Goal: Transaction & Acquisition: Purchase product/service

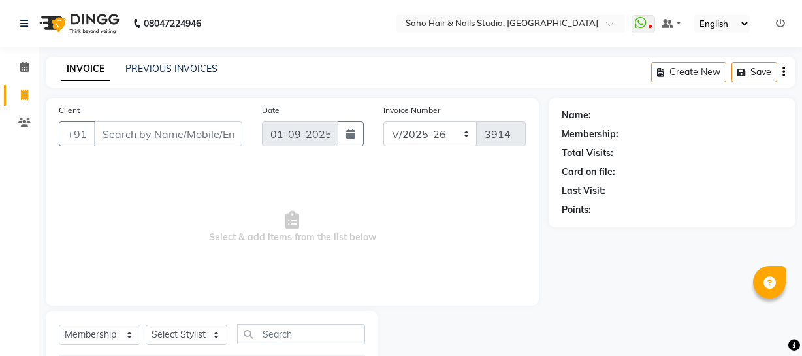
select select "735"
select select "membership"
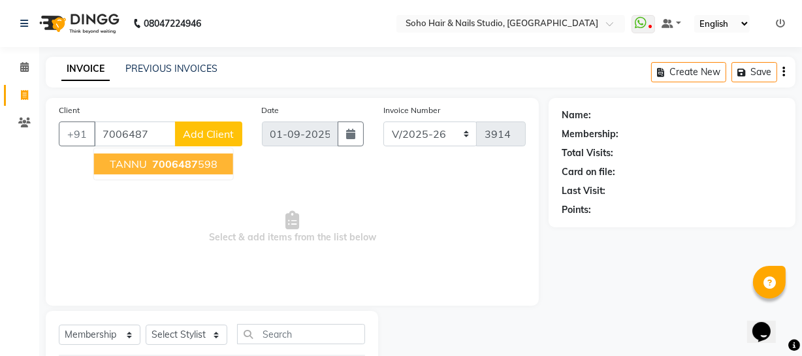
click at [181, 165] on span "7006487" at bounding box center [175, 163] width 46 height 13
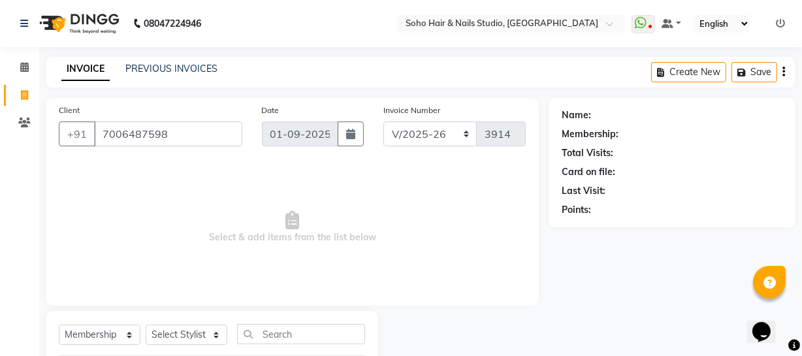
type input "7006487598"
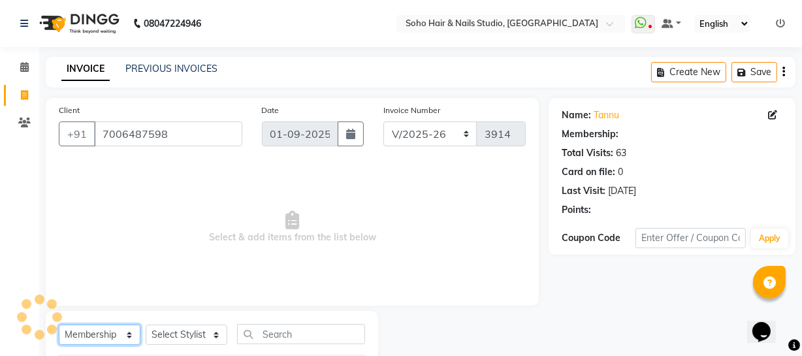
click at [103, 337] on select "Select Service Product Membership Package Voucher Prepaid Gift Card" at bounding box center [100, 334] width 82 height 20
select select "service"
click at [59, 324] on select "Select Service Product Membership Package Voucher Prepaid Gift Card" at bounding box center [100, 334] width 82 height 20
select select "1: Object"
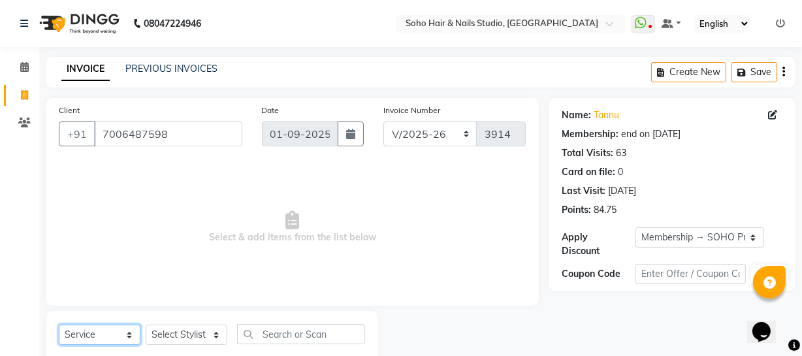
scroll to position [37, 0]
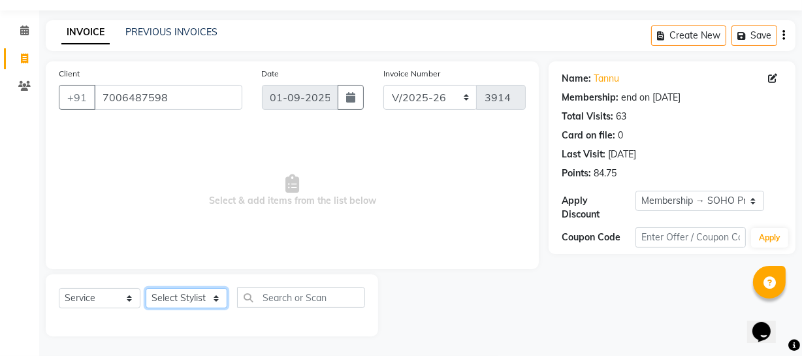
click at [202, 300] on select "Select Stylist Abhishek Kohli Adhamya Bamotra Amit Anita Kumari Arun Sain Aviji…" at bounding box center [187, 298] width 82 height 20
click at [177, 300] on select "Select Stylist Abhishek Kohli Adhamya Bamotra Amit Anita Kumari Arun Sain Aviji…" at bounding box center [187, 298] width 82 height 20
select select "11749"
click at [146, 288] on select "Select Stylist Abhishek Kohli Adhamya Bamotra Amit Anita Kumari Arun Sain Aviji…" at bounding box center [187, 298] width 82 height 20
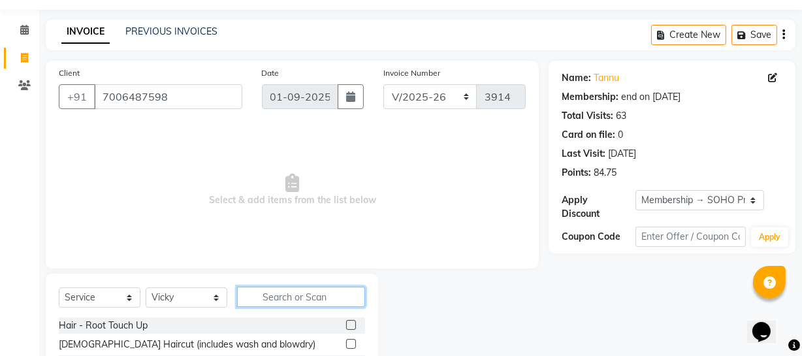
click at [255, 292] on input "text" at bounding box center [301, 297] width 128 height 20
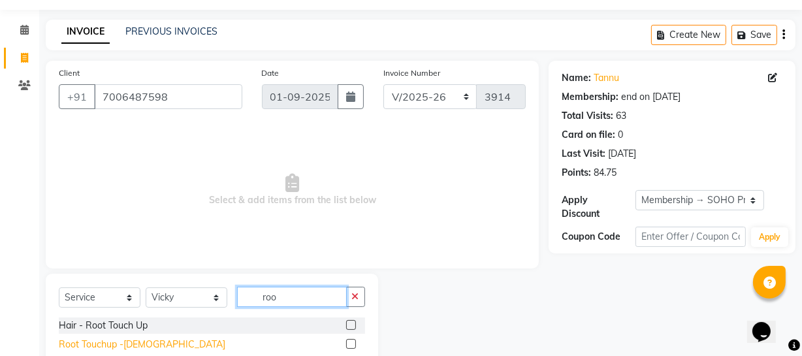
type input "roo"
click at [129, 341] on div "Root Touchup -Female" at bounding box center [142, 344] width 166 height 14
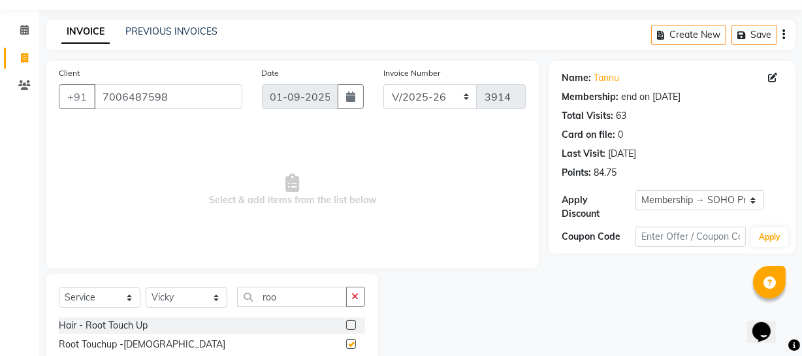
checkbox input "false"
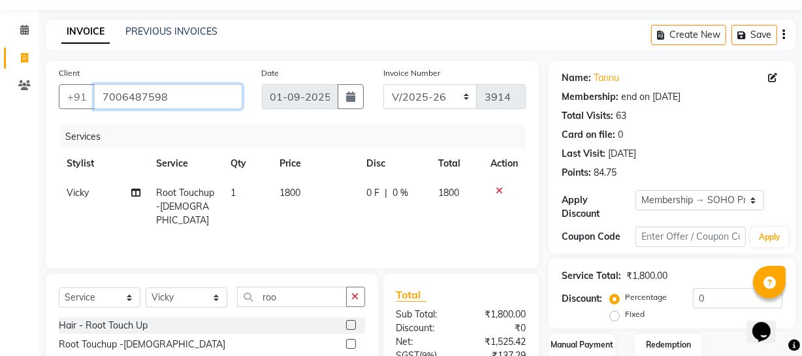
drag, startPoint x: 181, startPoint y: 98, endPoint x: 0, endPoint y: 106, distance: 181.0
click at [11, 115] on app-home "08047224946 Select Location × Soho Hair & Nails Studio, Jammu WhatsApp Status ✕…" at bounding box center [401, 224] width 802 height 522
click at [217, 104] on input "7006487598" at bounding box center [168, 96] width 148 height 25
click at [222, 96] on input "7006487598" at bounding box center [168, 96] width 148 height 25
click at [685, 132] on div "Card on file: 0" at bounding box center [671, 135] width 221 height 14
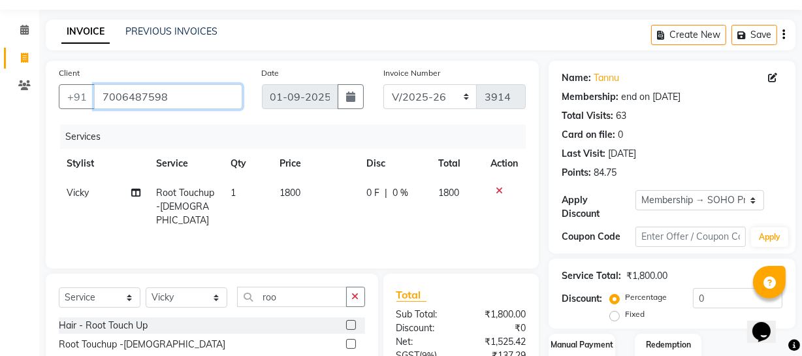
click at [196, 93] on input "7006487598" at bounding box center [168, 96] width 148 height 25
click at [665, 130] on div "Card on file: 0" at bounding box center [671, 135] width 221 height 14
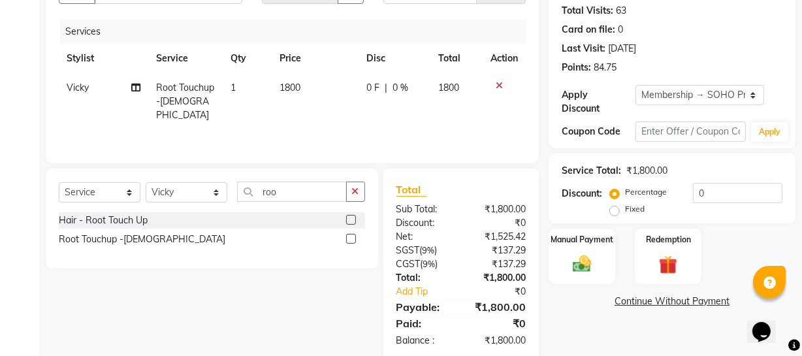
scroll to position [156, 0]
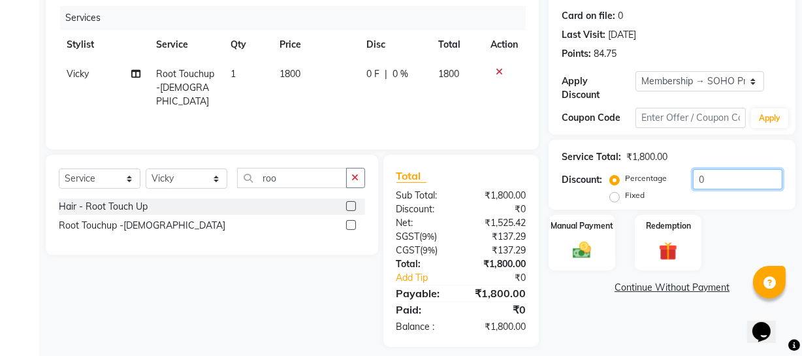
drag, startPoint x: 747, startPoint y: 178, endPoint x: 529, endPoint y: 222, distance: 223.0
click at [529, 221] on div "Client +91 7006487598 Date 01-09-2025 Invoice Number Red/2025-26 V/2025 V/2025-…" at bounding box center [420, 144] width 769 height 405
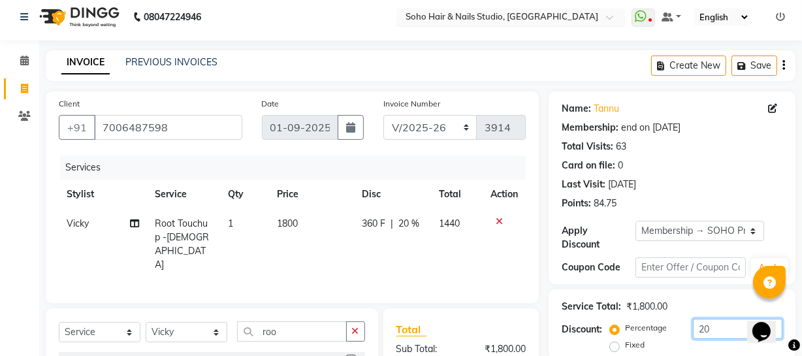
scroll to position [0, 0]
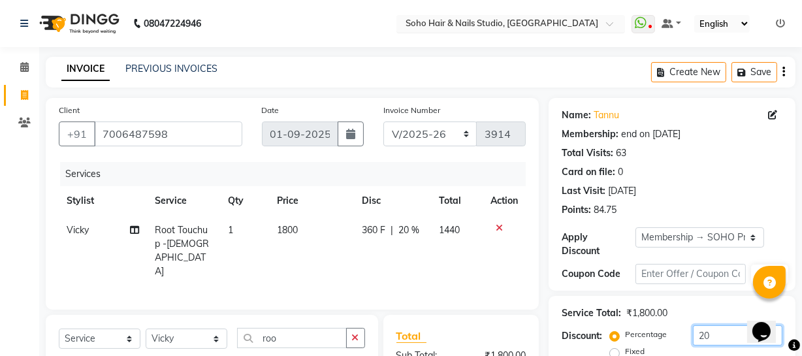
type input "20"
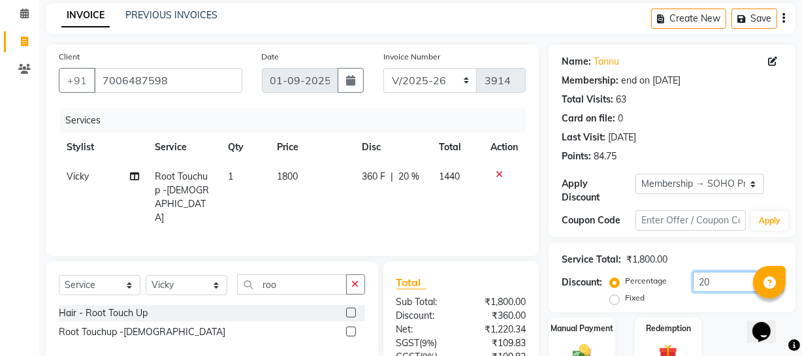
scroll to position [167, 0]
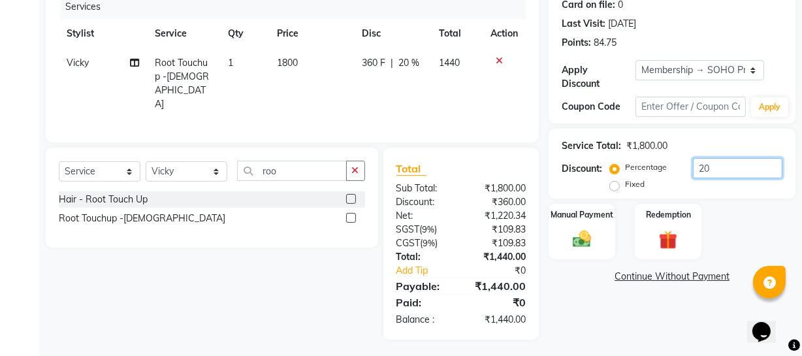
drag, startPoint x: 724, startPoint y: 166, endPoint x: 393, endPoint y: 147, distance: 332.1
click at [541, 156] on div "Client +91 7006487598 Date 01-09-2025 Invoice Number Red/2025-26 V/2025 V/2025-…" at bounding box center [420, 135] width 769 height 409
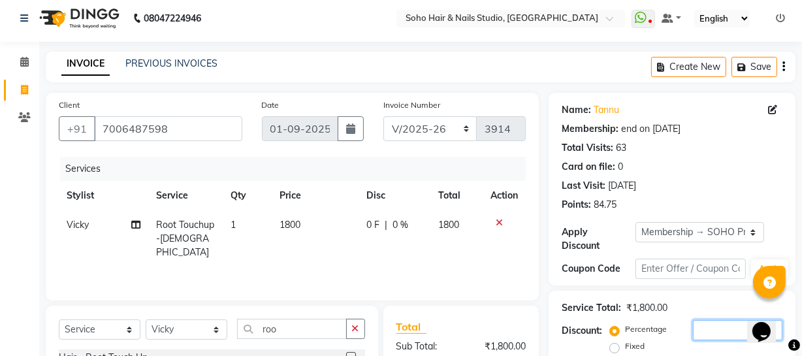
scroll to position [0, 0]
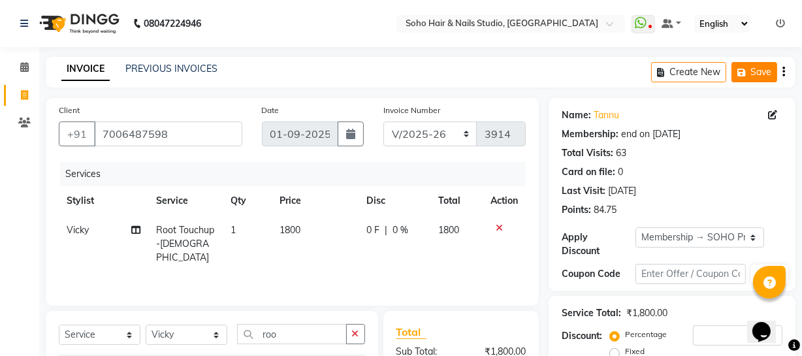
click at [765, 78] on button "Save" at bounding box center [754, 72] width 46 height 20
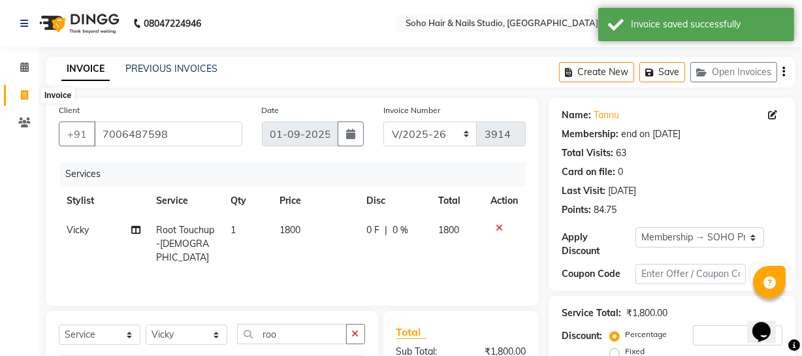
click at [26, 91] on icon at bounding box center [24, 95] width 7 height 10
select select "service"
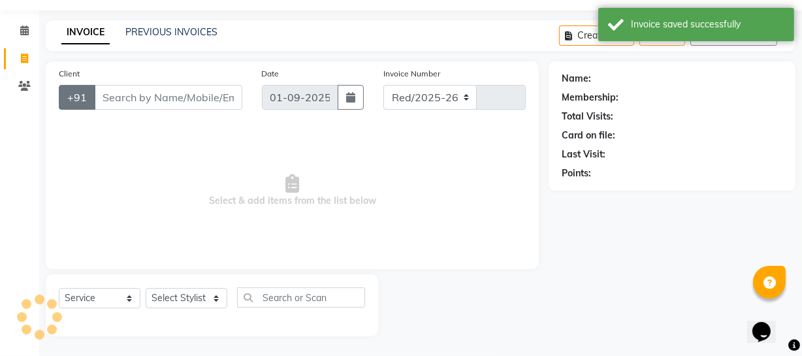
select select "735"
type input "3914"
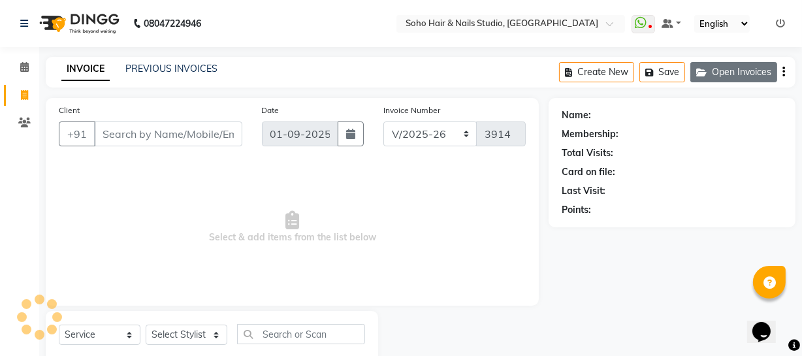
select select "membership"
click at [704, 71] on icon "button" at bounding box center [704, 72] width 16 height 9
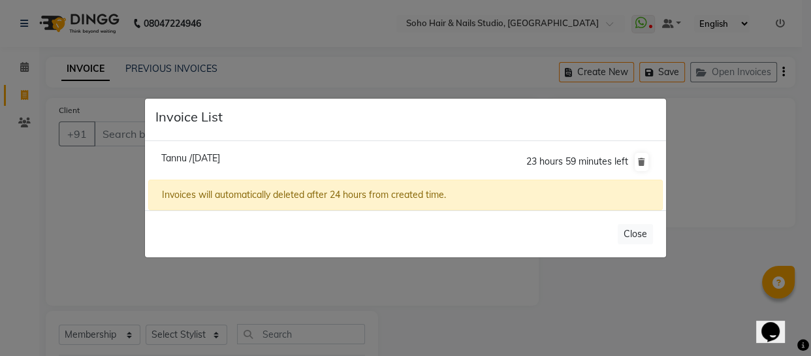
click at [694, 163] on ngb-modal-window "Invoice List Tannu /01 September 2025 23 hours 59 minutes left Invoices will au…" at bounding box center [405, 178] width 811 height 356
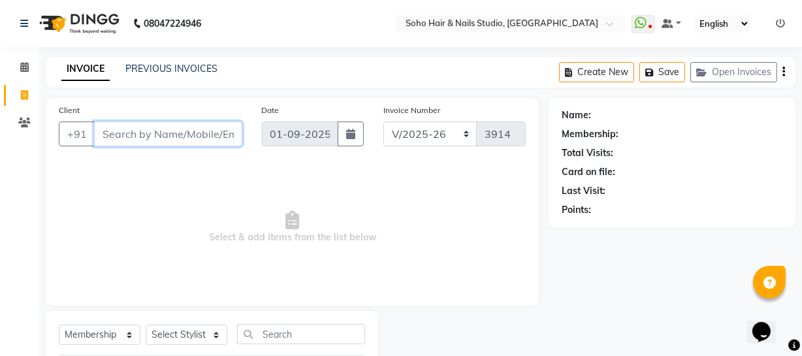
click at [202, 121] on input "Client" at bounding box center [168, 133] width 148 height 25
type input "7889847578"
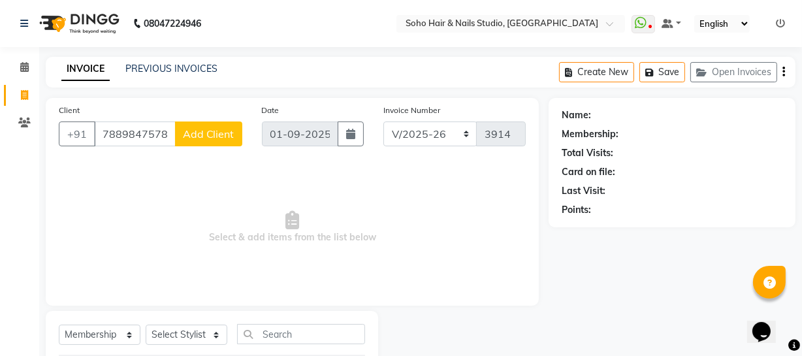
click at [205, 140] on button "Add Client" at bounding box center [208, 133] width 67 height 25
select select "15"
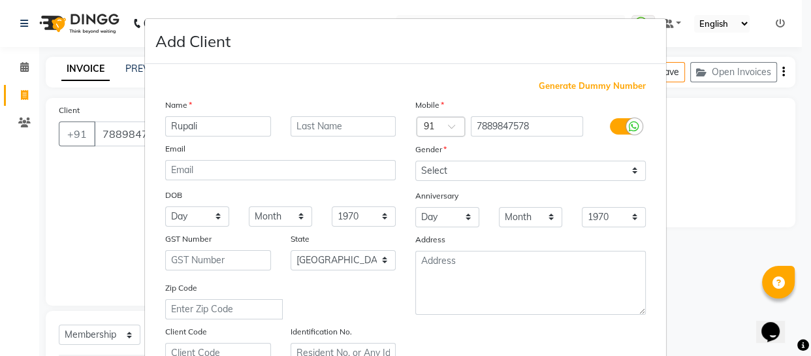
type input "Rupali"
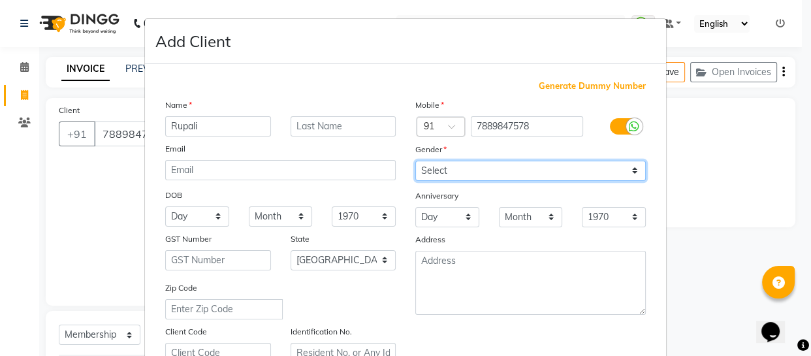
click at [538, 176] on select "Select Male Female Other Prefer Not To Say" at bounding box center [530, 171] width 230 height 20
select select "[DEMOGRAPHIC_DATA]"
click at [415, 161] on select "Select Male Female Other Prefer Not To Say" at bounding box center [530, 171] width 230 height 20
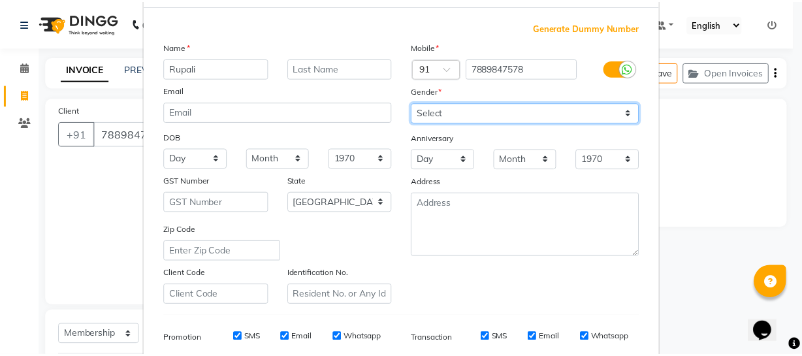
scroll to position [251, 0]
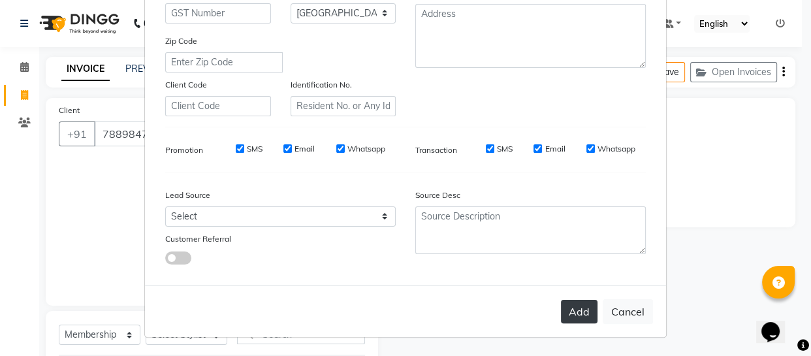
click at [570, 305] on button "Add" at bounding box center [579, 311] width 37 height 23
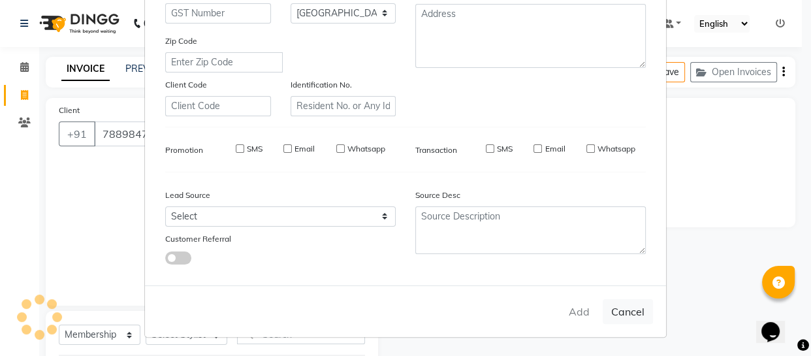
select select
select select "null"
select select
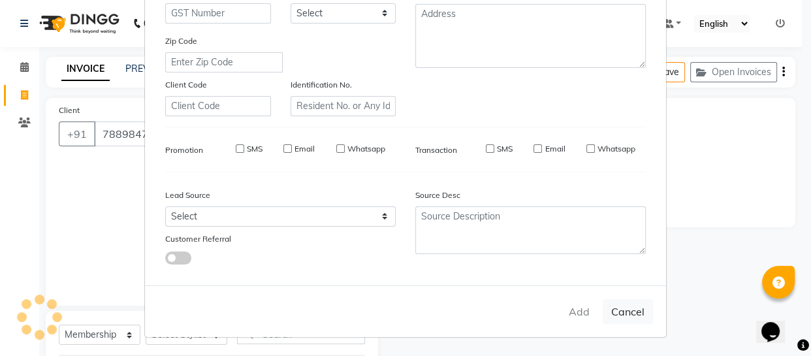
select select
checkbox input "false"
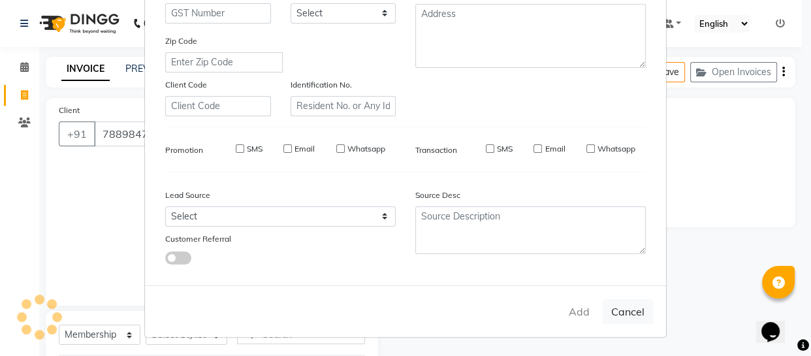
checkbox input "false"
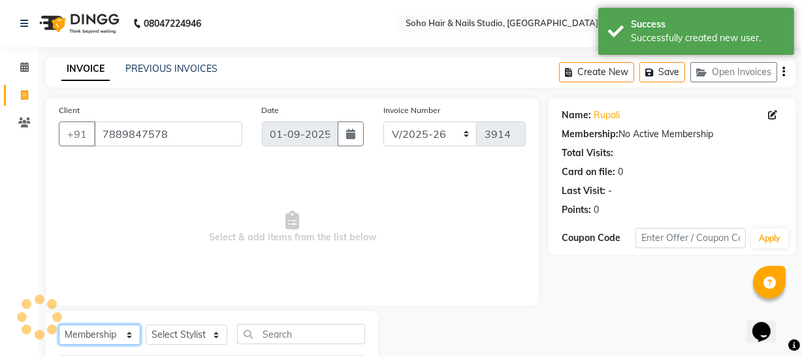
click at [97, 335] on select "Select Service Product Membership Package Voucher Prepaid Gift Card" at bounding box center [100, 334] width 82 height 20
select select "service"
click at [59, 324] on select "Select Service Product Membership Package Voucher Prepaid Gift Card" at bounding box center [100, 334] width 82 height 20
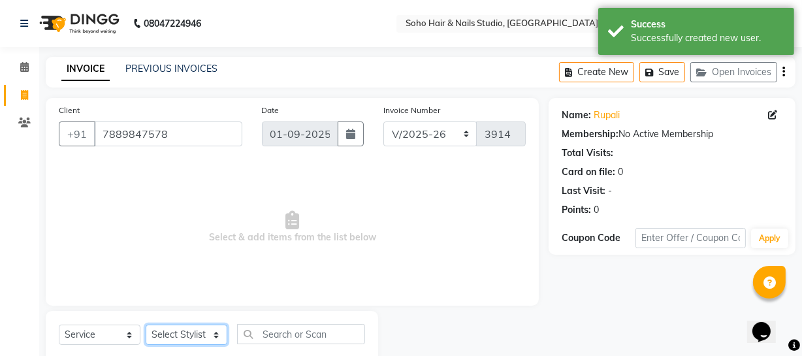
click at [203, 332] on select "Select Stylist Abhishek Kohli Adhamya Bamotra Amit Anita Kumari Arun Sain Aviji…" at bounding box center [187, 334] width 82 height 20
click at [146, 324] on select "Select Stylist Abhishek Kohli Adhamya Bamotra Amit Anita Kumari Arun Sain Aviji…" at bounding box center [187, 334] width 82 height 20
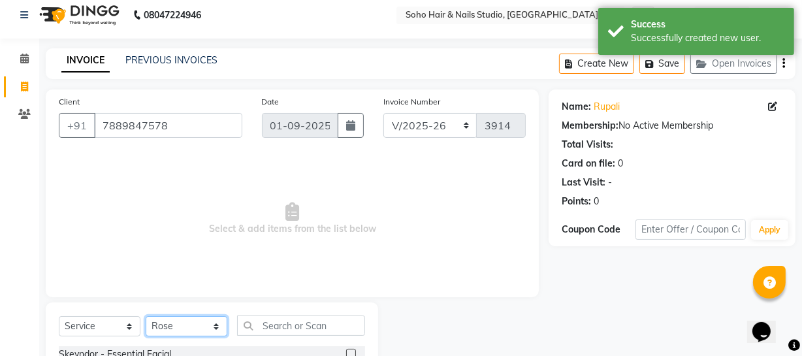
scroll to position [168, 0]
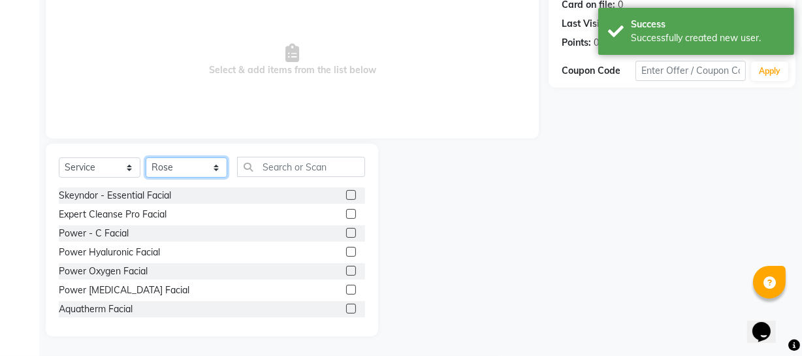
click at [169, 170] on select "Select Stylist Abhishek Kohli Adhamya Bamotra Amit Anita Kumari Arun Sain Aviji…" at bounding box center [187, 167] width 82 height 20
select select "22783"
click at [146, 157] on select "Select Stylist Abhishek Kohli Adhamya Bamotra Amit Anita Kumari Arun Sain Aviji…" at bounding box center [187, 167] width 82 height 20
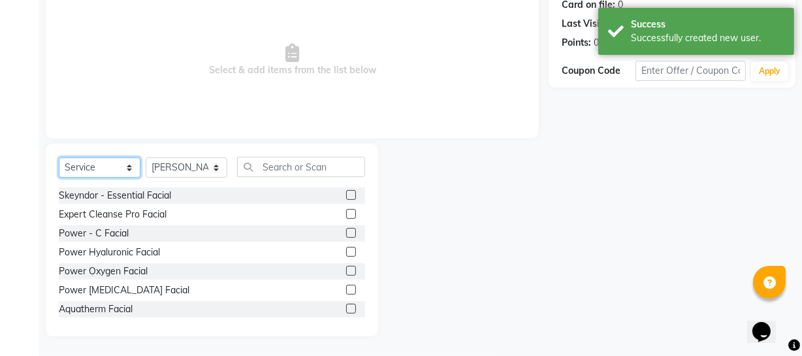
click at [121, 167] on select "Select Service Product Membership Package Voucher Prepaid Gift Card" at bounding box center [100, 167] width 82 height 20
click at [59, 174] on select "Select Service Product Membership Package Voucher Prepaid Gift Card" at bounding box center [100, 167] width 82 height 20
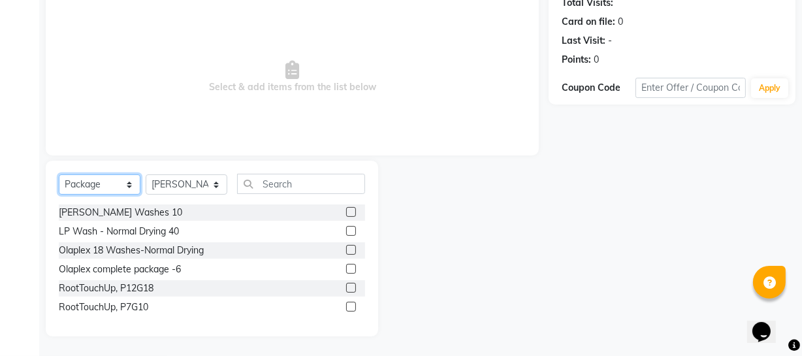
click at [104, 187] on select "Select Service Product Membership Package Voucher Prepaid Gift Card" at bounding box center [100, 184] width 82 height 20
click at [59, 174] on select "Select Service Product Membership Package Voucher Prepaid Gift Card" at bounding box center [100, 184] width 82 height 20
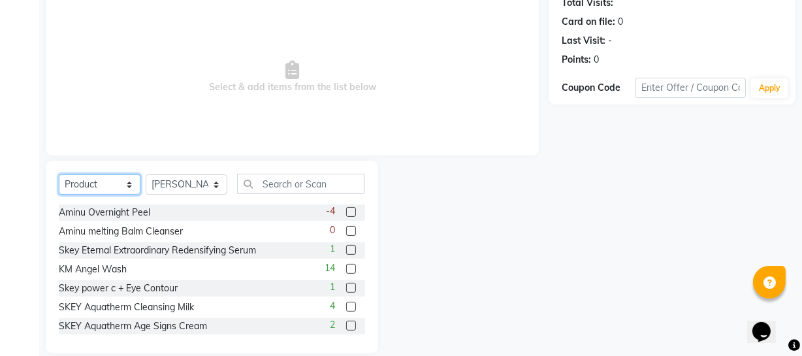
scroll to position [168, 0]
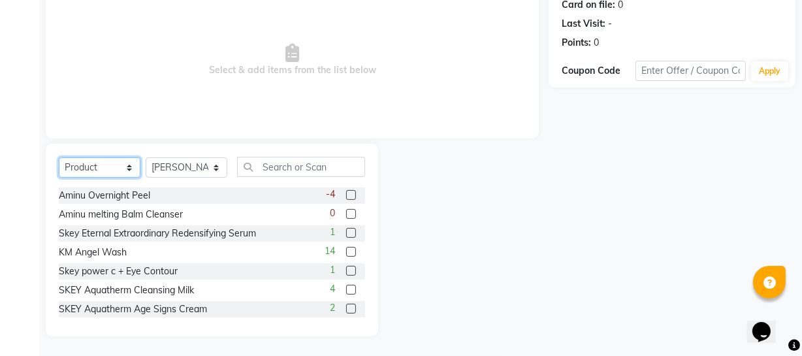
click at [114, 171] on select "Select Service Product Membership Package Voucher Prepaid Gift Card" at bounding box center [100, 167] width 82 height 20
select select "V"
click at [59, 157] on select "Select Service Product Membership Package Voucher Prepaid Gift Card" at bounding box center [100, 167] width 82 height 20
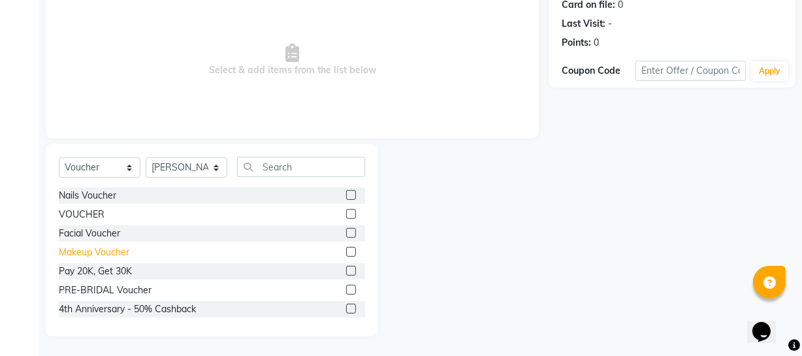
click at [110, 248] on div "Makeup Voucher" at bounding box center [94, 252] width 70 height 14
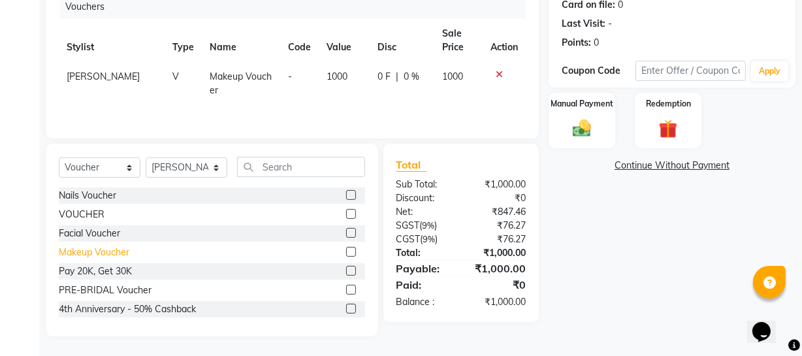
click at [108, 254] on div "Makeup Voucher" at bounding box center [94, 252] width 70 height 14
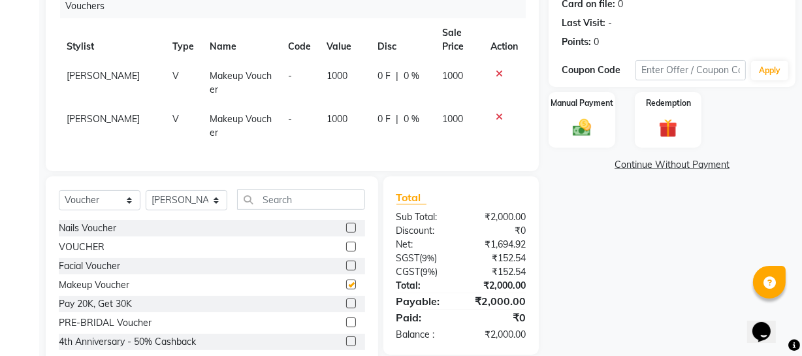
checkbox input "false"
click at [499, 117] on icon at bounding box center [498, 116] width 7 height 9
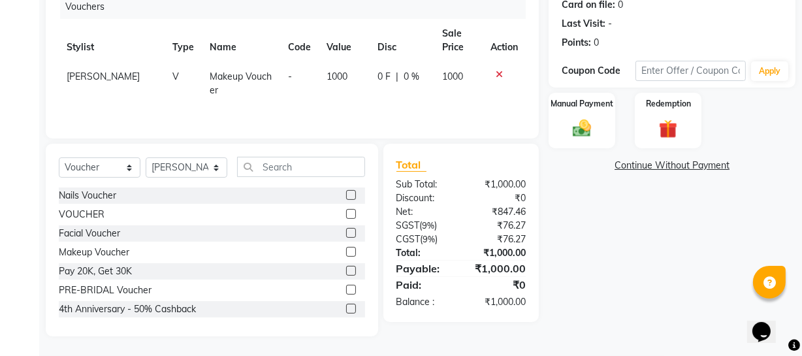
click at [357, 82] on td "1000" at bounding box center [344, 83] width 51 height 43
select select "22783"
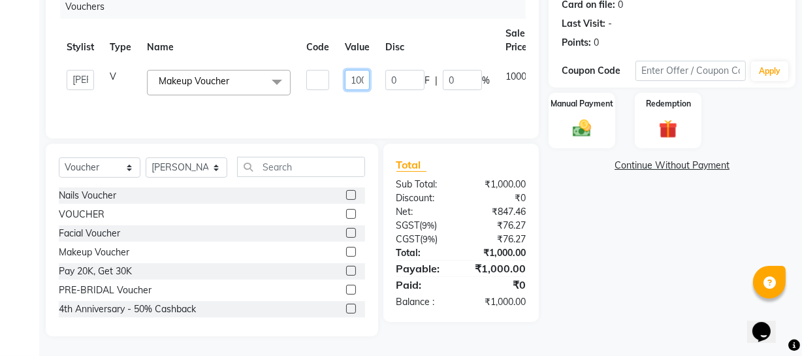
click at [362, 79] on input "1000" at bounding box center [357, 80] width 25 height 20
type input "5000"
click at [621, 225] on div "Name: Rupali Membership: No Active Membership Total Visits: Card on file: 0 Las…" at bounding box center [676, 133] width 257 height 405
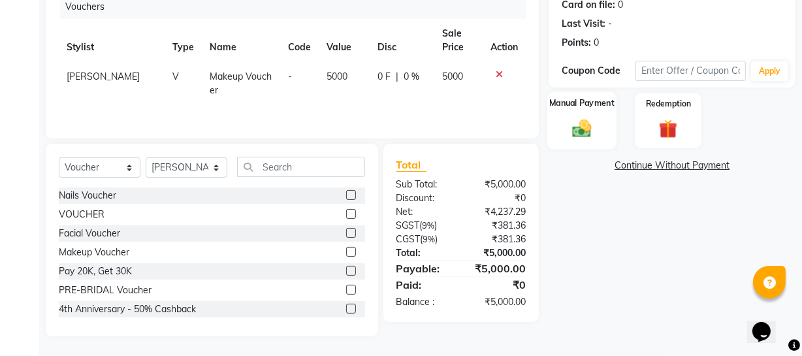
click at [591, 122] on img at bounding box center [581, 128] width 31 height 22
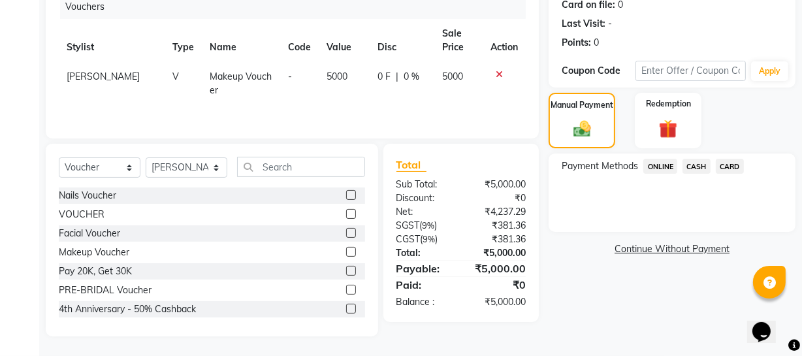
click at [668, 163] on span "ONLINE" at bounding box center [660, 166] width 34 height 15
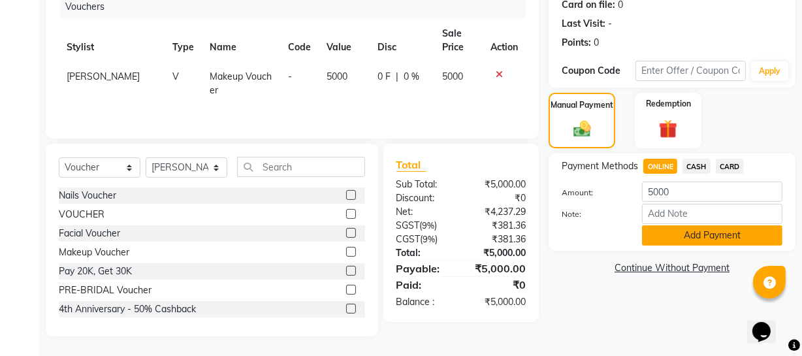
click at [675, 229] on button "Add Payment" at bounding box center [712, 235] width 140 height 20
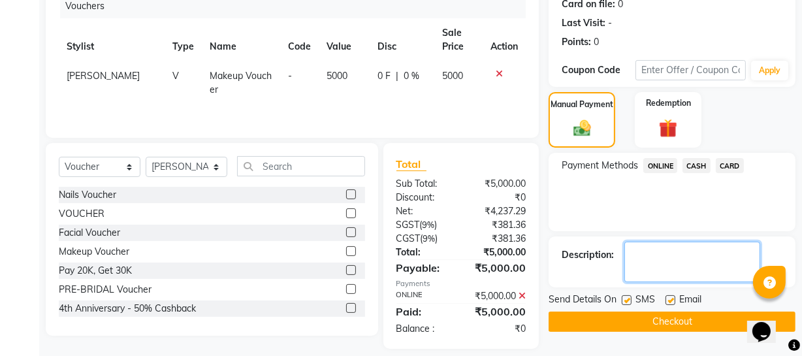
click at [665, 250] on textarea at bounding box center [692, 261] width 136 height 40
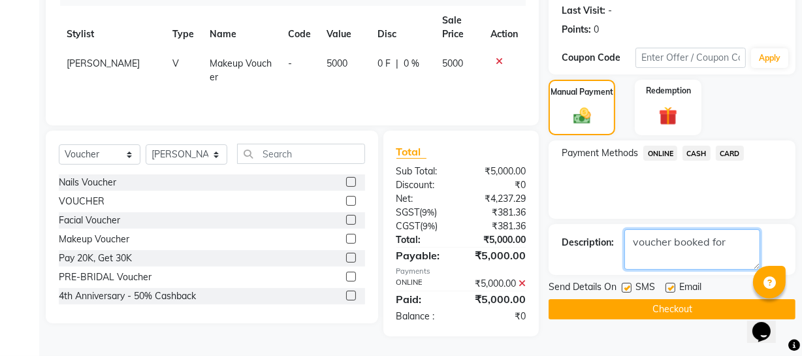
click at [730, 241] on textarea at bounding box center [692, 249] width 136 height 40
type textarea "voucher booked for 2 premium party makeup by rose on 28th oct and 30th oct and …"
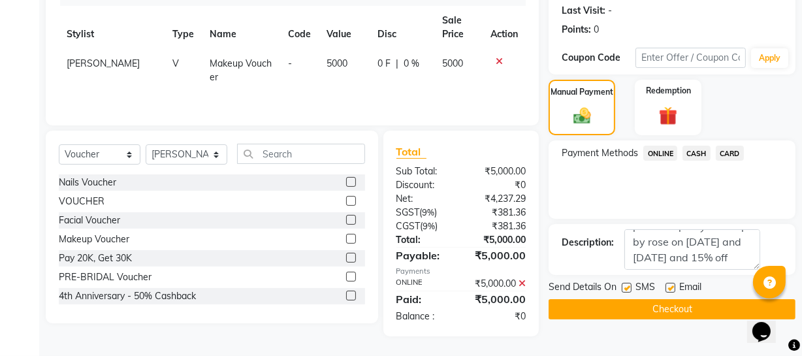
click at [679, 307] on button "Checkout" at bounding box center [671, 309] width 247 height 20
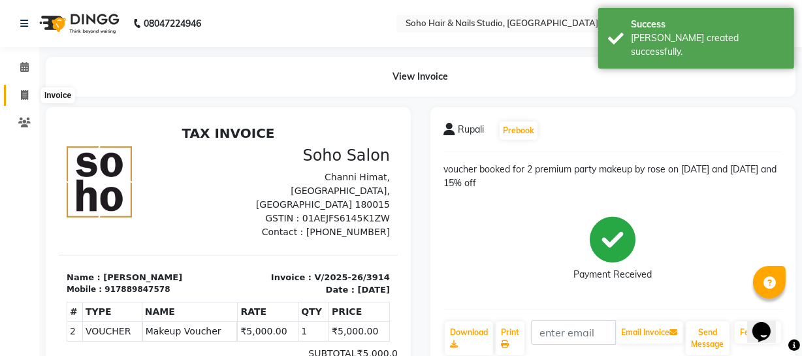
click at [25, 97] on icon at bounding box center [24, 95] width 7 height 10
select select "service"
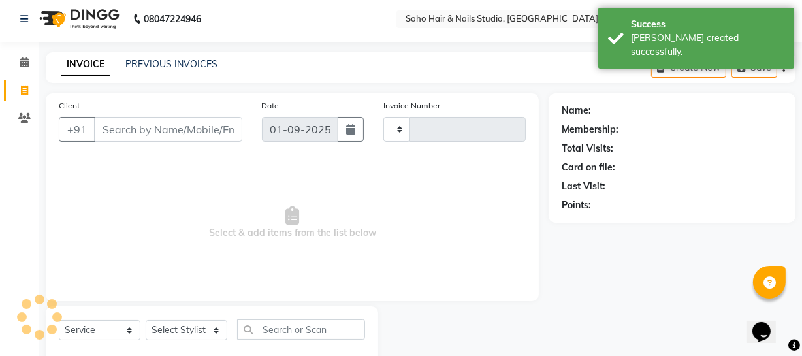
type input "3915"
select select "735"
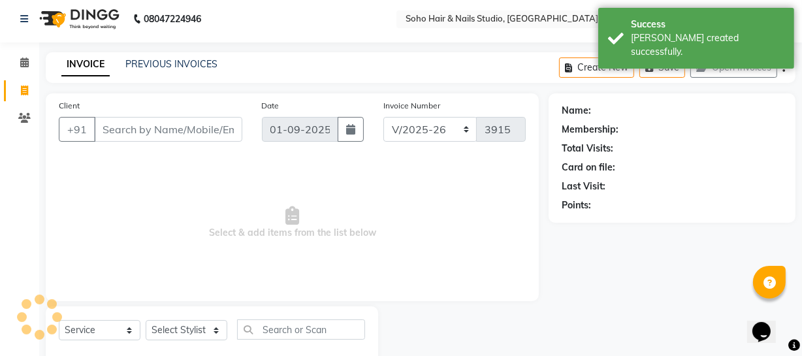
scroll to position [37, 0]
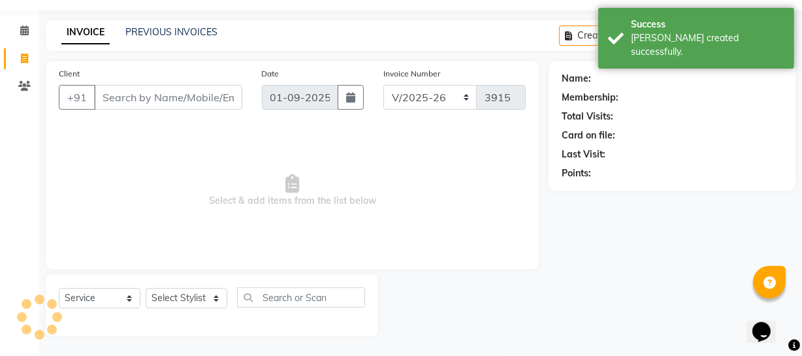
select select "membership"
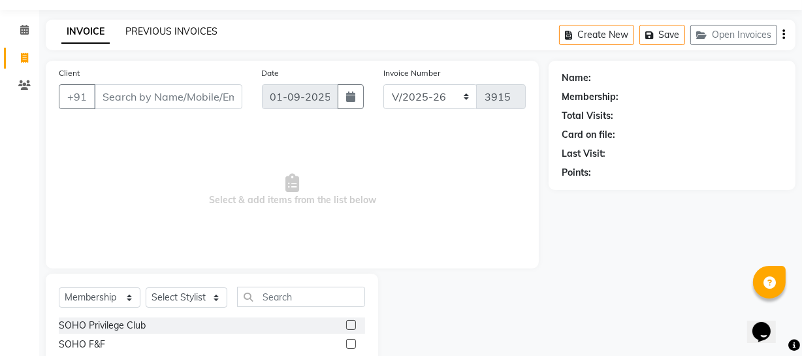
click at [144, 30] on link "PREVIOUS INVOICES" at bounding box center [171, 31] width 92 height 12
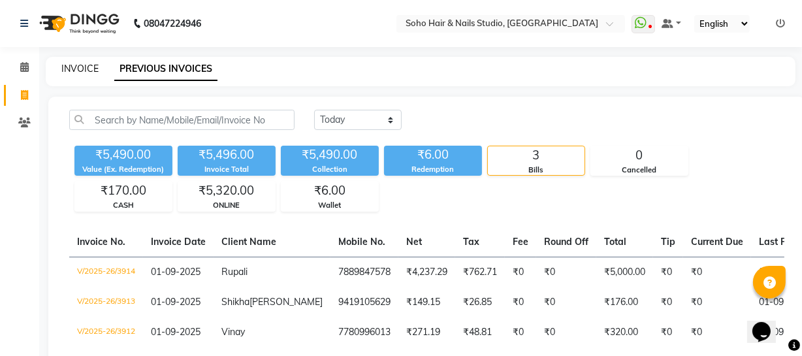
click at [90, 69] on link "INVOICE" at bounding box center [79, 69] width 37 height 12
select select "service"
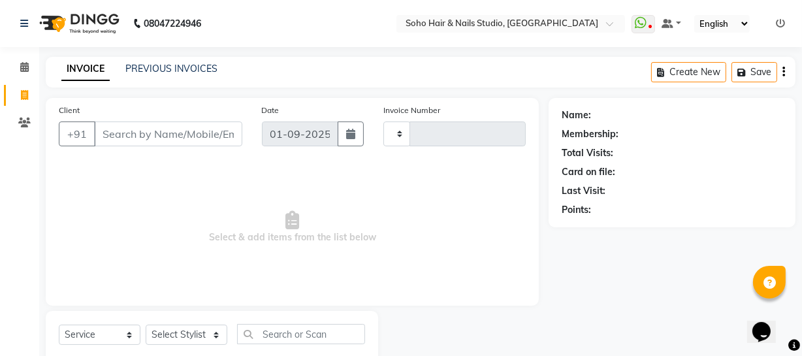
scroll to position [37, 0]
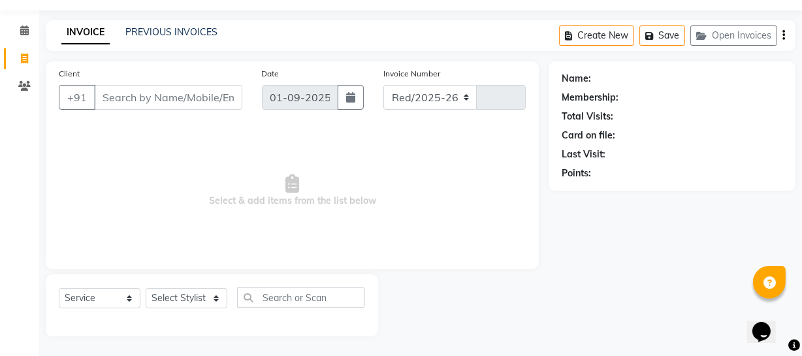
select select "735"
type input "3915"
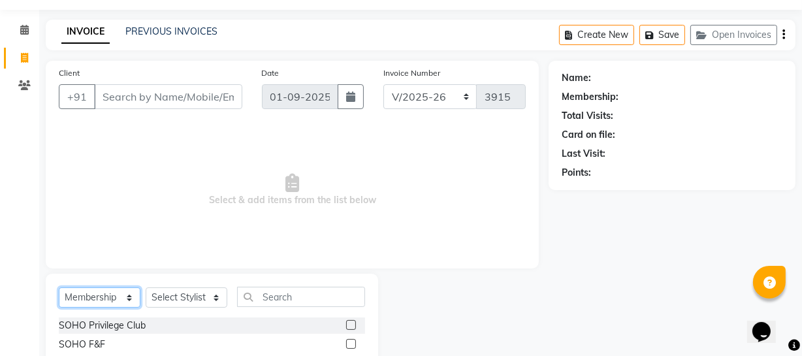
click at [127, 296] on select "Select Service Product Membership Package Voucher Prepaid Gift Card" at bounding box center [100, 297] width 82 height 20
select select "service"
click at [59, 287] on select "Select Service Product Membership Package Voucher Prepaid Gift Card" at bounding box center [100, 297] width 82 height 20
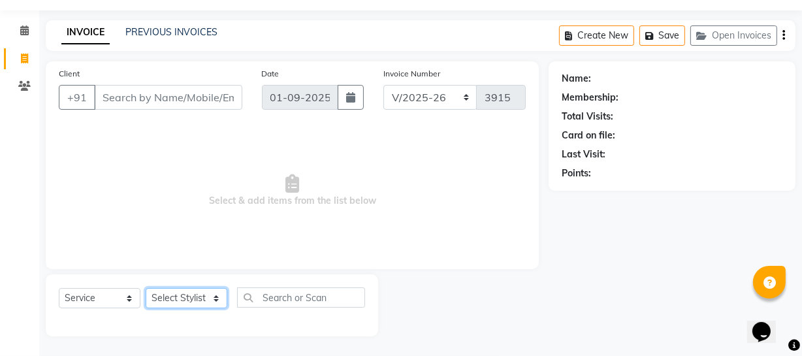
click at [173, 299] on select "Select Stylist Abhishek Kohli Adhamya Bamotra Amit Anita Kumari Arun Sain Aviji…" at bounding box center [187, 298] width 82 height 20
select select "13571"
click at [146, 288] on select "Select Stylist Abhishek Kohli Adhamya Bamotra Amit Anita Kumari Arun Sain Aviji…" at bounding box center [187, 298] width 82 height 20
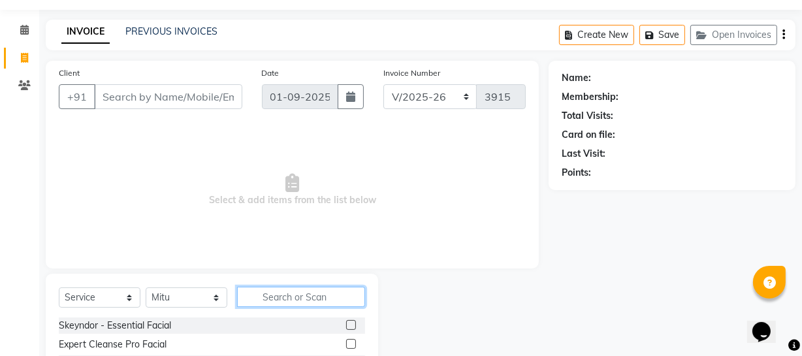
click at [268, 298] on input "text" at bounding box center [301, 297] width 128 height 20
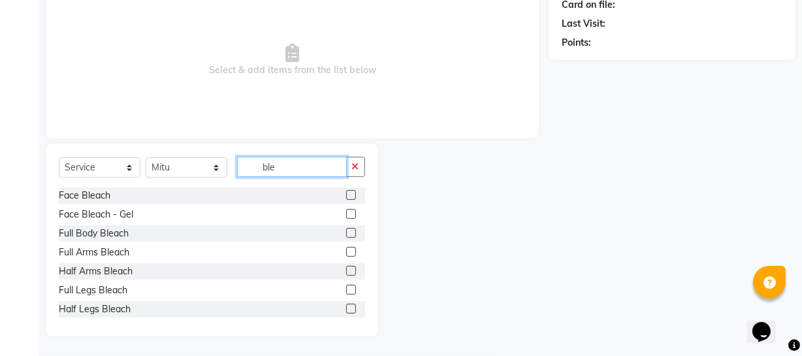
scroll to position [168, 0]
type input "ble"
click at [106, 228] on div "Full Body Bleach" at bounding box center [94, 233] width 70 height 14
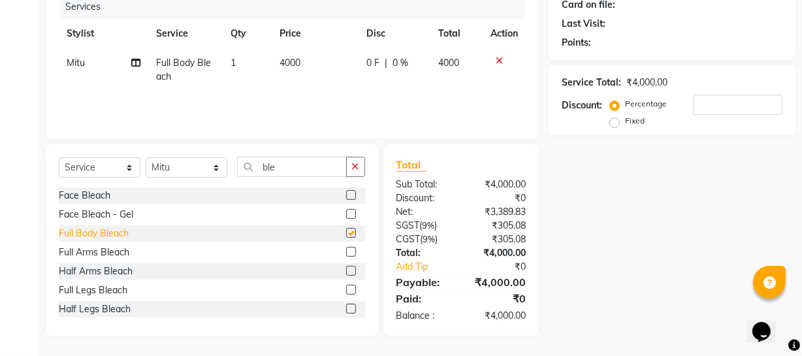
checkbox input "false"
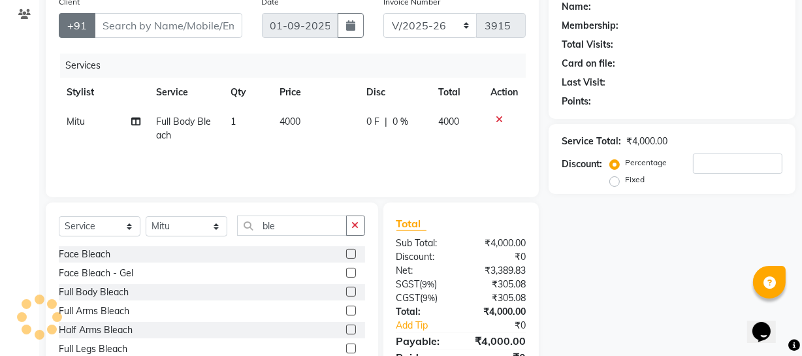
scroll to position [0, 0]
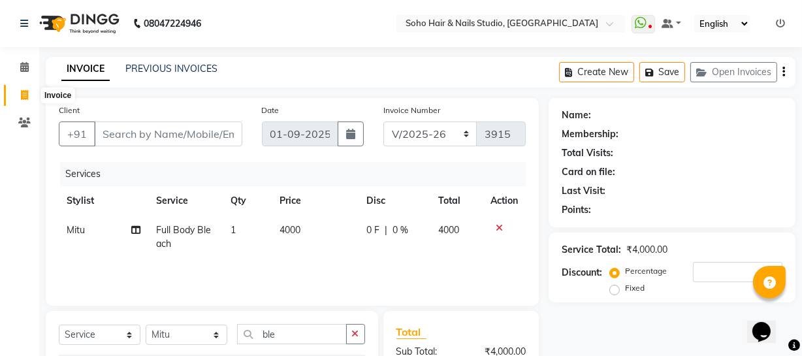
click at [29, 99] on span at bounding box center [24, 95] width 23 height 15
select select "service"
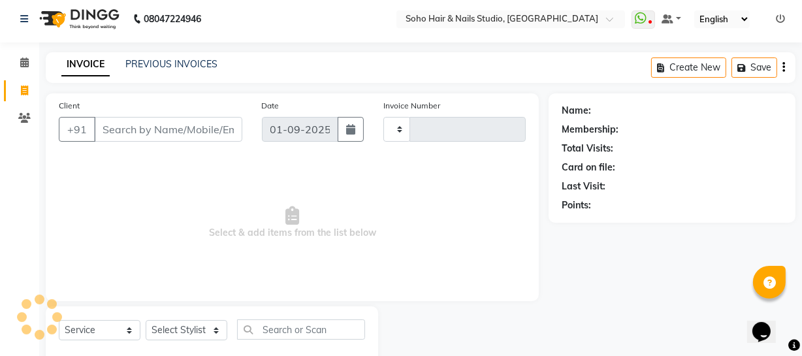
type input "3915"
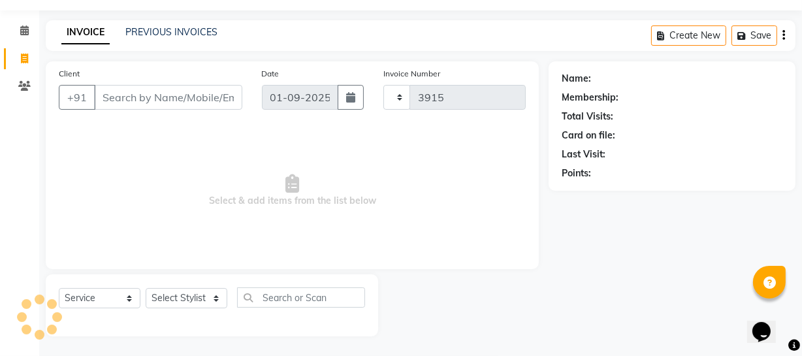
select select "735"
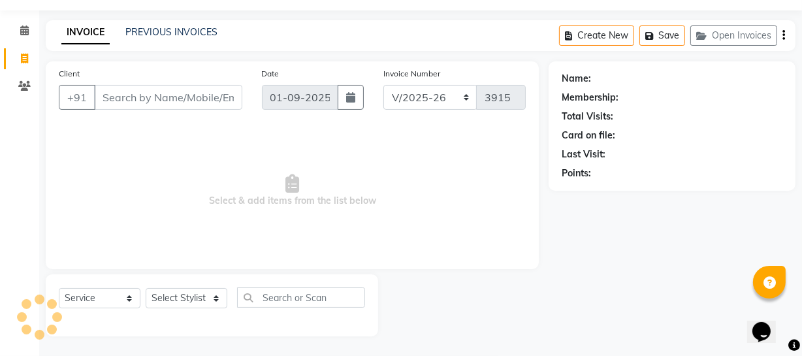
select select "membership"
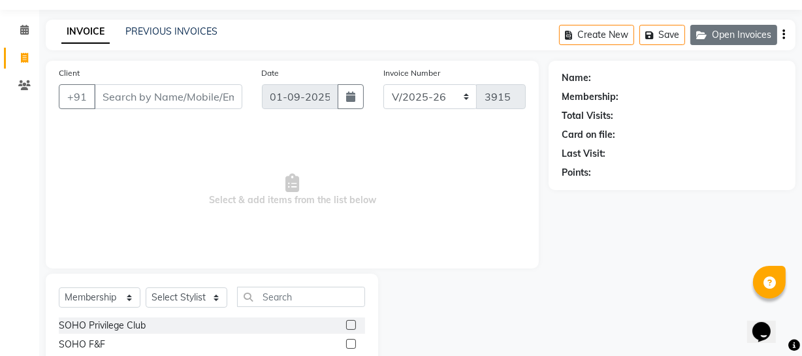
click at [775, 28] on button "Open Invoices" at bounding box center [733, 35] width 87 height 20
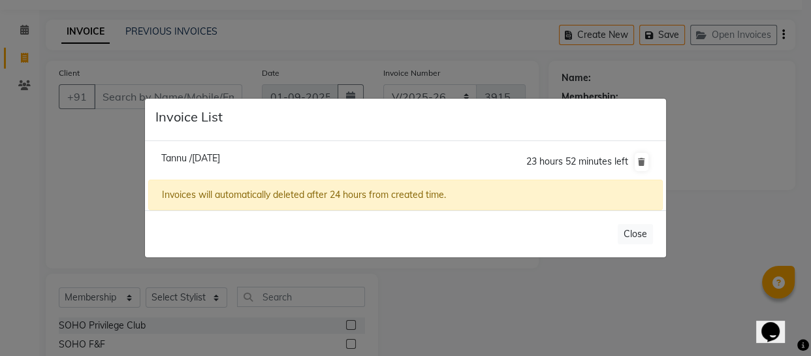
click at [744, 131] on ngb-modal-window "Invoice List Tannu /01 September 2025 23 hours 52 minutes left Invoices will au…" at bounding box center [405, 178] width 811 height 356
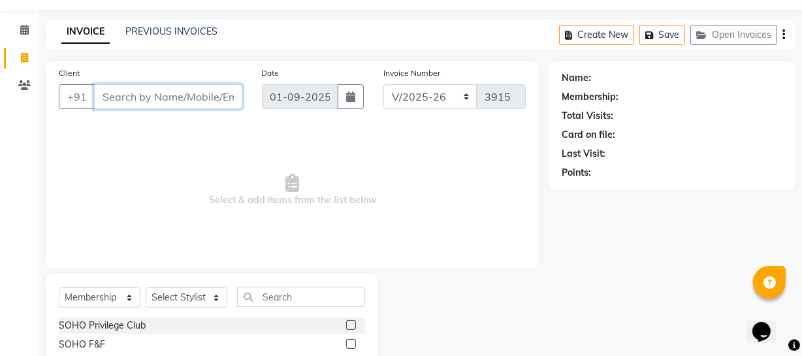
click at [128, 108] on input "Client" at bounding box center [168, 96] width 148 height 25
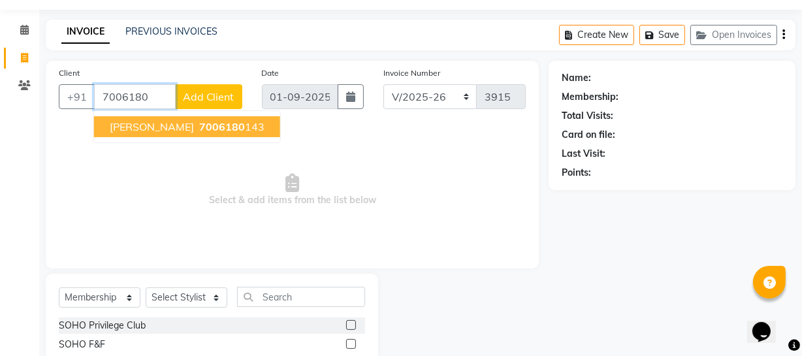
click at [178, 123] on span "Sheetal Thakur" at bounding box center [152, 126] width 84 height 13
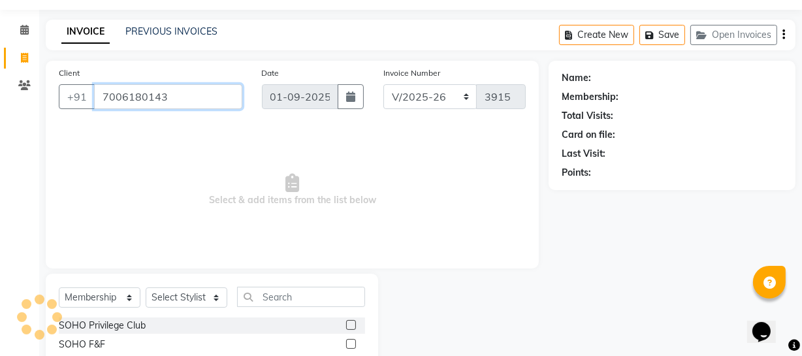
type input "7006180143"
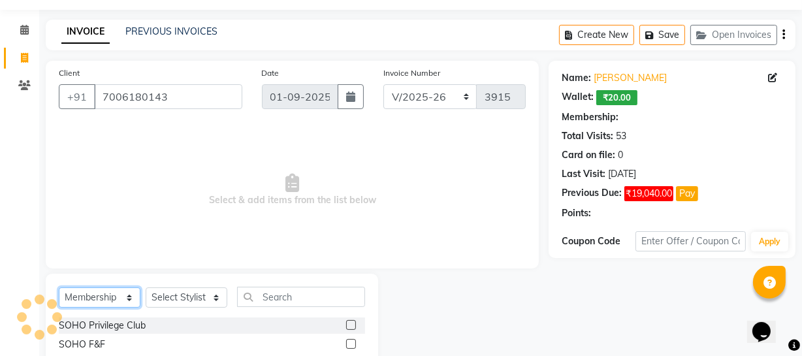
drag, startPoint x: 117, startPoint y: 296, endPoint x: 117, endPoint y: 287, distance: 9.1
click at [117, 295] on select "Select Service Product Membership Package Voucher Prepaid Gift Card" at bounding box center [100, 297] width 82 height 20
select select "service"
click at [59, 287] on select "Select Service Product Membership Package Voucher Prepaid Gift Card" at bounding box center [100, 297] width 82 height 20
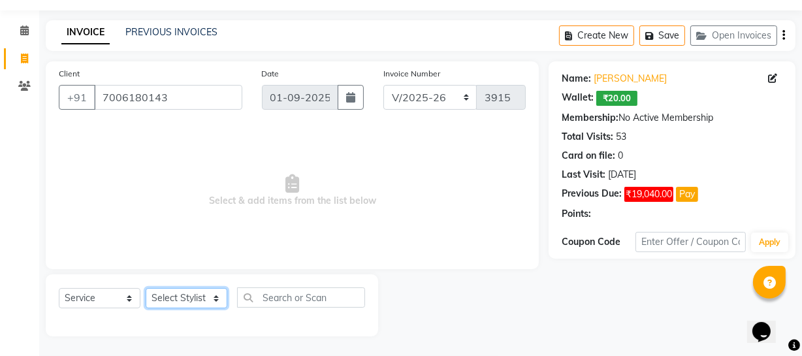
click at [176, 292] on select "Select Stylist Abhishek Kohli Adhamya Bamotra Amit Anita Kumari Arun Sain Aviji…" at bounding box center [187, 298] width 82 height 20
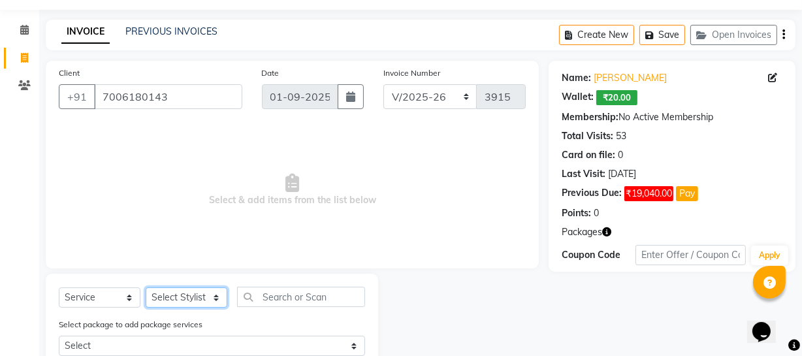
select select "13571"
click at [146, 287] on select "Select Stylist Abhishek Kohli Adhamya Bamotra Amit Anita Kumari Arun Sain Aviji…" at bounding box center [187, 297] width 82 height 20
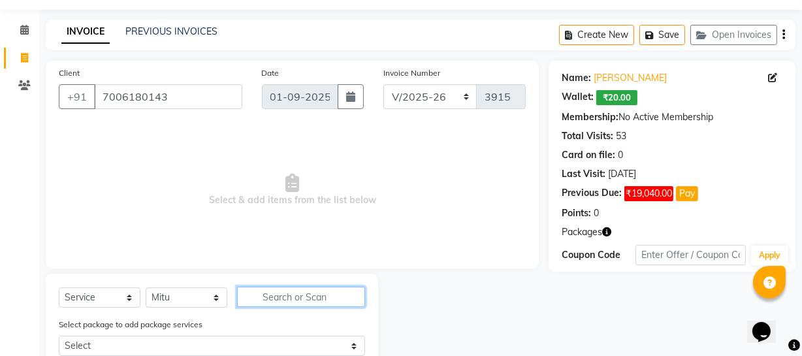
click at [264, 298] on input "text" at bounding box center [301, 297] width 128 height 20
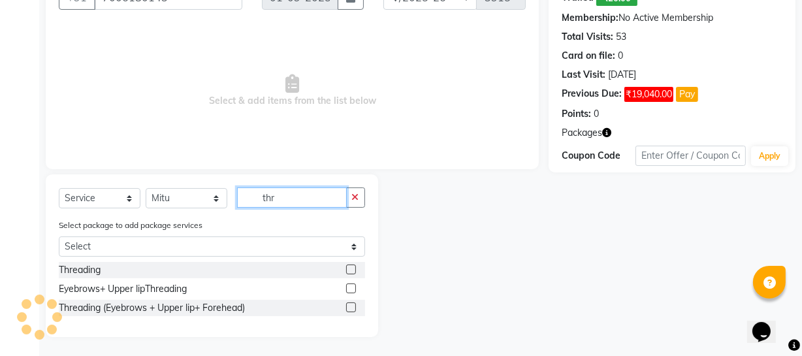
scroll to position [138, 0]
type input "thr"
click at [186, 314] on div "Threading (Eyebrows + Upper lip+ Forehead)" at bounding box center [212, 307] width 306 height 16
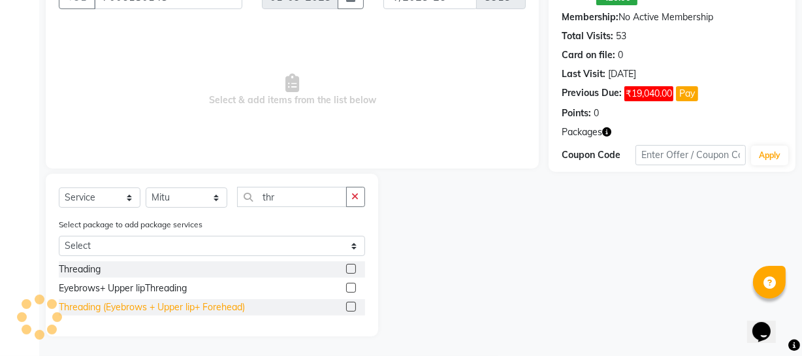
click at [186, 312] on div "Threading (Eyebrows + Upper lip+ Forehead)" at bounding box center [152, 307] width 186 height 14
checkbox input "false"
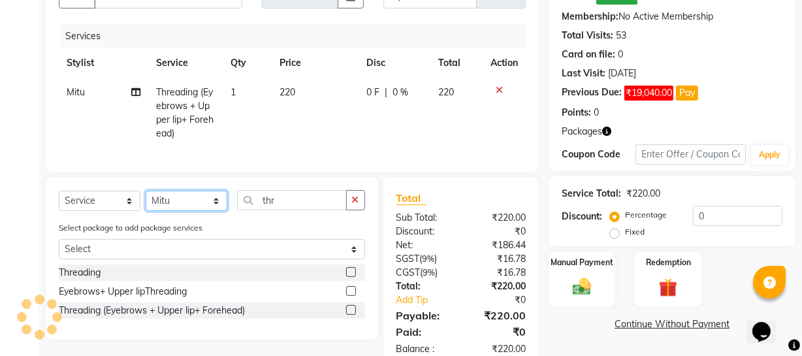
drag, startPoint x: 193, startPoint y: 211, endPoint x: 195, endPoint y: 202, distance: 10.0
click at [195, 211] on select "Select Stylist Abhishek Kohli Adhamya Bamotra Amit Anita Kumari Arun Sain Aviji…" at bounding box center [187, 201] width 82 height 20
select select "11749"
click at [146, 199] on select "Select Stylist Abhishek Kohli Adhamya Bamotra Amit Anita Kumari Arun Sain Aviji…" at bounding box center [187, 201] width 82 height 20
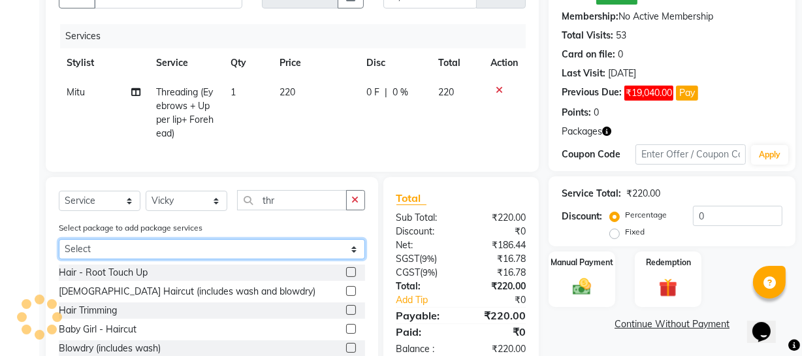
click at [196, 253] on select "Select RootTouchUp, P12G18" at bounding box center [212, 249] width 306 height 20
select select "1: Object"
click at [59, 248] on select "Select RootTouchUp, P12G18" at bounding box center [212, 249] width 306 height 20
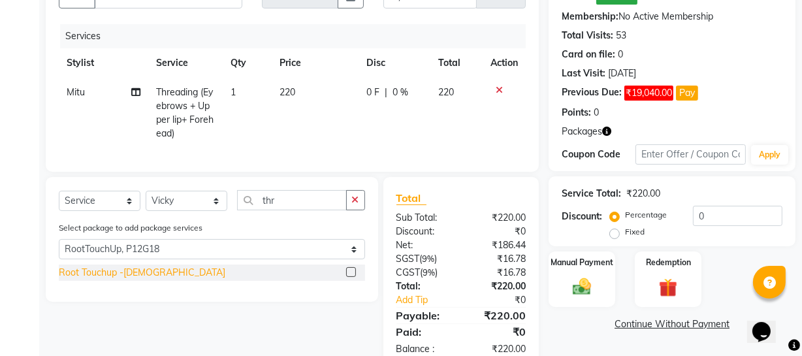
click at [144, 279] on div "Root Touchup -Female" at bounding box center [142, 273] width 166 height 14
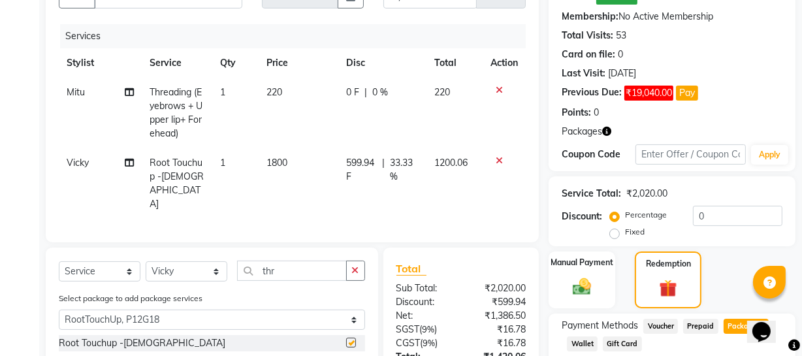
checkbox input "false"
click at [612, 133] on div "Packages" at bounding box center [671, 132] width 221 height 14
click at [607, 132] on icon "button" at bounding box center [606, 131] width 9 height 9
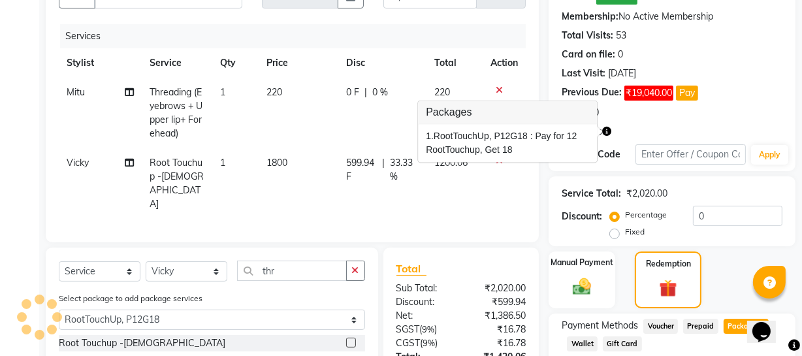
click at [644, 125] on div "Packages" at bounding box center [671, 132] width 221 height 14
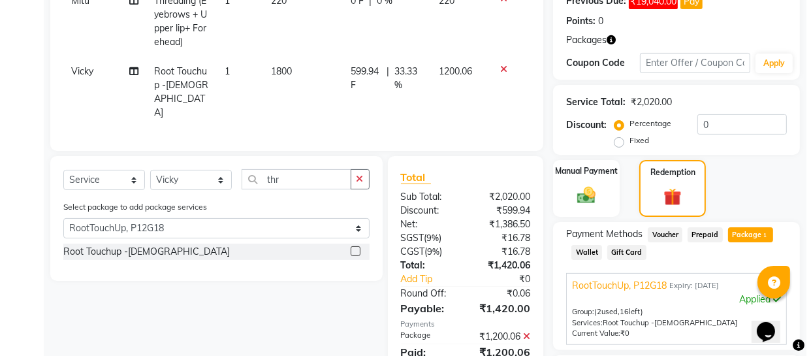
scroll to position [164, 0]
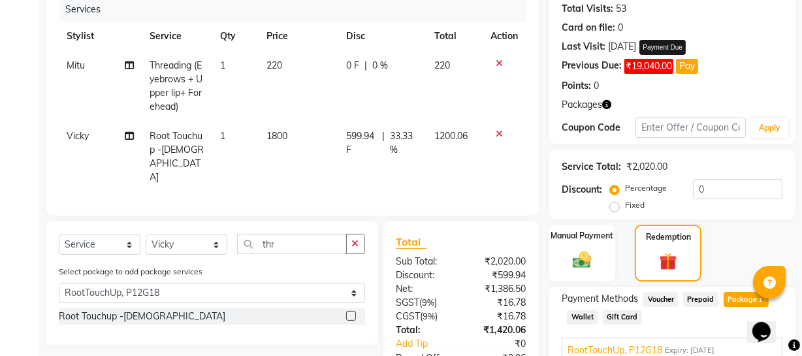
click at [672, 64] on span "₹19,040.00" at bounding box center [648, 66] width 49 height 15
click at [691, 65] on button "Pay" at bounding box center [687, 66] width 22 height 15
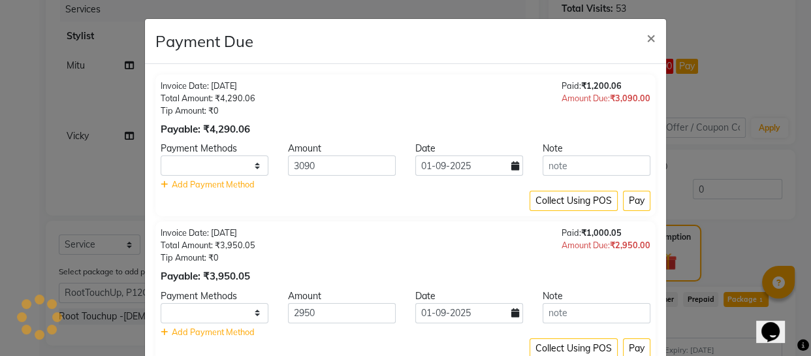
select select "1"
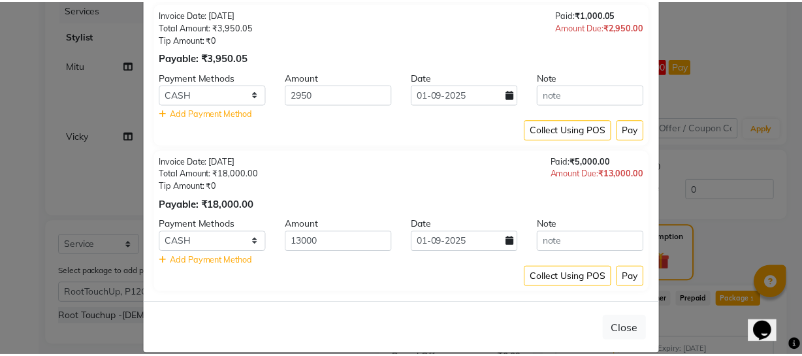
scroll to position [235, 0]
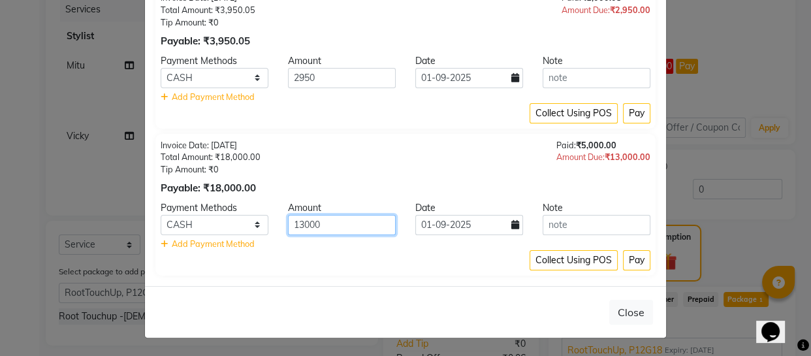
drag, startPoint x: 344, startPoint y: 221, endPoint x: 256, endPoint y: 226, distance: 88.3
click at [258, 226] on div "ONLINE CASH CARD 13000 01-09-2025" at bounding box center [405, 225] width 509 height 20
type input "10000"
click at [627, 262] on button "Pay" at bounding box center [636, 260] width 27 height 20
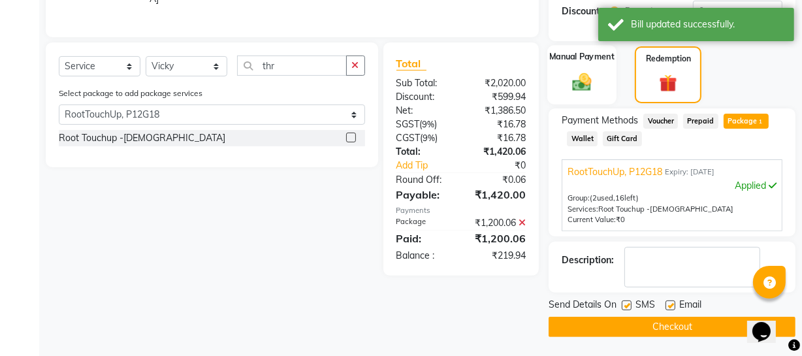
click at [604, 91] on div "Manual Payment" at bounding box center [581, 74] width 69 height 59
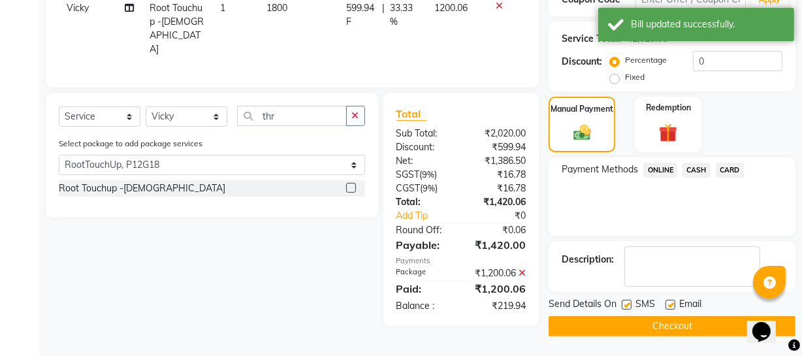
click at [665, 165] on span "ONLINE" at bounding box center [660, 170] width 34 height 15
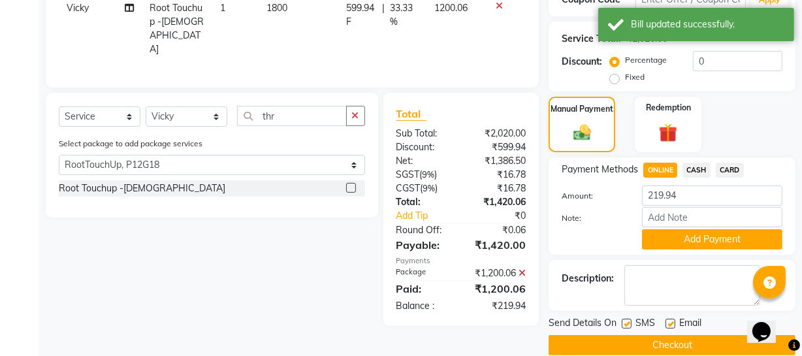
scroll to position [311, 0]
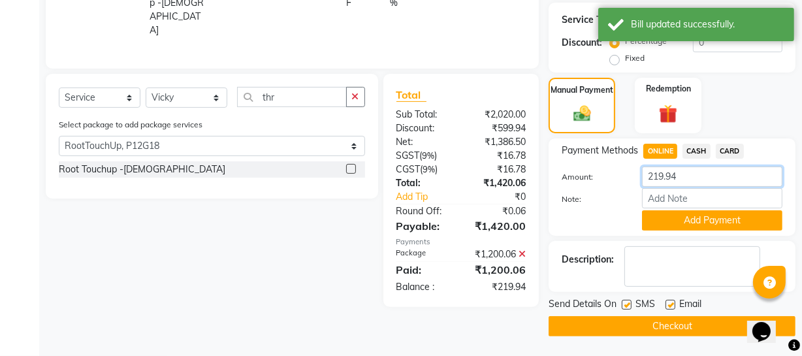
drag, startPoint x: 684, startPoint y: 176, endPoint x: 381, endPoint y: 149, distance: 304.0
click at [419, 155] on div "Client +91 7006180143 Date 01-09-2025 Invoice Number Red/2025-26 V/2025 V/2025-…" at bounding box center [420, 62] width 769 height 550
type input "220"
drag, startPoint x: 633, startPoint y: 203, endPoint x: 639, endPoint y: 208, distance: 7.4
click at [639, 208] on div at bounding box center [712, 198] width 160 height 20
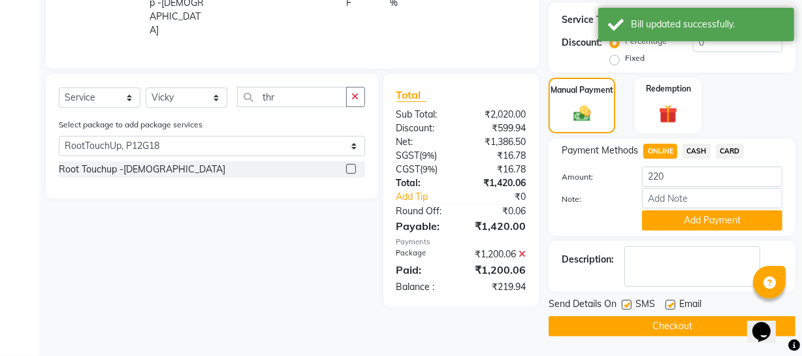
click at [652, 212] on button "Add Payment" at bounding box center [712, 220] width 140 height 20
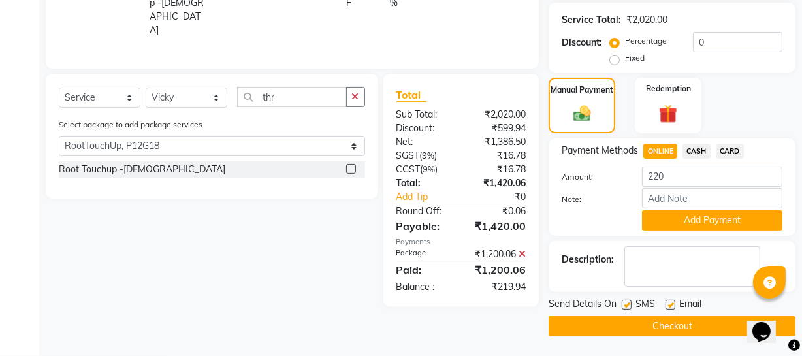
scroll to position [292, 0]
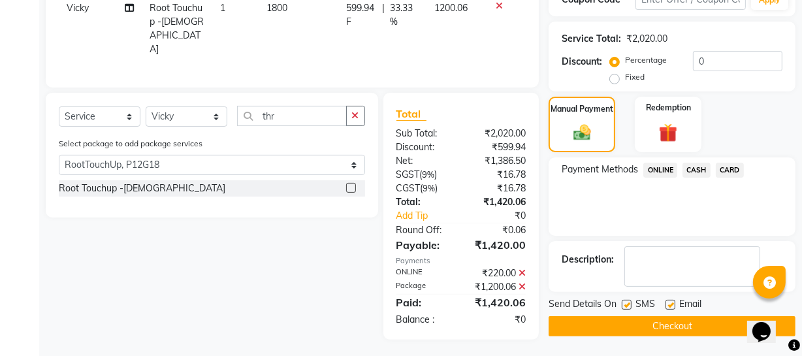
click at [608, 326] on button "Checkout" at bounding box center [671, 326] width 247 height 20
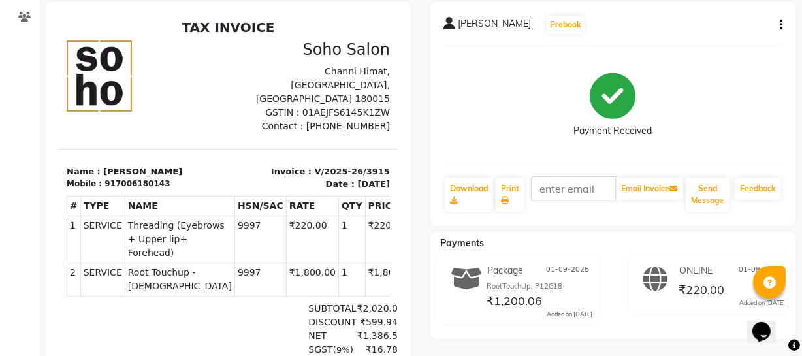
scroll to position [59, 0]
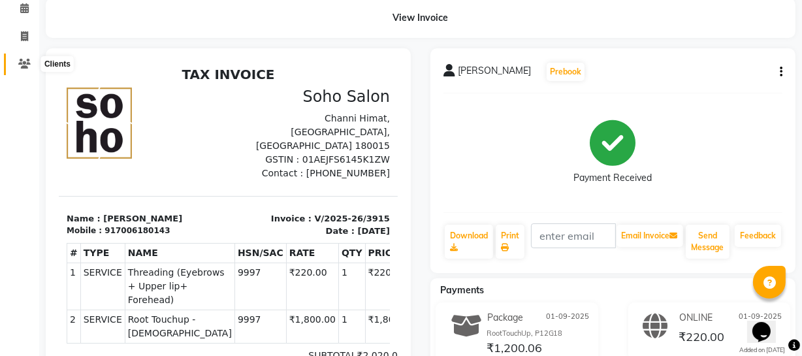
click at [23, 61] on icon at bounding box center [24, 64] width 12 height 10
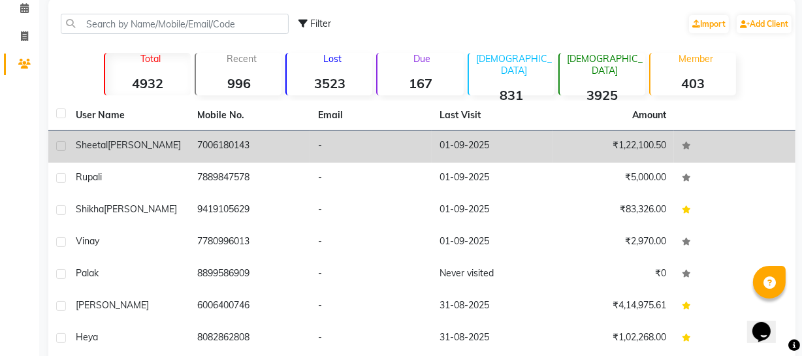
click at [159, 149] on div "Sheetal Thakur" at bounding box center [129, 145] width 106 height 14
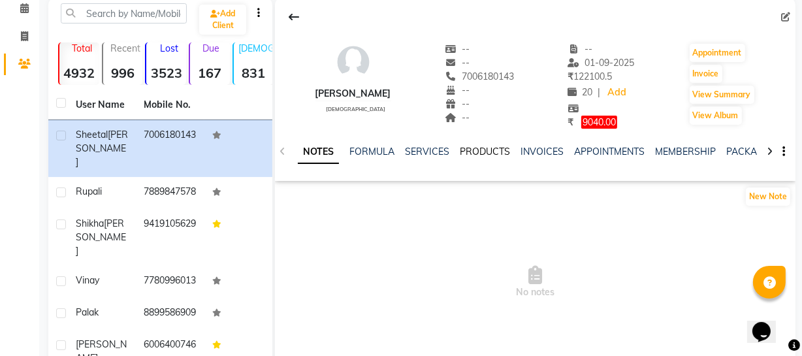
click at [499, 149] on link "PRODUCTS" at bounding box center [484, 152] width 50 height 12
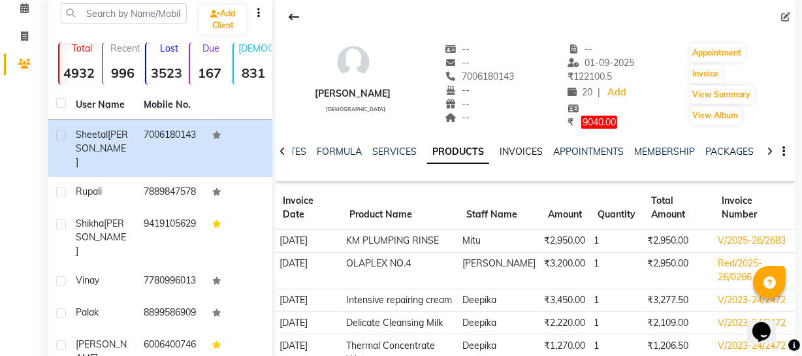
click at [500, 149] on link "INVOICES" at bounding box center [520, 152] width 43 height 12
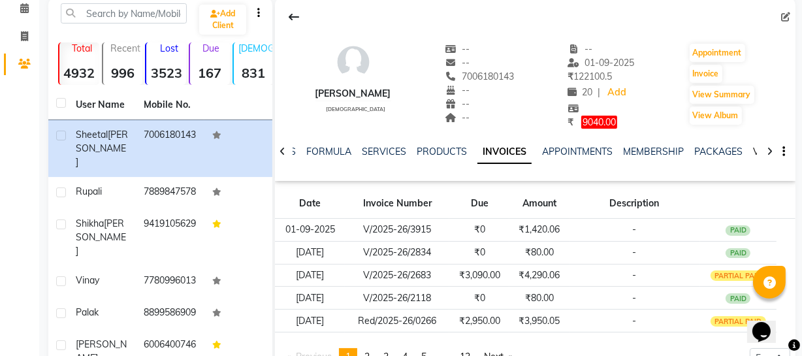
click at [754, 150] on link "VOUCHERS" at bounding box center [779, 152] width 52 height 12
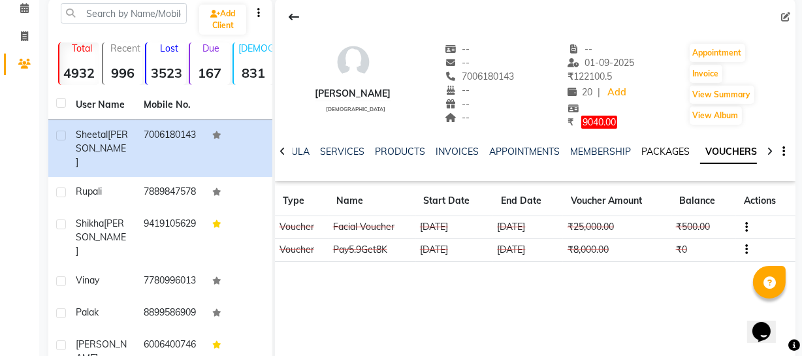
click at [651, 149] on link "PACKAGES" at bounding box center [665, 152] width 48 height 12
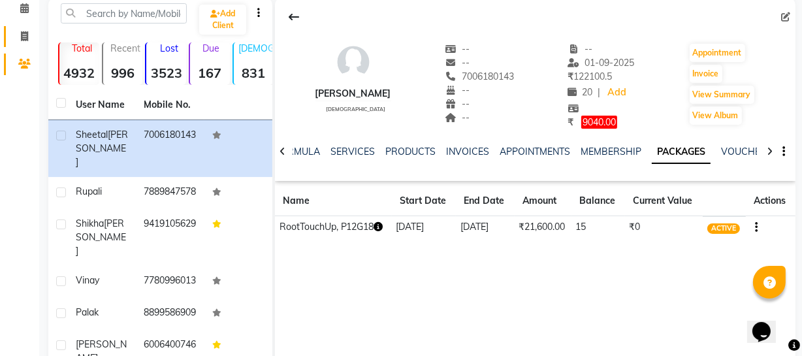
click at [16, 26] on link "Invoice" at bounding box center [19, 37] width 31 height 22
select select "service"
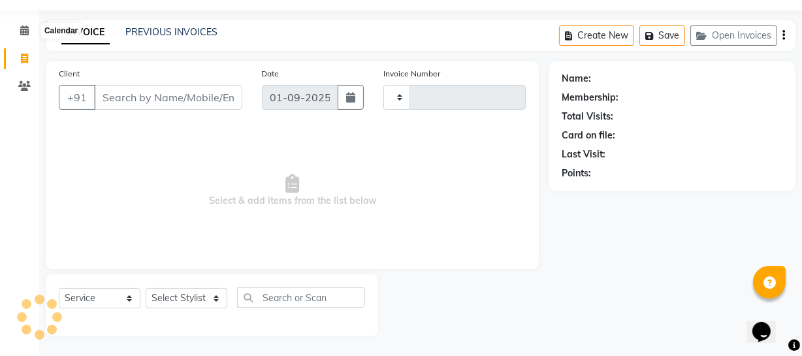
type input "3916"
select select "735"
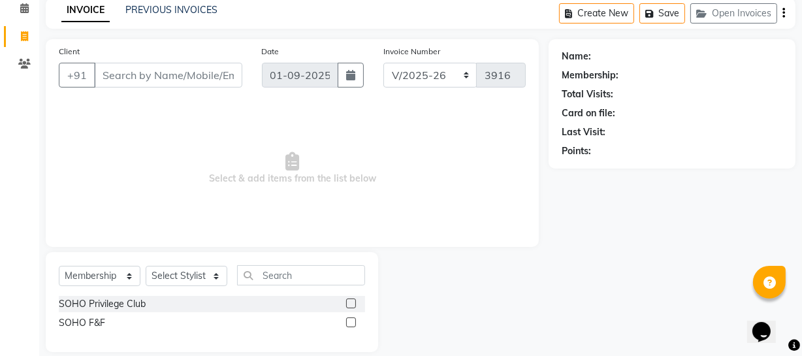
click at [140, 202] on span "Select & add items from the list below" at bounding box center [292, 168] width 467 height 131
click at [84, 268] on select "Select Service Product Membership Package Voucher Prepaid Gift Card" at bounding box center [100, 276] width 82 height 20
select select "service"
click at [59, 286] on select "Select Service Product Membership Package Voucher Prepaid Gift Card" at bounding box center [100, 276] width 82 height 20
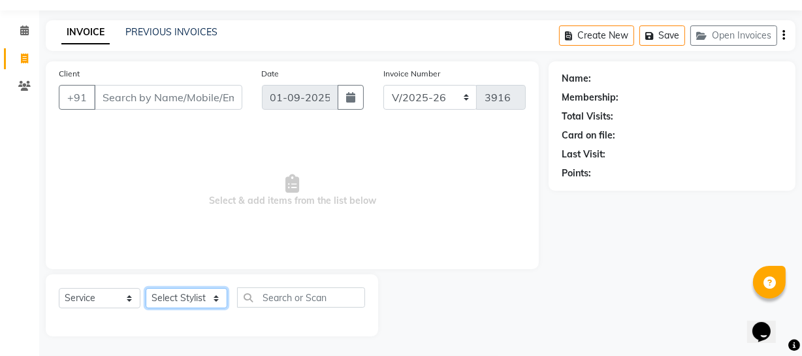
click at [167, 296] on select "Select Stylist Abhishek Kohli Adhamya Bamotra Amit Anita Kumari Arun Sain Aviji…" at bounding box center [187, 298] width 82 height 20
click at [146, 288] on select "Select Stylist Abhishek Kohli Adhamya Bamotra Amit Anita Kumari Arun Sain Aviji…" at bounding box center [187, 298] width 82 height 20
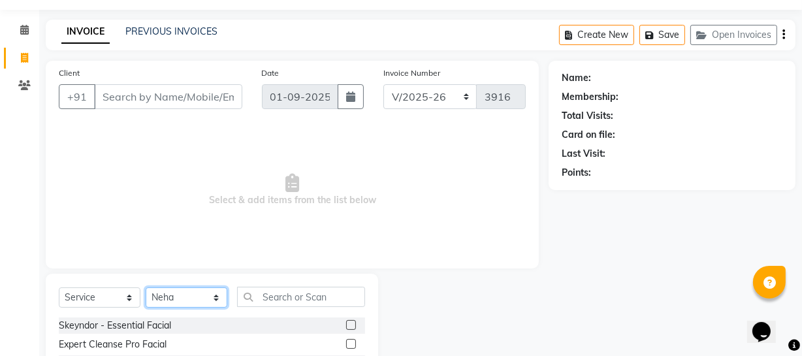
click at [189, 299] on select "Select Stylist Abhishek Kohli Adhamya Bamotra Amit Anita Kumari Arun Sain Aviji…" at bounding box center [187, 297] width 82 height 20
select select "11750"
click at [146, 287] on select "Select Stylist Abhishek Kohli Adhamya Bamotra Amit Anita Kumari Arun Sain Aviji…" at bounding box center [187, 297] width 82 height 20
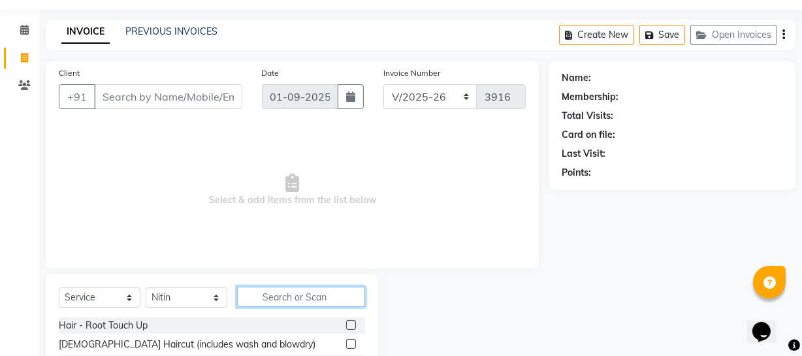
click at [270, 290] on input "text" at bounding box center [301, 297] width 128 height 20
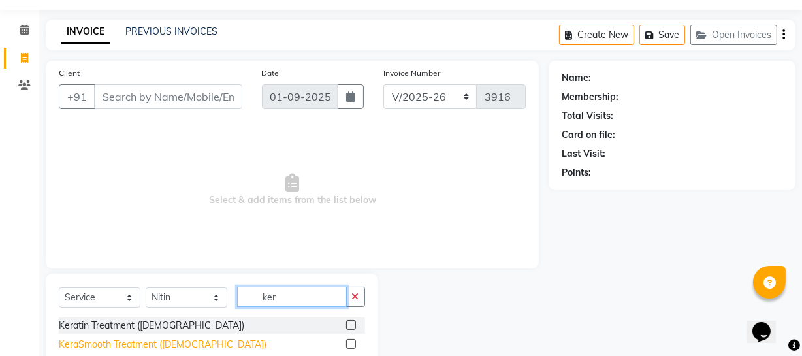
type input "ker"
click at [189, 345] on div "KeraSmooth Treatment (Female)" at bounding box center [163, 344] width 208 height 14
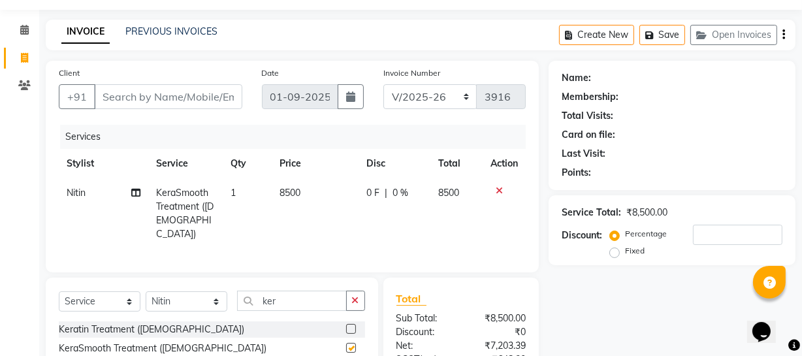
checkbox input "false"
click at [22, 92] on span at bounding box center [24, 85] width 23 height 15
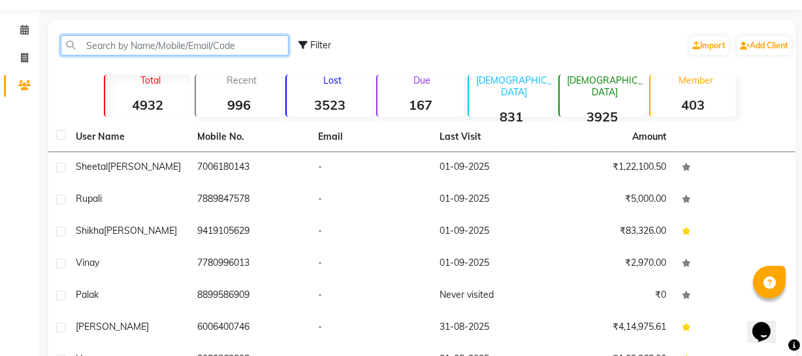
click at [210, 50] on input "text" at bounding box center [175, 45] width 228 height 20
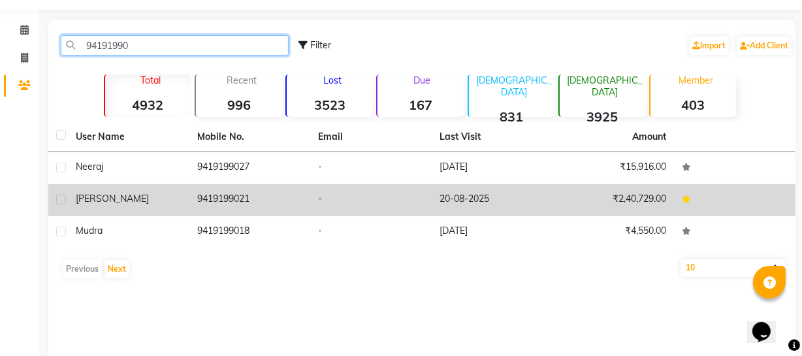
type input "94191990"
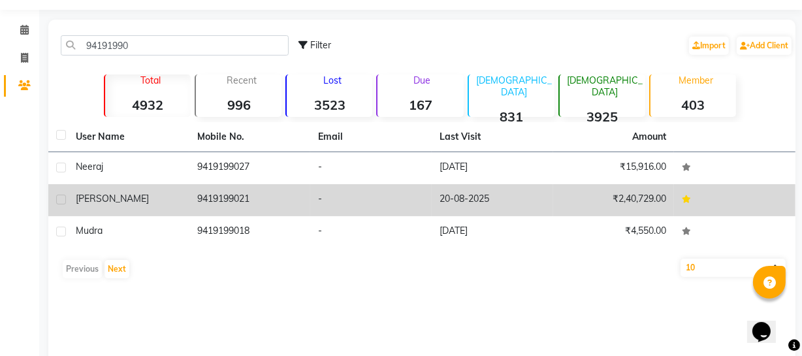
click at [272, 199] on td "9419199021" at bounding box center [249, 200] width 121 height 32
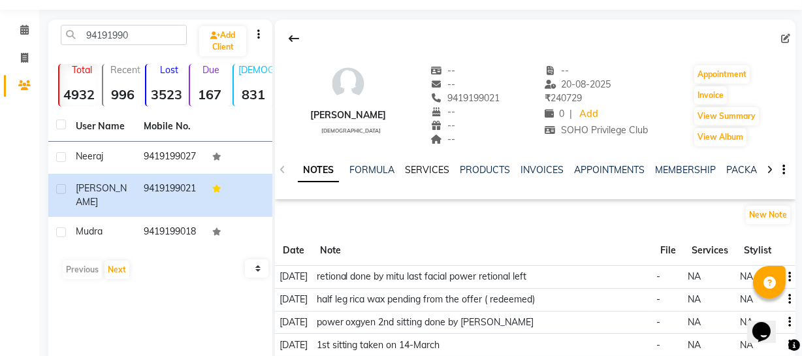
click at [443, 167] on link "SERVICES" at bounding box center [427, 170] width 44 height 12
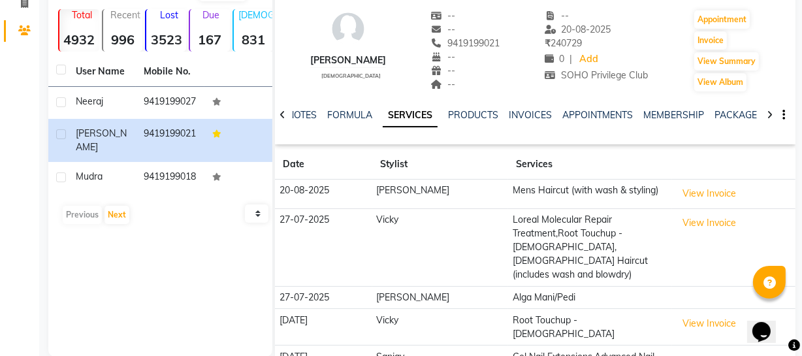
scroll to position [79, 0]
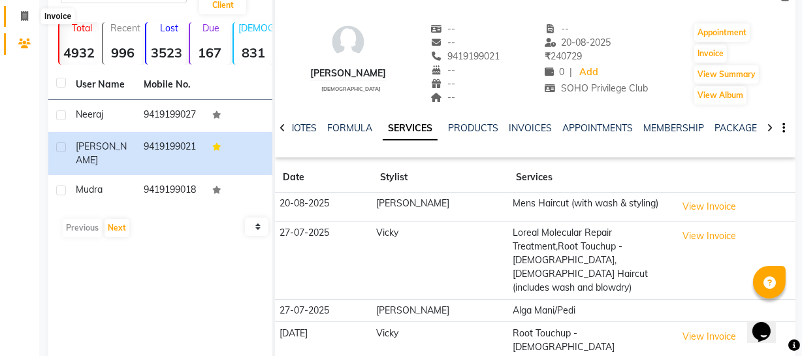
click at [33, 14] on span at bounding box center [24, 16] width 23 height 15
select select "service"
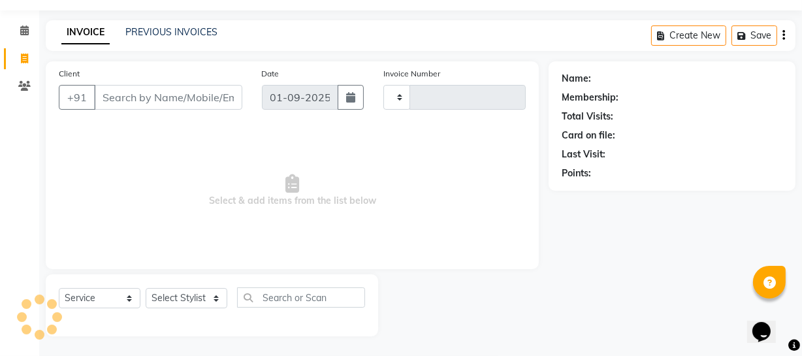
scroll to position [37, 0]
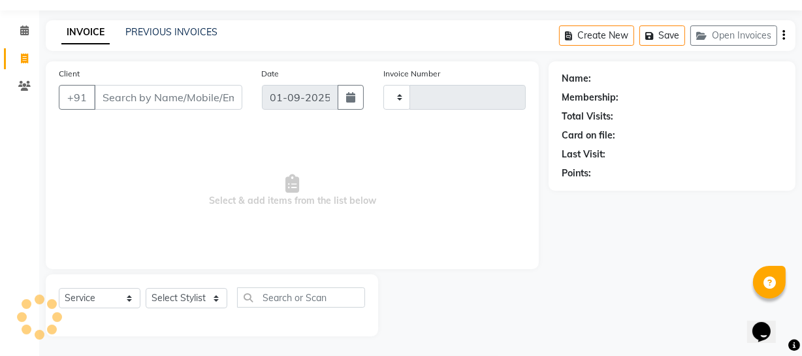
type input "3916"
select select "735"
select select "membership"
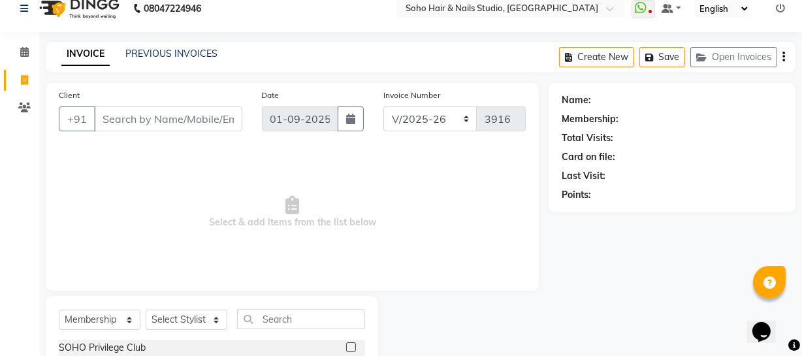
scroll to position [3, 0]
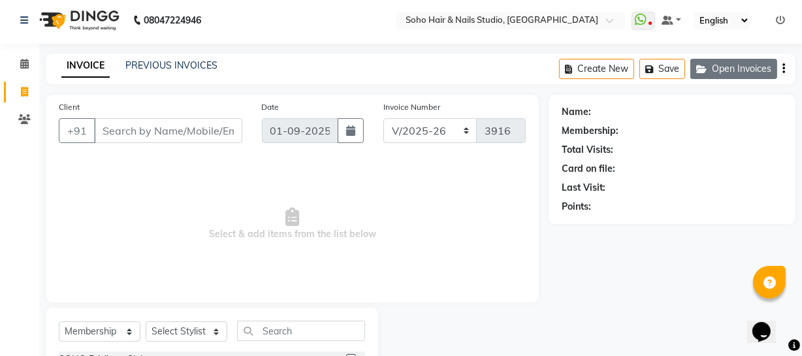
click at [698, 74] on button "Open Invoices" at bounding box center [733, 69] width 87 height 20
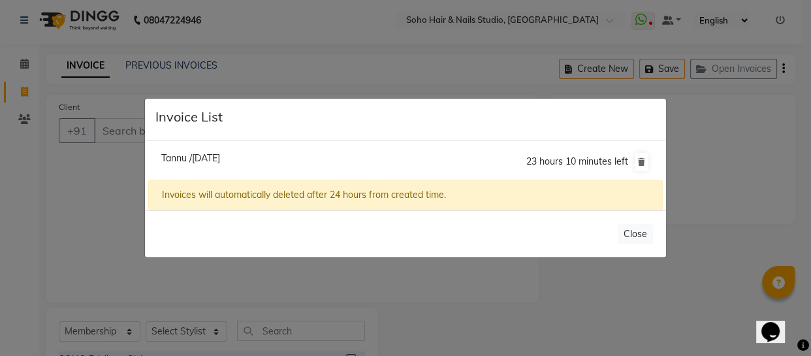
click at [783, 165] on ngb-modal-window "Invoice List Tannu /01 September 2025 23 hours 10 minutes left Invoices will au…" at bounding box center [405, 178] width 811 height 356
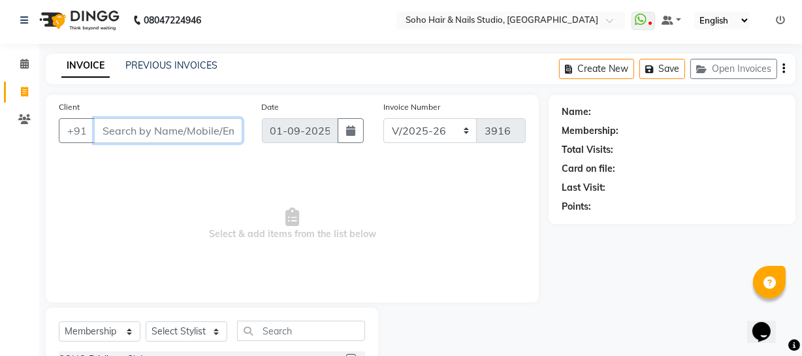
click at [149, 126] on input "Client" at bounding box center [168, 130] width 148 height 25
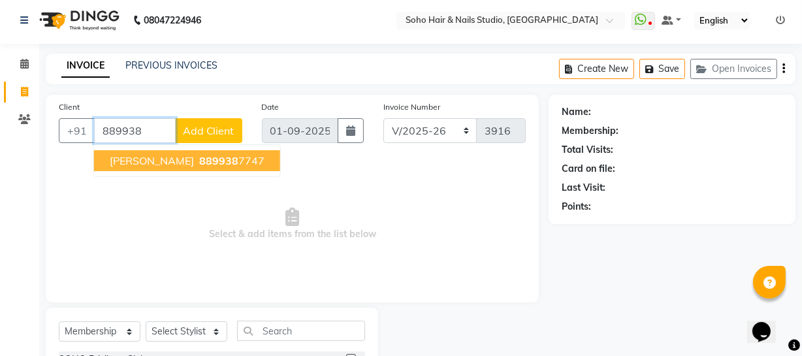
click at [199, 163] on span "889938" at bounding box center [218, 160] width 39 height 13
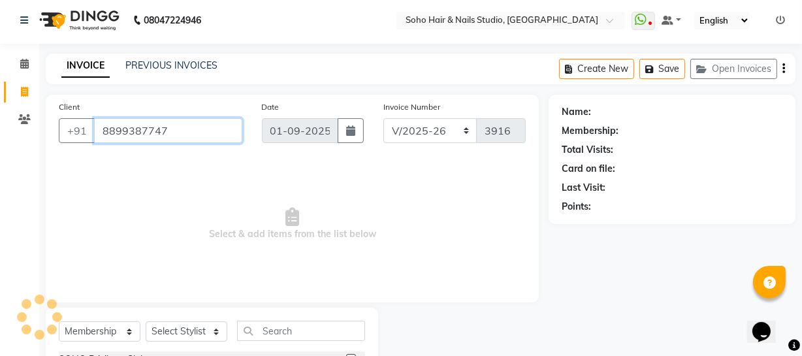
type input "8899387747"
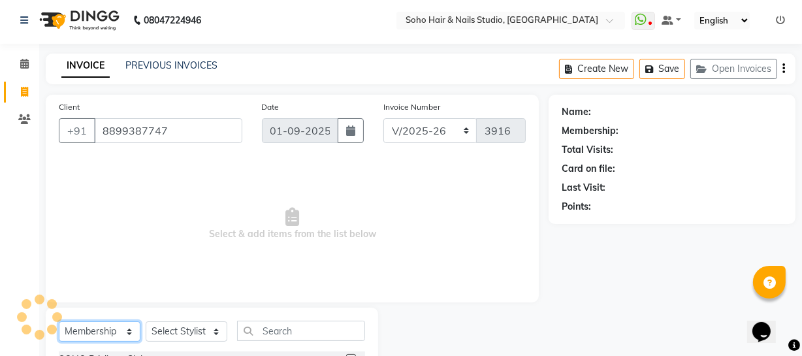
click at [109, 337] on select "Select Service Product Membership Package Voucher Prepaid Gift Card" at bounding box center [100, 331] width 82 height 20
select select "service"
click at [59, 321] on select "Select Service Product Membership Package Voucher Prepaid Gift Card" at bounding box center [100, 331] width 82 height 20
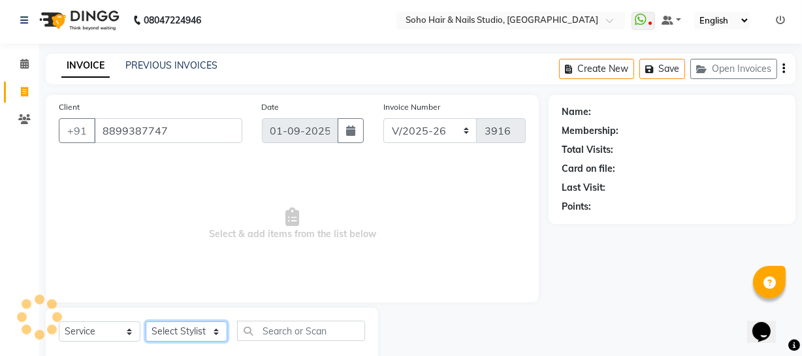
click at [191, 334] on select "Select Stylist Abhishek Kohli Adhamya Bamotra Amit Anita Kumari Arun Sain Aviji…" at bounding box center [187, 331] width 82 height 20
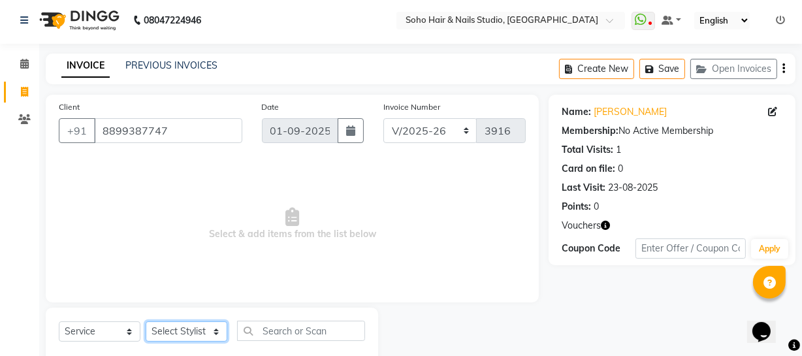
select select "11755"
click at [146, 321] on select "Select Stylist Abhishek Kohli Adhamya Bamotra Amit Anita Kumari Arun Sain Aviji…" at bounding box center [187, 331] width 82 height 20
click at [606, 226] on icon "button" at bounding box center [604, 225] width 9 height 9
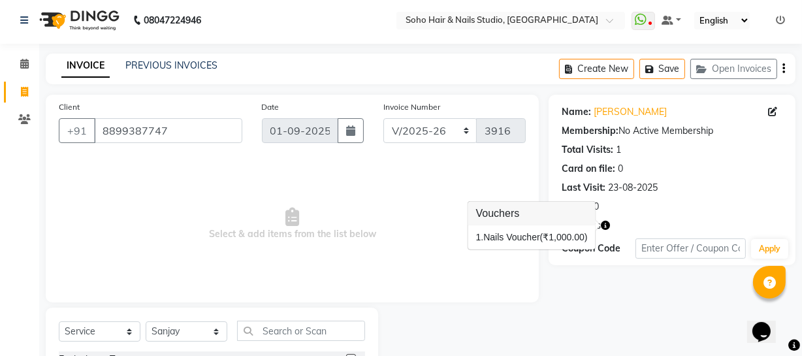
click at [357, 265] on span "Select & add items from the list below" at bounding box center [292, 224] width 467 height 131
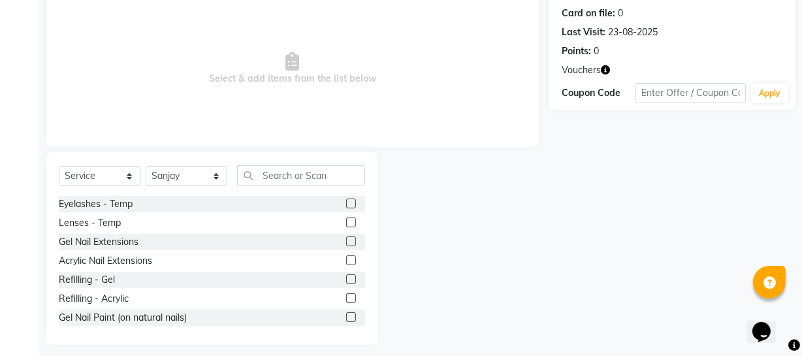
scroll to position [168, 0]
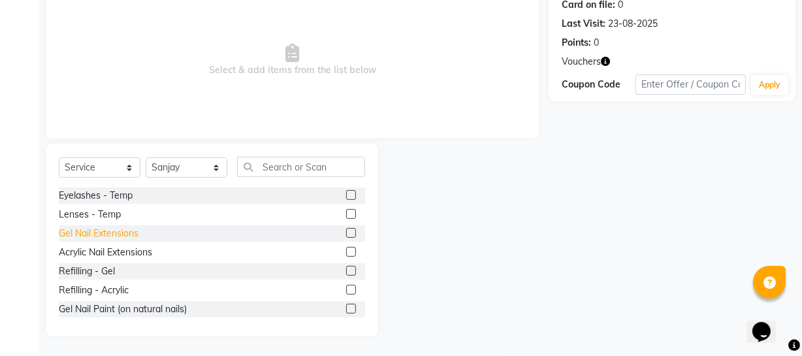
click at [116, 235] on div "Gel Nail Extensions" at bounding box center [99, 233] width 80 height 14
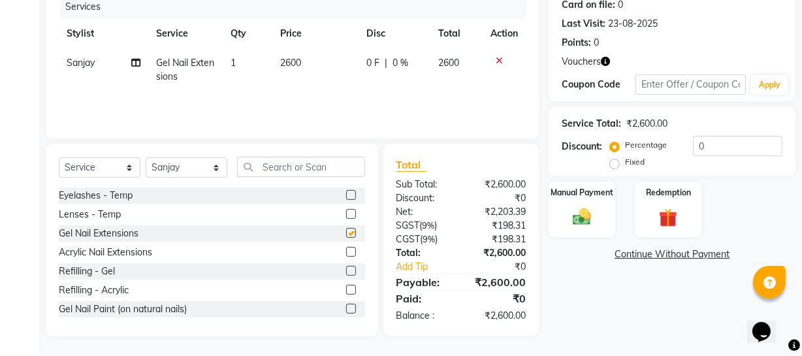
checkbox input "false"
click at [632, 159] on label "Fixed" at bounding box center [635, 162] width 20 height 12
click at [621, 159] on input "Fixed" at bounding box center [616, 161] width 9 height 9
radio input "true"
drag, startPoint x: 726, startPoint y: 145, endPoint x: 569, endPoint y: 136, distance: 157.6
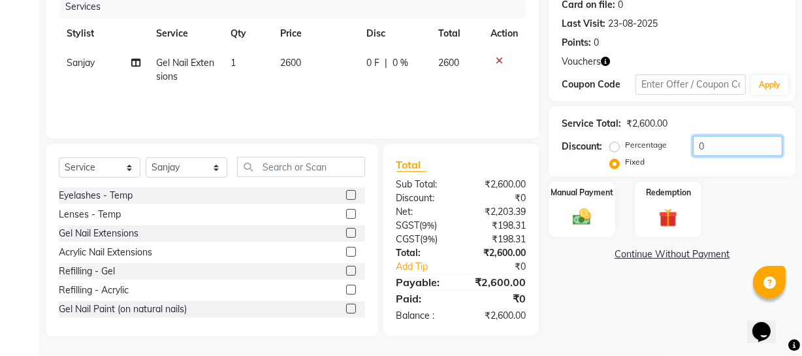
click at [574, 136] on div "Discount: Percentage Fixed 0" at bounding box center [671, 153] width 221 height 35
type input "600"
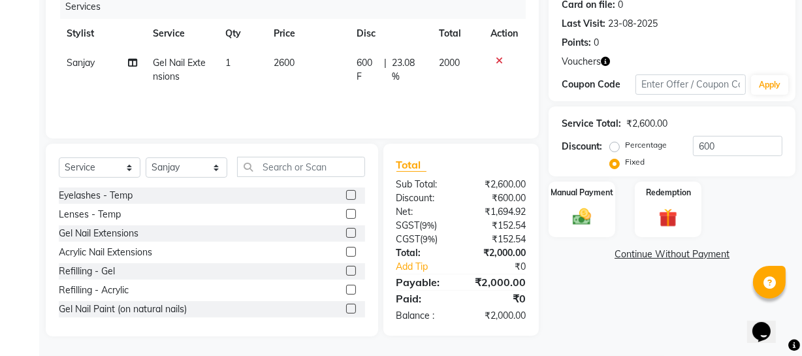
click at [719, 29] on div "Last Visit: 23-08-2025" at bounding box center [671, 24] width 221 height 14
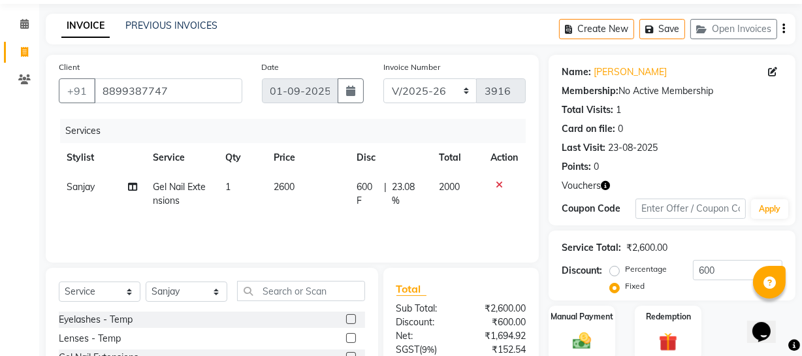
scroll to position [0, 0]
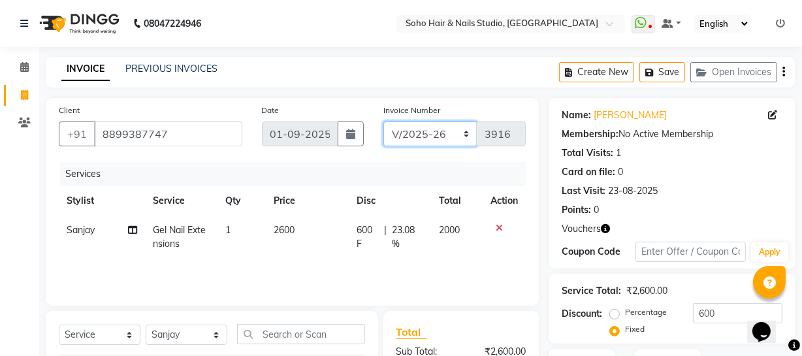
click at [423, 138] on select "Red/2025-26 V/2025 V/2025-26" at bounding box center [430, 133] width 94 height 25
select select "6283"
click at [383, 121] on select "Red/2025-26 V/2025 V/2025-26" at bounding box center [430, 133] width 94 height 25
type input "0830"
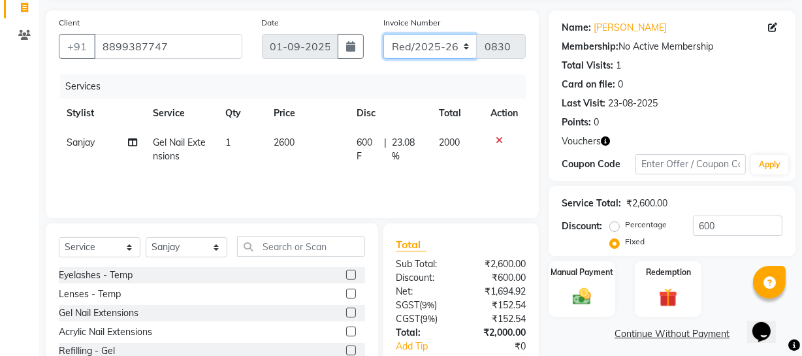
scroll to position [168, 0]
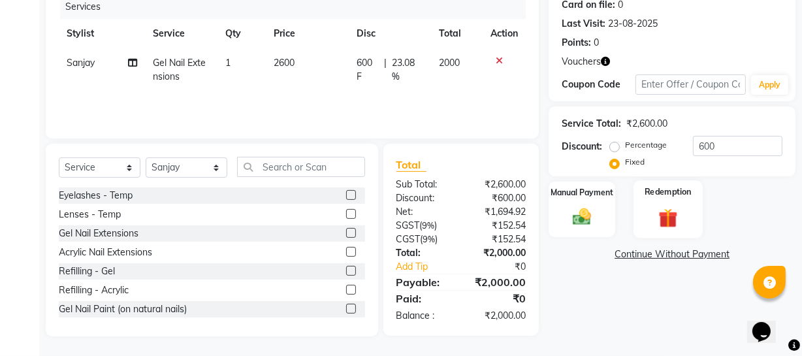
click at [666, 197] on div "Redemption" at bounding box center [667, 209] width 69 height 58
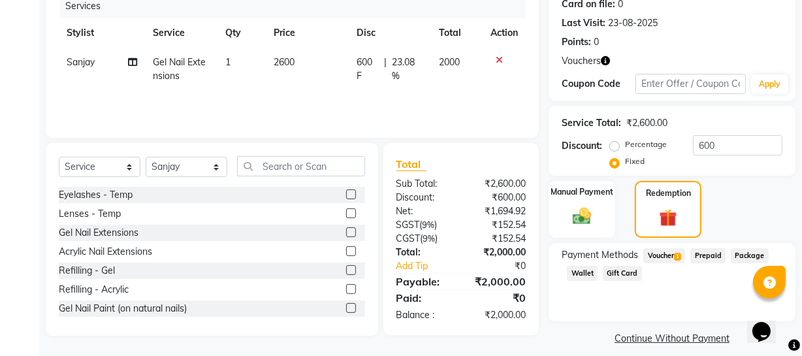
click at [662, 255] on span "Voucher 1" at bounding box center [664, 255] width 42 height 15
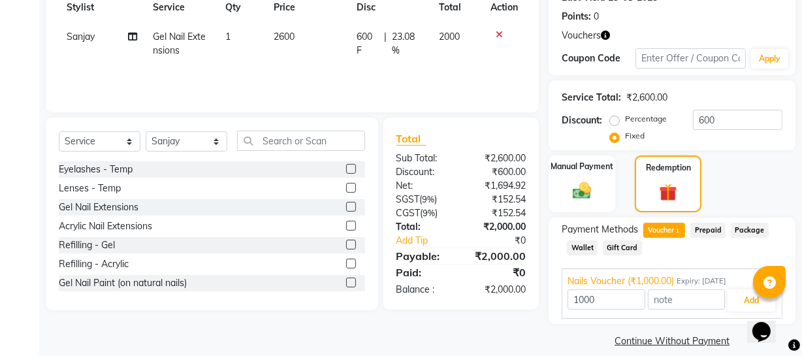
scroll to position [207, 0]
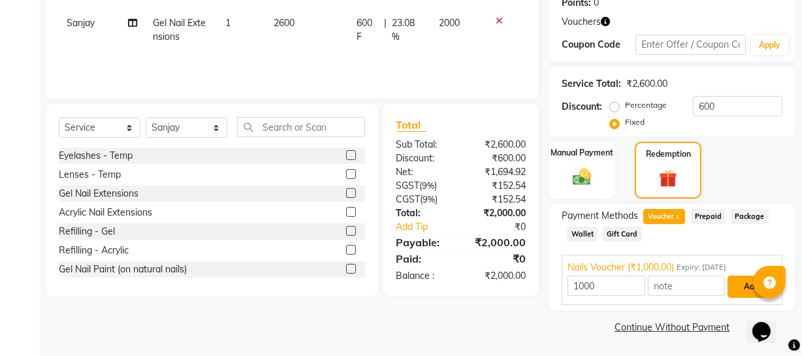
click at [740, 285] on button "Add" at bounding box center [751, 286] width 48 height 22
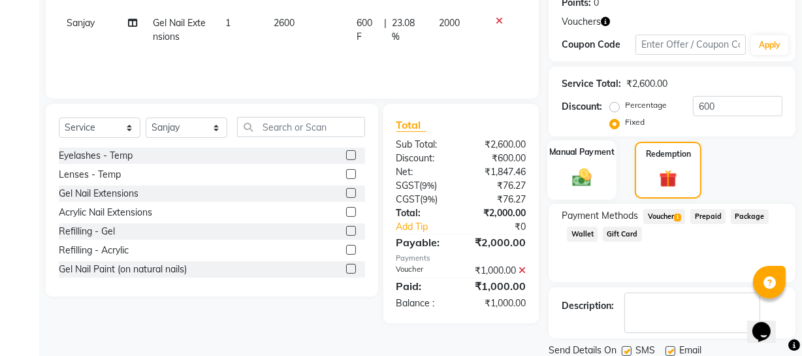
click at [580, 159] on div "Manual Payment" at bounding box center [581, 169] width 69 height 59
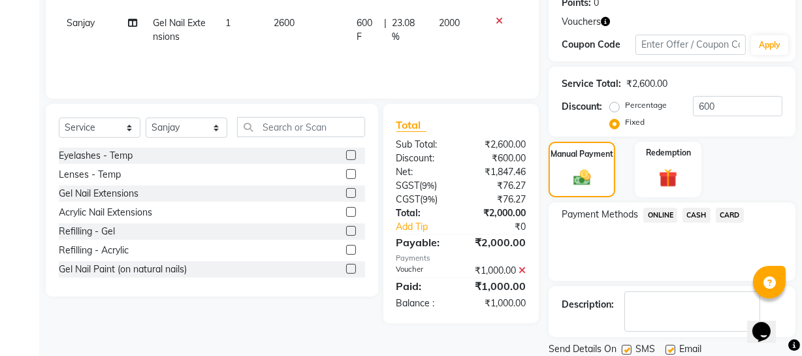
click at [668, 212] on span "ONLINE" at bounding box center [660, 215] width 34 height 15
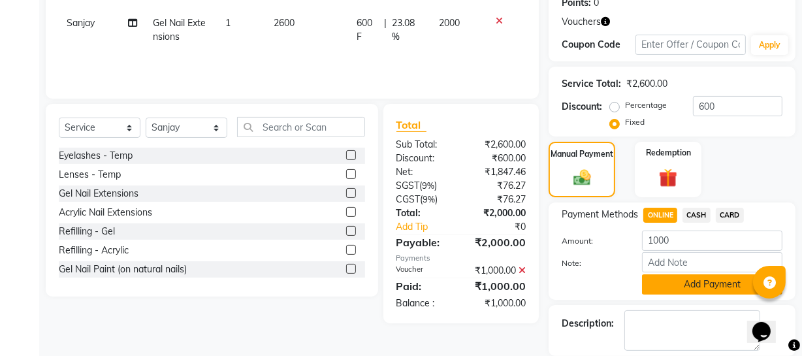
click at [680, 291] on button "Add Payment" at bounding box center [712, 284] width 140 height 20
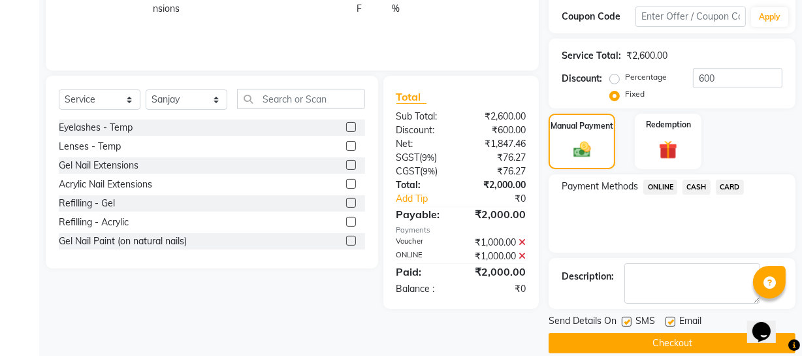
scroll to position [251, 0]
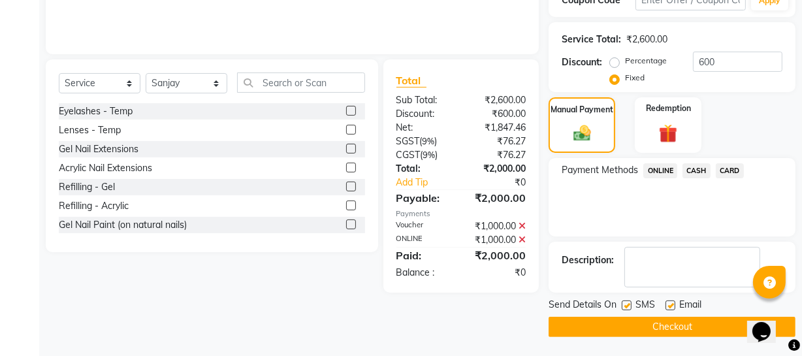
click at [655, 325] on button "Checkout" at bounding box center [671, 327] width 247 height 20
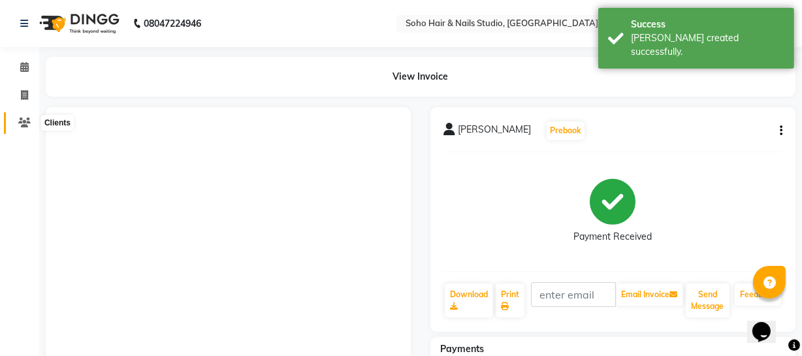
click at [24, 129] on span at bounding box center [24, 123] width 23 height 15
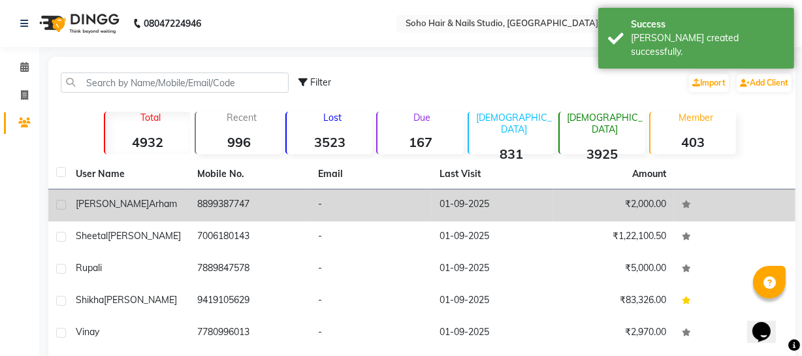
drag, startPoint x: 163, startPoint y: 209, endPoint x: 226, endPoint y: 196, distance: 65.3
click at [163, 209] on div "Syed Arham" at bounding box center [129, 204] width 106 height 14
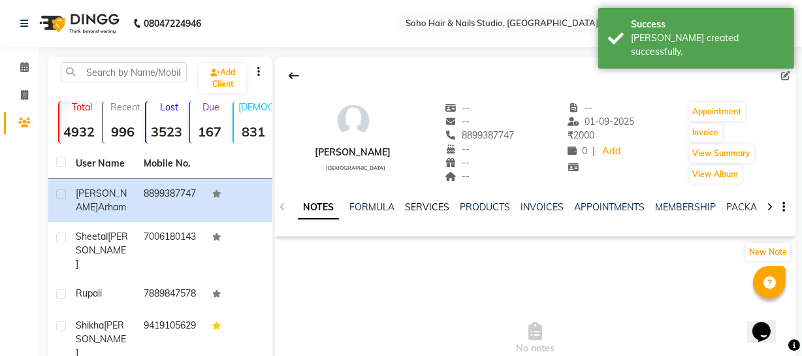
click at [429, 211] on link "SERVICES" at bounding box center [427, 207] width 44 height 12
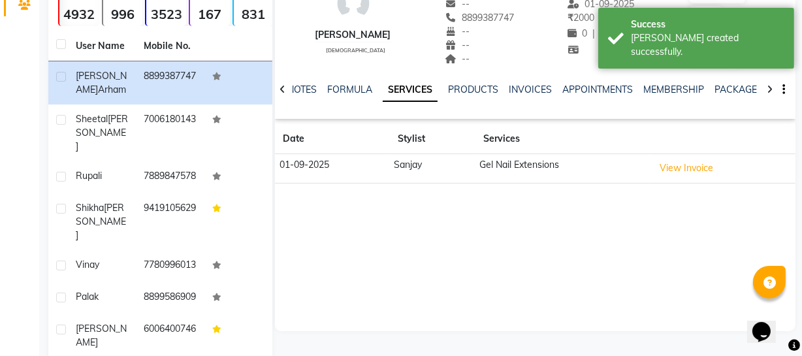
scroll to position [118, 0]
click at [526, 90] on link "INVOICES" at bounding box center [529, 89] width 43 height 12
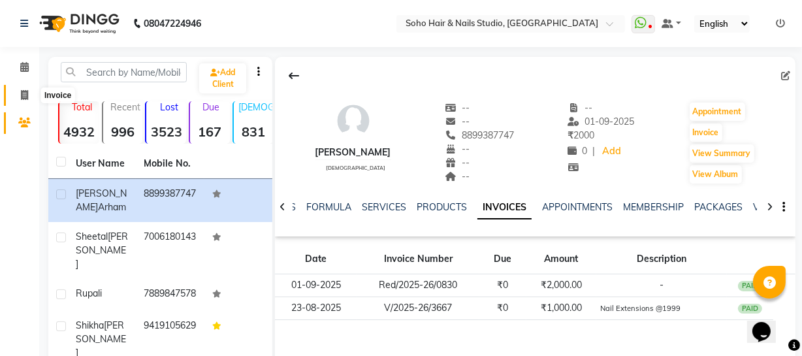
click at [30, 91] on span at bounding box center [24, 95] width 23 height 15
select select "service"
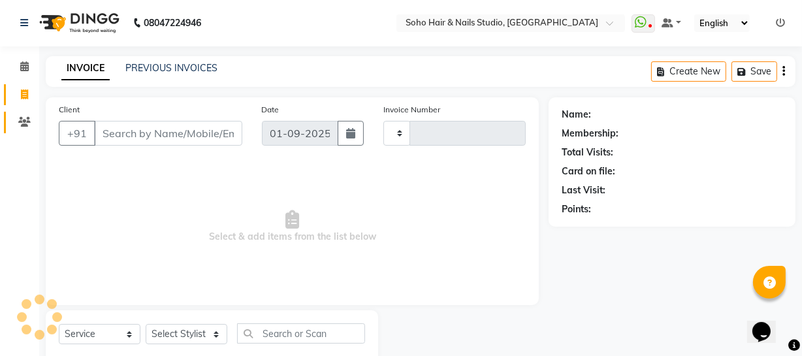
scroll to position [37, 0]
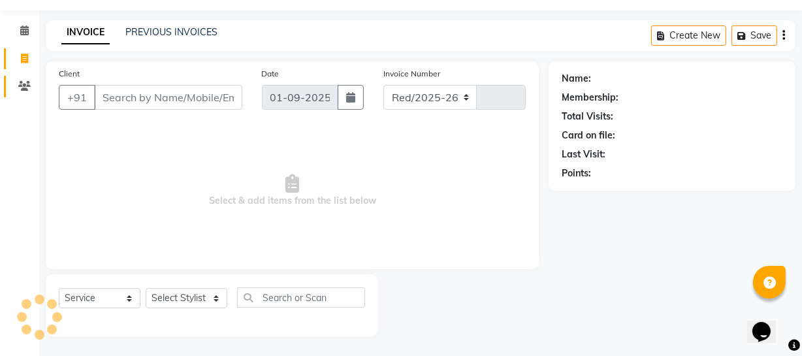
select select "735"
type input "3916"
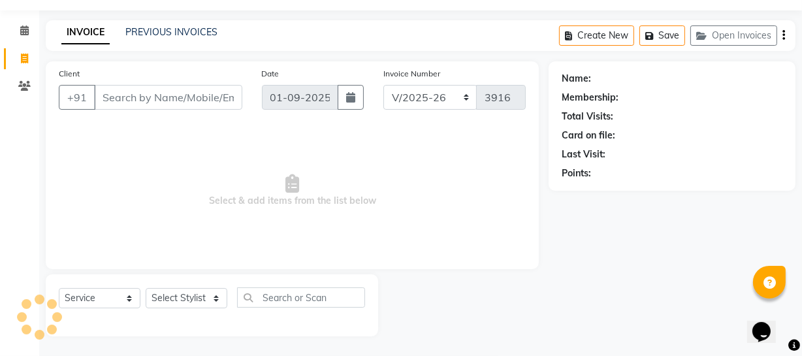
select select "membership"
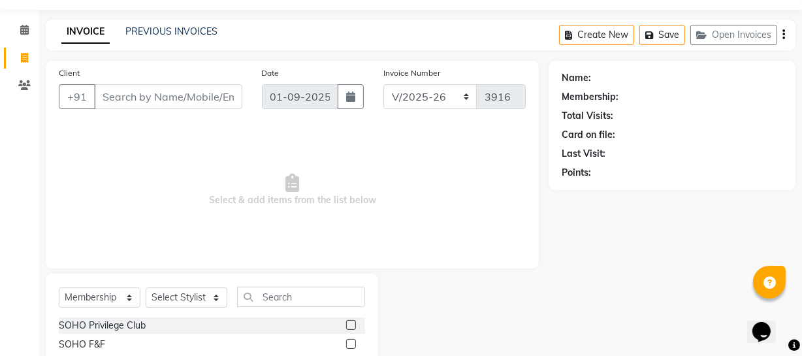
click at [537, 319] on html "08047224946 Select Location × Soho Hair & Nails Studio, Jammu WhatsApp Status ✕…" at bounding box center [401, 141] width 802 height 356
click at [151, 103] on input "Client" at bounding box center [168, 96] width 148 height 25
paste input "94191 52184"
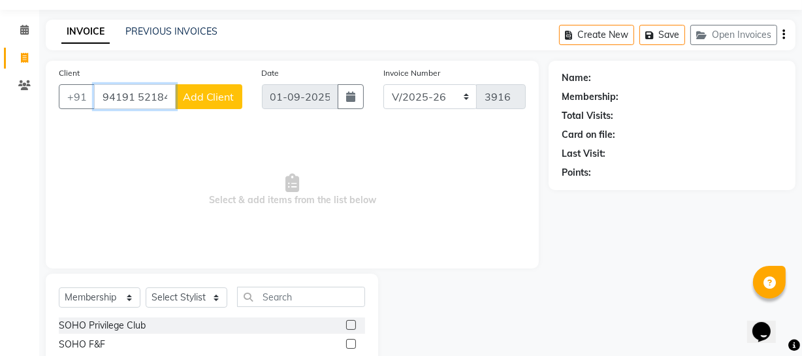
click at [134, 89] on input "94191 52184" at bounding box center [135, 96] width 82 height 25
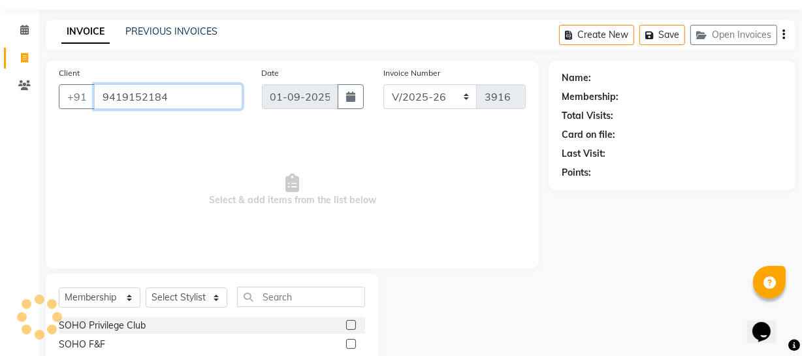
type input "9419152184"
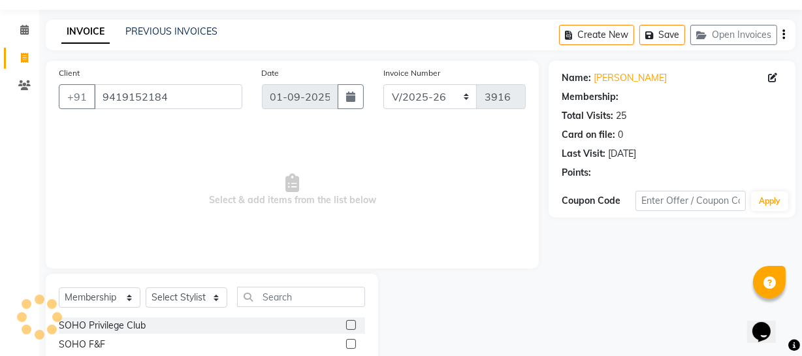
select select "1: Object"
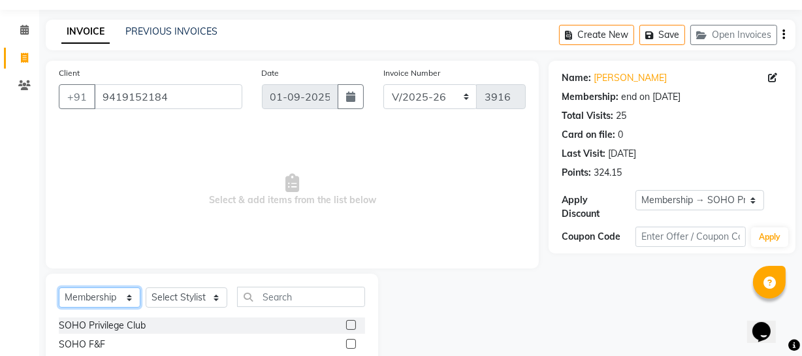
drag, startPoint x: 102, startPoint y: 302, endPoint x: 102, endPoint y: 291, distance: 10.4
click at [102, 302] on select "Select Service Product Membership Package Voucher Prepaid Gift Card" at bounding box center [100, 297] width 82 height 20
select select "V"
click at [59, 287] on select "Select Service Product Membership Package Voucher Prepaid Gift Card" at bounding box center [100, 297] width 82 height 20
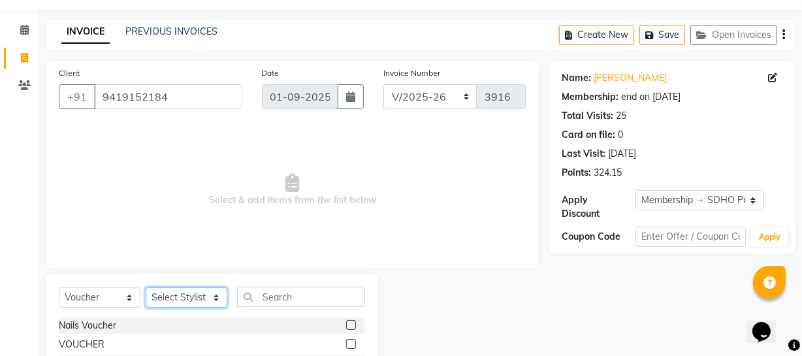
click at [168, 289] on select "Select Stylist Abhishek Kohli Adhamya Bamotra Amit Anita Kumari Arun Sain Aviji…" at bounding box center [187, 297] width 82 height 20
select select "22783"
click at [146, 287] on select "Select Stylist Abhishek Kohli Adhamya Bamotra Amit Anita Kumari Arun Sain Aviji…" at bounding box center [187, 297] width 82 height 20
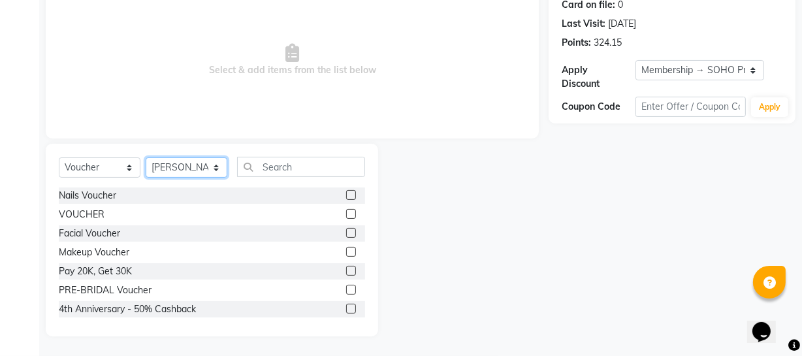
scroll to position [168, 0]
click at [104, 253] on div "Makeup Voucher" at bounding box center [94, 252] width 70 height 14
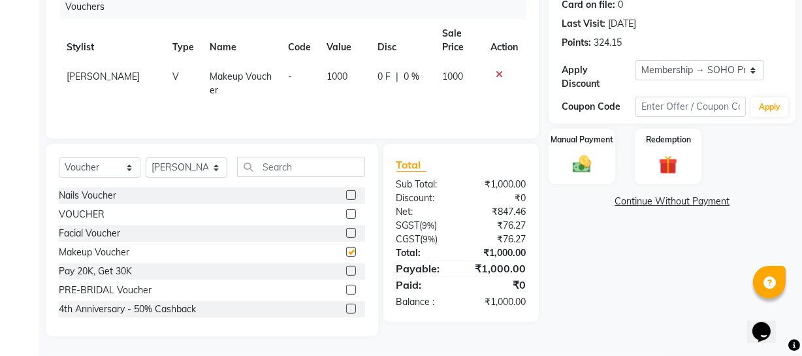
checkbox input "false"
click at [349, 82] on td "1000" at bounding box center [344, 83] width 51 height 43
select select "22783"
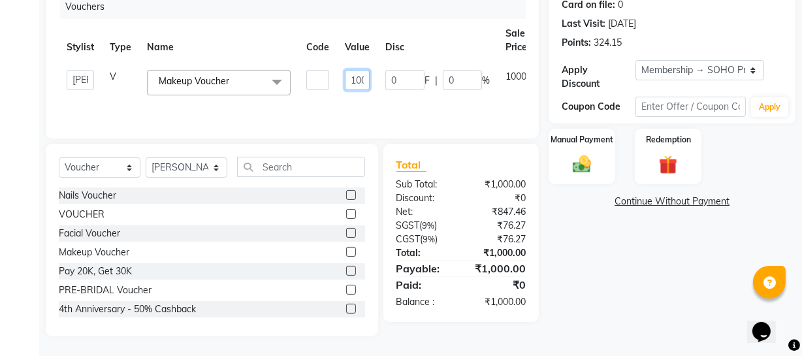
click at [345, 81] on input "1000" at bounding box center [357, 80] width 25 height 20
drag, startPoint x: 377, startPoint y: 78, endPoint x: 514, endPoint y: 77, distance: 137.1
click at [514, 77] on tr "Abhishek Kohli Adhamya Bamotra Amit Anita Kumari Arun Sain Avijit Das Bhabesh D…" at bounding box center [318, 82] width 519 height 41
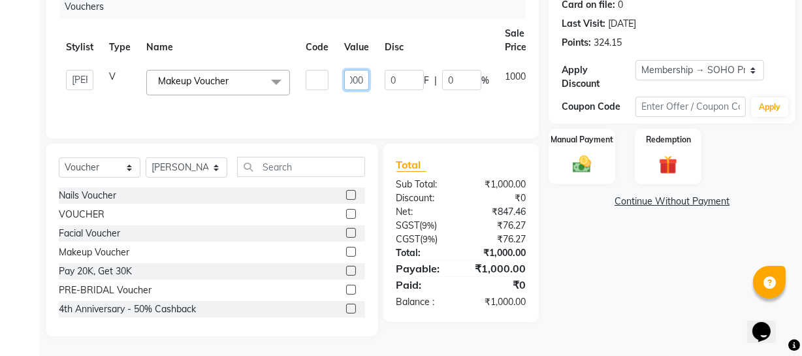
type input "40000"
click at [621, 234] on div "Name: Jasleen Membership: end on 04-02-2026 Total Visits: 25 Card on file: 0 La…" at bounding box center [676, 133] width 257 height 405
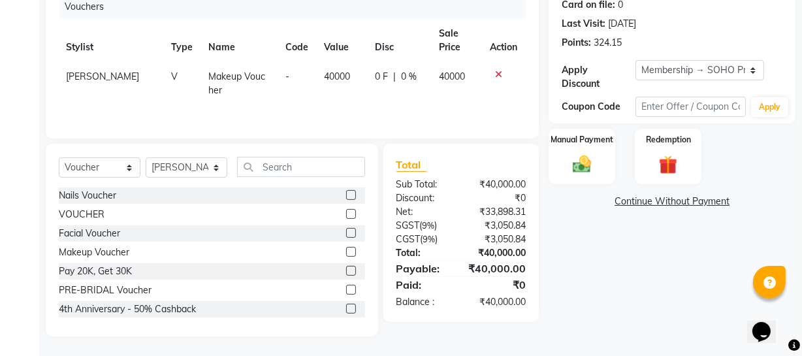
click at [327, 71] on span "40000" at bounding box center [337, 76] width 26 height 12
select select "22783"
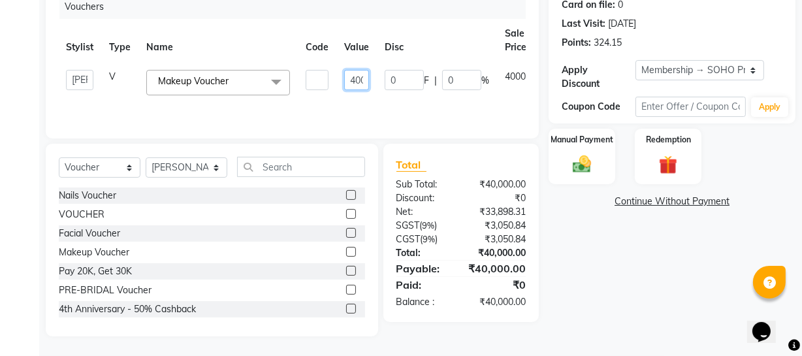
click at [344, 75] on input "40000" at bounding box center [356, 80] width 25 height 20
click at [358, 78] on input "40000" at bounding box center [356, 80] width 25 height 20
type input "4000"
click at [589, 258] on div "Name: Jasleen Membership: end on 04-02-2026 Total Visits: 25 Card on file: 0 La…" at bounding box center [676, 133] width 257 height 405
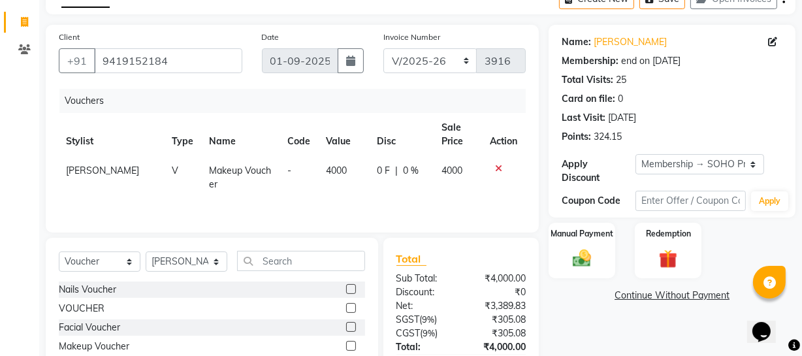
scroll to position [168, 0]
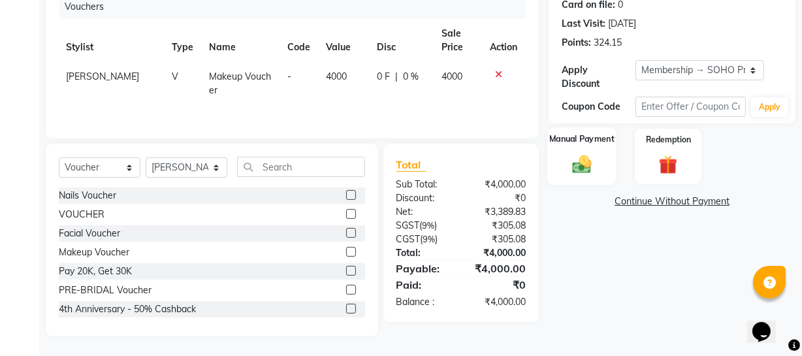
click at [585, 171] on img at bounding box center [581, 164] width 31 height 22
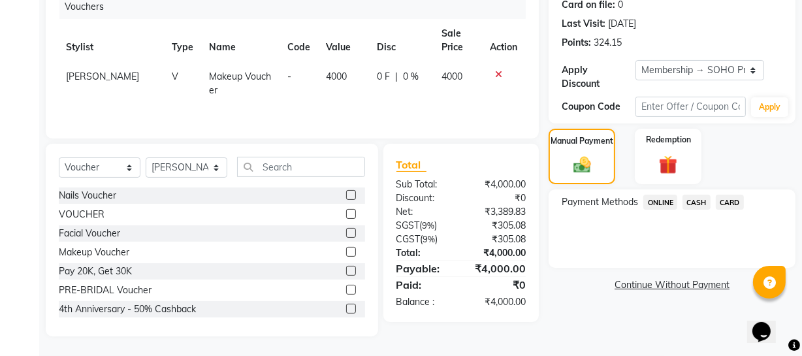
click at [670, 202] on span "ONLINE" at bounding box center [660, 202] width 34 height 15
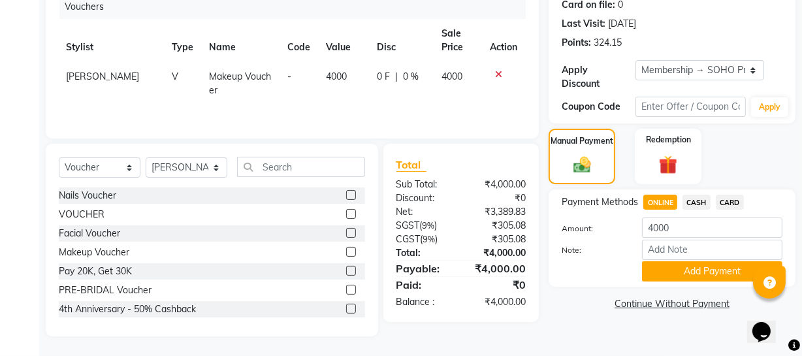
click at [706, 264] on button "Add Payment" at bounding box center [712, 271] width 140 height 20
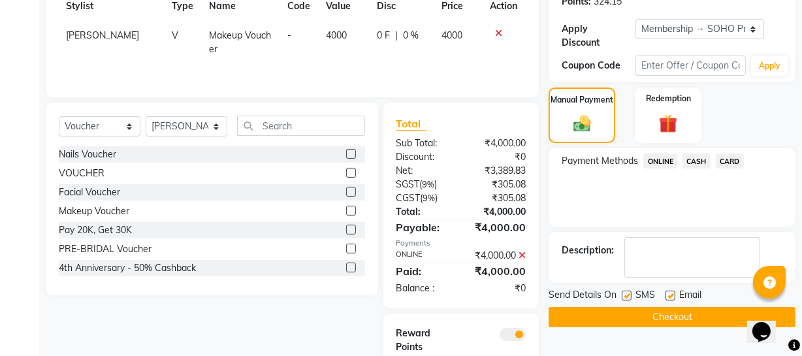
scroll to position [272, 0]
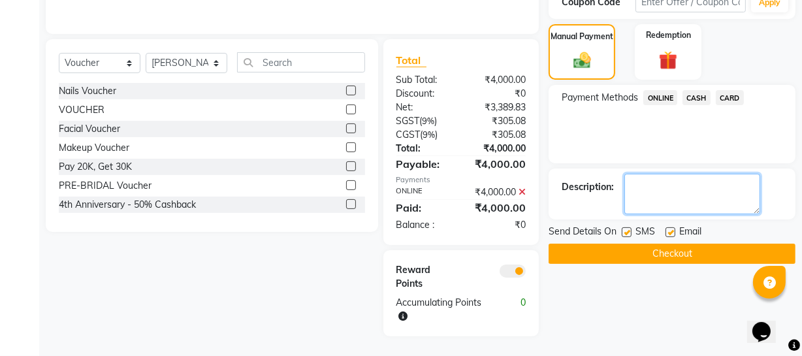
click at [664, 196] on textarea at bounding box center [692, 194] width 136 height 40
type textarea "Voucher for 2 Party Makeups on 28/Oct"
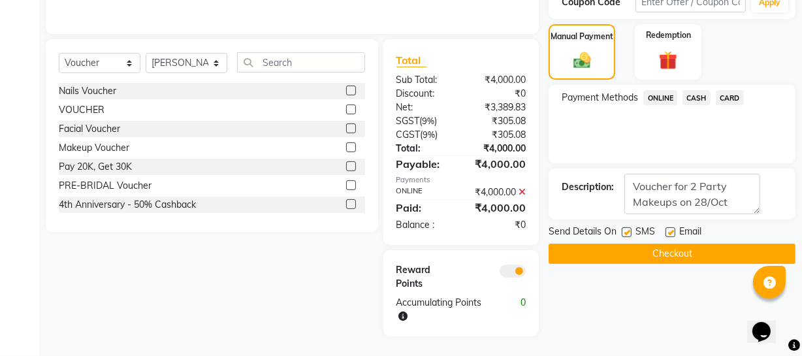
click at [696, 254] on button "Checkout" at bounding box center [671, 253] width 247 height 20
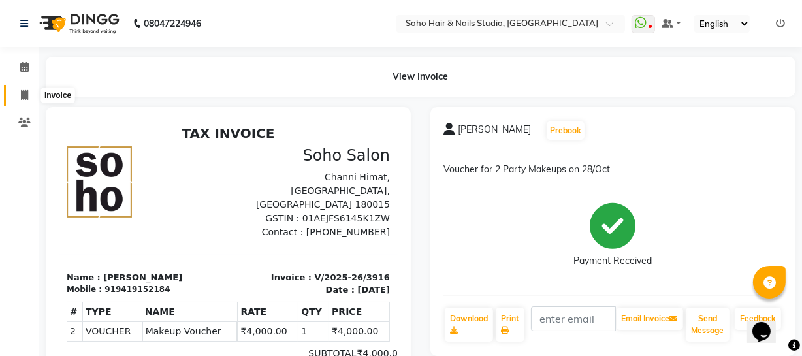
click at [30, 88] on span at bounding box center [24, 95] width 23 height 15
select select "service"
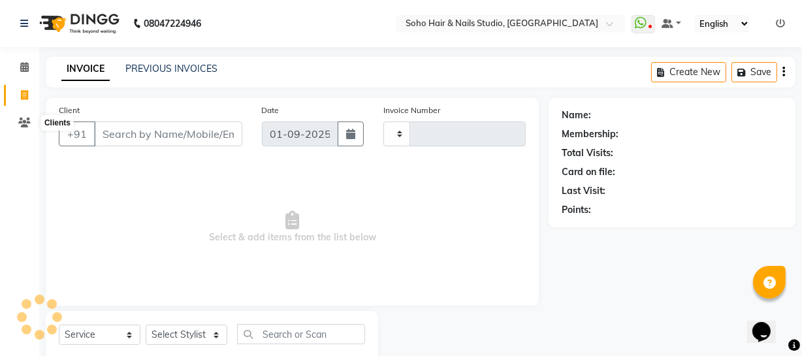
scroll to position [37, 0]
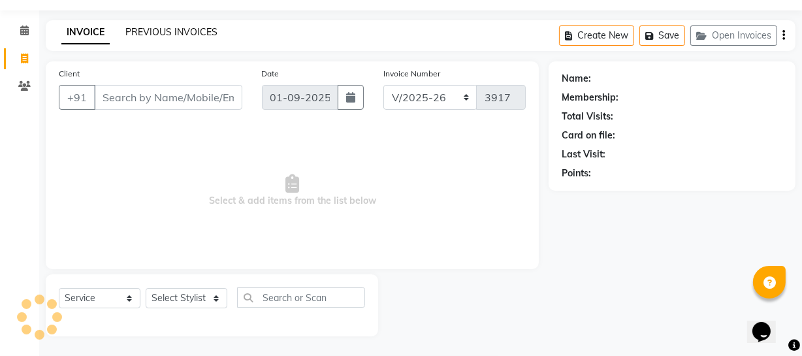
click at [190, 27] on link "PREVIOUS INVOICES" at bounding box center [171, 32] width 92 height 12
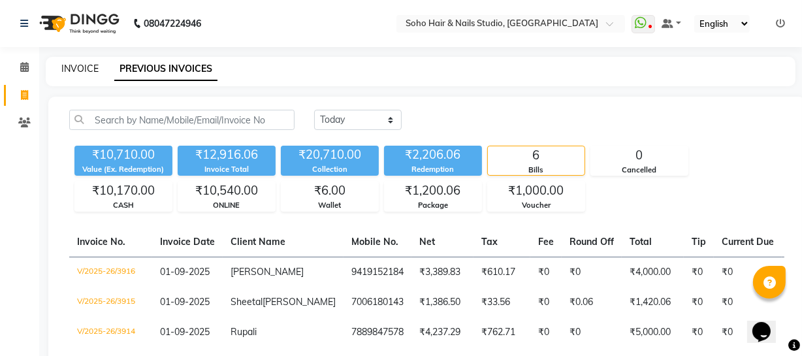
click at [89, 67] on link "INVOICE" at bounding box center [79, 69] width 37 height 12
select select "service"
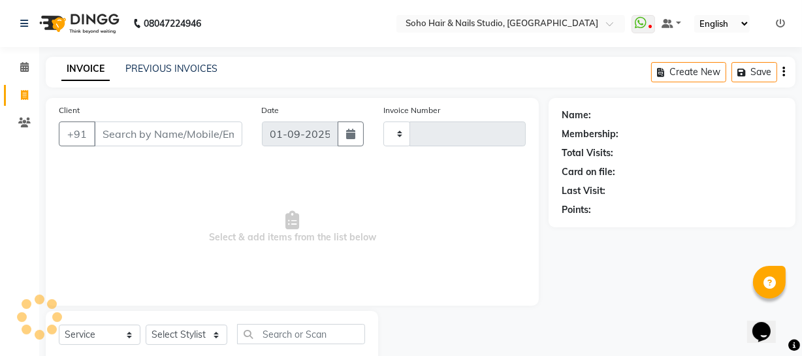
scroll to position [37, 0]
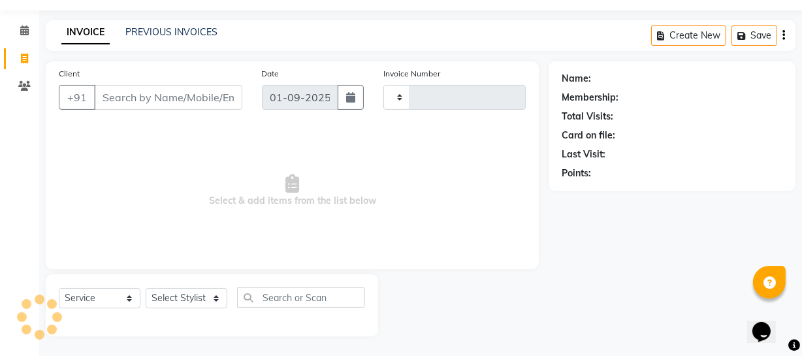
type input "3917"
select select "735"
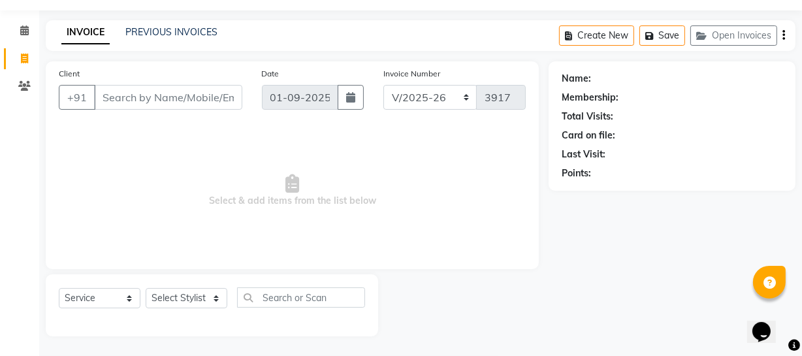
select select "membership"
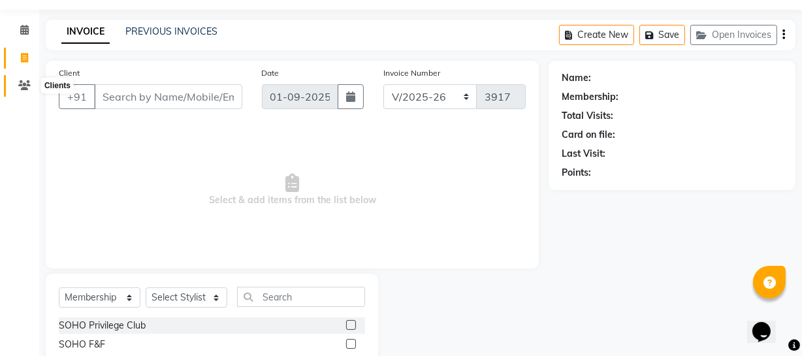
click at [26, 78] on span at bounding box center [24, 85] width 23 height 15
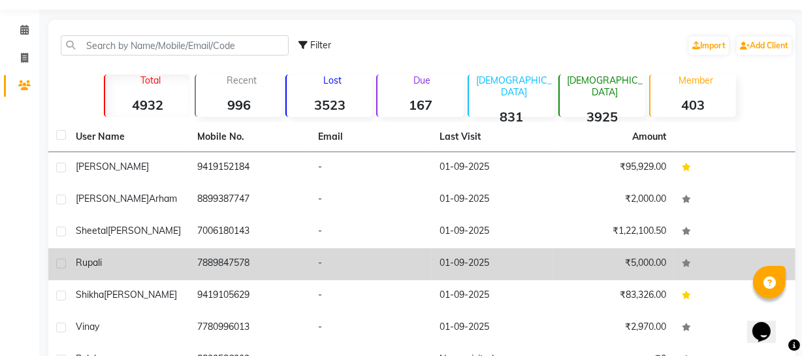
click at [268, 272] on td "7889847578" at bounding box center [249, 264] width 121 height 32
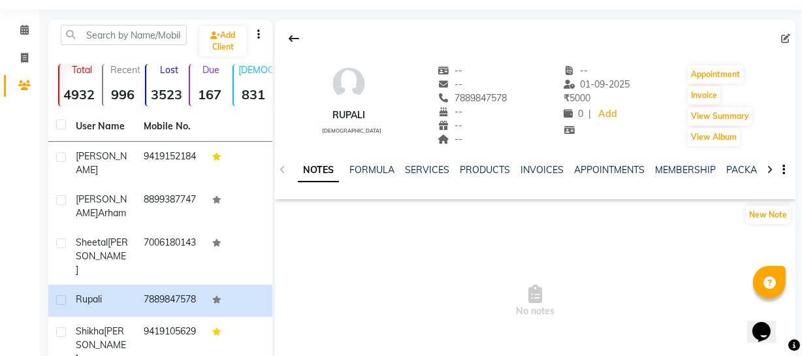
click at [437, 179] on div "NOTES FORMULA SERVICES PRODUCTS INVOICES APPOINTMENTS MEMBERSHIP PACKAGES VOUCH…" at bounding box center [519, 175] width 443 height 24
click at [437, 172] on link "SERVICES" at bounding box center [427, 170] width 44 height 12
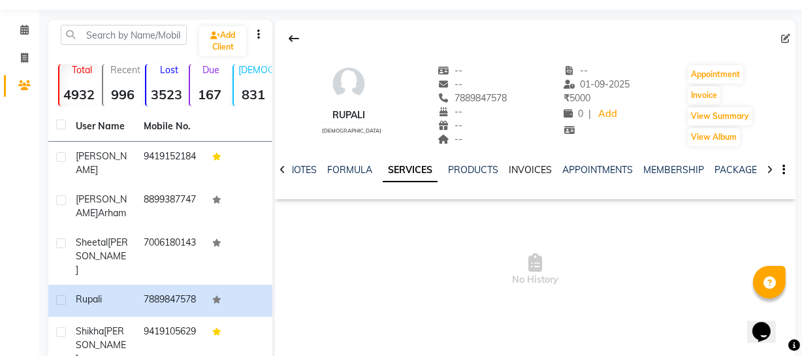
click at [512, 169] on link "INVOICES" at bounding box center [529, 170] width 43 height 12
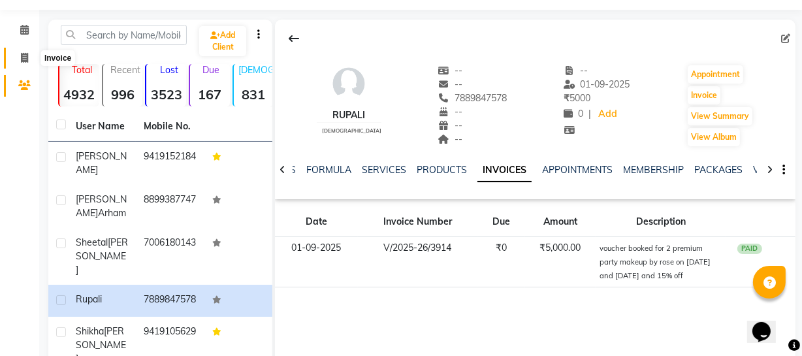
click at [32, 54] on span at bounding box center [24, 58] width 23 height 15
select select "service"
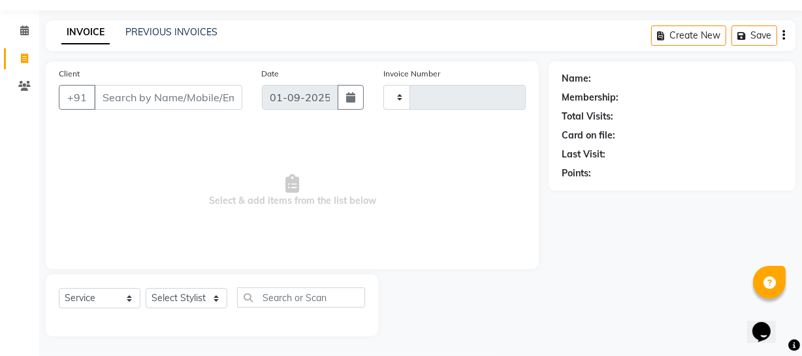
type input "3917"
select select "735"
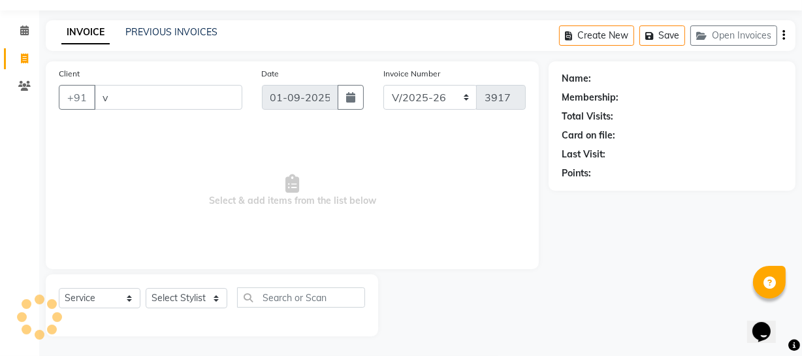
type input "va"
select select "membership"
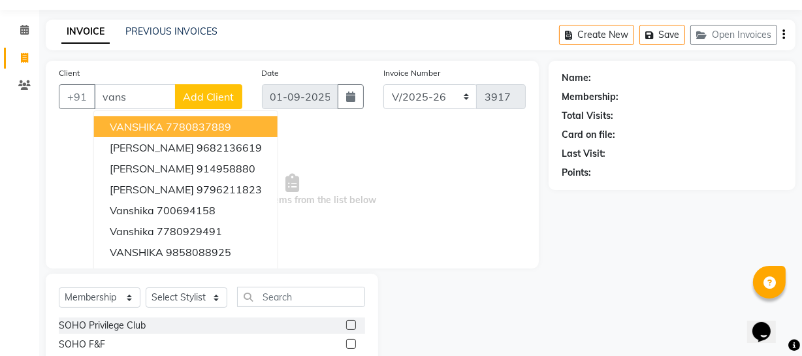
click at [157, 124] on span "VANSHIKA" at bounding box center [137, 126] width 54 height 13
type input "7780837889"
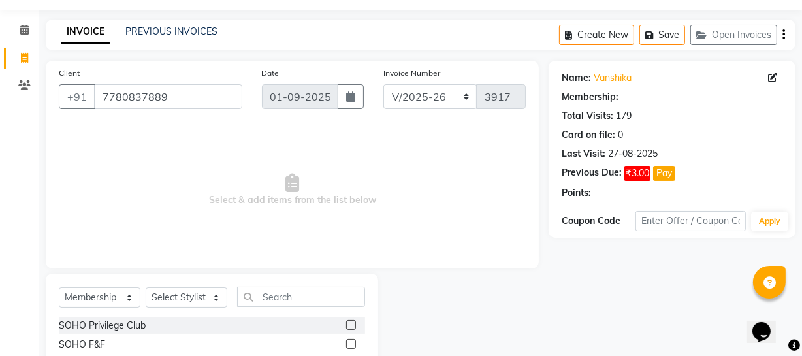
select select "1: Object"
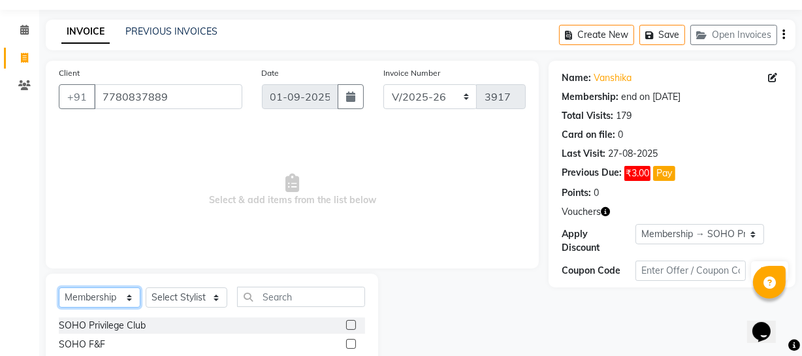
click at [118, 302] on select "Select Service Product Membership Package Voucher Prepaid Gift Card" at bounding box center [100, 297] width 82 height 20
select select "service"
click at [59, 287] on select "Select Service Product Membership Package Voucher Prepaid Gift Card" at bounding box center [100, 297] width 82 height 20
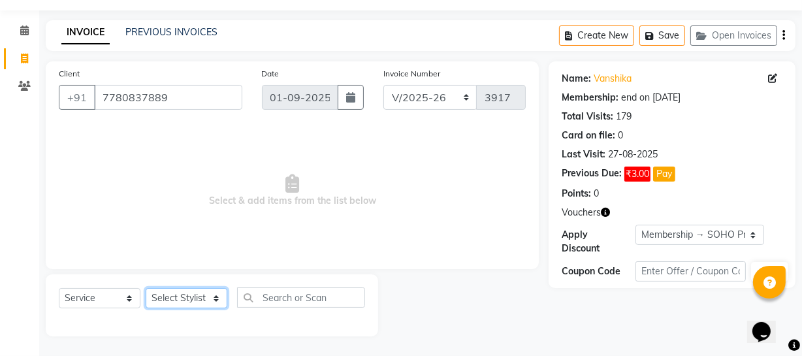
click at [183, 293] on select "Select Stylist Abhishek Kohli Adhamya Bamotra Amit Anita Kumari Arun Sain Aviji…" at bounding box center [187, 298] width 82 height 20
select select "38041"
click at [146, 288] on select "Select Stylist Abhishek Kohli Adhamya Bamotra Amit Anita Kumari Arun Sain Aviji…" at bounding box center [187, 298] width 82 height 20
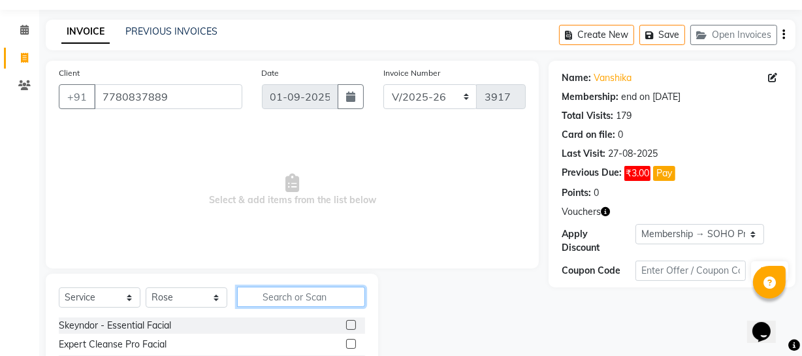
click at [272, 300] on input "text" at bounding box center [301, 297] width 128 height 20
type input "ful"
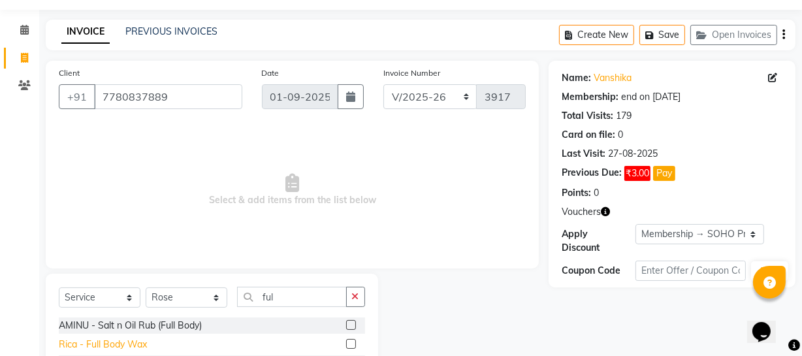
click at [117, 348] on div "Rica - Full Body Wax" at bounding box center [103, 344] width 88 height 14
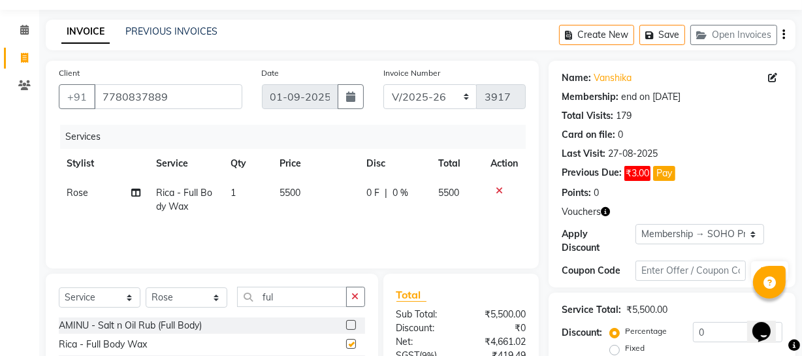
checkbox input "false"
click at [647, 26] on button "Save" at bounding box center [662, 35] width 46 height 20
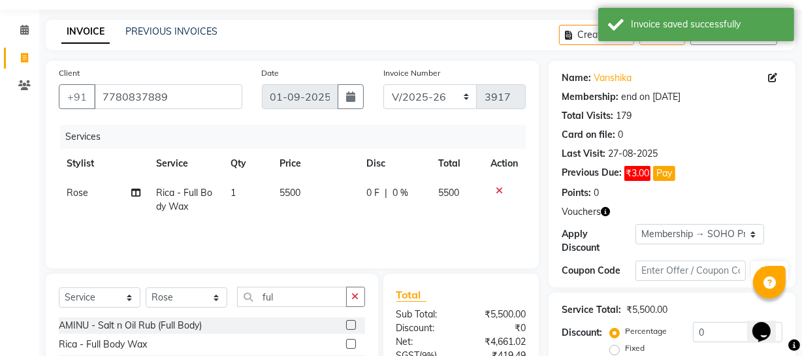
click at [27, 65] on span at bounding box center [24, 58] width 23 height 15
select select "service"
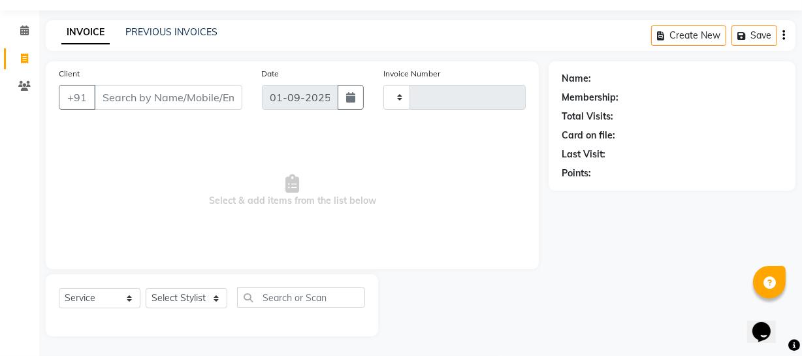
type input "3917"
select select "735"
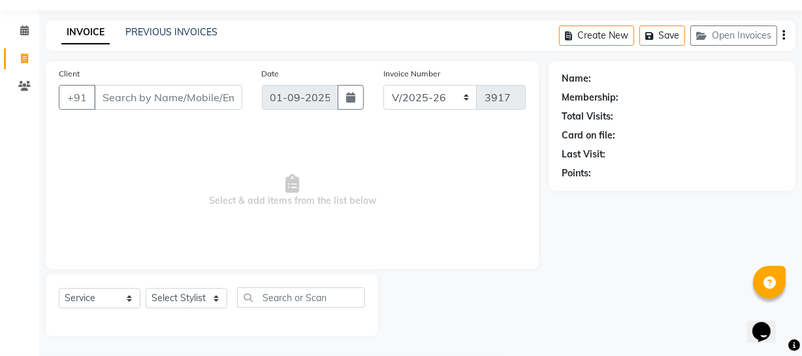
select select "membership"
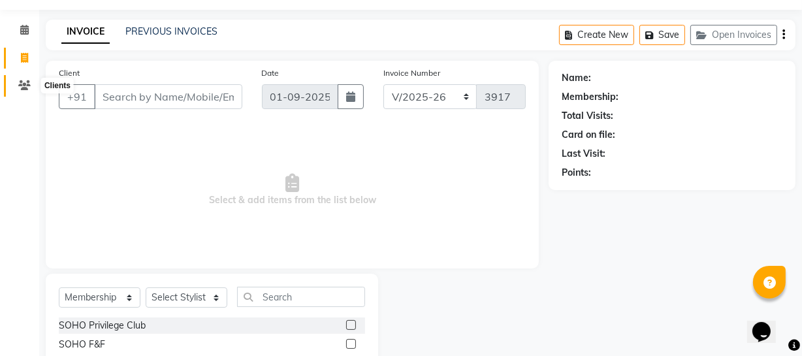
click at [29, 79] on span at bounding box center [24, 85] width 23 height 15
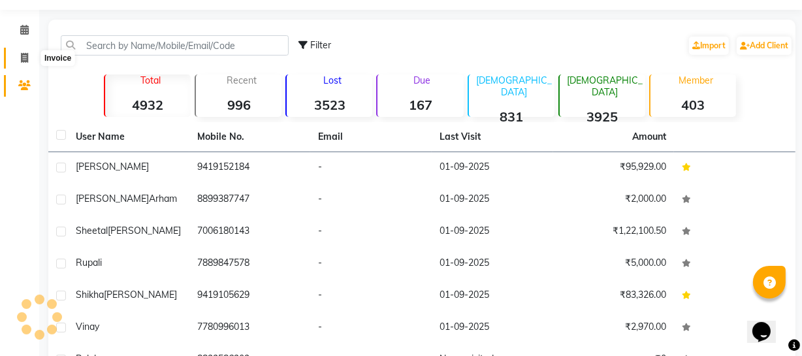
click at [26, 58] on icon at bounding box center [24, 58] width 7 height 10
select select "735"
select select "service"
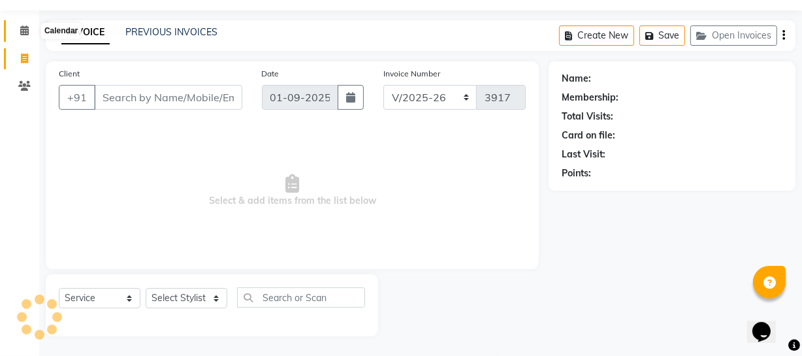
click at [26, 28] on icon at bounding box center [24, 30] width 8 height 10
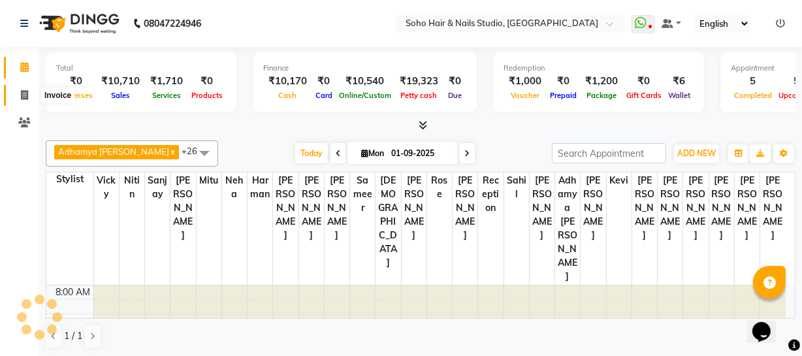
click at [14, 94] on span at bounding box center [24, 95] width 23 height 15
select select "service"
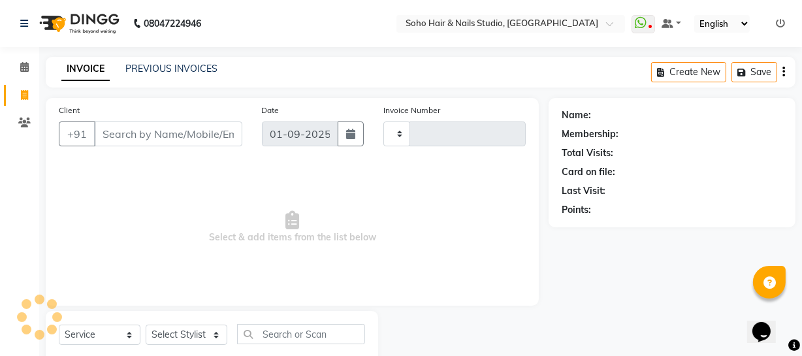
type input "3917"
select select "735"
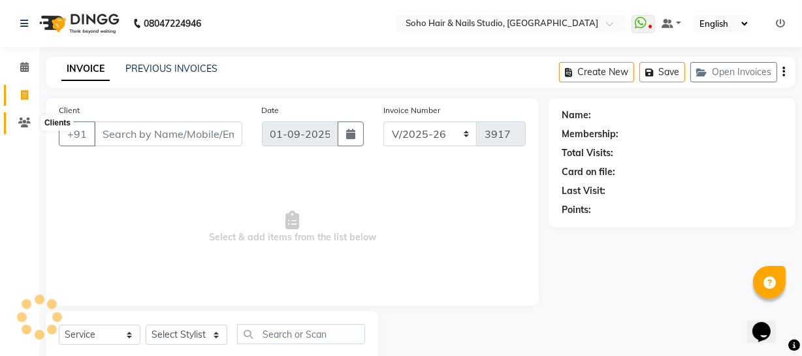
click at [22, 119] on icon at bounding box center [24, 122] width 12 height 10
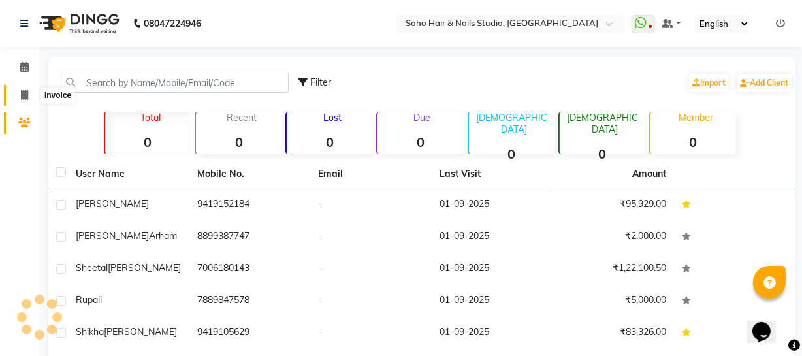
click at [21, 96] on icon at bounding box center [24, 95] width 7 height 10
select select "service"
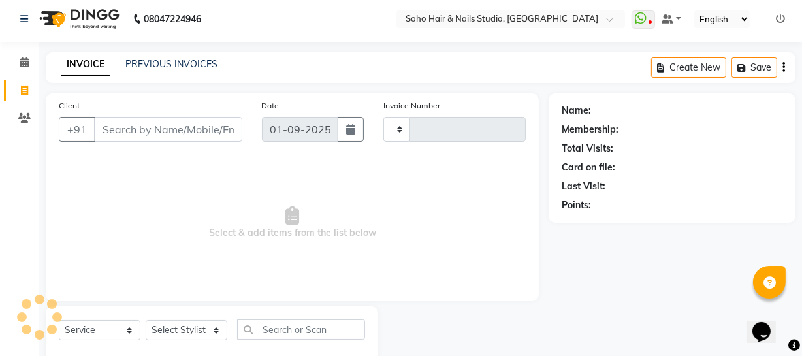
type input "3917"
select select "735"
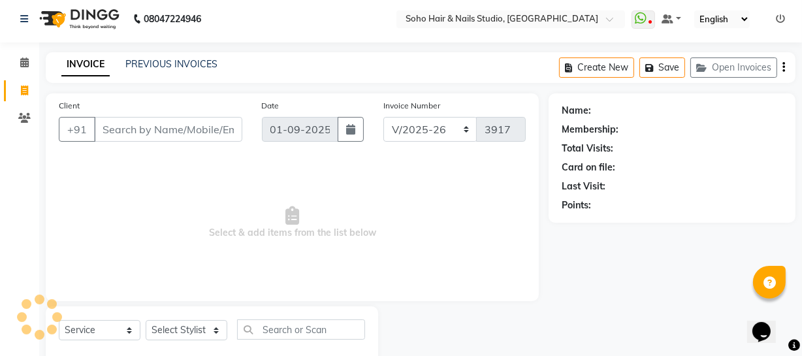
scroll to position [37, 0]
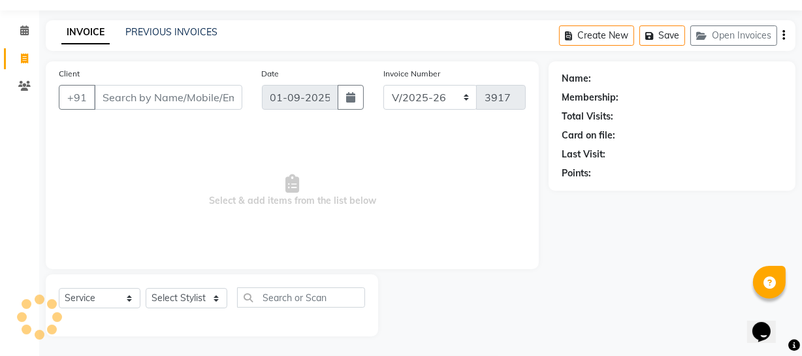
select select "membership"
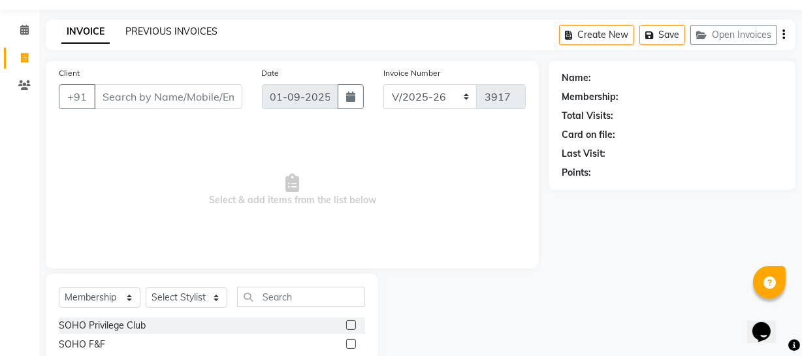
click at [166, 31] on link "PREVIOUS INVOICES" at bounding box center [171, 31] width 92 height 12
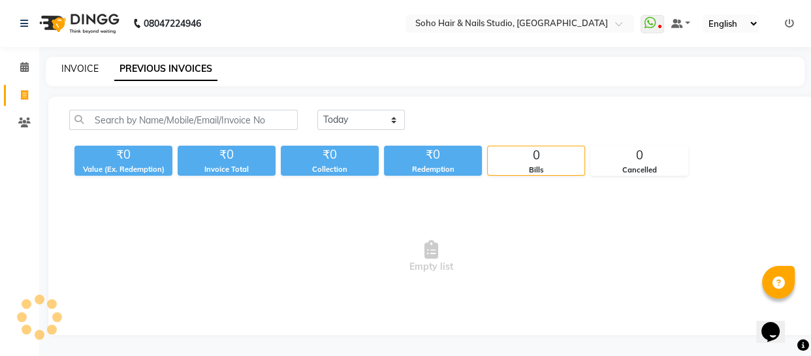
click at [67, 66] on link "INVOICE" at bounding box center [79, 69] width 37 height 12
select select "service"
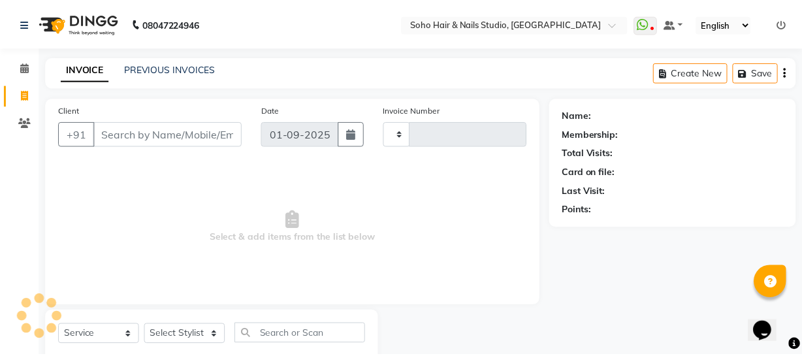
scroll to position [37, 0]
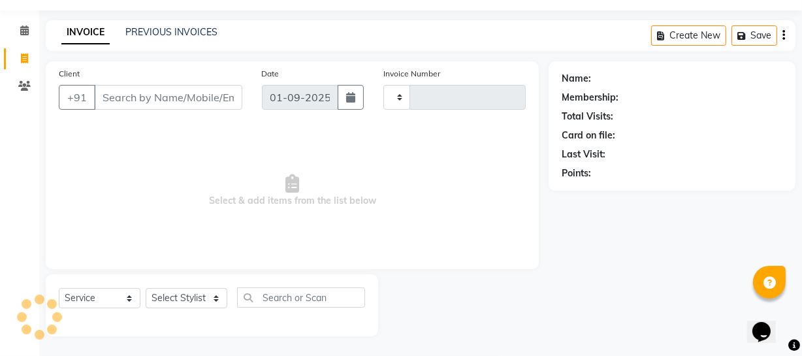
type input "3917"
select select "735"
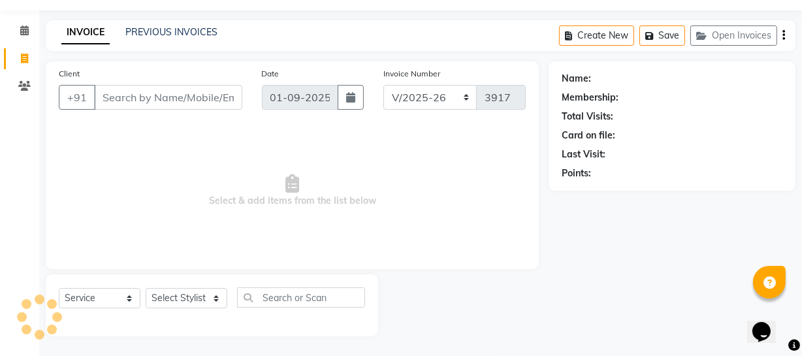
select select "membership"
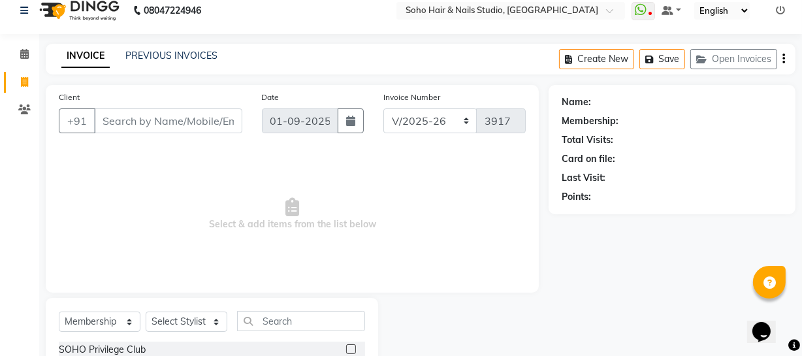
scroll to position [0, 0]
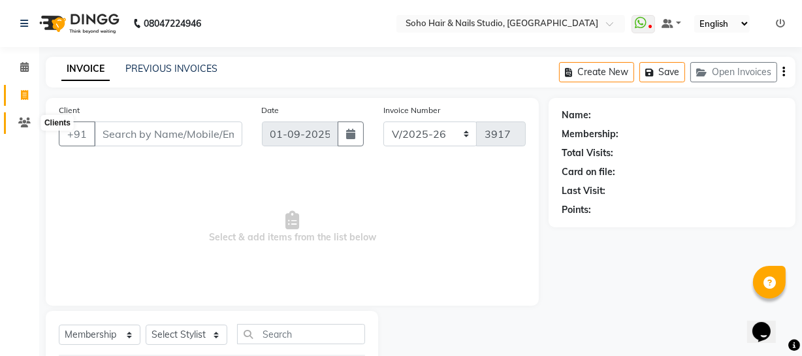
click at [31, 122] on span at bounding box center [24, 123] width 23 height 15
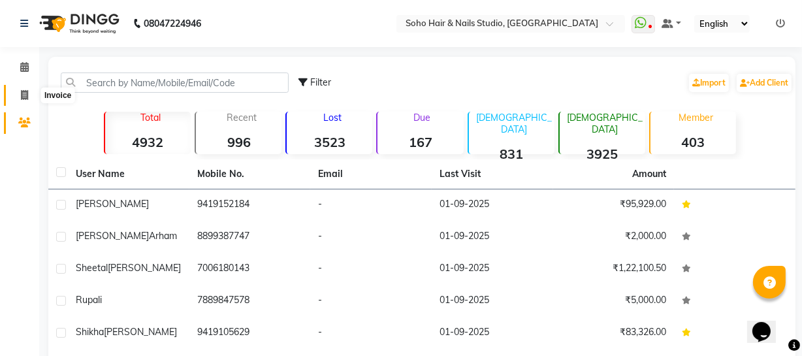
click at [27, 97] on icon at bounding box center [24, 95] width 7 height 10
select select "service"
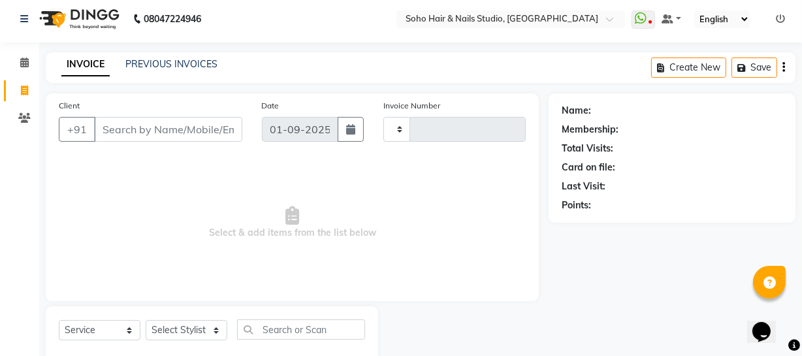
type input "3917"
select select "735"
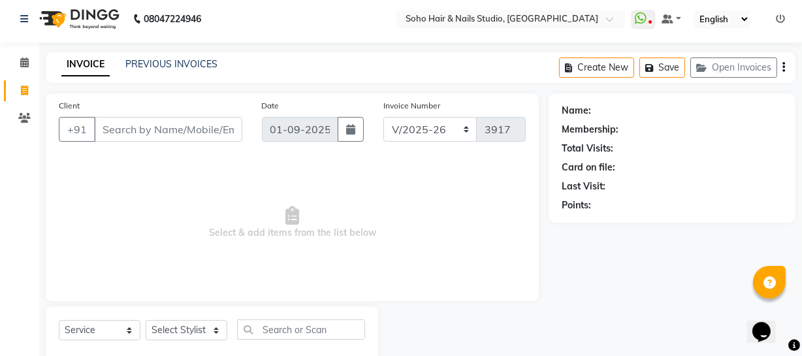
scroll to position [37, 0]
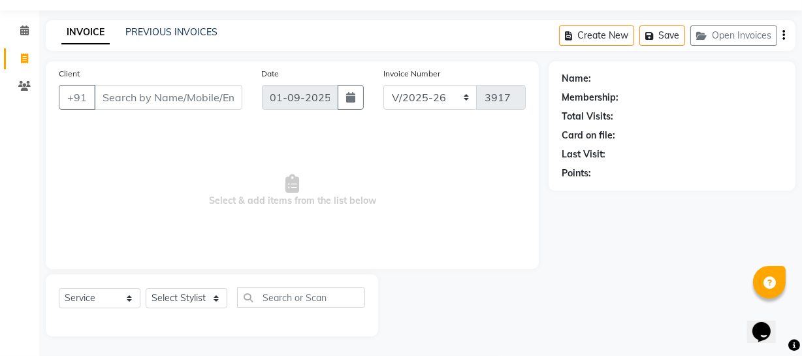
select select "membership"
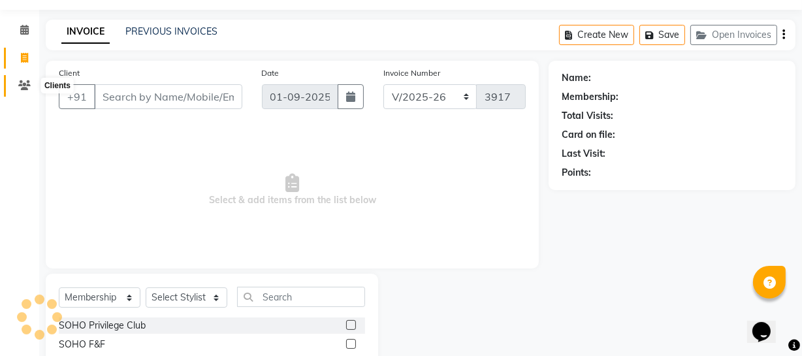
click at [27, 86] on icon at bounding box center [24, 85] width 12 height 10
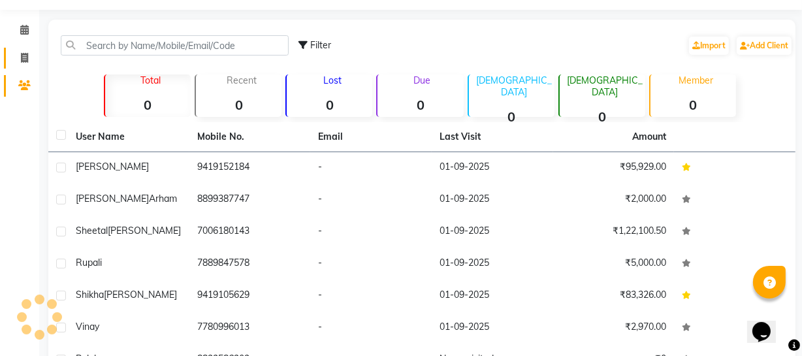
click at [23, 65] on link "Invoice" at bounding box center [19, 59] width 31 height 22
select select "service"
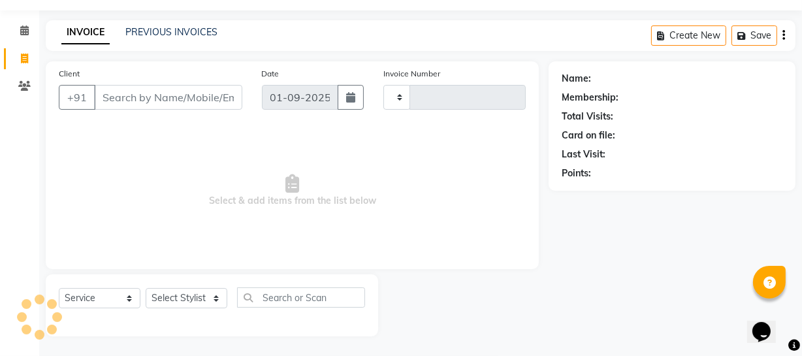
type input "3917"
select select "735"
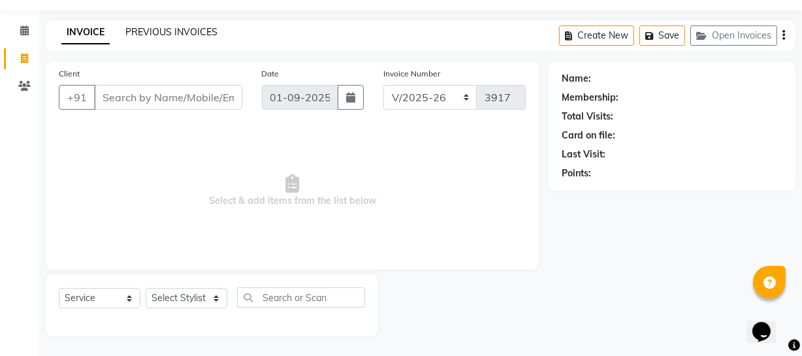
select select "membership"
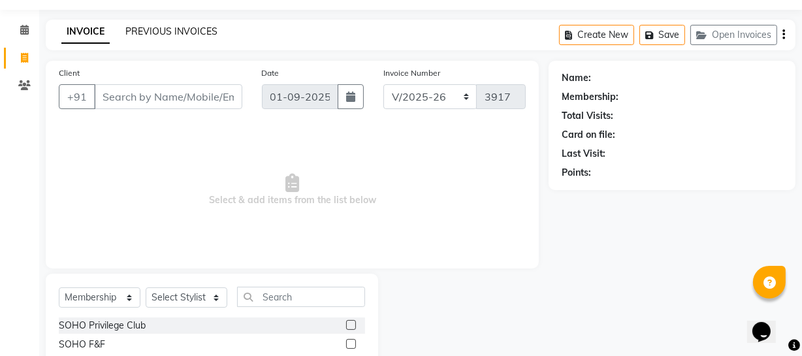
click at [139, 29] on link "PREVIOUS INVOICES" at bounding box center [171, 31] width 92 height 12
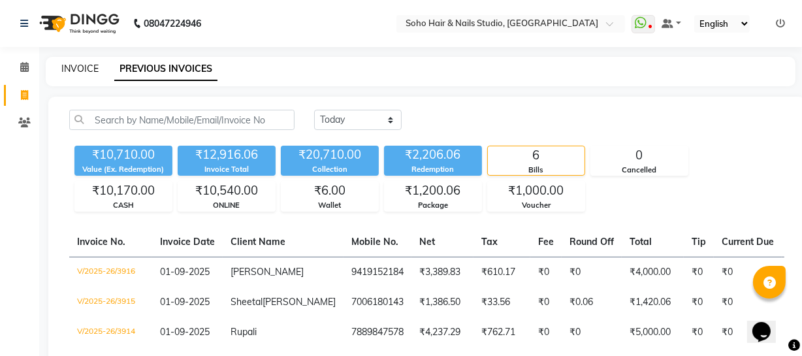
click at [84, 67] on link "INVOICE" at bounding box center [79, 69] width 37 height 12
select select "service"
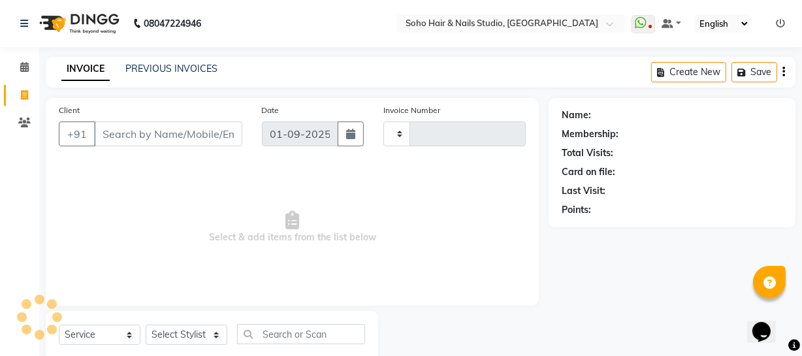
scroll to position [37, 0]
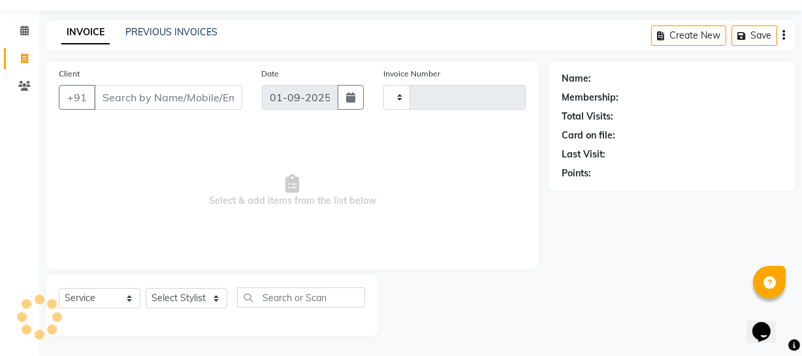
type input "3917"
select select "735"
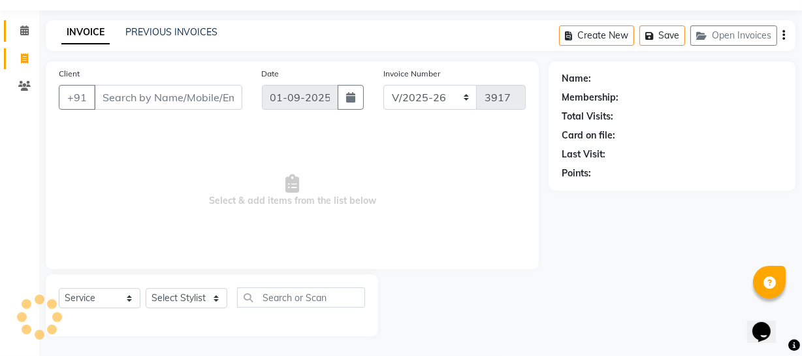
select select "membership"
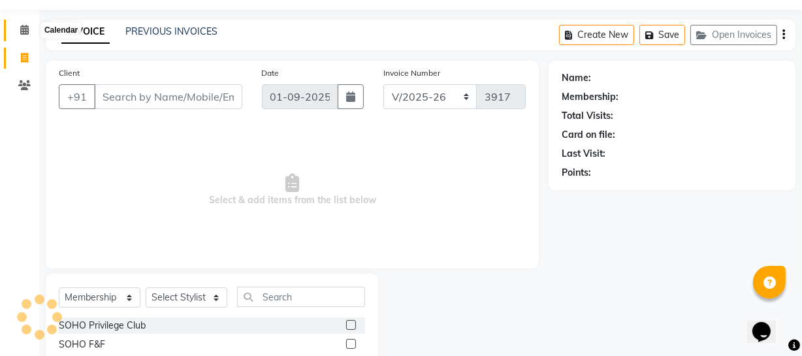
click at [28, 31] on icon at bounding box center [24, 30] width 8 height 10
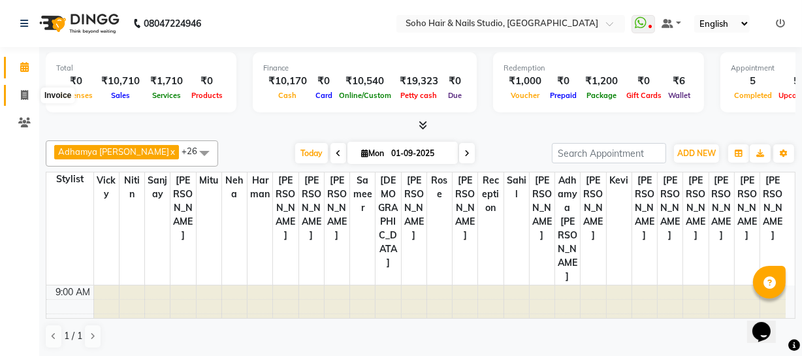
click at [22, 91] on icon at bounding box center [24, 95] width 7 height 10
select select "735"
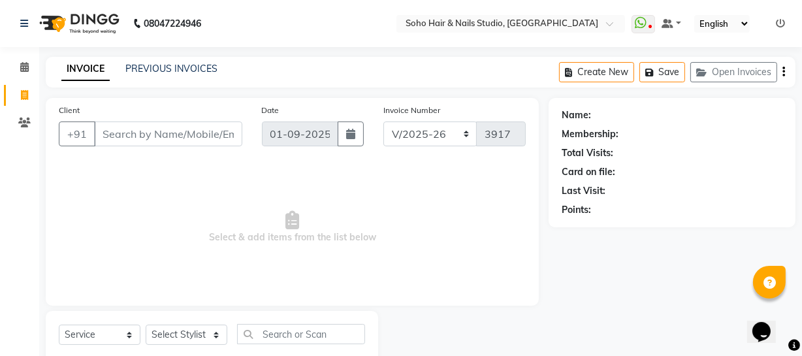
select select "membership"
click at [22, 117] on icon at bounding box center [24, 122] width 12 height 10
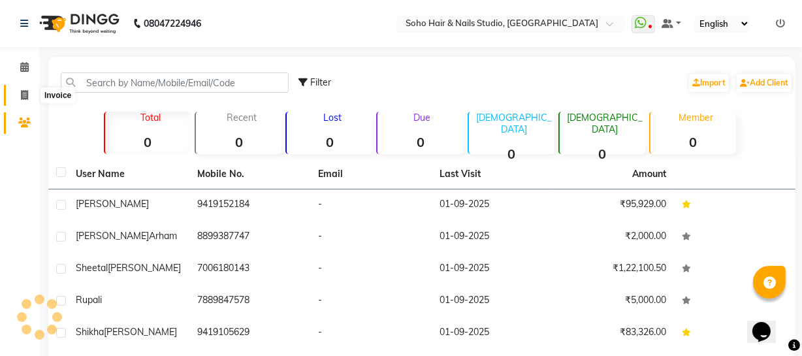
click at [22, 95] on icon at bounding box center [24, 95] width 7 height 10
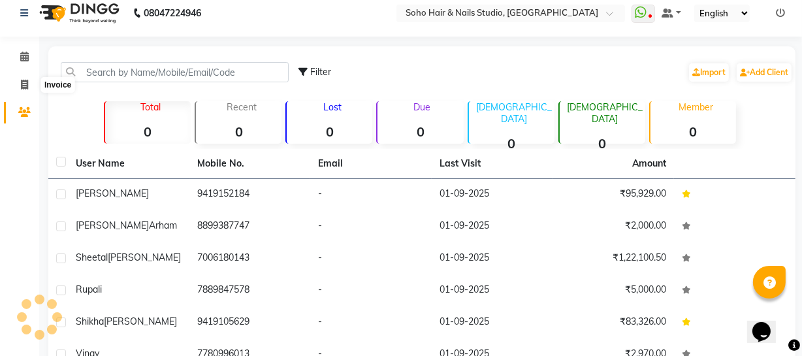
select select "735"
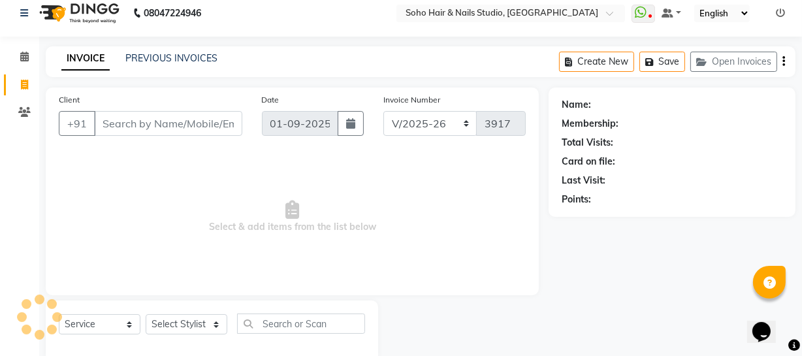
scroll to position [37, 0]
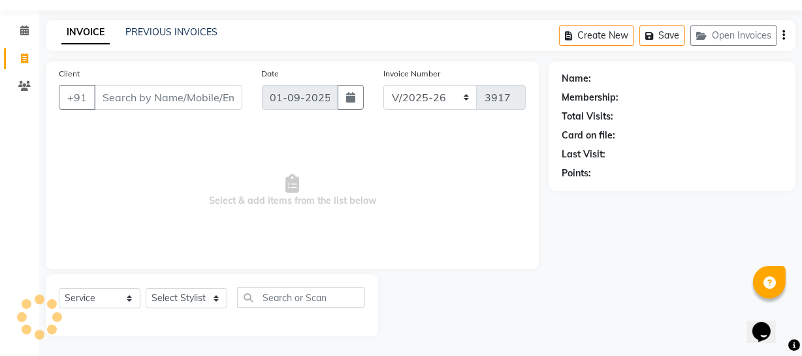
select select "membership"
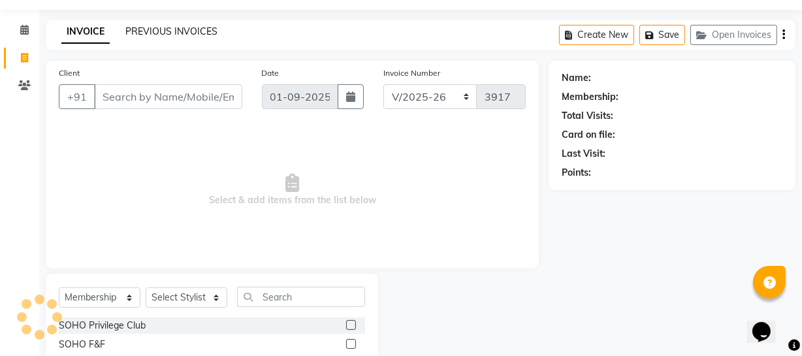
click at [172, 31] on link "PREVIOUS INVOICES" at bounding box center [171, 31] width 92 height 12
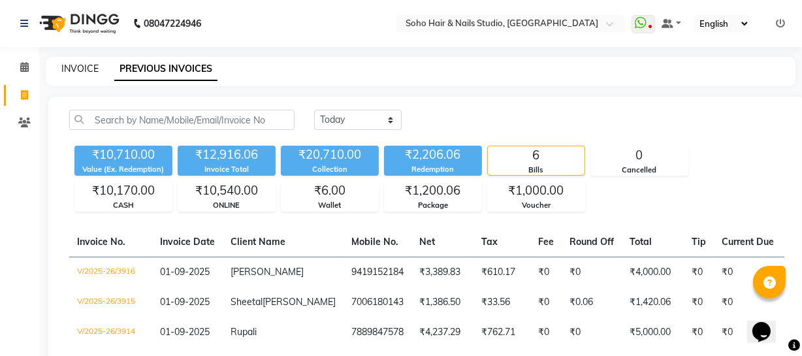
click at [95, 68] on link "INVOICE" at bounding box center [79, 69] width 37 height 12
select select "service"
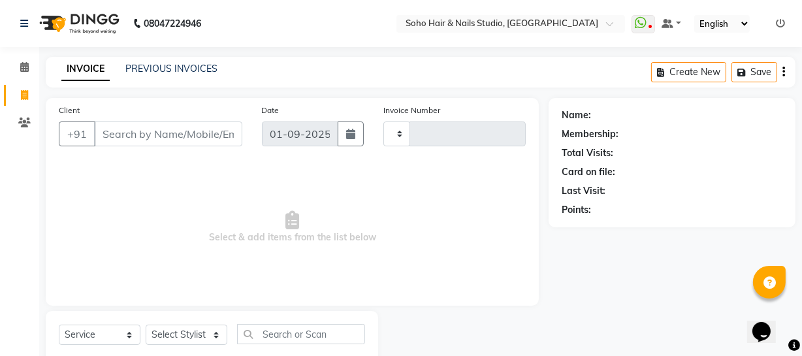
scroll to position [37, 0]
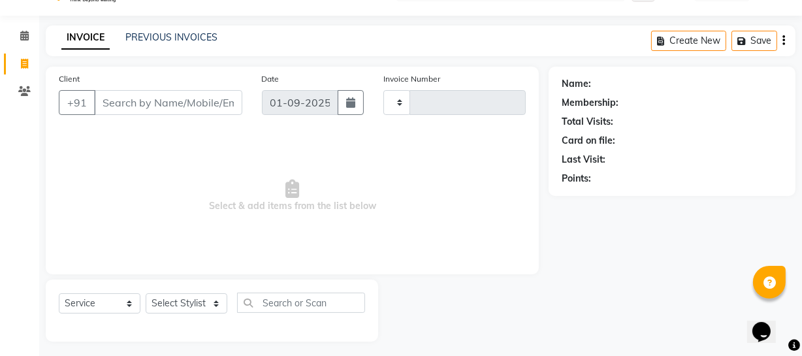
type input "3917"
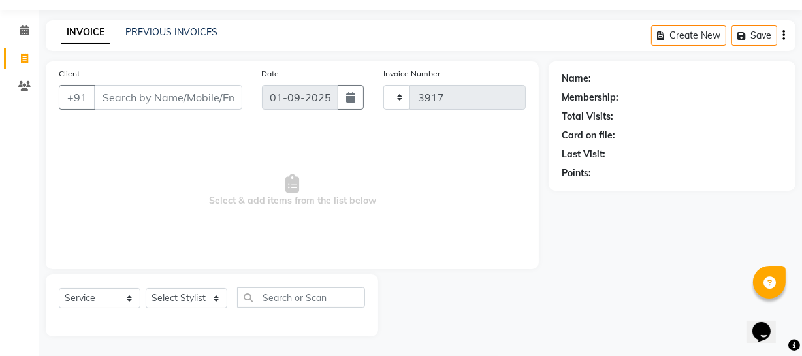
select select "735"
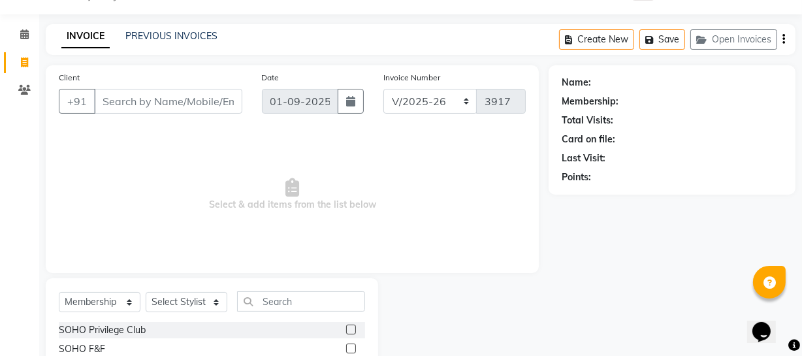
scroll to position [0, 0]
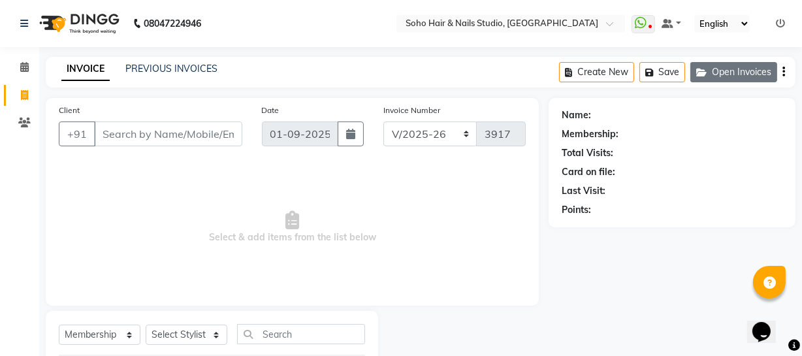
click at [726, 68] on button "Open Invoices" at bounding box center [733, 72] width 87 height 20
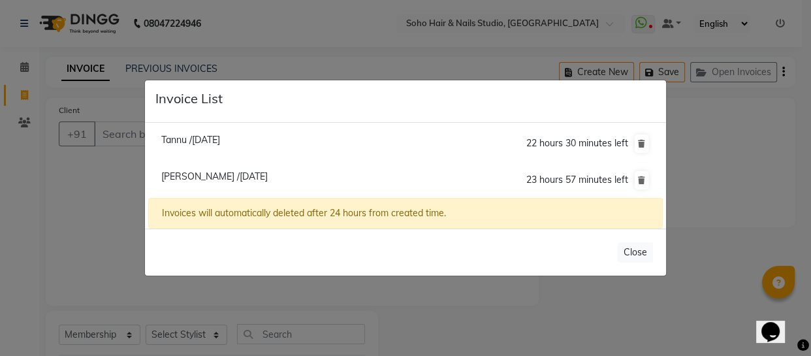
click at [702, 138] on ngb-modal-window "Invoice List Tannu /01 September 2025 22 hours 30 minutes left Vanshika /01 Sep…" at bounding box center [405, 178] width 811 height 356
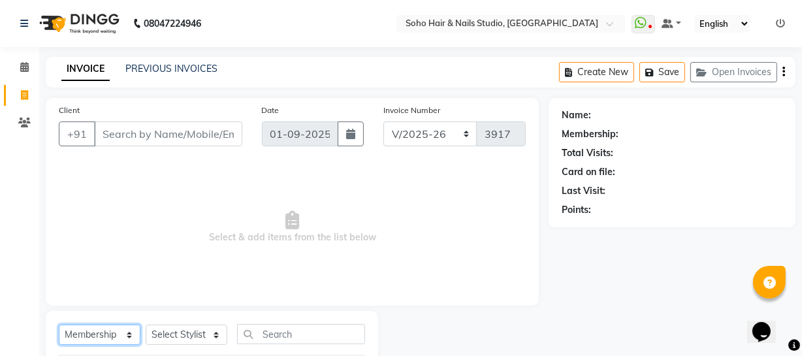
click at [127, 334] on select "Select Service Product Membership Package Voucher Prepaid Gift Card" at bounding box center [100, 334] width 82 height 20
select select "service"
click at [59, 324] on select "Select Service Product Membership Package Voucher Prepaid Gift Card" at bounding box center [100, 334] width 82 height 20
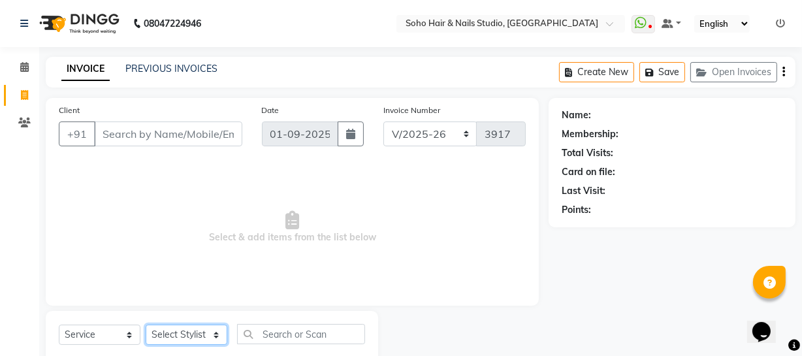
click at [191, 330] on select "Select Stylist Abhishek Kohli Adhamya Bamotra Amit Anita Kumari Arun Sain Aviji…" at bounding box center [187, 334] width 82 height 20
select select "86892"
click at [146, 324] on select "Select Stylist Abhishek Kohli Adhamya Bamotra Amit Anita Kumari Arun Sain Aviji…" at bounding box center [187, 334] width 82 height 20
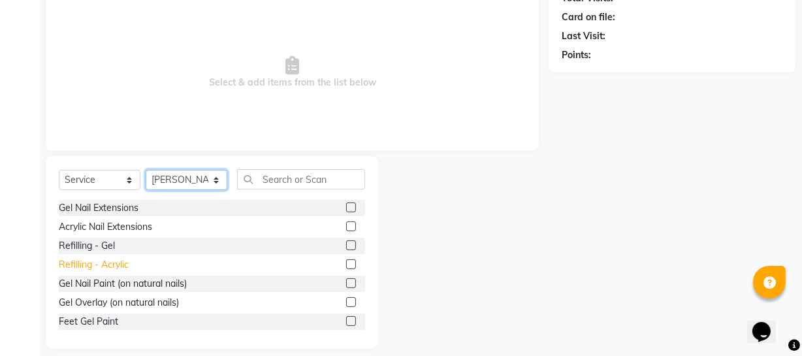
scroll to position [168, 0]
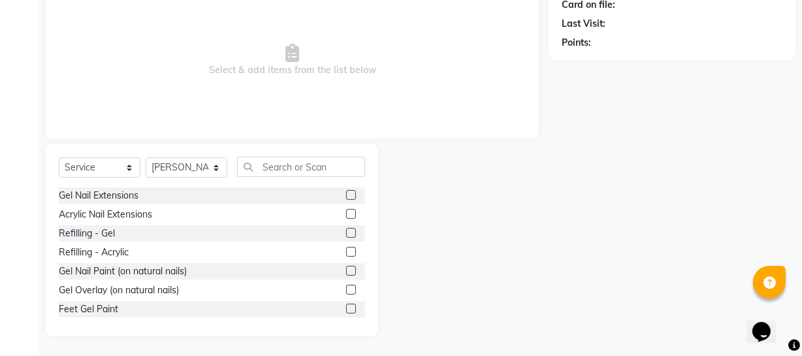
click at [76, 204] on div "Gel Nail Extensions Acrylic Nail Extensions Refilling - Gel Refilling - Acrylic…" at bounding box center [212, 252] width 306 height 131
click at [76, 200] on div "Gel Nail Extensions" at bounding box center [99, 196] width 80 height 14
checkbox input "false"
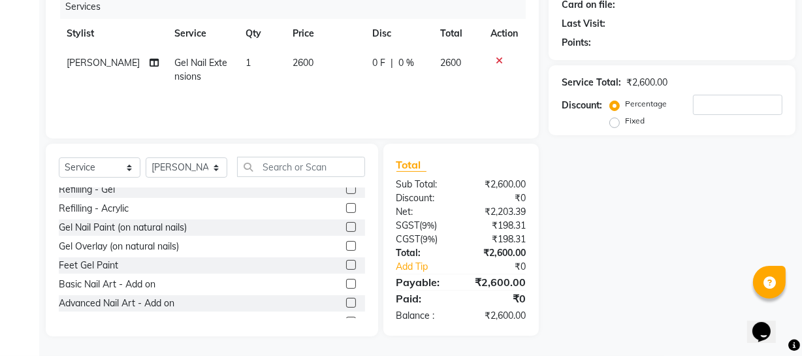
scroll to position [118, 0]
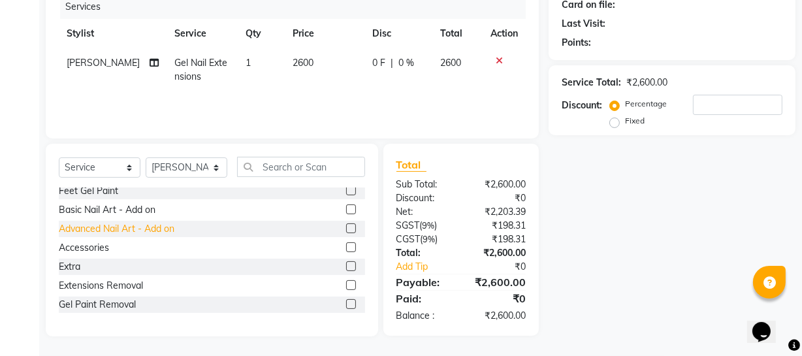
click at [126, 228] on div "Advanced Nail Art - Add on" at bounding box center [117, 229] width 116 height 14
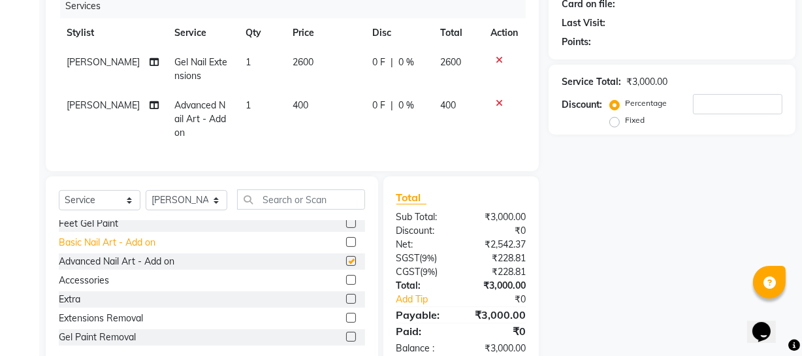
checkbox input "false"
click at [101, 287] on div "Accessories" at bounding box center [84, 280] width 50 height 14
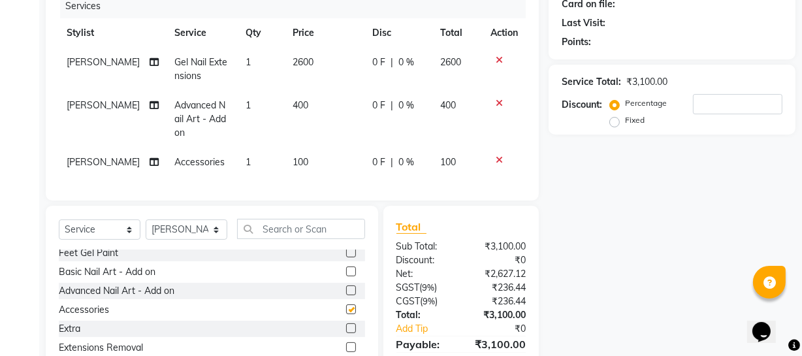
checkbox input "false"
drag, startPoint x: 302, startPoint y: 157, endPoint x: 311, endPoint y: 155, distance: 9.3
click at [305, 157] on td "100" at bounding box center [325, 162] width 80 height 29
select select "86892"
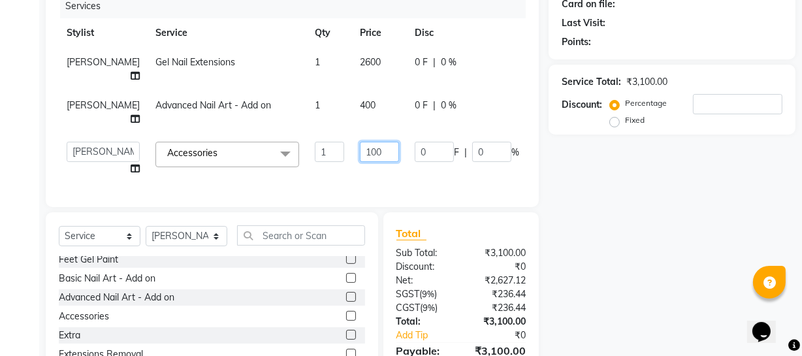
drag, startPoint x: 339, startPoint y: 150, endPoint x: 156, endPoint y: 189, distance: 187.5
click at [287, 159] on tr "Abhishek Kohli Adhamya Bamotra Amit Anita Kumari Arun Sain Avijit Das Bhabesh D…" at bounding box center [333, 159] width 549 height 50
type input "400"
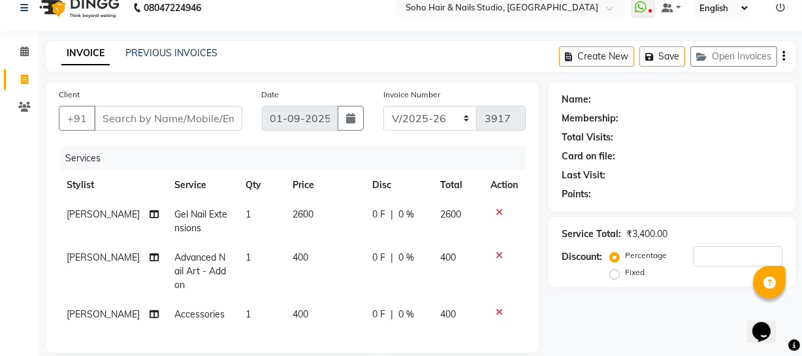
scroll to position [0, 0]
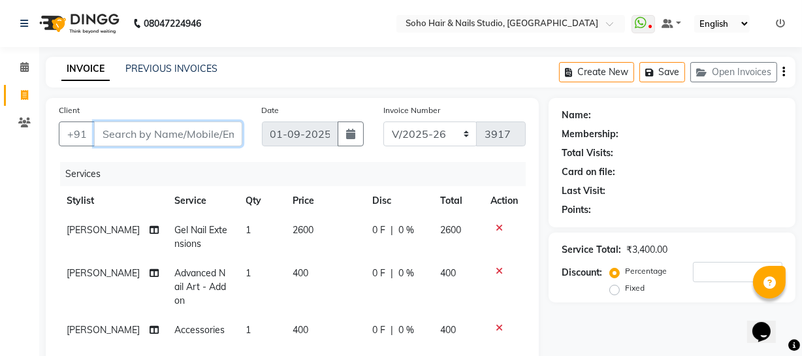
click at [176, 132] on input "Client" at bounding box center [168, 133] width 148 height 25
type input "7"
type input "0"
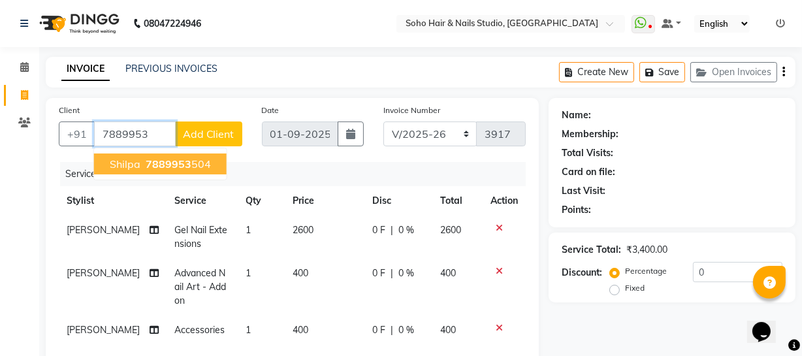
click at [202, 161] on ngb-highlight "7889953 504" at bounding box center [177, 163] width 68 height 13
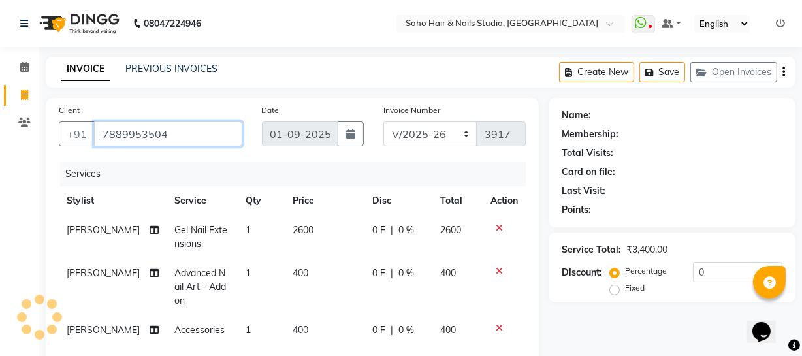
type input "7889953504"
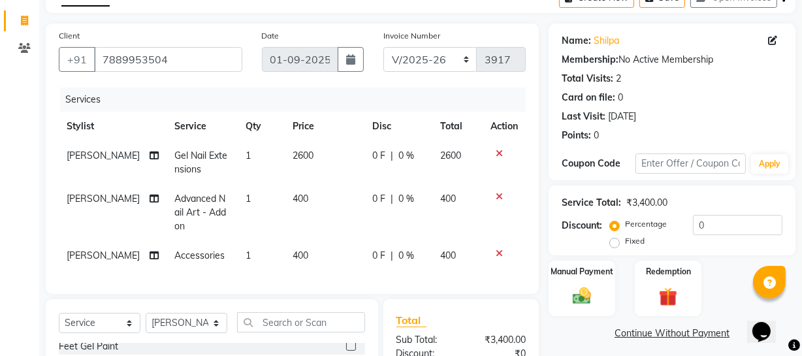
scroll to position [178, 0]
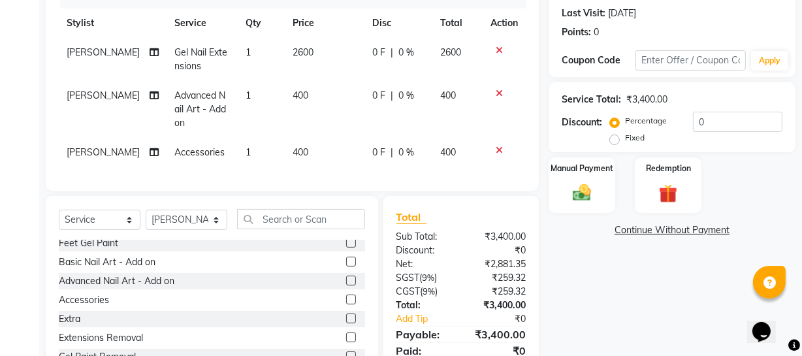
click at [405, 73] on td "0 F | 0 %" at bounding box center [398, 59] width 68 height 43
select select "86892"
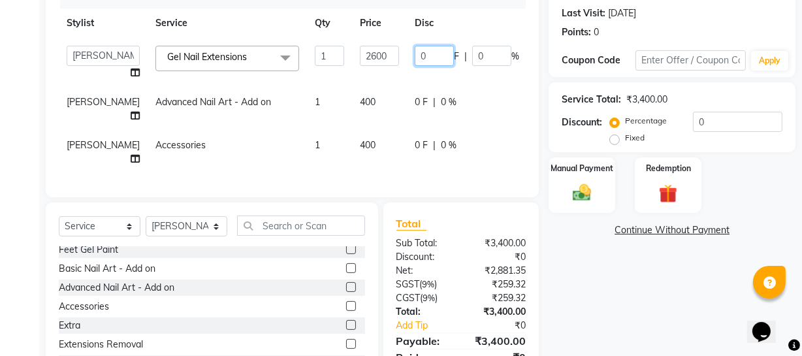
drag, startPoint x: 398, startPoint y: 53, endPoint x: 228, endPoint y: 92, distance: 174.8
click at [258, 85] on tr "Abhishek Kohli Adhamya Bamotra Amit Anita Kumari Arun Sain Avijit Das Bhabesh D…" at bounding box center [333, 63] width 549 height 50
type input "600"
click at [407, 112] on td "0 F | 0 %" at bounding box center [467, 108] width 120 height 43
select select "86892"
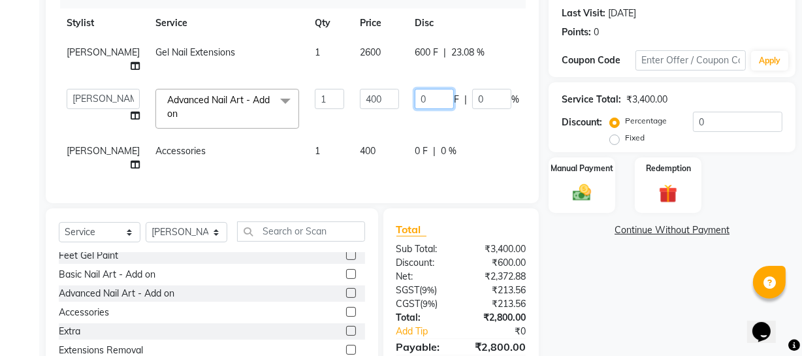
drag, startPoint x: 392, startPoint y: 101, endPoint x: 159, endPoint y: 138, distance: 236.0
click at [248, 112] on tr "Abhishek Kohli Adhamya Bamotra Amit Anita Kumari Arun Sain Avijit Das Bhabesh D…" at bounding box center [333, 108] width 549 height 55
type input "400"
click at [702, 100] on div "Service Total: ₹3,400.00" at bounding box center [671, 100] width 221 height 14
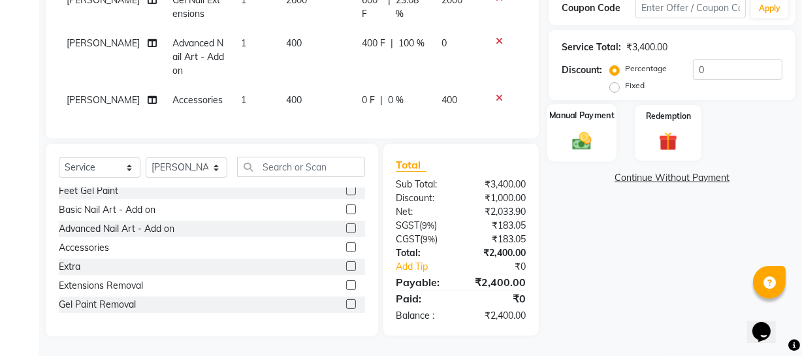
scroll to position [239, 0]
click at [578, 134] on img at bounding box center [581, 140] width 31 height 22
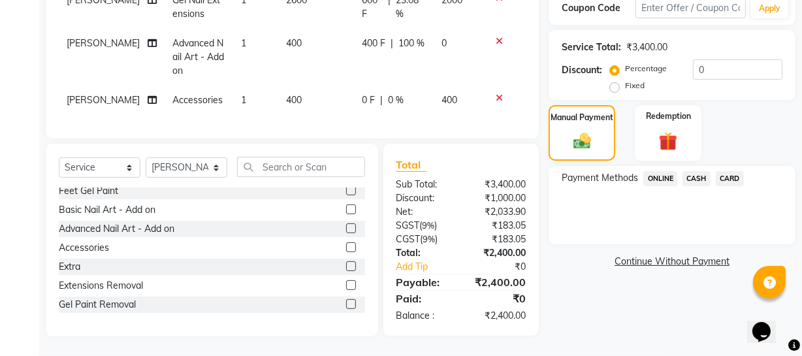
click at [653, 171] on span "ONLINE" at bounding box center [660, 178] width 34 height 15
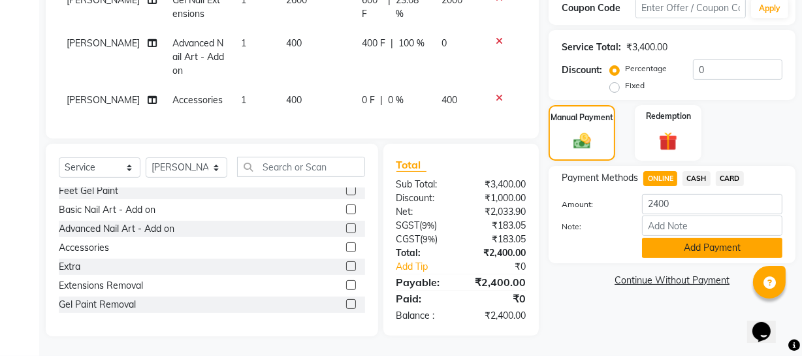
click at [683, 238] on button "Add Payment" at bounding box center [712, 248] width 140 height 20
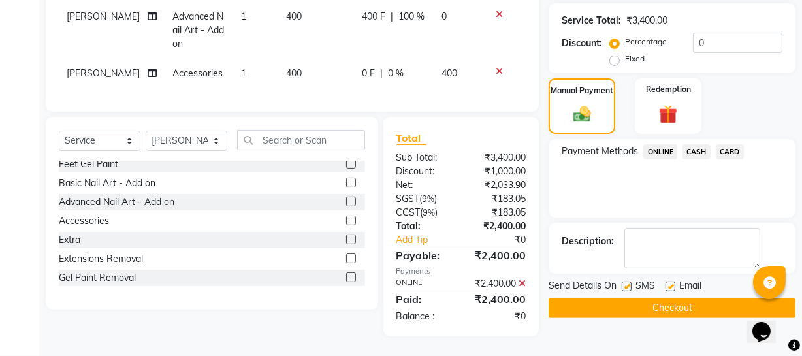
scroll to position [266, 0]
click at [657, 300] on button "Checkout" at bounding box center [671, 308] width 247 height 20
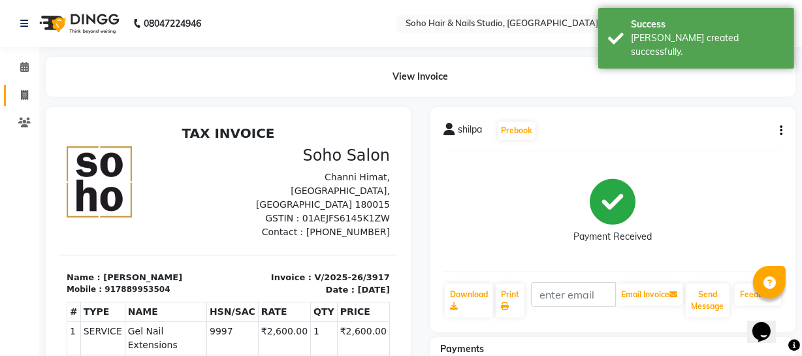
click at [27, 104] on link "Invoice" at bounding box center [19, 96] width 31 height 22
select select "service"
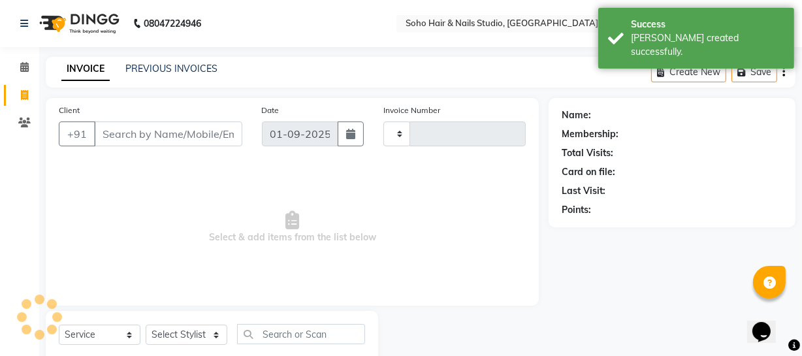
scroll to position [37, 0]
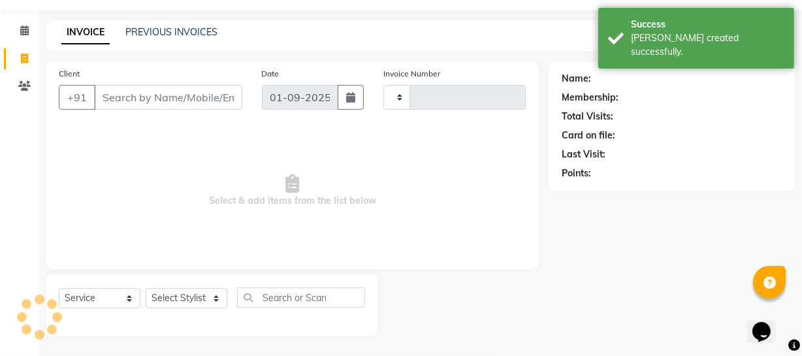
type input "3918"
select select "735"
select select "membership"
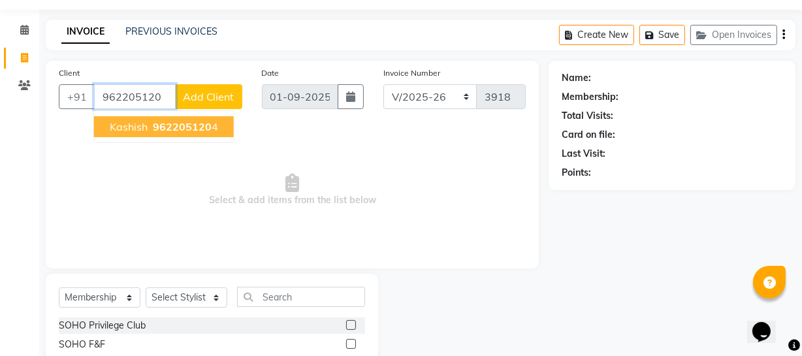
click at [190, 129] on span "962205120" at bounding box center [182, 126] width 59 height 13
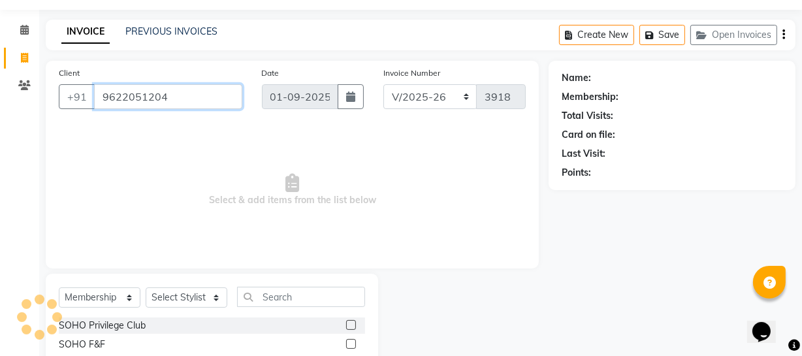
type input "9622051204"
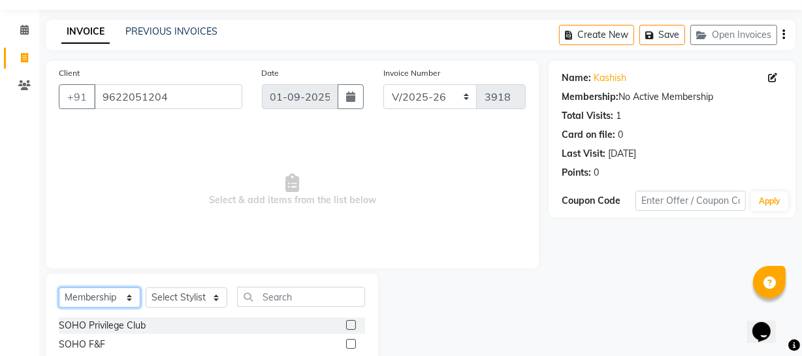
click at [101, 302] on select "Select Service Product Membership Package Voucher Prepaid Gift Card" at bounding box center [100, 297] width 82 height 20
select select "V"
click at [59, 287] on select "Select Service Product Membership Package Voucher Prepaid Gift Card" at bounding box center [100, 297] width 82 height 20
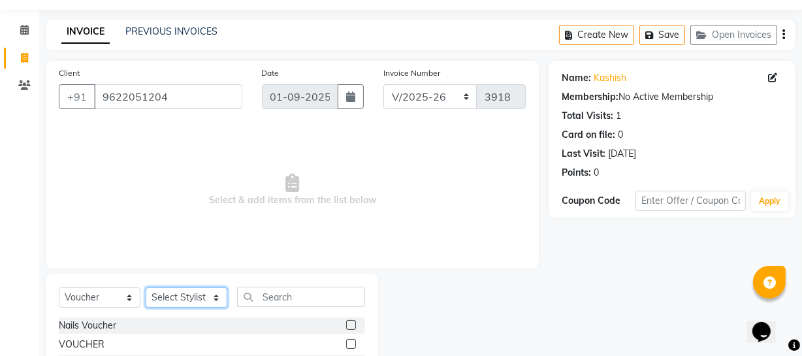
drag, startPoint x: 177, startPoint y: 296, endPoint x: 178, endPoint y: 287, distance: 8.6
click at [177, 294] on select "Select Stylist Abhishek Kohli Adhamya Bamotra Amit Anita Kumari Arun Sain Aviji…" at bounding box center [187, 297] width 82 height 20
select select "22783"
click at [146, 287] on select "Select Stylist Abhishek Kohli Adhamya Bamotra Amit Anita Kumari Arun Sain Aviji…" at bounding box center [187, 297] width 82 height 20
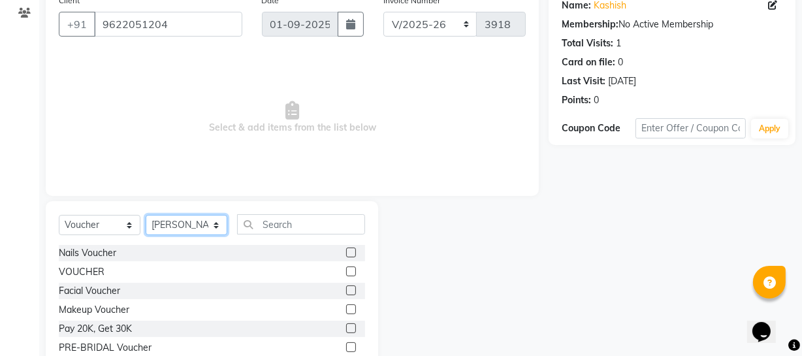
scroll to position [168, 0]
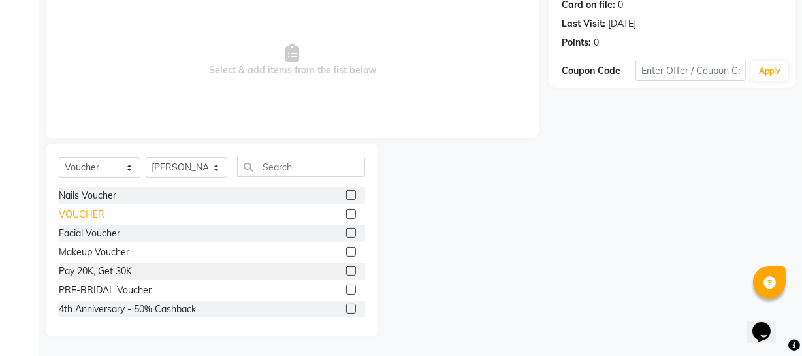
click at [67, 209] on div "VOUCHER" at bounding box center [82, 215] width 46 height 14
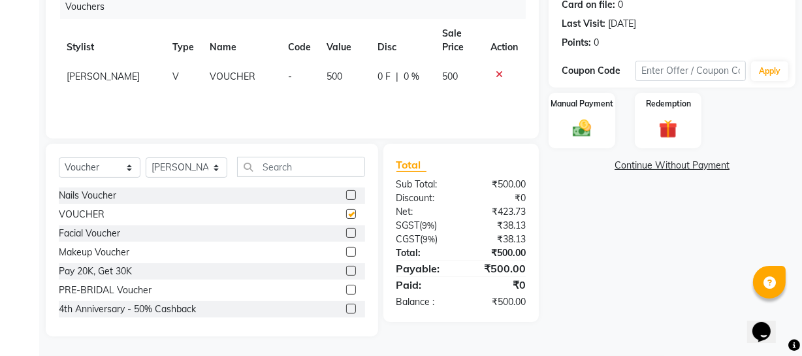
checkbox input "false"
click at [347, 74] on td "500" at bounding box center [344, 76] width 51 height 29
select select "22783"
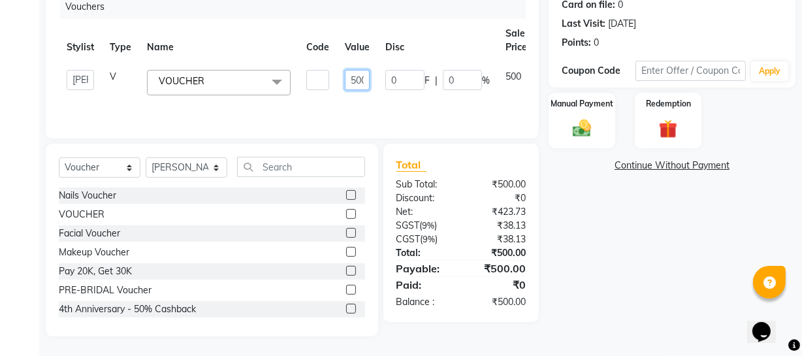
scroll to position [0, 0]
drag, startPoint x: 366, startPoint y: 82, endPoint x: 339, endPoint y: 82, distance: 26.1
click at [339, 82] on td "500" at bounding box center [357, 82] width 40 height 41
type input "7000"
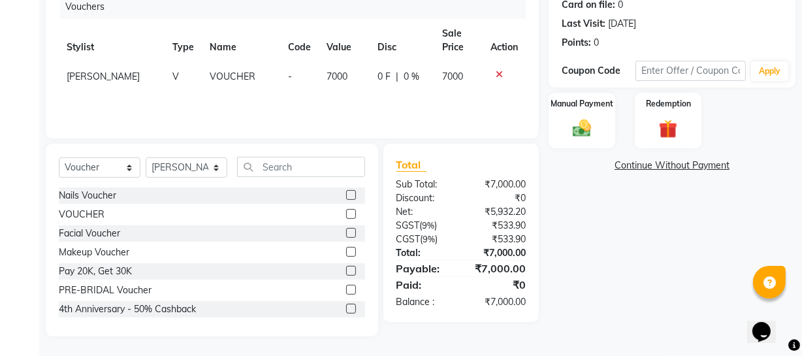
drag, startPoint x: 341, startPoint y: 40, endPoint x: 550, endPoint y: 86, distance: 214.4
click at [342, 40] on th "Value" at bounding box center [344, 40] width 51 height 43
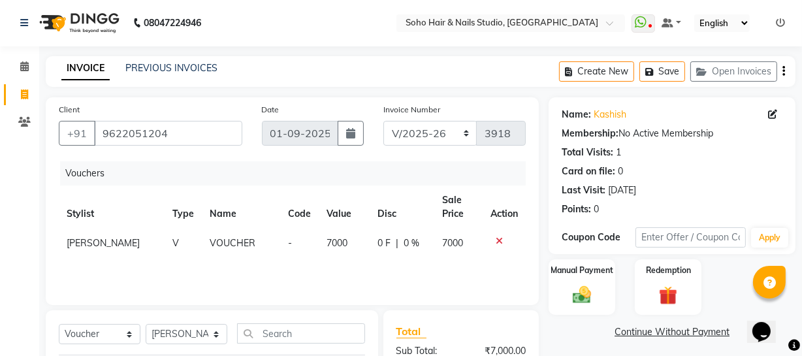
scroll to position [0, 0]
drag, startPoint x: 170, startPoint y: 125, endPoint x: 4, endPoint y: 135, distance: 166.1
click at [5, 135] on app-home "08047224946 Select Location × Soho Hair & Nails Studio, Jammu WhatsApp Status ✕…" at bounding box center [401, 261] width 802 height 523
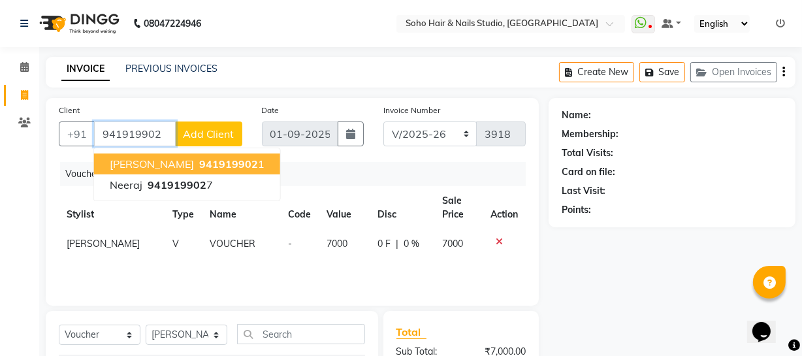
click at [131, 161] on span "Ridhi" at bounding box center [152, 163] width 84 height 13
type input "9419199021"
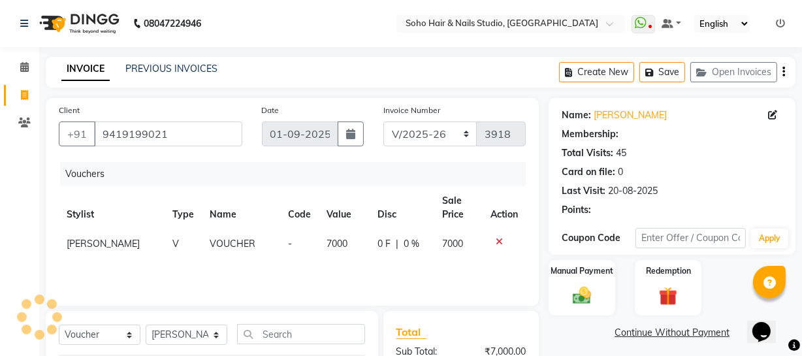
select select "1: Object"
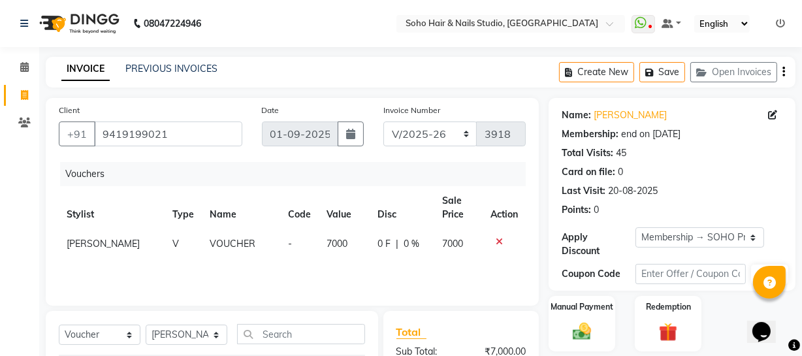
click at [498, 240] on icon at bounding box center [498, 241] width 7 height 9
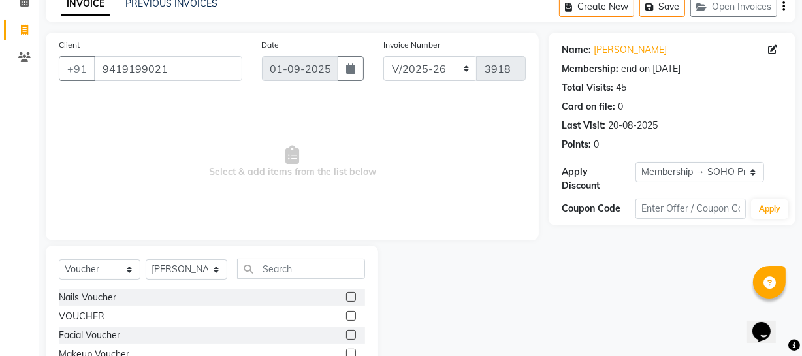
scroll to position [168, 0]
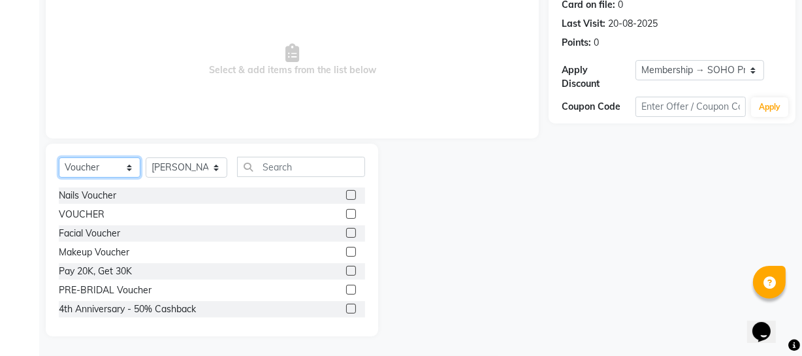
click at [110, 168] on select "Select Service Product Membership Package Voucher Prepaid Gift Card" at bounding box center [100, 167] width 82 height 20
select select "service"
click at [59, 157] on select "Select Service Product Membership Package Voucher Prepaid Gift Card" at bounding box center [100, 167] width 82 height 20
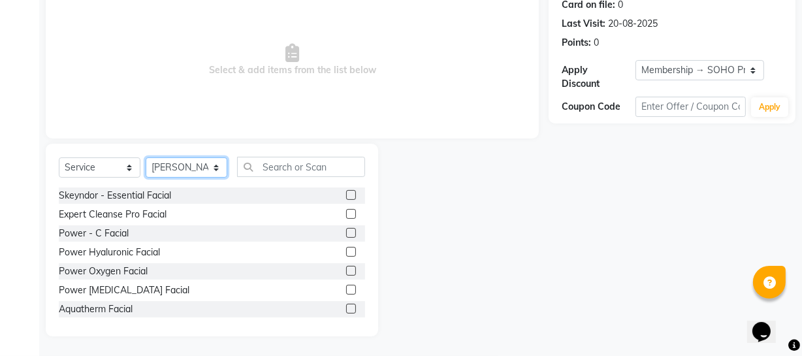
click at [174, 170] on select "Select Stylist Abhishek Kohli Adhamya Bamotra Amit Anita Kumari Arun Sain Aviji…" at bounding box center [187, 167] width 82 height 20
select select "11755"
click at [146, 157] on select "Select Stylist Abhishek Kohli Adhamya Bamotra Amit Anita Kumari Arun Sain Aviji…" at bounding box center [187, 167] width 82 height 20
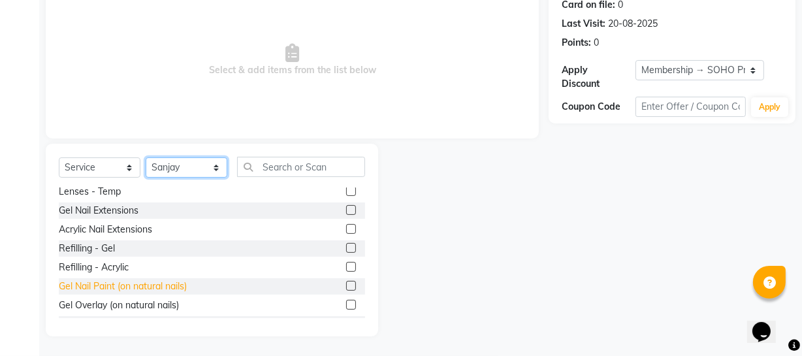
scroll to position [59, 0]
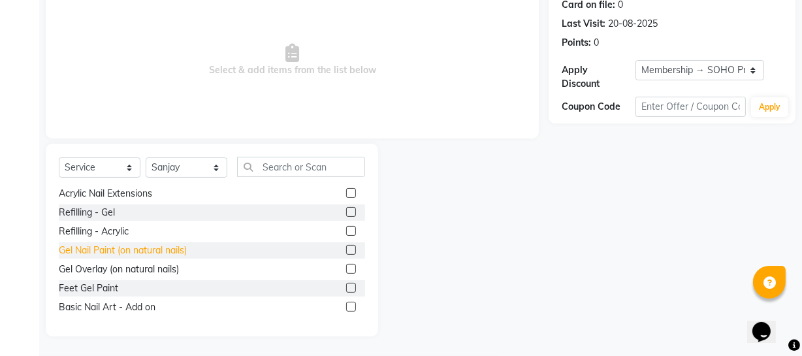
click at [138, 243] on div "Gel Nail Paint (on natural nails)" at bounding box center [123, 250] width 128 height 14
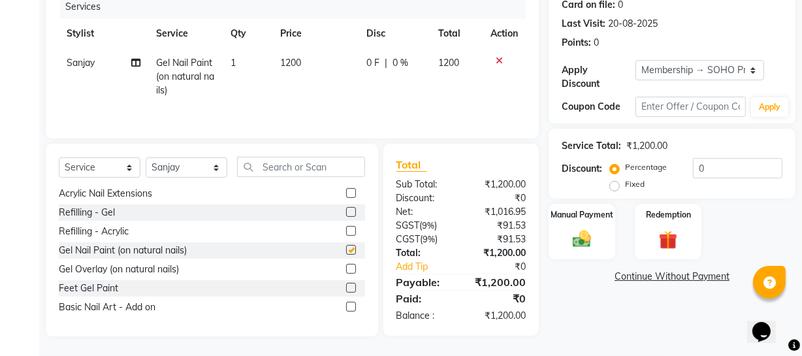
checkbox input "false"
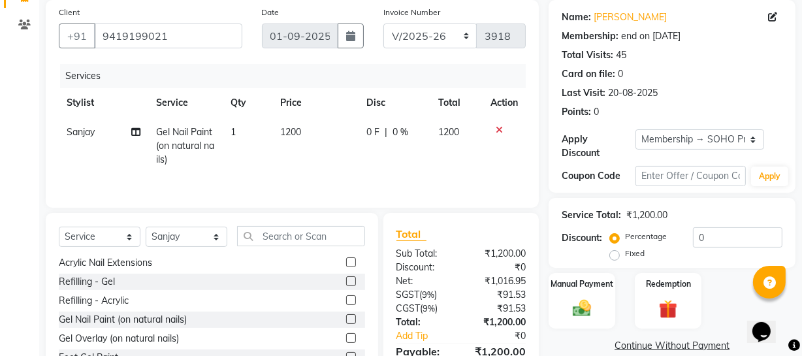
scroll to position [0, 0]
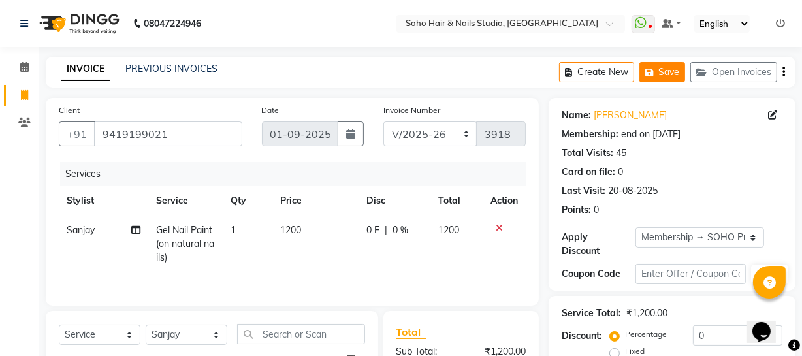
click at [647, 71] on icon "button" at bounding box center [651, 72] width 13 height 9
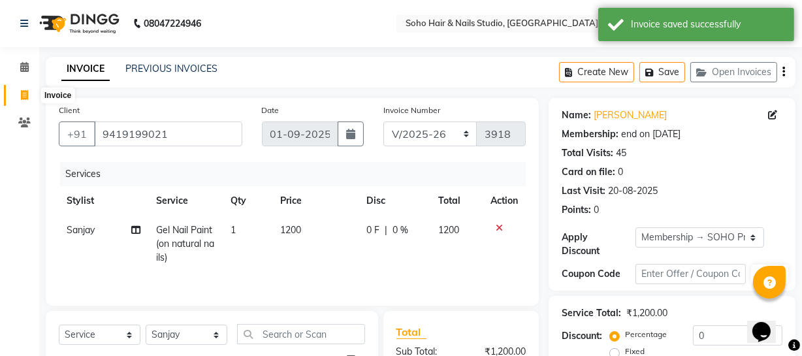
click at [14, 93] on span at bounding box center [24, 95] width 23 height 15
select select "service"
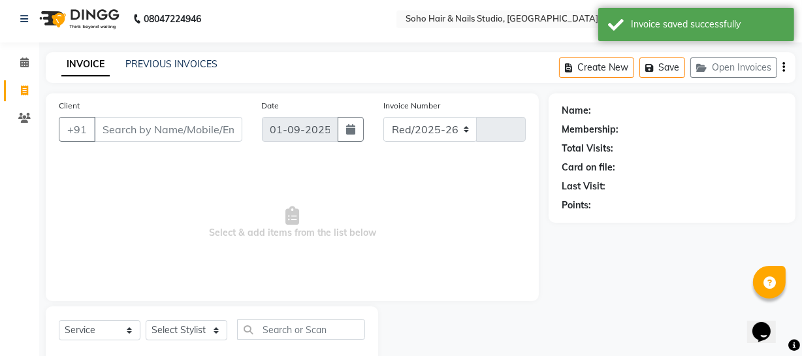
select select "735"
type input "3918"
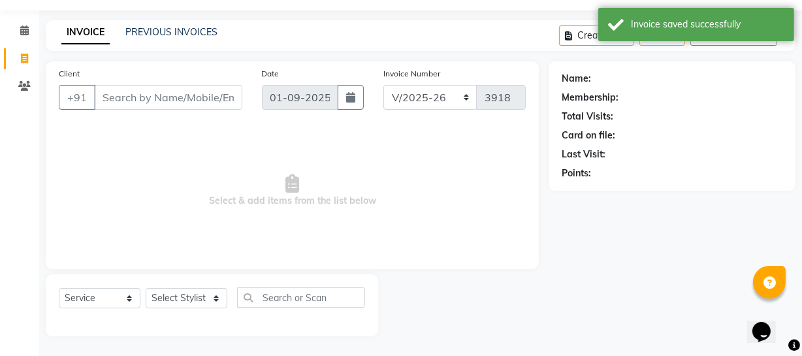
select select "membership"
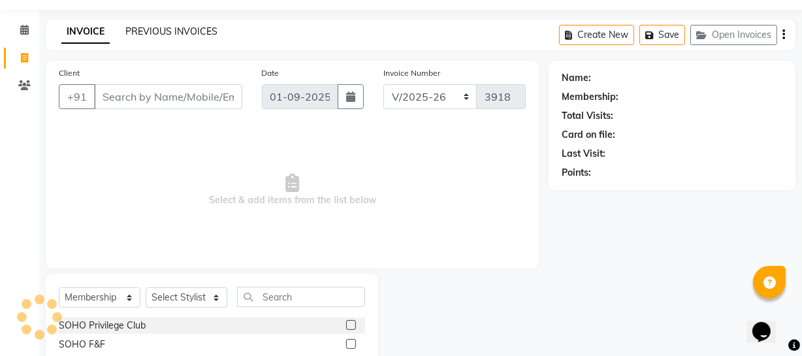
click at [145, 31] on link "PREVIOUS INVOICES" at bounding box center [171, 31] width 92 height 12
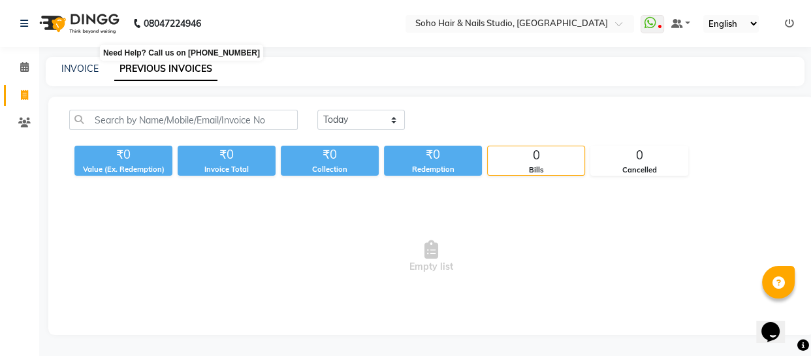
click at [145, 31] on b "08047224946" at bounding box center [172, 23] width 57 height 37
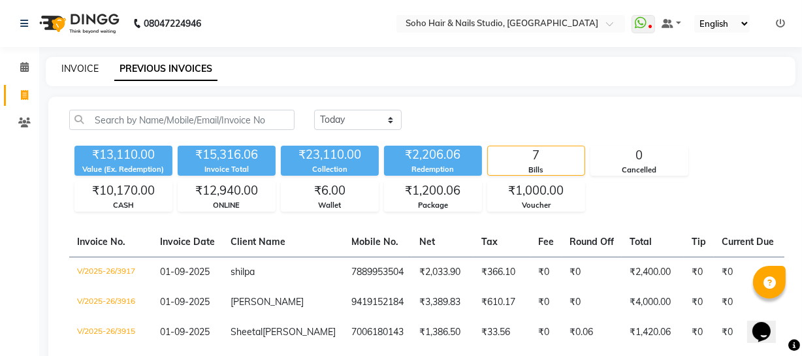
click at [91, 65] on link "INVOICE" at bounding box center [79, 69] width 37 height 12
select select "service"
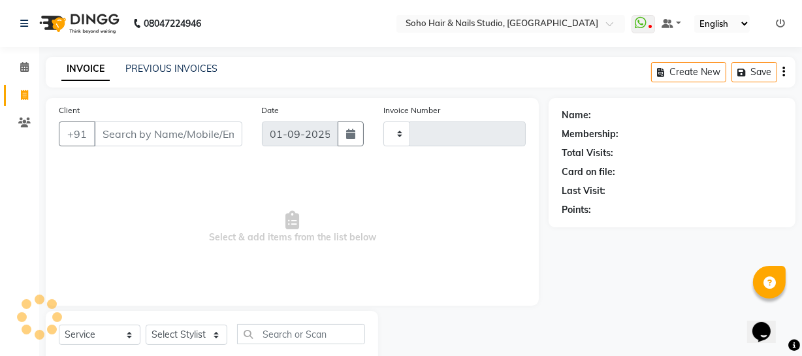
scroll to position [37, 0]
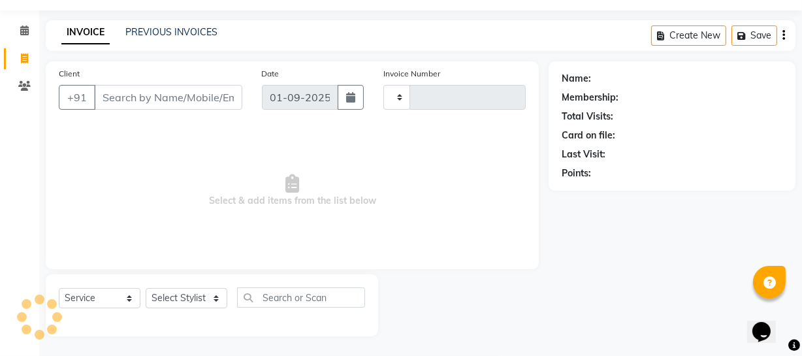
type input "3918"
select select "735"
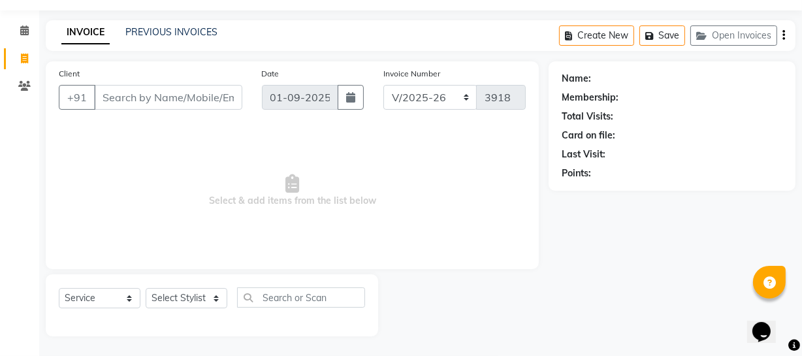
select select "membership"
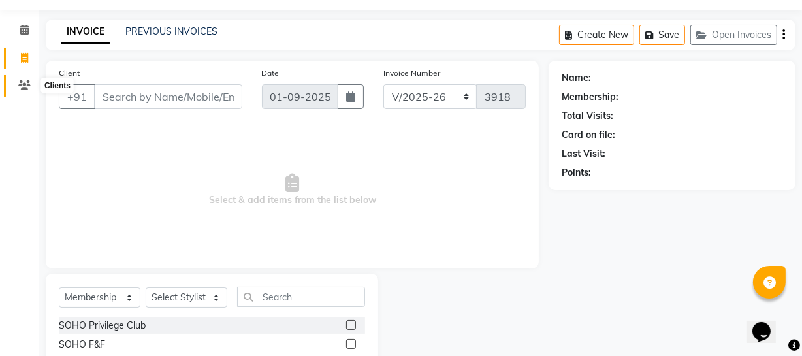
click at [30, 80] on icon at bounding box center [24, 85] width 12 height 10
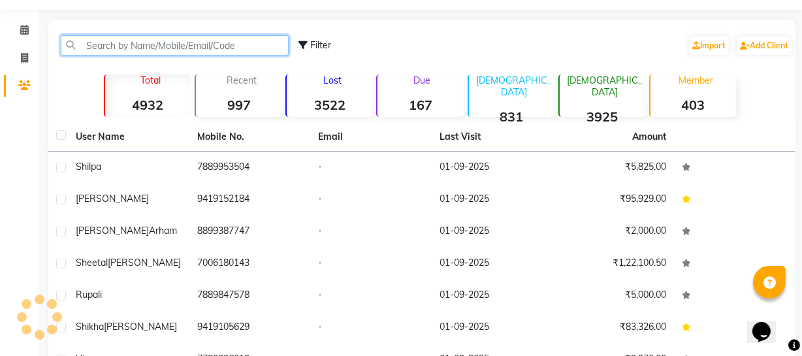
click at [143, 48] on input "text" at bounding box center [175, 45] width 228 height 20
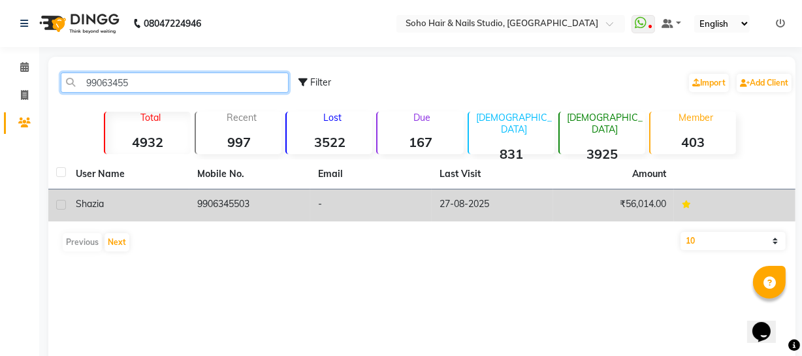
type input "99063455"
click at [199, 198] on td "9906345503" at bounding box center [249, 205] width 121 height 32
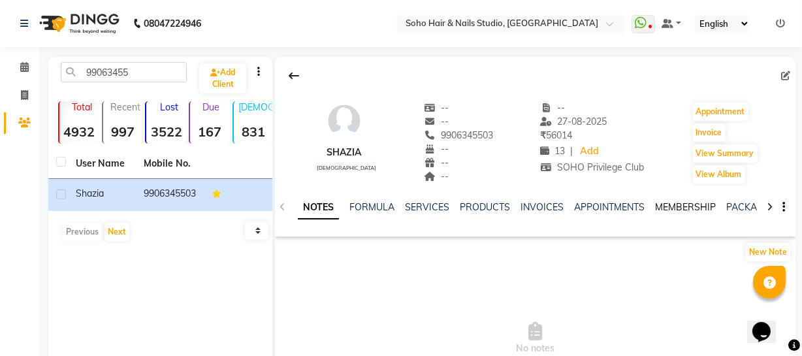
click at [679, 207] on link "MEMBERSHIP" at bounding box center [685, 207] width 61 height 12
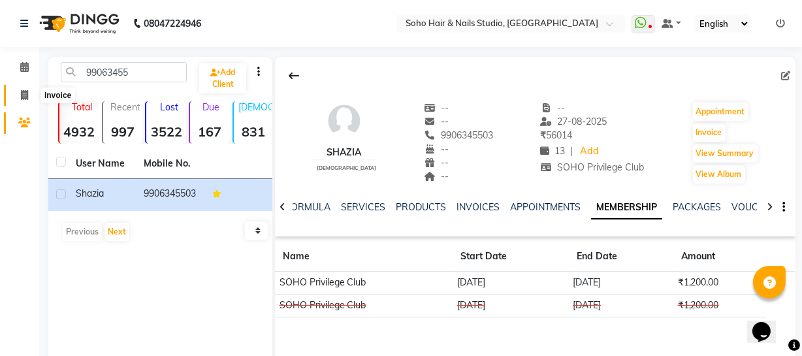
click at [22, 94] on icon at bounding box center [24, 95] width 7 height 10
select select "service"
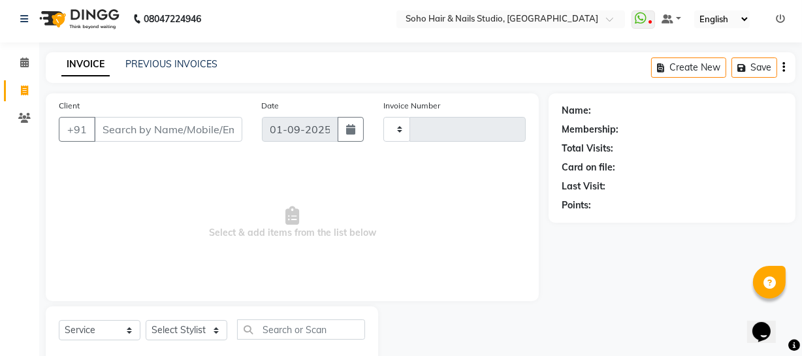
scroll to position [37, 0]
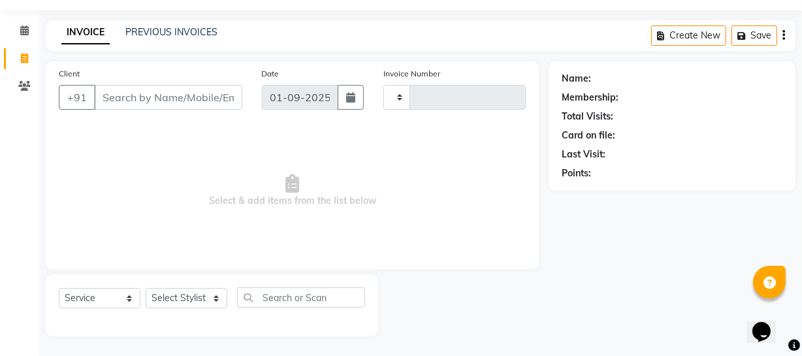
type input "3918"
select select "735"
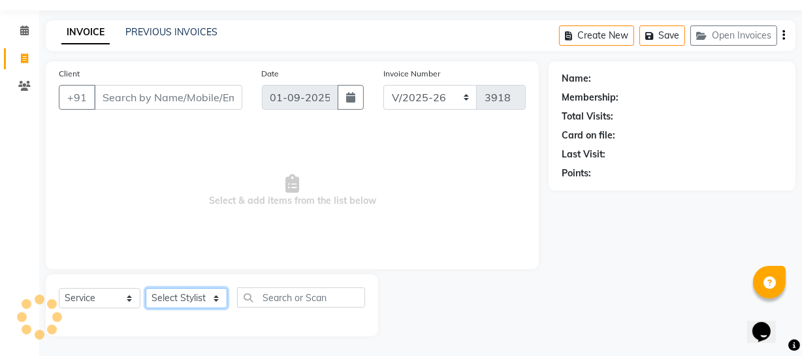
click at [150, 297] on select "Select Stylist" at bounding box center [187, 298] width 82 height 20
click at [163, 300] on select "Select Stylist" at bounding box center [187, 298] width 82 height 20
click at [161, 291] on select "Select Stylist" at bounding box center [187, 298] width 82 height 20
click at [112, 293] on select "Select Service Product Membership Package Voucher Prepaid Gift Card" at bounding box center [100, 298] width 82 height 20
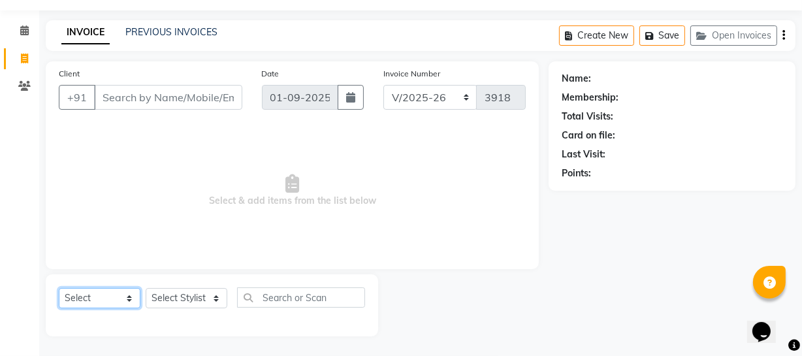
click at [59, 288] on select "Select Service Product Membership Package Voucher Prepaid Gift Card" at bounding box center [100, 298] width 82 height 20
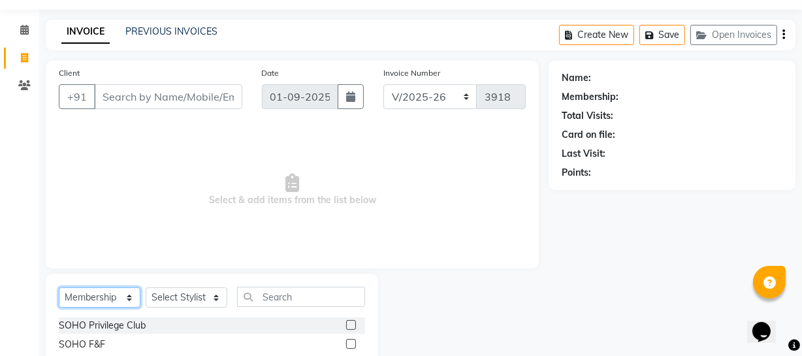
drag, startPoint x: 90, startPoint y: 297, endPoint x: 87, endPoint y: 289, distance: 8.3
click at [90, 297] on select "Select Service Product Membership Package Voucher Prepaid Gift Card" at bounding box center [100, 297] width 82 height 20
select select "service"
click at [59, 287] on select "Select Service Product Membership Package Voucher Prepaid Gift Card" at bounding box center [100, 297] width 82 height 20
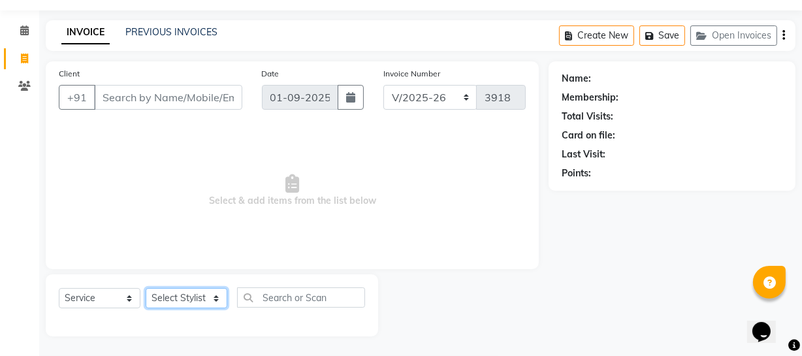
click at [209, 293] on select "Select Stylist Abhishek Kohli Adhamya Bamotra Amit Anita Kumari Arun Sain Aviji…" at bounding box center [187, 298] width 82 height 20
select select "13571"
click at [146, 288] on select "Select Stylist Abhishek Kohli Adhamya Bamotra Amit Anita Kumari Arun Sain Aviji…" at bounding box center [187, 298] width 82 height 20
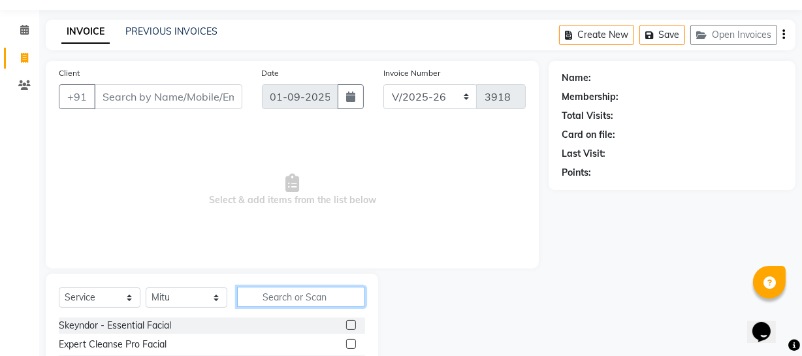
drag, startPoint x: 267, startPoint y: 298, endPoint x: 260, endPoint y: 296, distance: 6.7
click at [262, 299] on input "text" at bounding box center [301, 297] width 128 height 20
type input "ric"
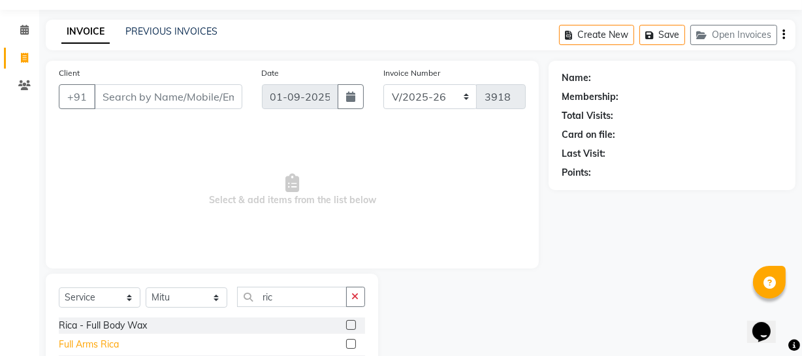
click at [106, 349] on div "Full Arms Rica" at bounding box center [89, 344] width 60 height 14
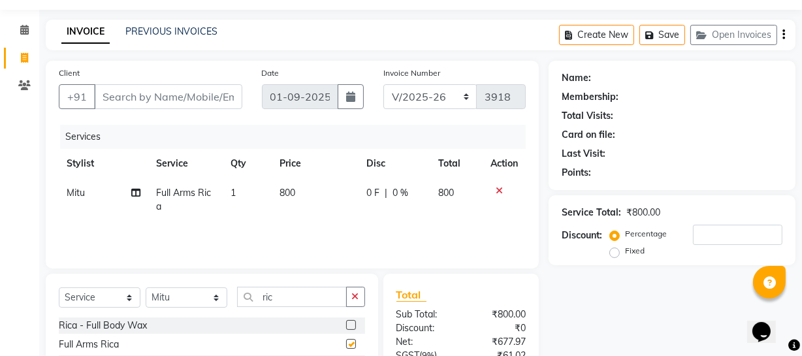
checkbox input "false"
click at [15, 52] on span at bounding box center [24, 58] width 23 height 15
select select "service"
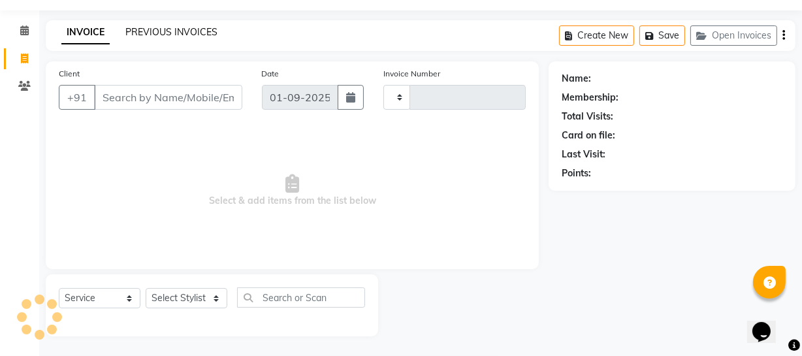
type input "3918"
click at [167, 35] on link "PREVIOUS INVOICES" at bounding box center [171, 32] width 92 height 12
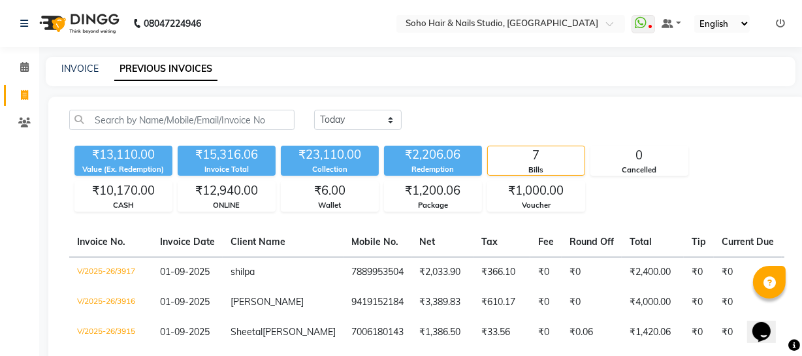
click at [87, 62] on div "INVOICE" at bounding box center [79, 69] width 37 height 14
click at [89, 65] on link "INVOICE" at bounding box center [79, 69] width 37 height 12
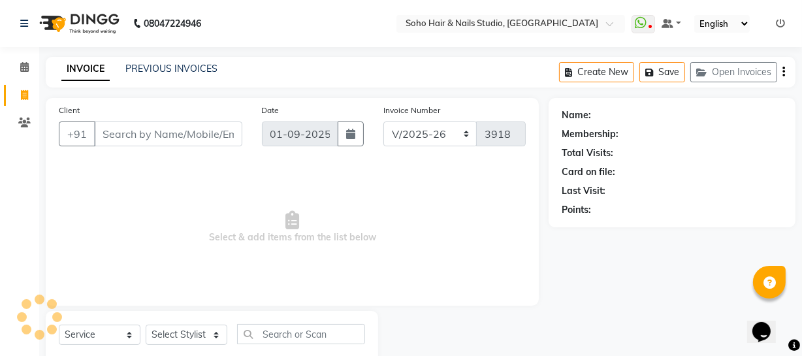
scroll to position [37, 0]
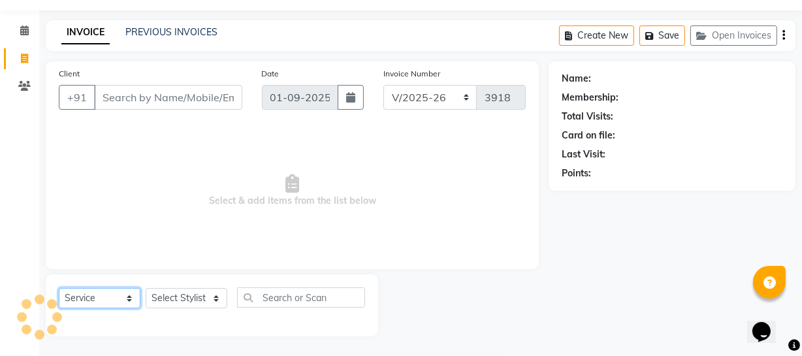
click at [104, 291] on select "Select Service Product Membership Package Voucher Prepaid Gift Card" at bounding box center [100, 298] width 82 height 20
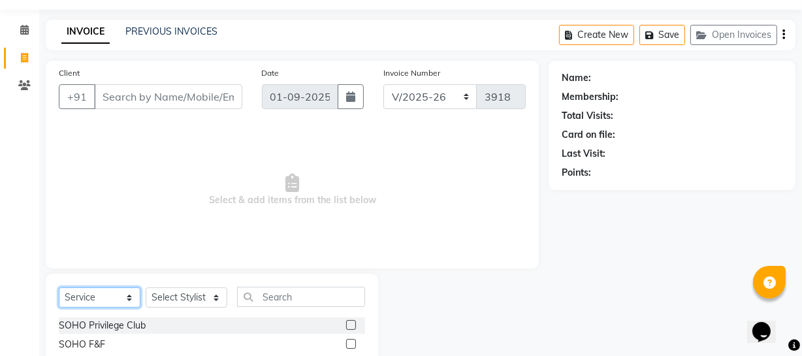
click at [59, 287] on select "Select Service Product Membership Package Voucher Prepaid Gift Card" at bounding box center [100, 297] width 82 height 20
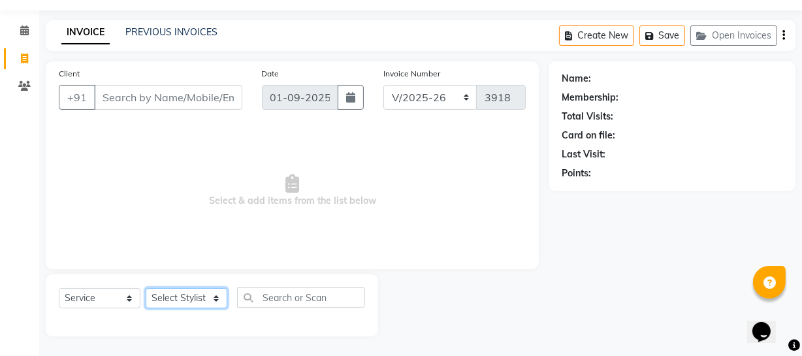
drag, startPoint x: 170, startPoint y: 304, endPoint x: 174, endPoint y: 293, distance: 11.6
click at [170, 304] on select "Select Stylist Abhishek Kohli Adhamya Bamotra Amit Anita Kumari Arun Sain Aviji…" at bounding box center [187, 298] width 82 height 20
click at [146, 288] on select "Select Stylist Abhishek Kohli Adhamya Bamotra Amit Anita Kumari Arun Sain Aviji…" at bounding box center [187, 298] width 82 height 20
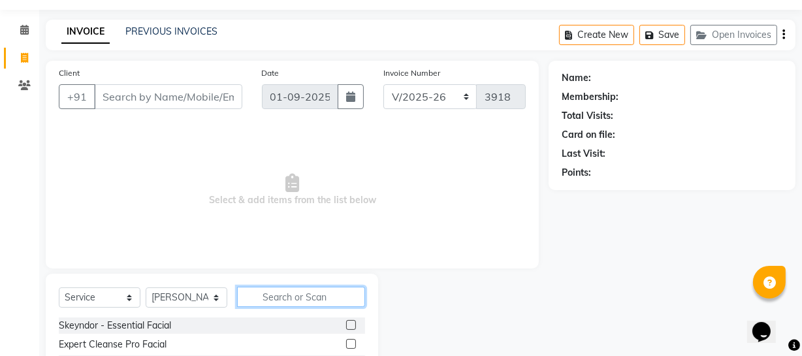
click at [269, 302] on input "text" at bounding box center [301, 297] width 128 height 20
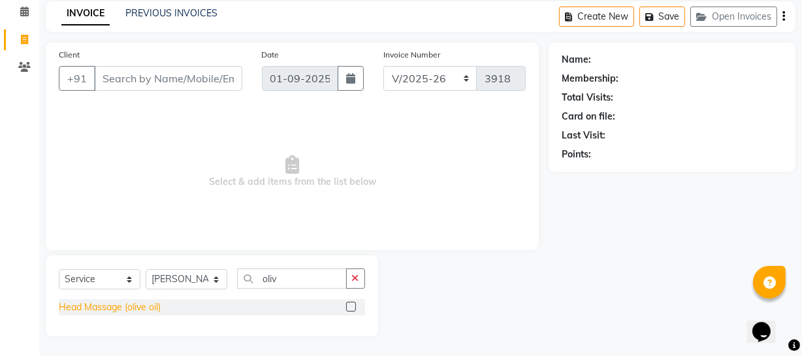
click at [153, 307] on div "Head Massage (olive oil)" at bounding box center [110, 307] width 102 height 14
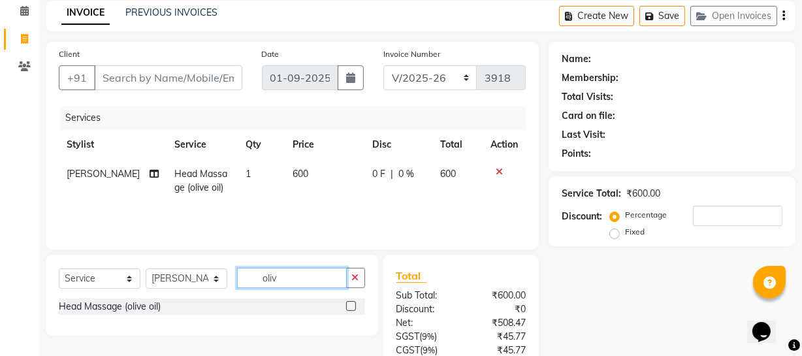
drag, startPoint x: 288, startPoint y: 283, endPoint x: 193, endPoint y: 292, distance: 95.7
click at [193, 292] on div "Select Service Product Membership Package Voucher Prepaid Gift Card Select Styl…" at bounding box center [212, 283] width 306 height 31
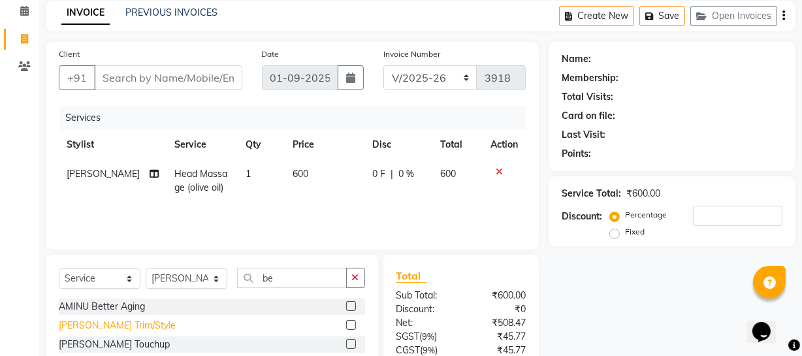
click at [110, 322] on div "Beard Trim/Style" at bounding box center [117, 326] width 117 height 14
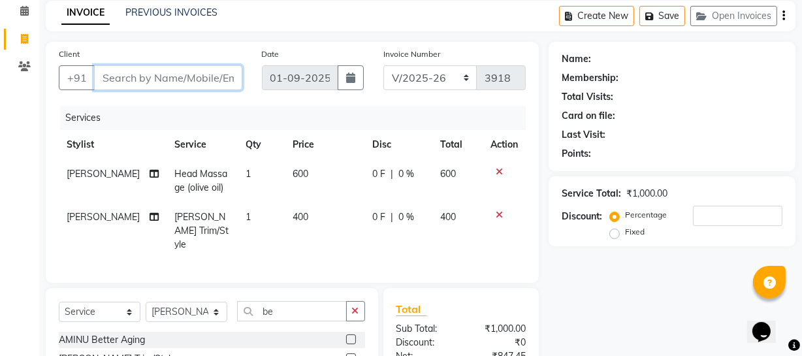
click at [181, 70] on input "Client" at bounding box center [168, 77] width 148 height 25
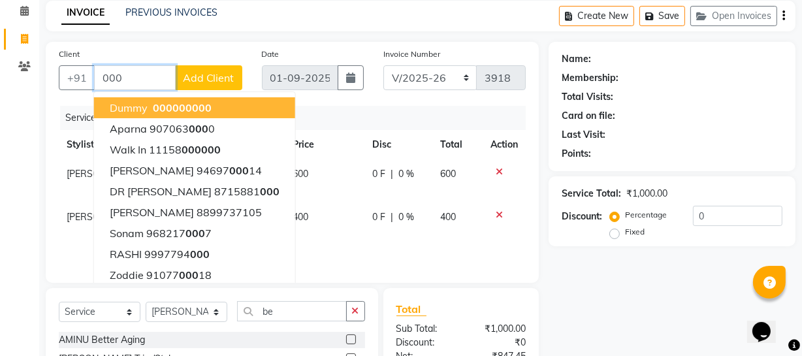
click at [172, 104] on span "000" at bounding box center [182, 107] width 20 height 13
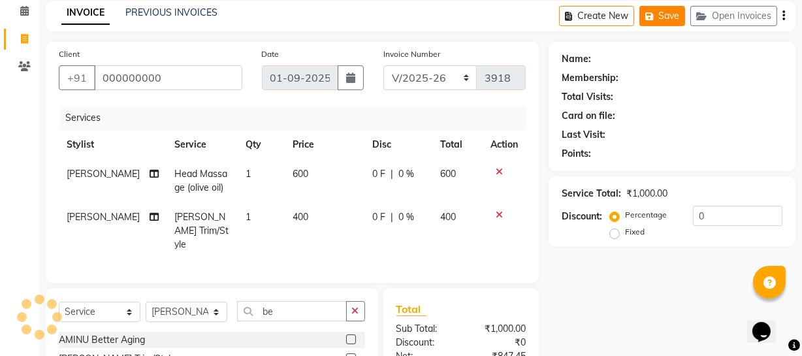
click at [681, 7] on button "Save" at bounding box center [662, 16] width 46 height 20
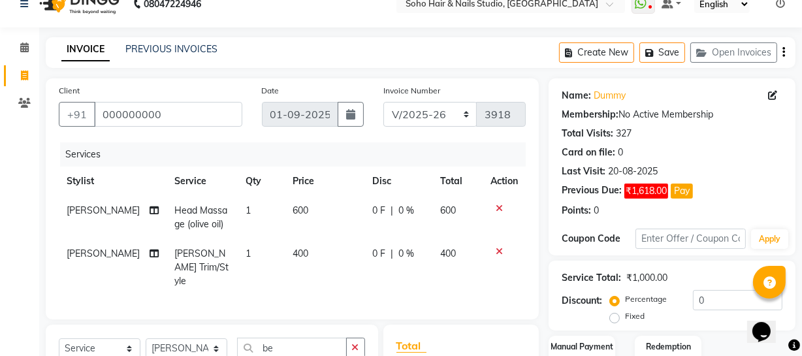
scroll to position [0, 0]
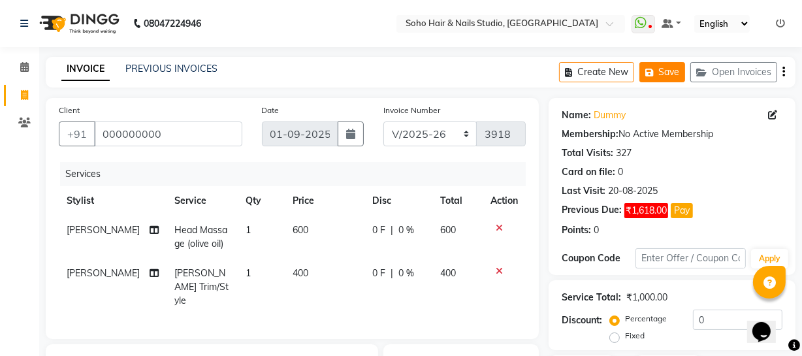
click at [665, 71] on button "Save" at bounding box center [662, 72] width 46 height 20
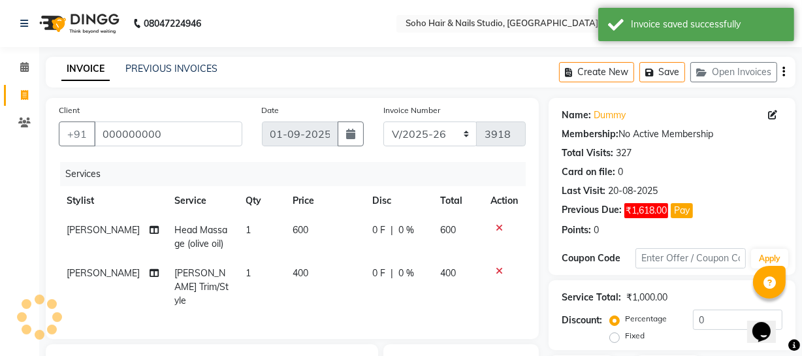
click at [10, 87] on link "Invoice" at bounding box center [19, 96] width 31 height 22
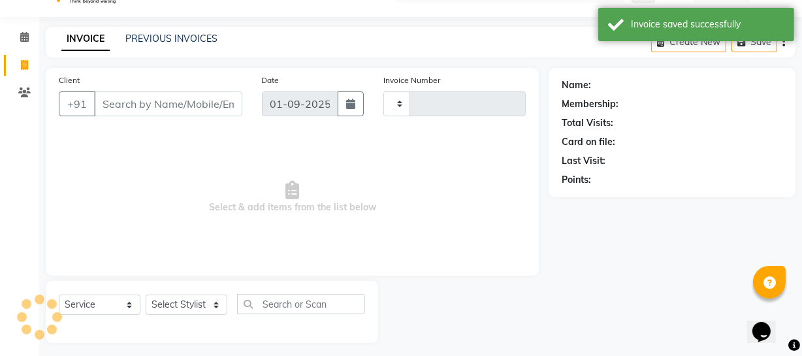
scroll to position [37, 0]
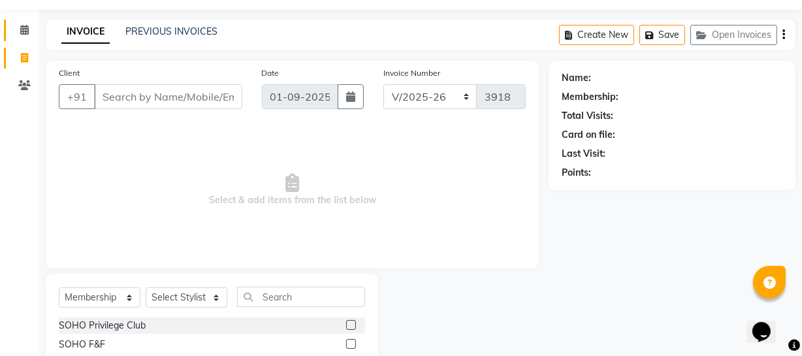
click at [21, 39] on link "Calendar" at bounding box center [19, 31] width 31 height 22
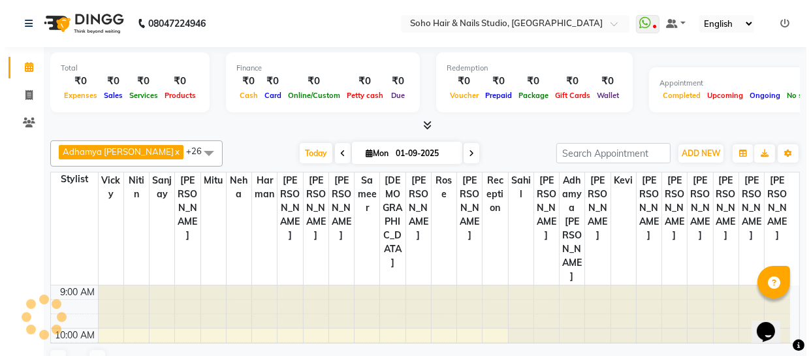
scroll to position [258, 0]
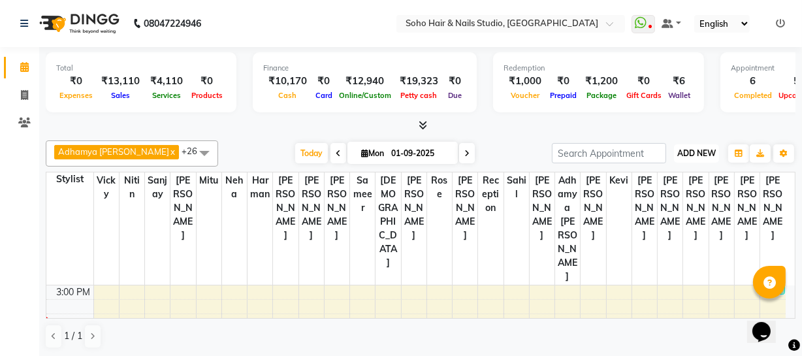
click at [688, 149] on span "ADD NEW" at bounding box center [696, 153] width 39 height 10
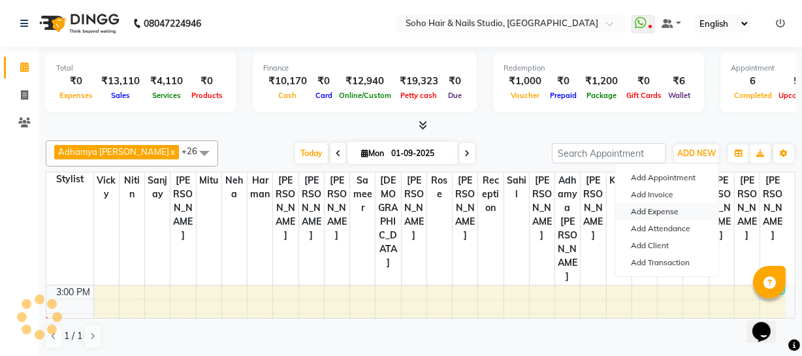
click at [661, 209] on link "Add Expense" at bounding box center [666, 211] width 103 height 17
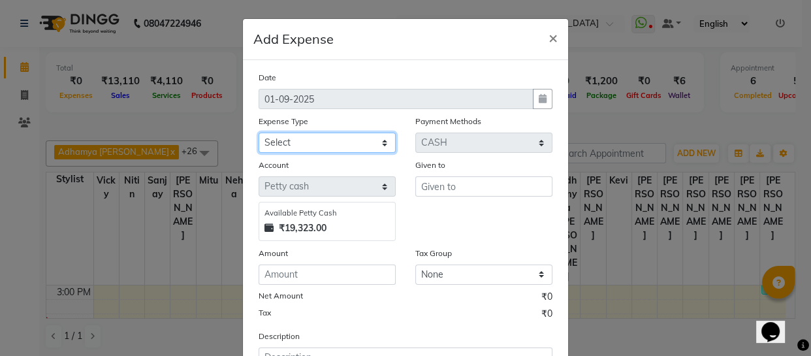
click at [289, 149] on select "Select Cash transfer to bank Client Snacks Fuel Govt fee Incentive Maintenance …" at bounding box center [326, 142] width 137 height 20
click at [258, 133] on select "Select Cash transfer to bank Client Snacks Fuel Govt fee Incentive Maintenance …" at bounding box center [326, 142] width 137 height 20
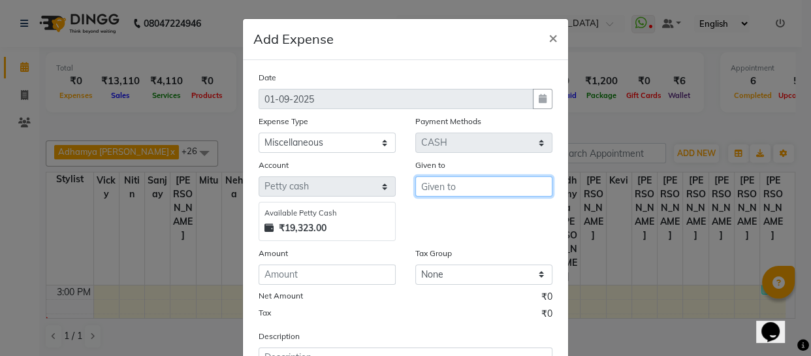
click at [428, 183] on input "text" at bounding box center [483, 186] width 137 height 20
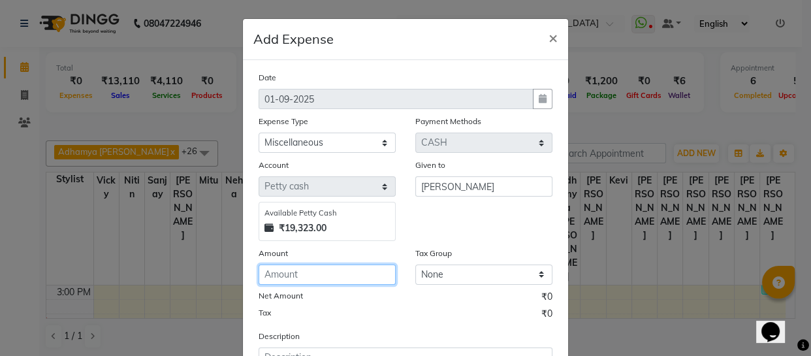
click at [379, 279] on input "number" at bounding box center [326, 274] width 137 height 20
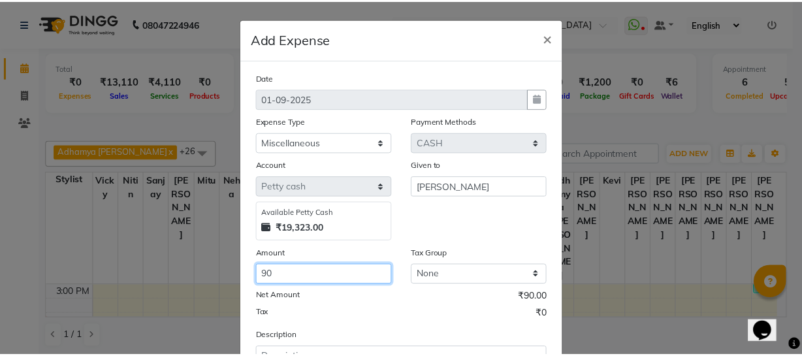
scroll to position [113, 0]
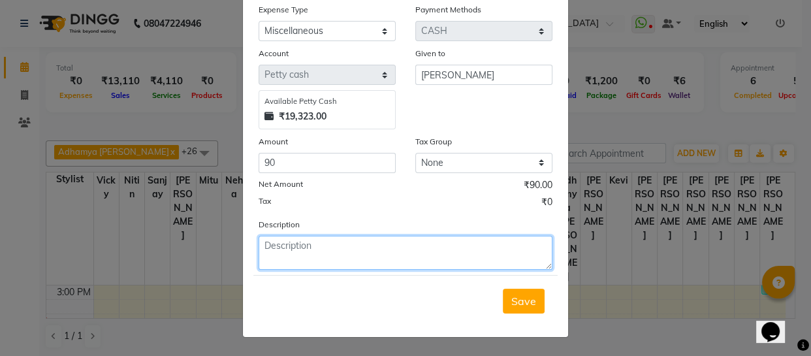
click at [379, 256] on textarea at bounding box center [405, 253] width 294 height 34
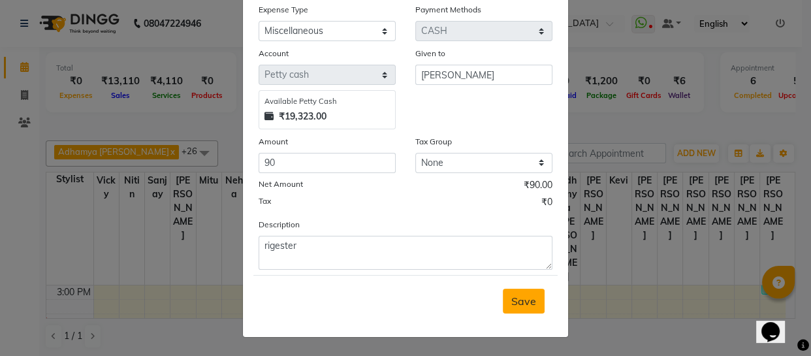
click at [526, 304] on span "Save" at bounding box center [523, 300] width 25 height 13
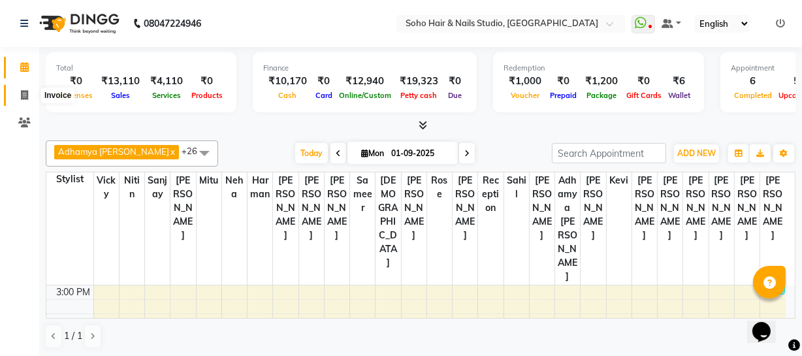
click at [24, 90] on icon at bounding box center [24, 95] width 7 height 10
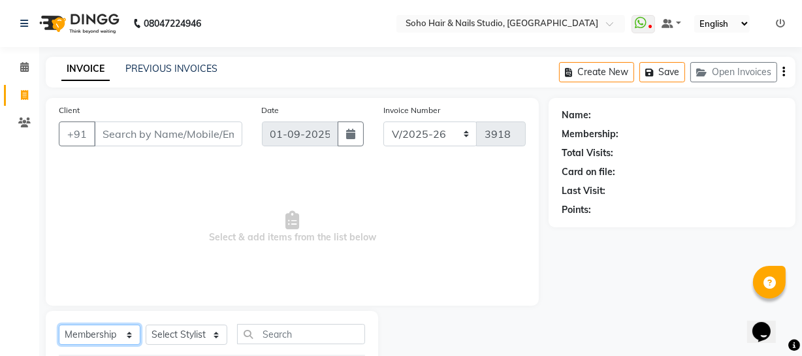
click at [121, 326] on select "Select Service Product Membership Package Voucher Prepaid Gift Card" at bounding box center [100, 334] width 82 height 20
click at [59, 324] on select "Select Service Product Membership Package Voucher Prepaid Gift Card" at bounding box center [100, 334] width 82 height 20
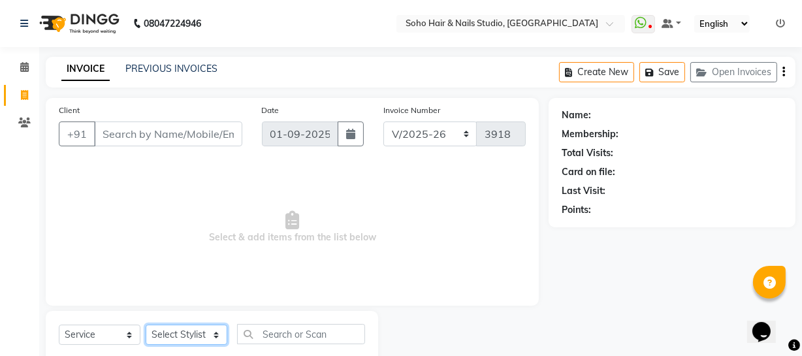
click at [170, 330] on select "Select Stylist Abhishek Kohli Adhamya Bamotra Amit Anita Kumari Arun Sain Aviji…" at bounding box center [187, 334] width 82 height 20
click at [146, 324] on select "Select Stylist Abhishek Kohli Adhamya Bamotra Amit Anita Kumari Arun Sain Aviji…" at bounding box center [187, 334] width 82 height 20
click at [193, 327] on select "Select Stylist Abhishek Kohli Adhamya Bamotra Amit Anita Kumari Arun Sain Aviji…" at bounding box center [187, 334] width 82 height 20
click at [146, 324] on select "Select Stylist Abhishek Kohli Adhamya Bamotra Amit Anita Kumari Arun Sain Aviji…" at bounding box center [187, 334] width 82 height 20
drag, startPoint x: 179, startPoint y: 337, endPoint x: 178, endPoint y: 325, distance: 12.4
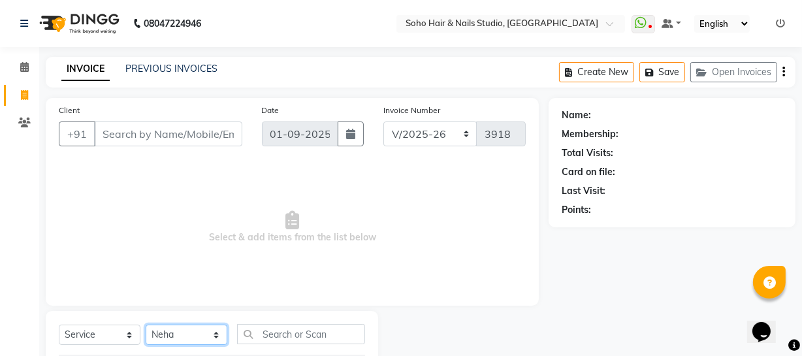
click at [178, 337] on select "Select Stylist Abhishek Kohli Adhamya Bamotra Amit Anita Kumari Arun Sain Aviji…" at bounding box center [187, 334] width 82 height 20
click at [146, 324] on select "Select Stylist Abhishek Kohli Adhamya Bamotra Amit Anita Kumari Arun Sain Aviji…" at bounding box center [187, 334] width 82 height 20
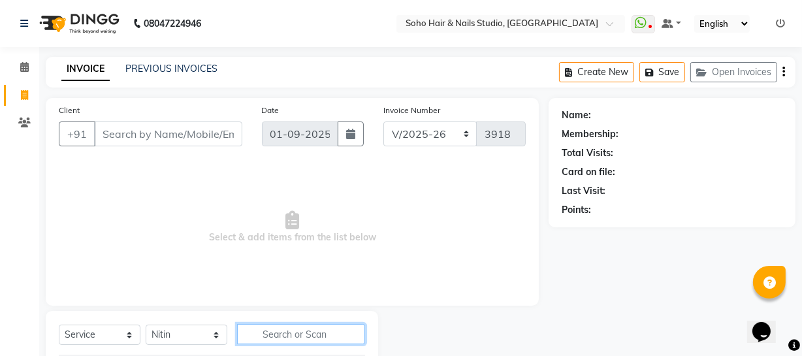
click at [344, 332] on input "text" at bounding box center [301, 334] width 128 height 20
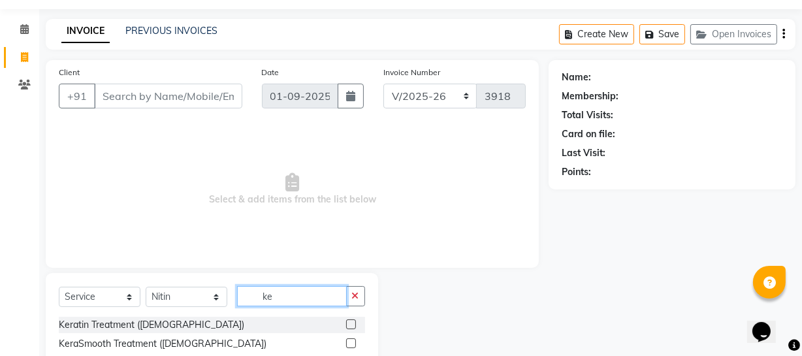
scroll to position [74, 0]
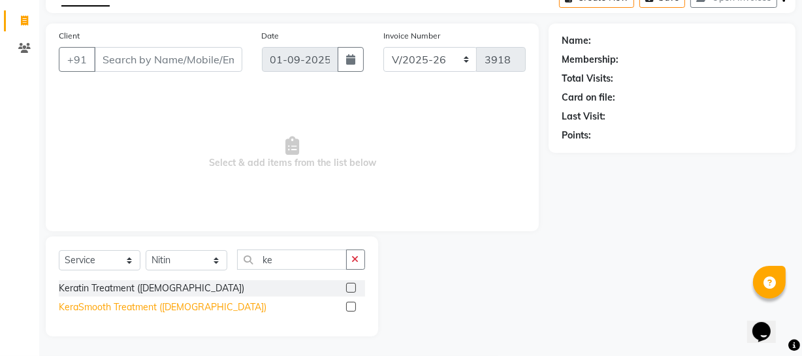
click at [149, 311] on div "KeraSmooth Treatment (Female)" at bounding box center [163, 307] width 208 height 14
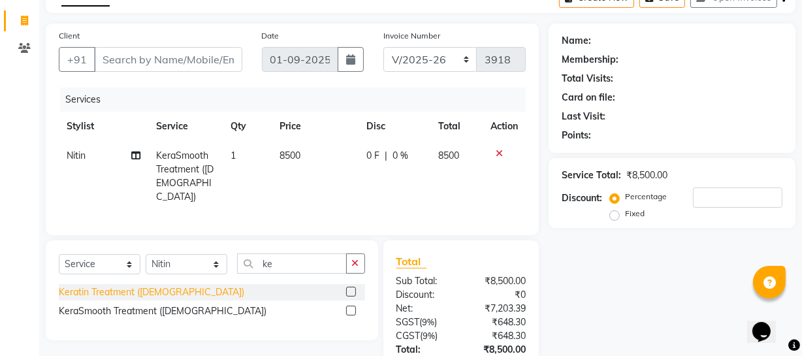
click at [148, 290] on div "Keratin Treatment (Female)" at bounding box center [151, 292] width 185 height 14
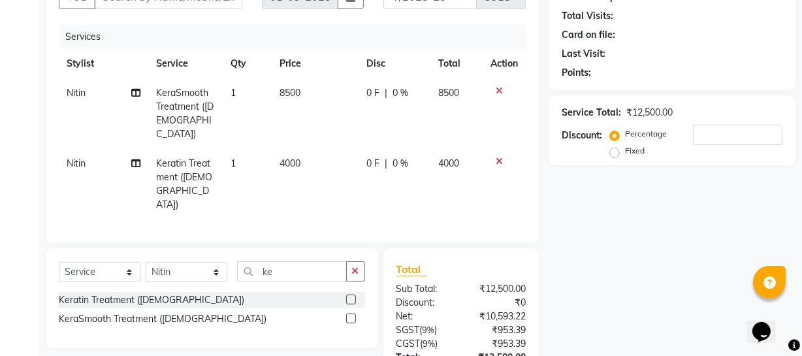
scroll to position [223, 0]
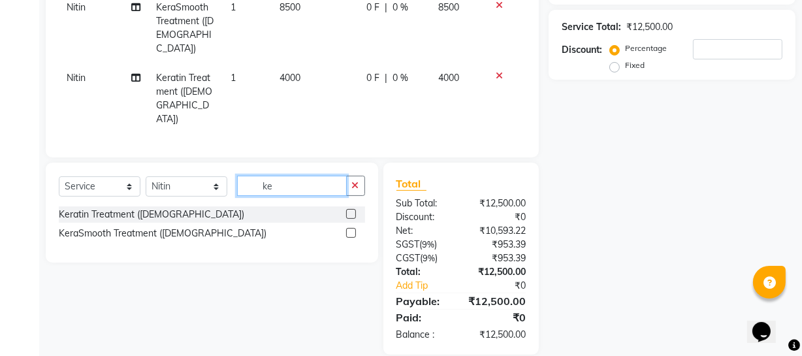
drag, startPoint x: 293, startPoint y: 172, endPoint x: 217, endPoint y: 173, distance: 75.7
click at [219, 176] on div "Select Service Product Membership Package Voucher Prepaid Gift Card Select Styl…" at bounding box center [212, 191] width 306 height 31
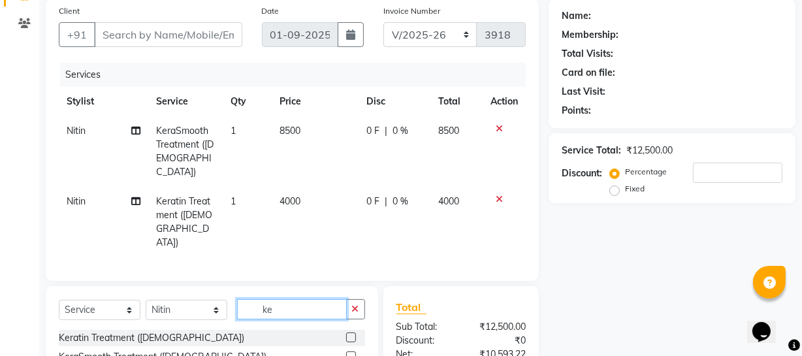
scroll to position [0, 0]
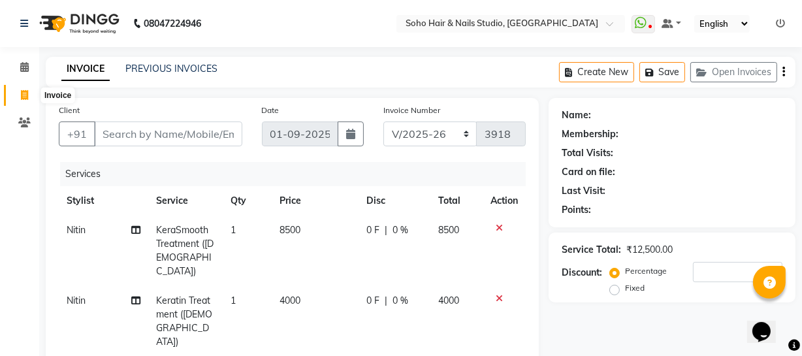
click at [22, 99] on icon at bounding box center [24, 95] width 7 height 10
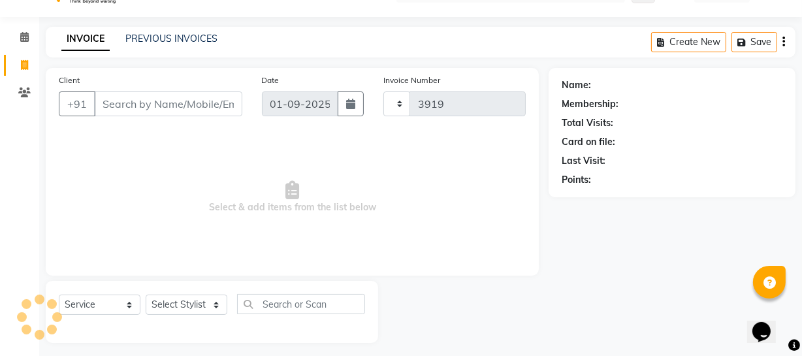
scroll to position [37, 0]
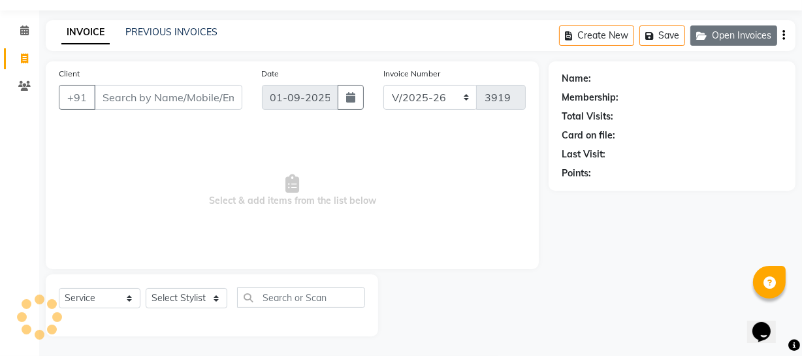
click at [753, 32] on button "Open Invoices" at bounding box center [733, 35] width 87 height 20
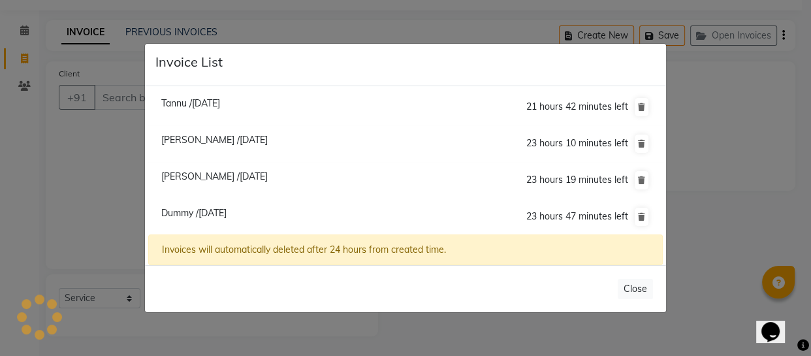
click at [212, 210] on span "Dummy /01 September 2025" at bounding box center [193, 213] width 65 height 12
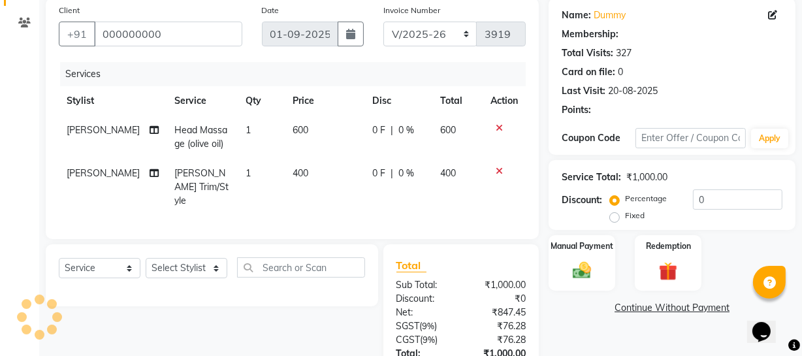
scroll to position [196, 0]
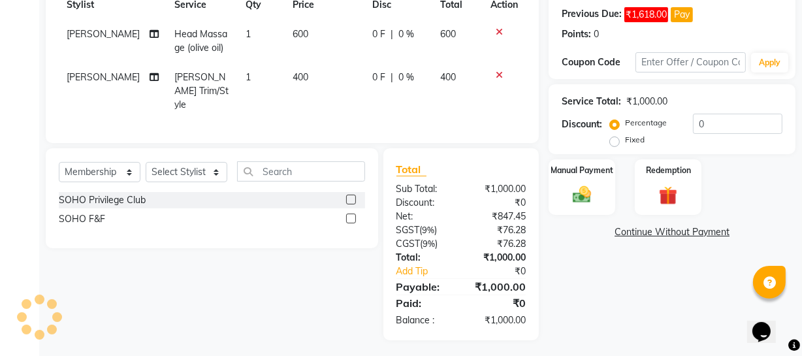
click at [117, 178] on div "Select Service Product Membership Package Voucher Prepaid Gift Card Select Styl…" at bounding box center [212, 176] width 306 height 31
drag, startPoint x: 119, startPoint y: 166, endPoint x: 117, endPoint y: 177, distance: 11.3
click at [119, 166] on select "Select Service Product Membership Package Voucher Prepaid Gift Card" at bounding box center [100, 172] width 82 height 20
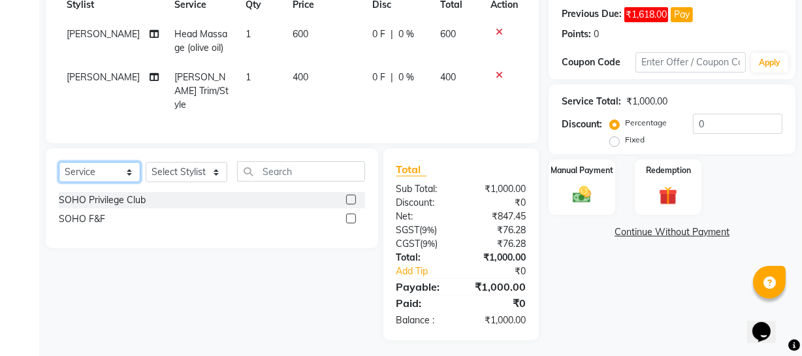
click at [59, 162] on select "Select Service Product Membership Package Voucher Prepaid Gift Card" at bounding box center [100, 172] width 82 height 20
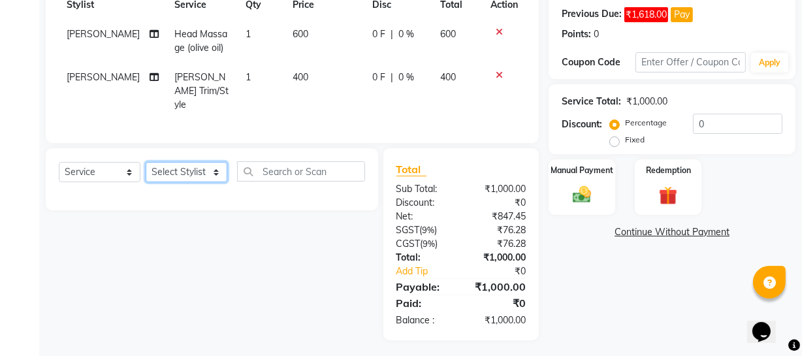
click at [183, 163] on select "Select Stylist Abhishek Kohli Adhamya Bamotra Amit Anita Kumari Arun Sain Aviji…" at bounding box center [187, 172] width 82 height 20
click at [146, 162] on select "Select Stylist Abhishek Kohli Adhamya Bamotra Amit Anita Kumari Arun Sain Aviji…" at bounding box center [187, 172] width 82 height 20
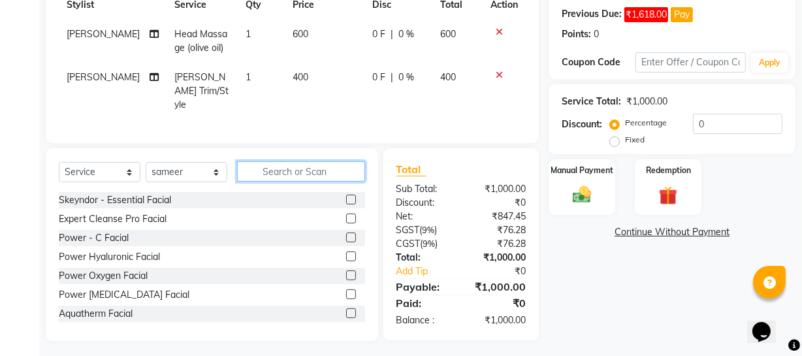
click at [266, 163] on input "text" at bounding box center [301, 171] width 128 height 20
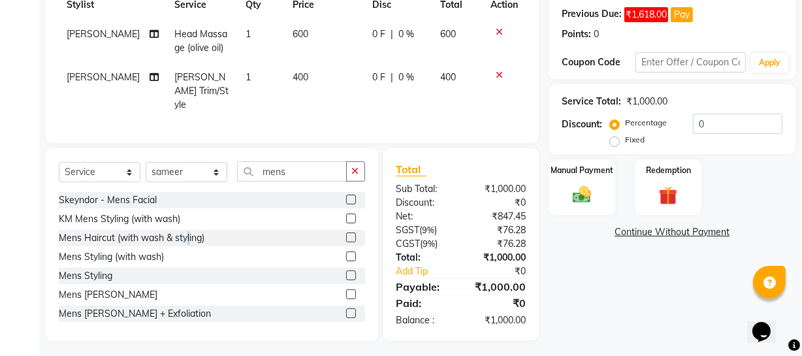
click at [193, 233] on div "Mens Haircut (with wash & styling)" at bounding box center [132, 238] width 146 height 14
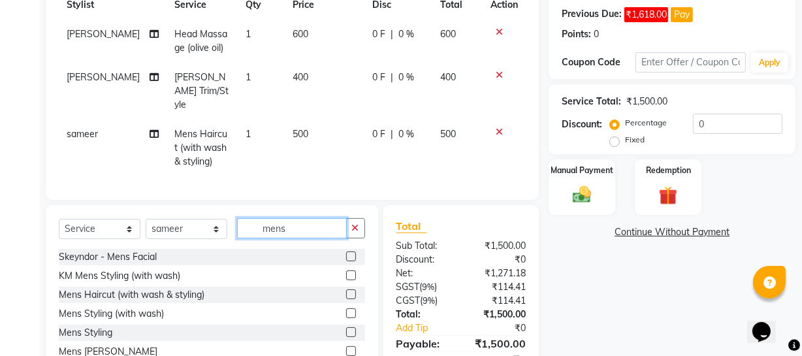
drag, startPoint x: 298, startPoint y: 216, endPoint x: 221, endPoint y: 234, distance: 79.6
click at [221, 234] on div "Select Service Product Membership Package Voucher Prepaid Gift Card Select Styl…" at bounding box center [212, 233] width 306 height 31
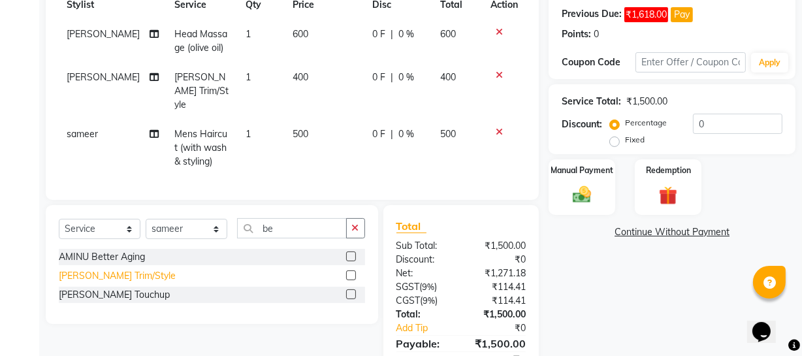
click at [98, 275] on div "Beard Trim/Style" at bounding box center [117, 276] width 117 height 14
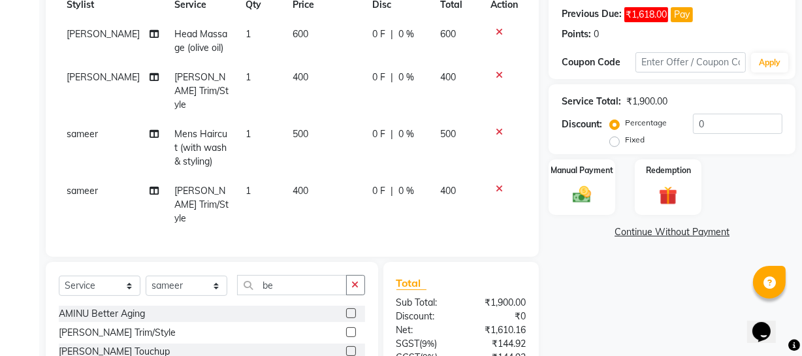
scroll to position [0, 0]
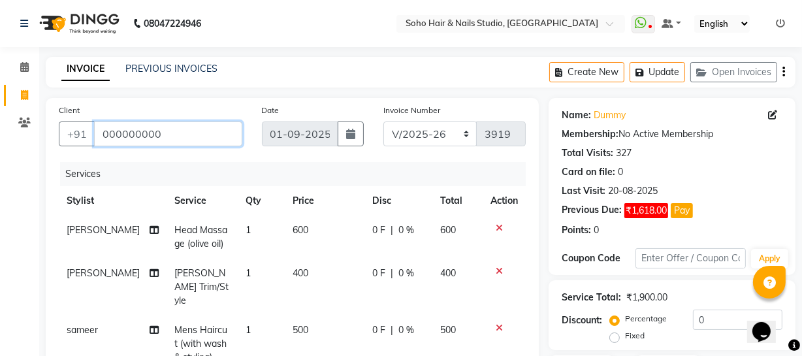
drag, startPoint x: 171, startPoint y: 133, endPoint x: 0, endPoint y: 156, distance: 172.5
click at [12, 153] on app-home "08047224946 Select Location × Soho Hair & Nails Studio, Jammu WhatsApp Status ✕…" at bounding box center [401, 334] width 802 height 669
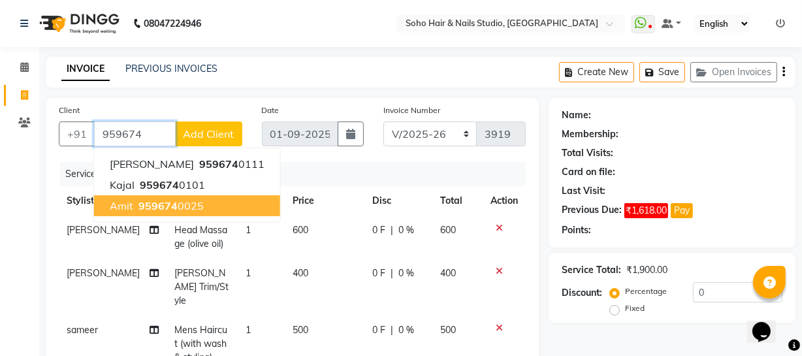
click at [141, 211] on span "959674" at bounding box center [157, 205] width 39 height 13
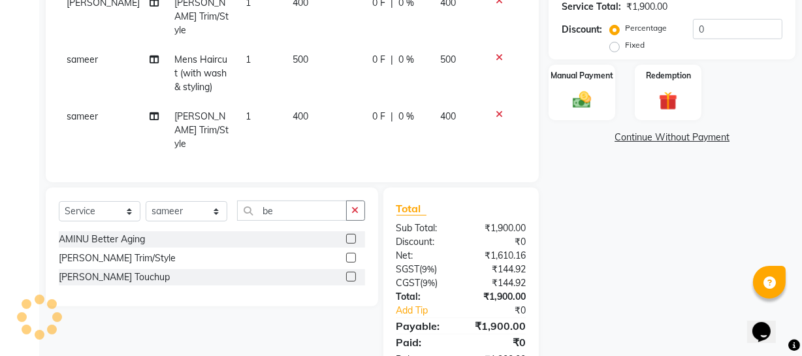
scroll to position [295, 0]
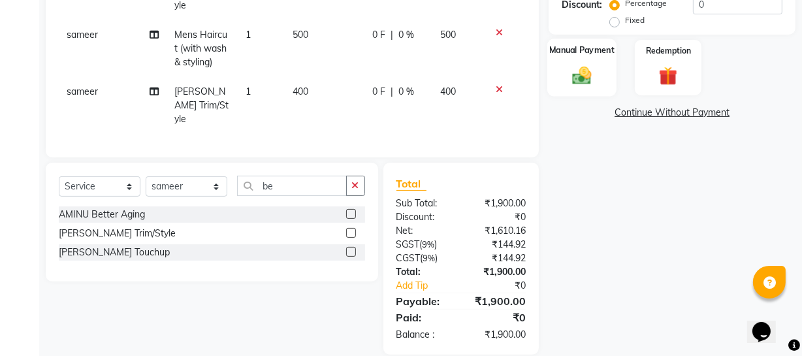
click at [582, 68] on img at bounding box center [581, 75] width 31 height 22
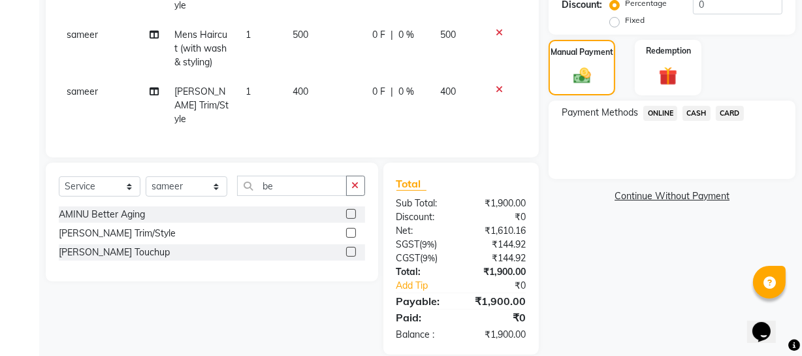
click at [694, 110] on span "CASH" at bounding box center [696, 113] width 28 height 15
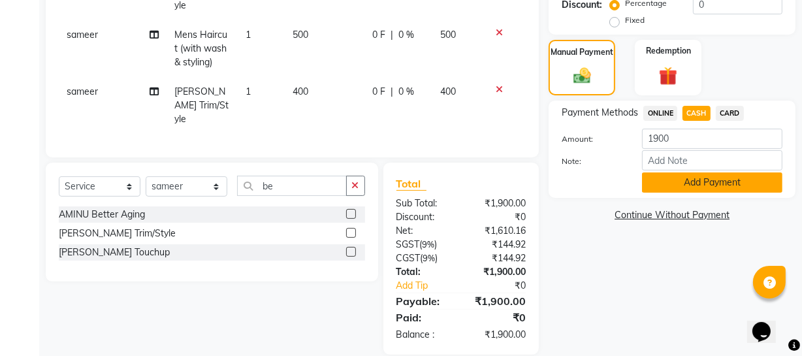
click at [682, 176] on button "Add Payment" at bounding box center [712, 182] width 140 height 20
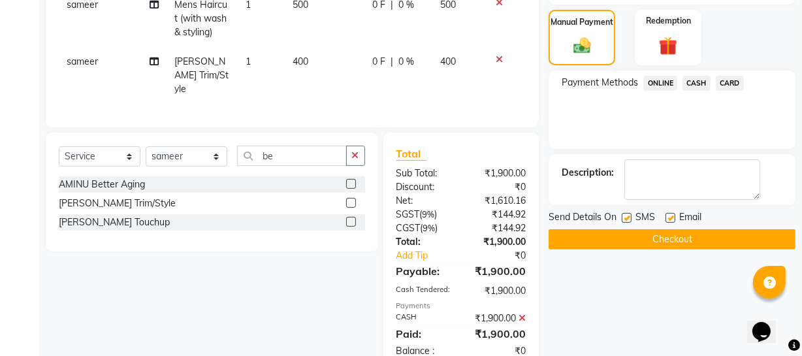
scroll to position [341, 0]
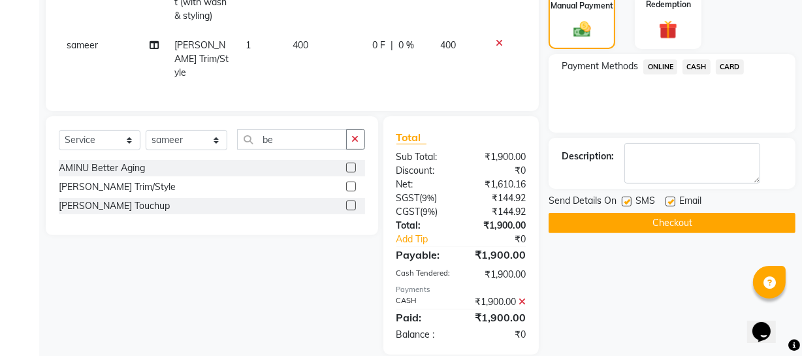
click at [625, 215] on button "Checkout" at bounding box center [671, 223] width 247 height 20
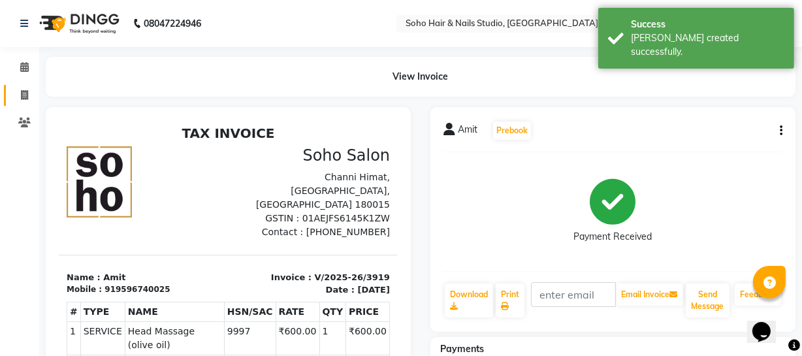
click at [27, 97] on icon at bounding box center [24, 95] width 7 height 10
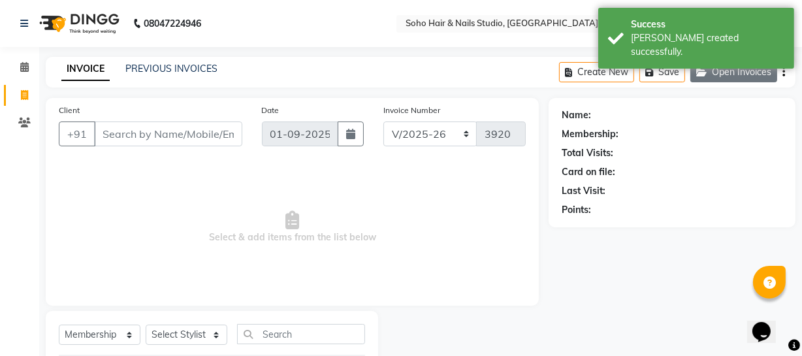
click at [761, 74] on button "Open Invoices" at bounding box center [733, 72] width 87 height 20
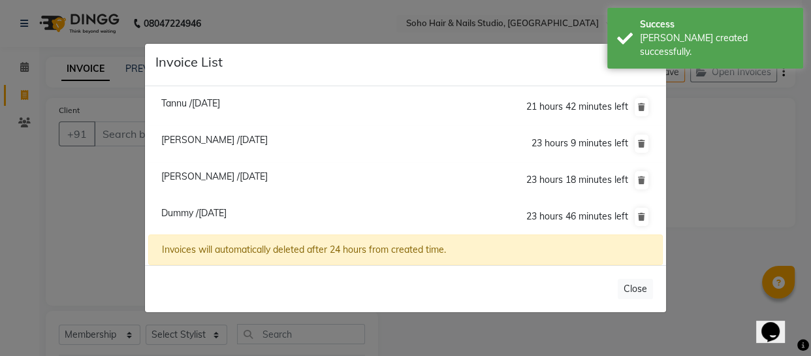
click at [196, 144] on span "Vanshika /01 September 2025" at bounding box center [214, 140] width 106 height 12
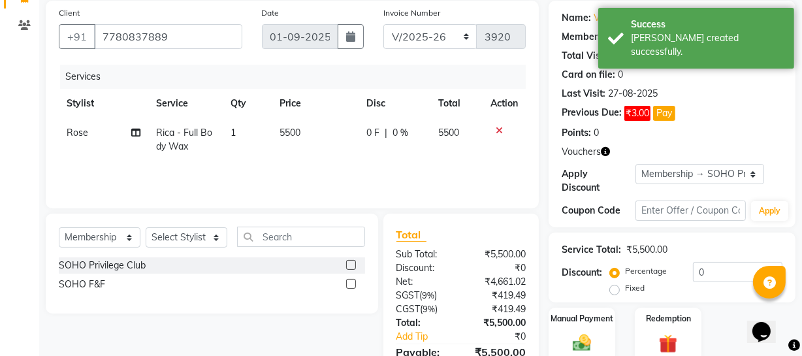
scroll to position [118, 0]
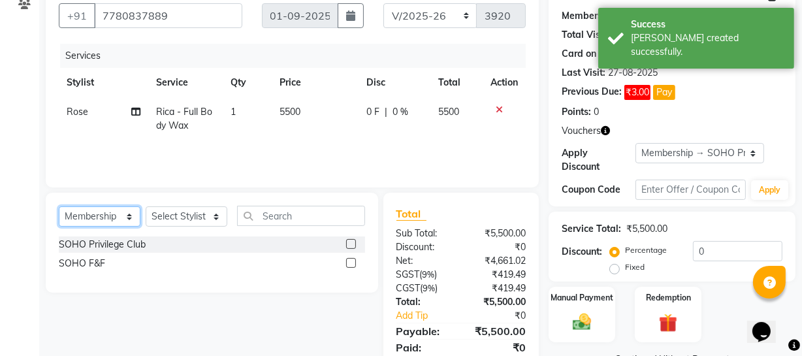
click at [99, 215] on select "Select Service Product Membership Package Voucher Prepaid Gift Card" at bounding box center [100, 216] width 82 height 20
click at [59, 206] on select "Select Service Product Membership Package Voucher Prepaid Gift Card" at bounding box center [100, 216] width 82 height 20
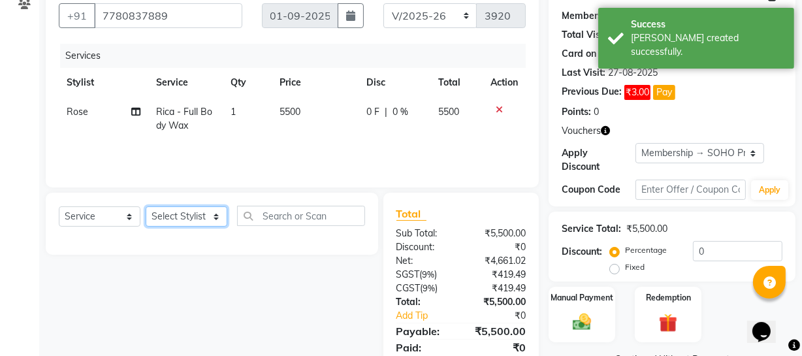
click at [178, 223] on select "Select Stylist Abhishek Kohli Adhamya Bamotra Amit Anita Kumari Arun Sain Aviji…" at bounding box center [187, 216] width 82 height 20
click at [146, 206] on select "Select Stylist Abhishek Kohli Adhamya Bamotra Amit Anita Kumari Arun Sain Aviji…" at bounding box center [187, 216] width 82 height 20
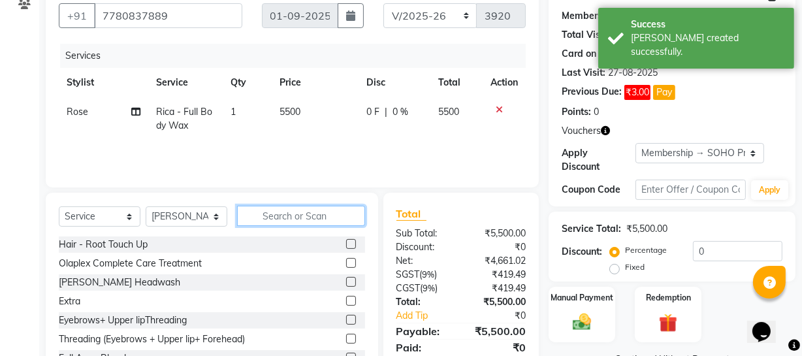
click at [277, 210] on input "text" at bounding box center [301, 216] width 128 height 20
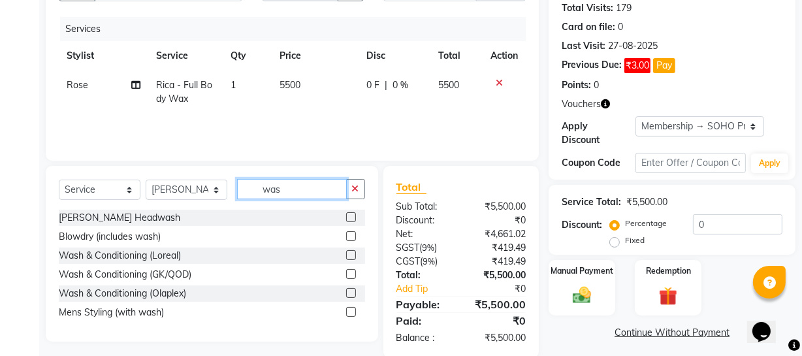
scroll to position [167, 0]
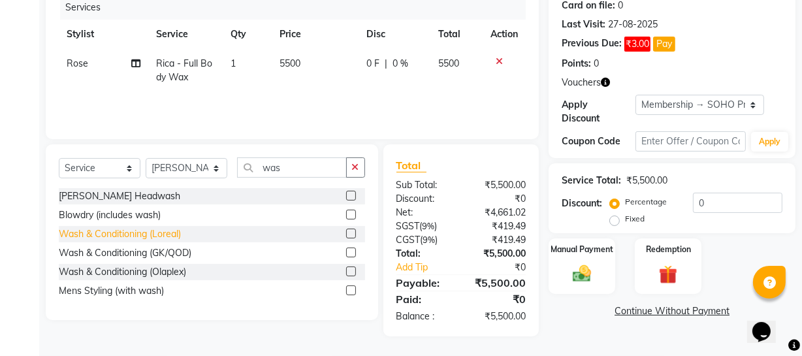
click at [132, 231] on div "Wash & Conditioning (Loreal)" at bounding box center [120, 234] width 122 height 14
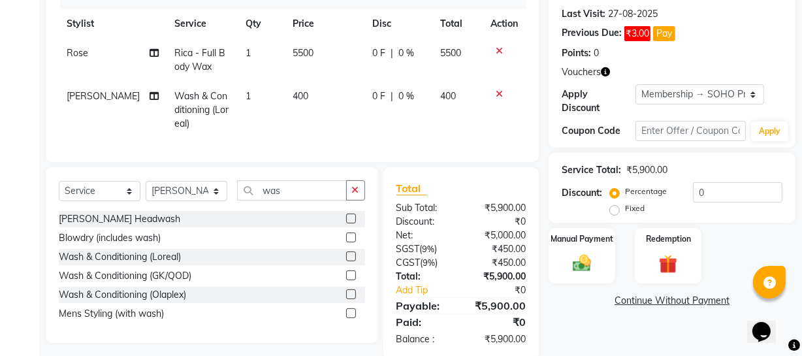
scroll to position [178, 0]
drag, startPoint x: 724, startPoint y: 189, endPoint x: 637, endPoint y: 199, distance: 87.4
click at [639, 199] on div "Percentage Fixed 0" at bounding box center [697, 198] width 170 height 35
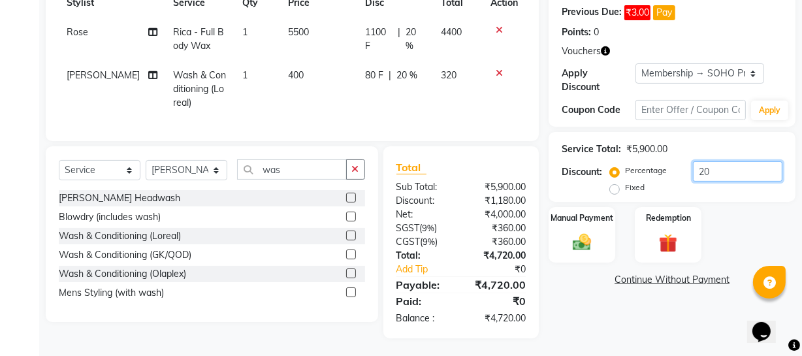
scroll to position [209, 0]
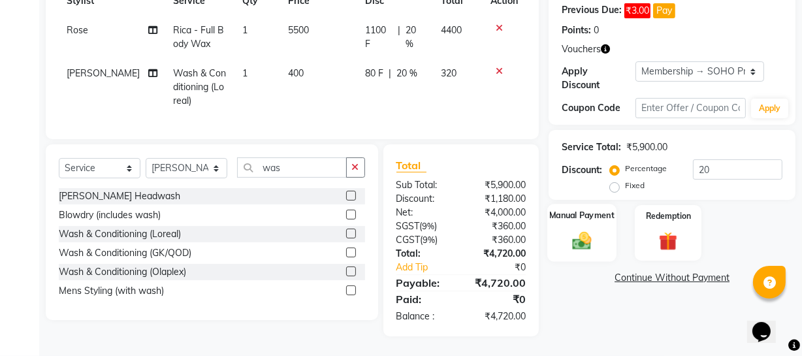
click at [578, 233] on img at bounding box center [581, 240] width 31 height 22
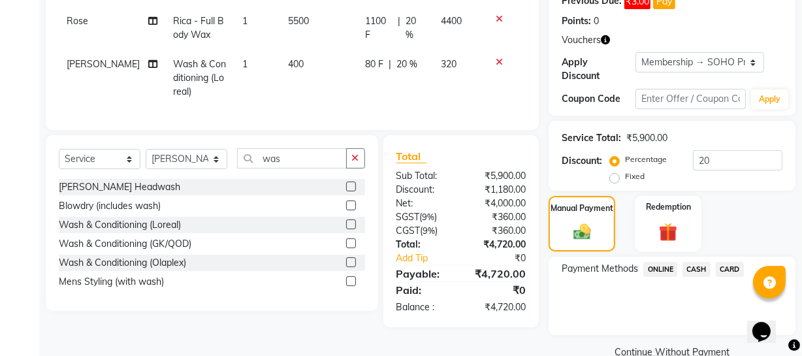
drag, startPoint x: 693, startPoint y: 269, endPoint x: 692, endPoint y: 277, distance: 7.9
click at [692, 268] on span "CASH" at bounding box center [696, 269] width 28 height 15
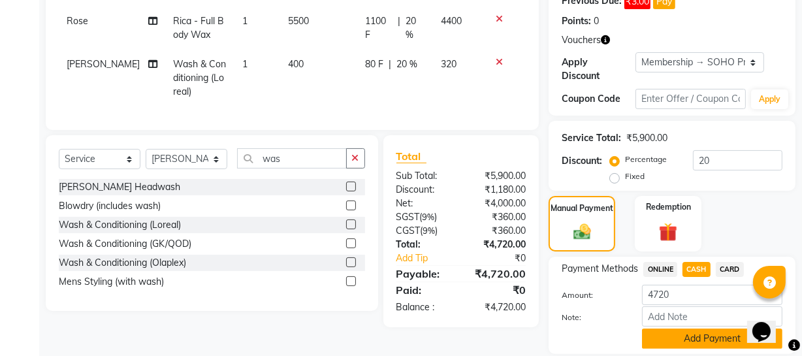
click at [672, 336] on button "Add Payment" at bounding box center [712, 338] width 140 height 20
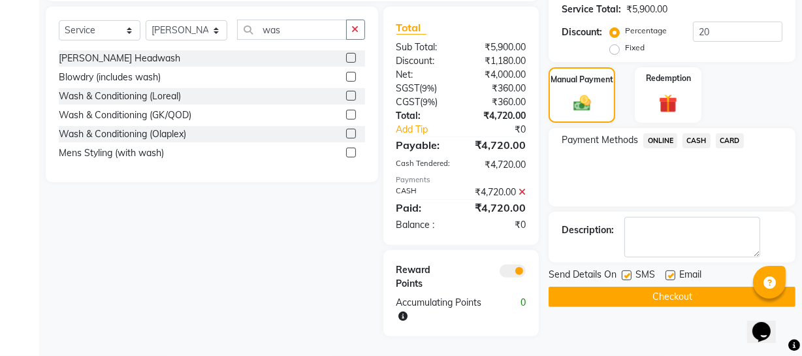
scroll to position [347, 0]
click at [683, 288] on button "Checkout" at bounding box center [671, 297] width 247 height 20
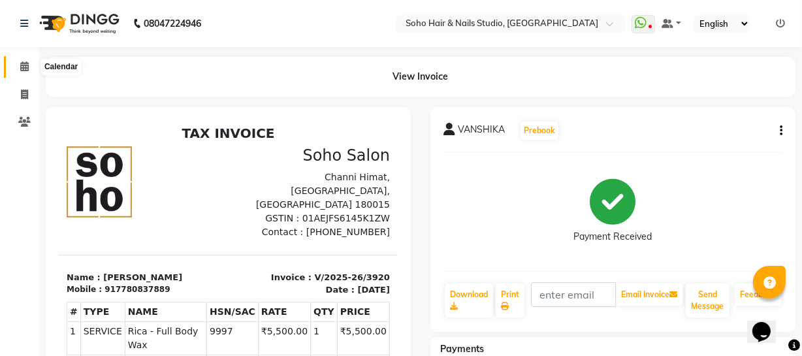
click at [28, 66] on icon at bounding box center [24, 66] width 8 height 10
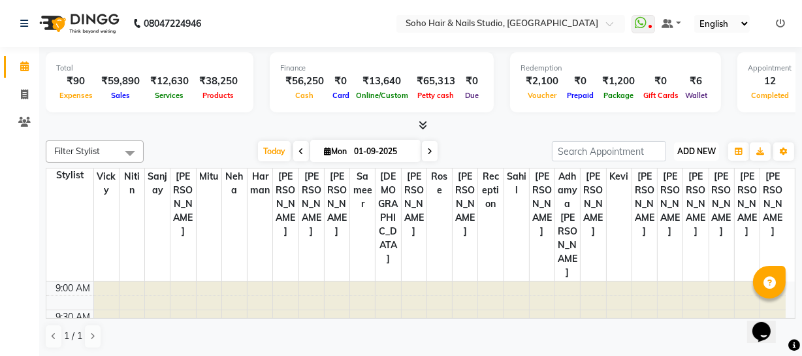
click at [689, 149] on span "ADD NEW" at bounding box center [696, 151] width 39 height 10
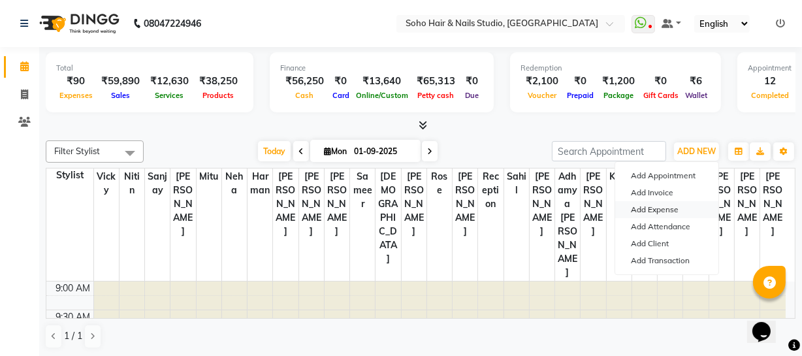
click at [651, 206] on link "Add Expense" at bounding box center [666, 209] width 103 height 17
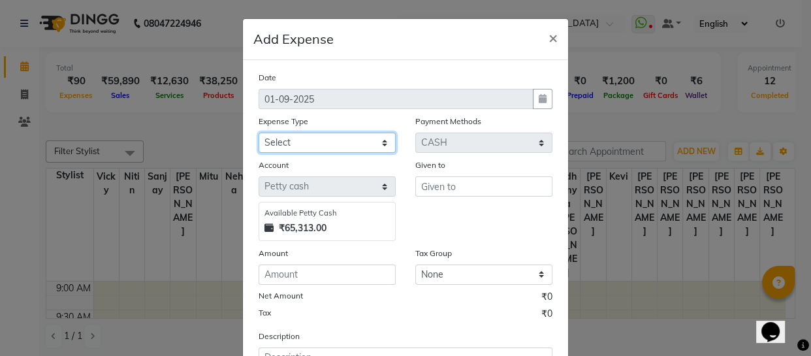
click at [354, 149] on select "Select Cash transfer to bank Client Snacks Fuel Govt fee Incentive Maintenance …" at bounding box center [326, 142] width 137 height 20
click at [258, 133] on select "Select Cash transfer to bank Client Snacks Fuel Govt fee Incentive Maintenance …" at bounding box center [326, 142] width 137 height 20
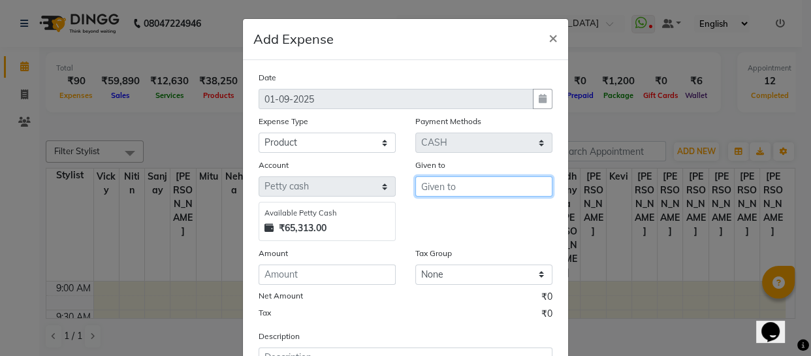
click at [457, 183] on input "text" at bounding box center [483, 186] width 137 height 20
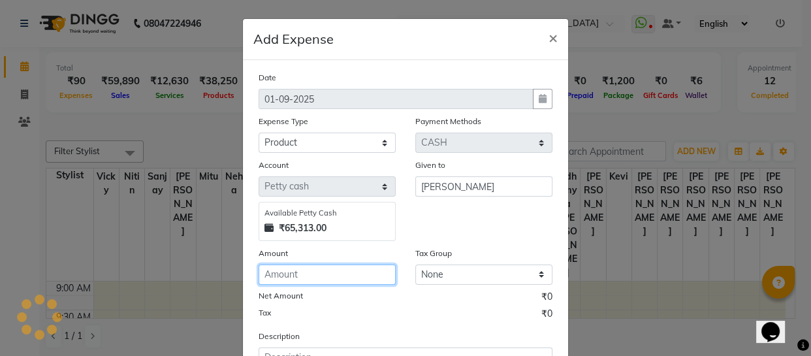
click at [294, 285] on input "number" at bounding box center [326, 274] width 137 height 20
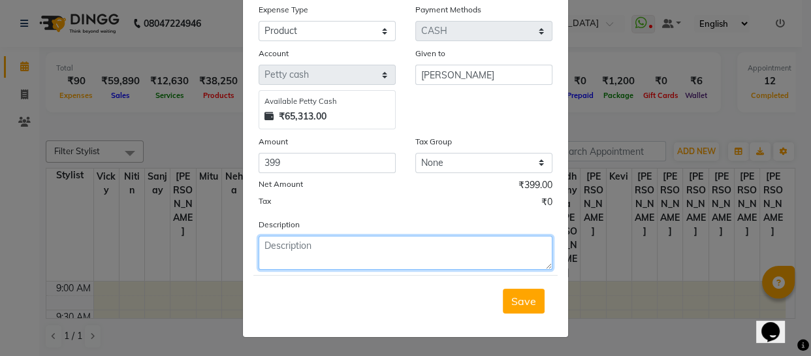
click at [302, 269] on textarea at bounding box center [405, 253] width 294 height 34
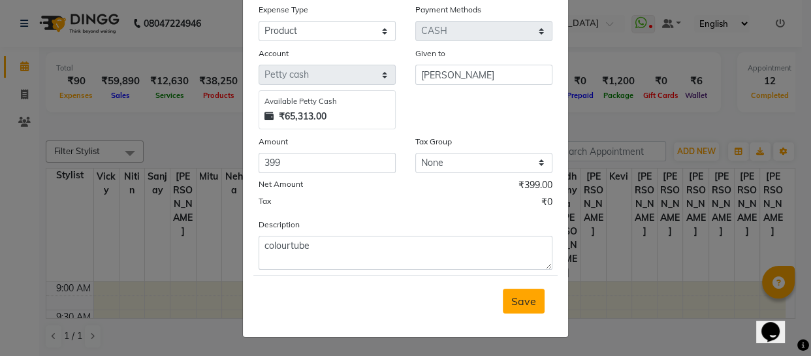
click at [535, 303] on button "Save" at bounding box center [524, 300] width 42 height 25
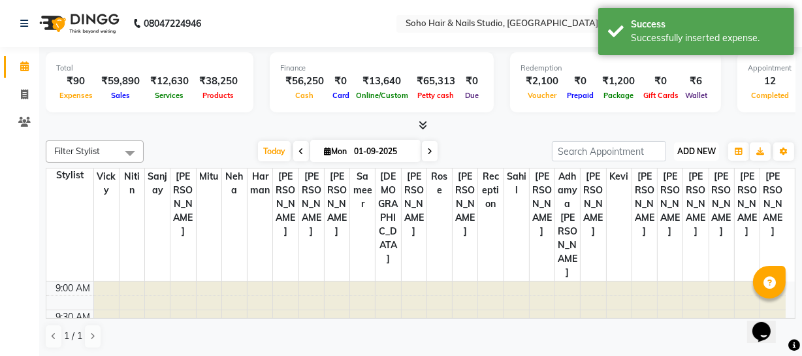
click at [709, 151] on span "ADD NEW" at bounding box center [696, 151] width 39 height 10
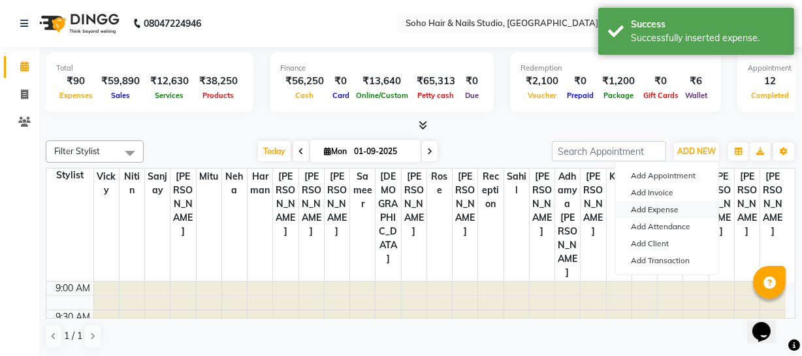
click at [666, 208] on link "Add Expense" at bounding box center [666, 209] width 103 height 17
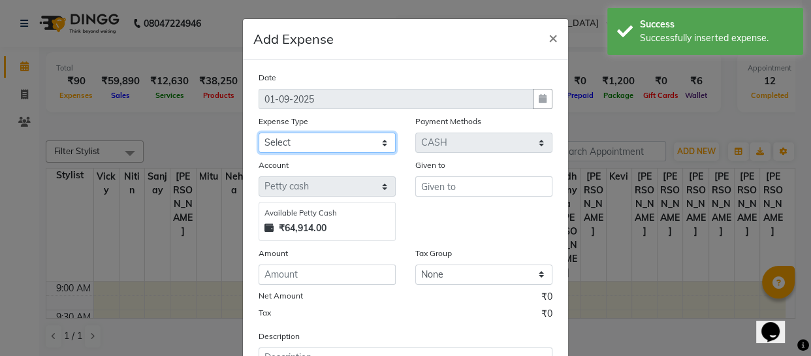
click at [354, 146] on select "Select Cash transfer to bank Client Snacks Fuel Govt fee Incentive Maintenance …" at bounding box center [326, 142] width 137 height 20
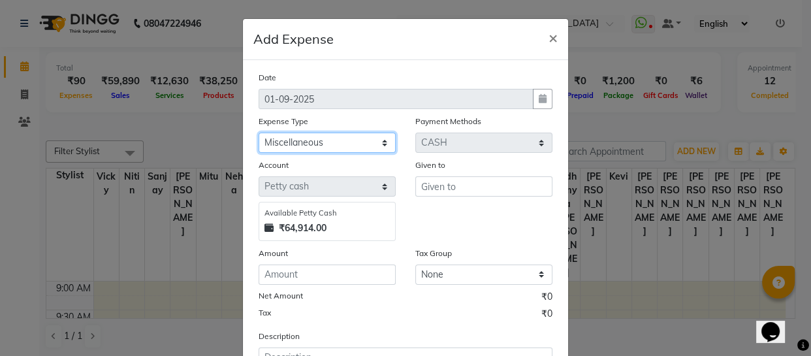
click at [258, 133] on select "Select Cash transfer to bank Client Snacks Fuel Govt fee Incentive Maintenance …" at bounding box center [326, 142] width 137 height 20
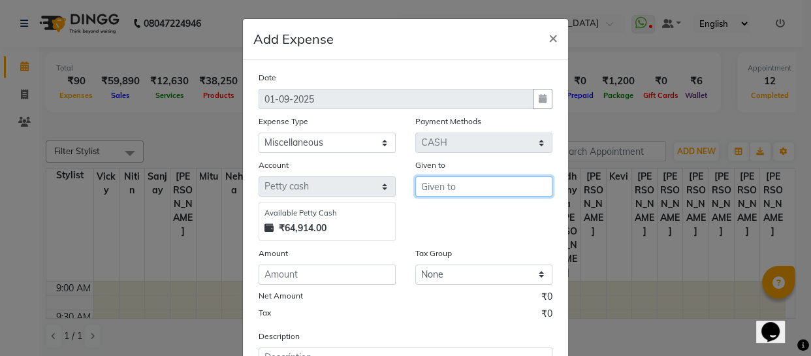
click at [457, 194] on input "text" at bounding box center [483, 186] width 137 height 20
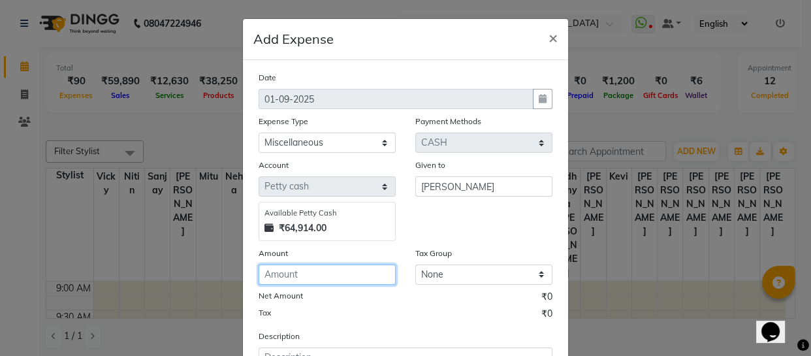
click at [334, 281] on input "number" at bounding box center [326, 274] width 137 height 20
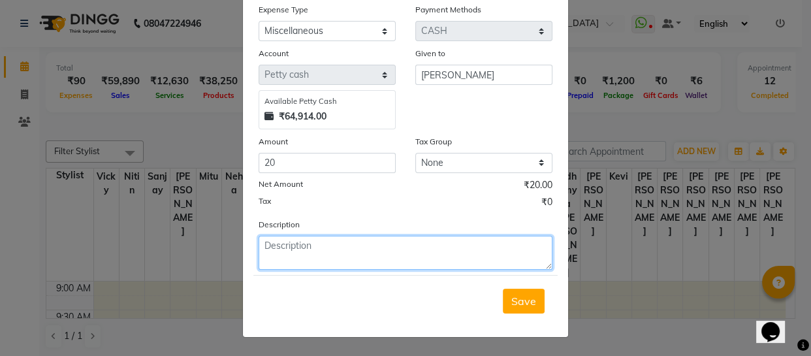
click at [322, 251] on textarea at bounding box center [405, 253] width 294 height 34
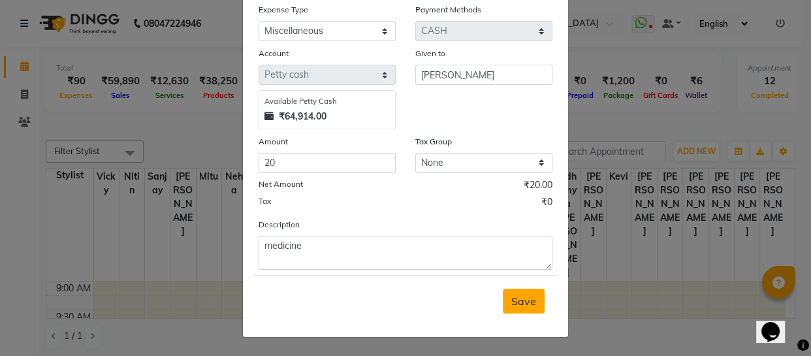
click at [522, 298] on span "Save" at bounding box center [523, 300] width 25 height 13
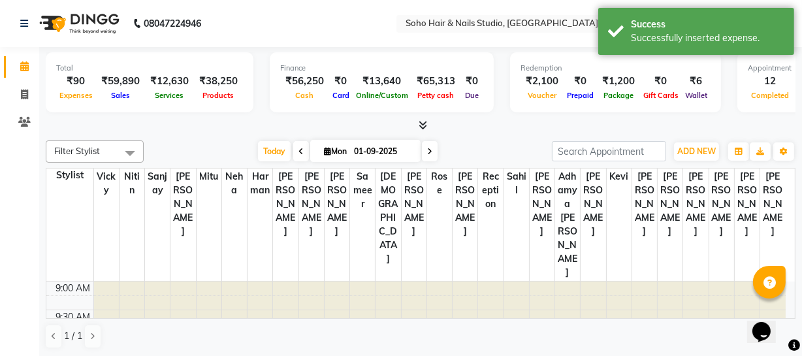
click at [694, 138] on div "Filter Stylist Select All Adhamya Bamotra Anita Kumari Arun Sain Avijit Das Bha…" at bounding box center [420, 244] width 749 height 219
click at [689, 154] on span "ADD NEW" at bounding box center [696, 151] width 39 height 10
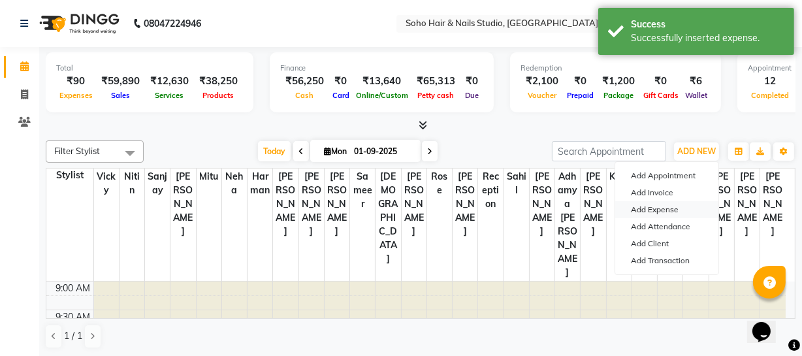
click at [647, 206] on link "Add Expense" at bounding box center [666, 209] width 103 height 17
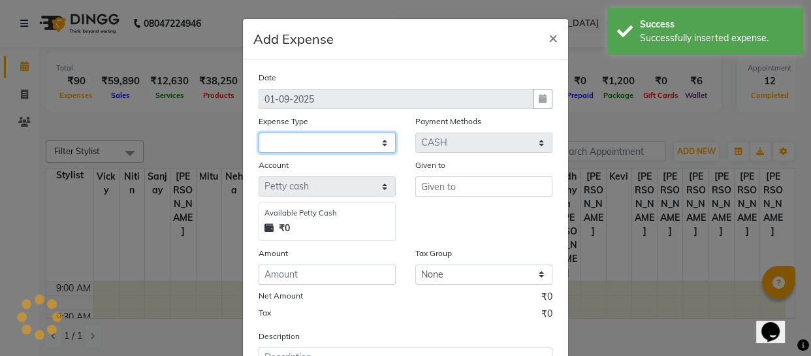
click at [331, 132] on select at bounding box center [326, 142] width 137 height 20
click at [258, 133] on select "Select Cash transfer to bank Client Snacks Fuel Govt fee Incentive Maintenance …" at bounding box center [326, 142] width 137 height 20
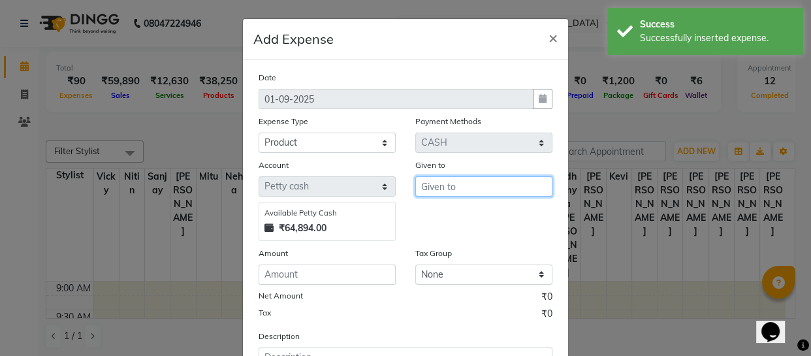
click at [460, 188] on input "text" at bounding box center [483, 186] width 137 height 20
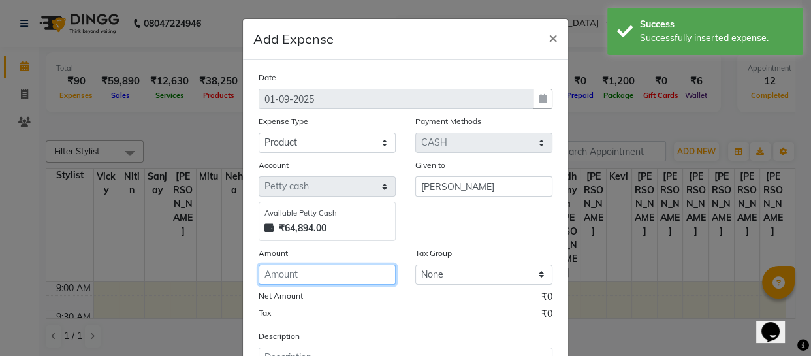
click at [345, 275] on input "number" at bounding box center [326, 274] width 137 height 20
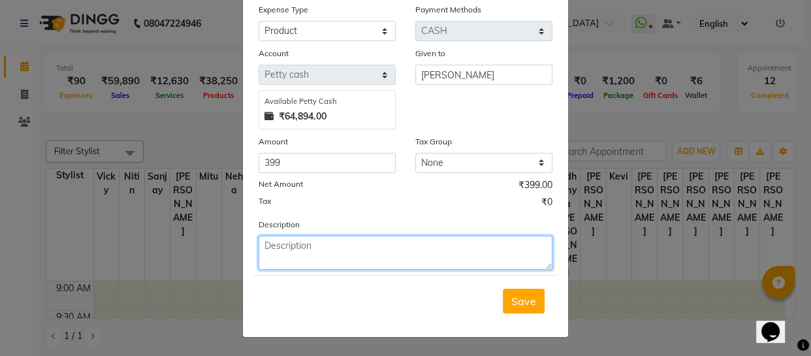
click at [339, 265] on textarea at bounding box center [405, 253] width 294 height 34
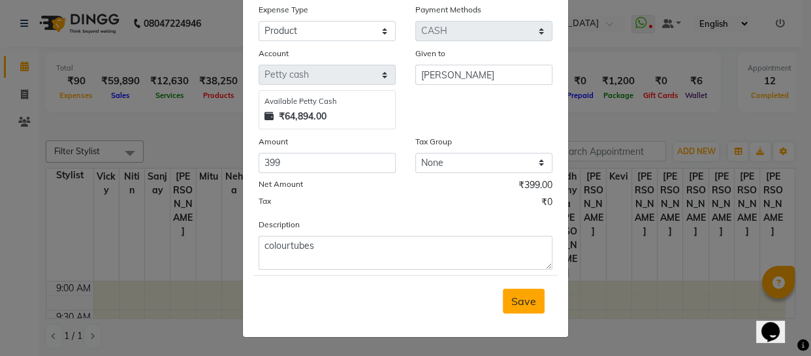
click at [533, 294] on button "Save" at bounding box center [524, 300] width 42 height 25
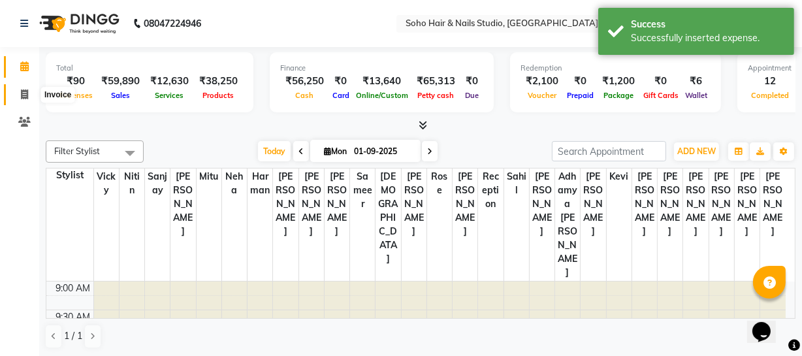
click at [25, 93] on icon at bounding box center [24, 94] width 7 height 10
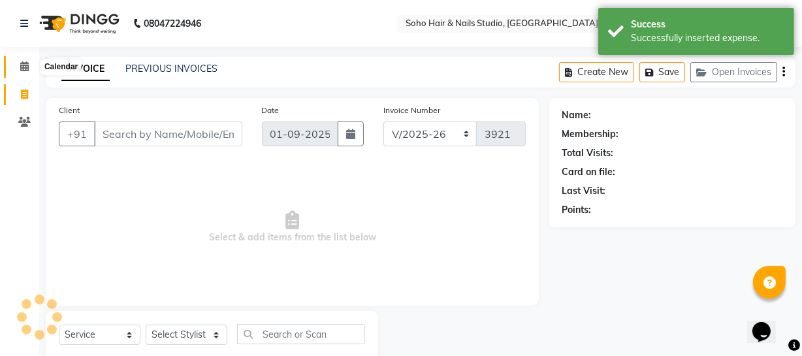
click at [27, 63] on icon at bounding box center [24, 66] width 8 height 10
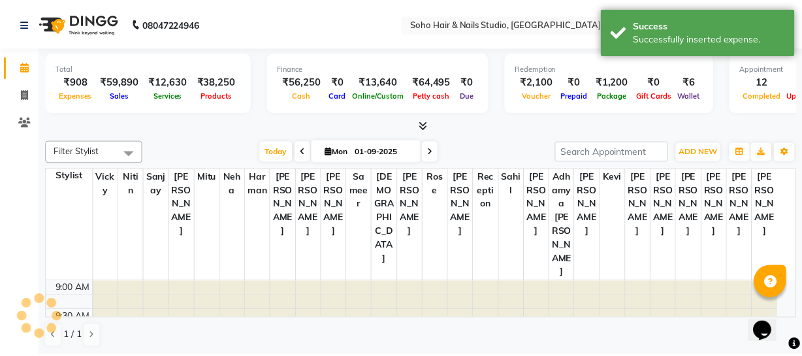
scroll to position [401, 0]
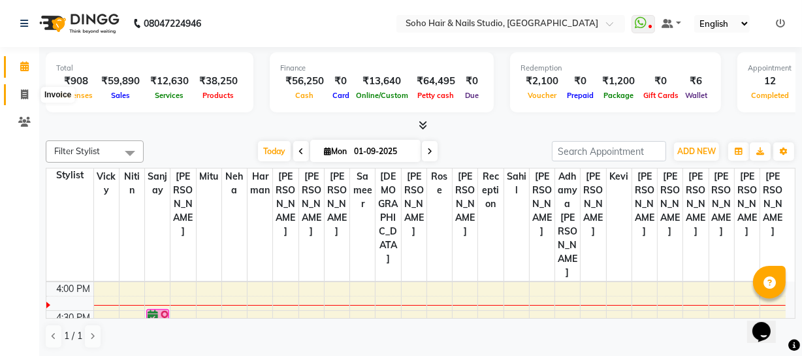
click at [15, 92] on span at bounding box center [24, 94] width 23 height 15
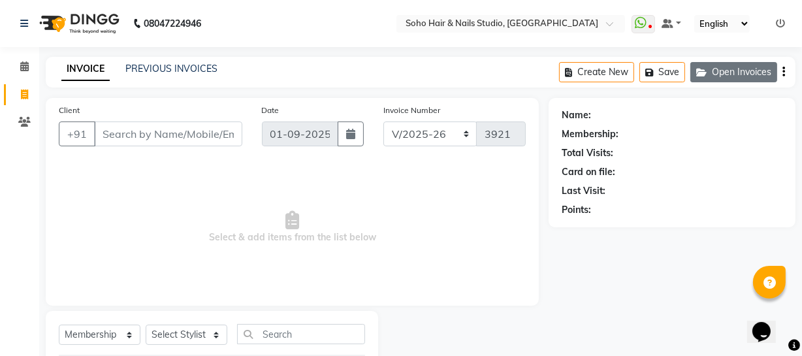
click at [767, 76] on button "Open Invoices" at bounding box center [733, 72] width 87 height 20
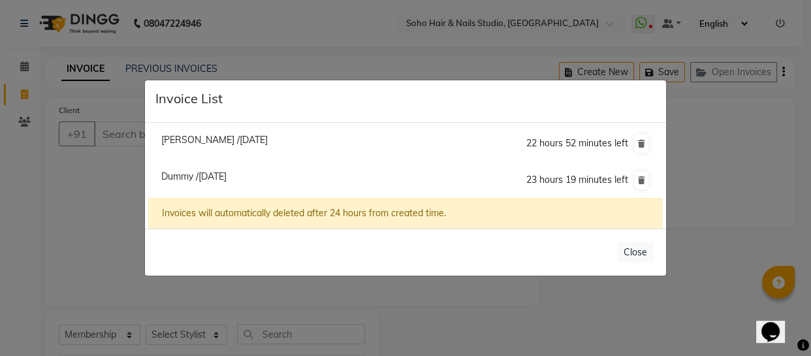
click at [227, 143] on span "Ridhi /01 September 2025" at bounding box center [214, 140] width 106 height 12
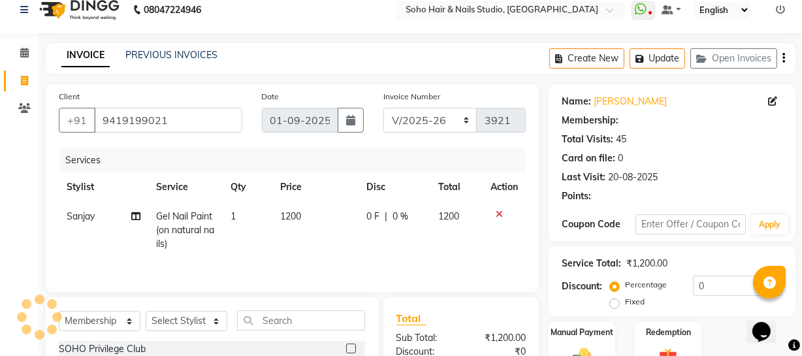
scroll to position [118, 0]
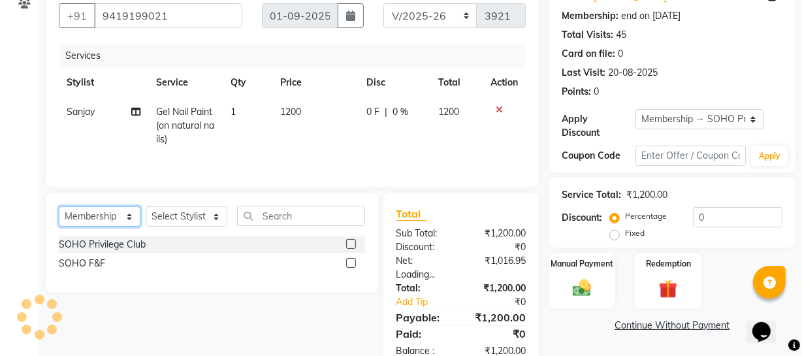
click at [130, 222] on select "Select Service Product Membership Package Voucher Prepaid Gift Card" at bounding box center [100, 216] width 82 height 20
click at [59, 206] on select "Select Service Product Membership Package Voucher Prepaid Gift Card" at bounding box center [100, 216] width 82 height 20
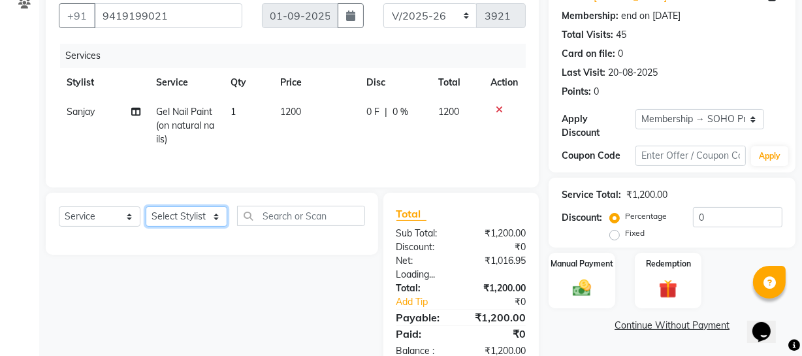
click at [187, 225] on select "Select Stylist Abhishek Kohli Adhamya Bamotra Amit Anita Kumari Arun Sain Aviji…" at bounding box center [187, 216] width 82 height 20
click at [146, 206] on select "Select Stylist Abhishek Kohli Adhamya Bamotra Amit Anita Kumari Arun Sain Aviji…" at bounding box center [187, 216] width 82 height 20
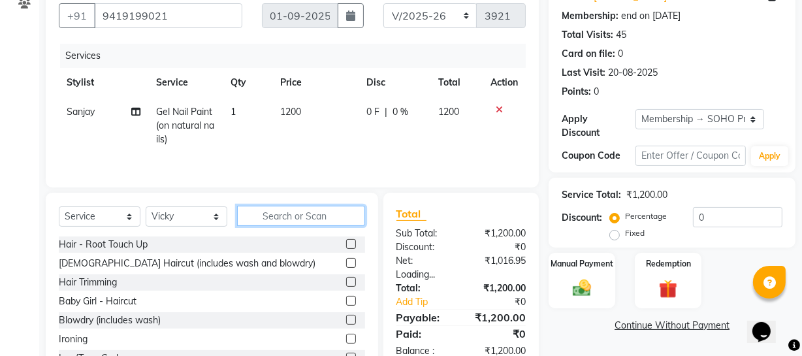
click at [299, 219] on input "text" at bounding box center [301, 216] width 128 height 20
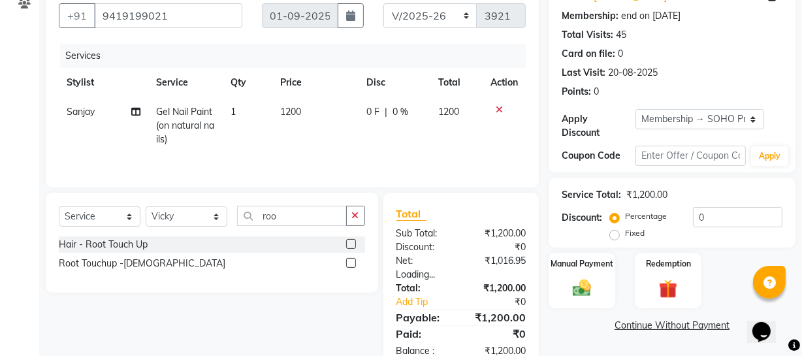
click at [130, 268] on div "Root Touchup -Female" at bounding box center [142, 264] width 166 height 14
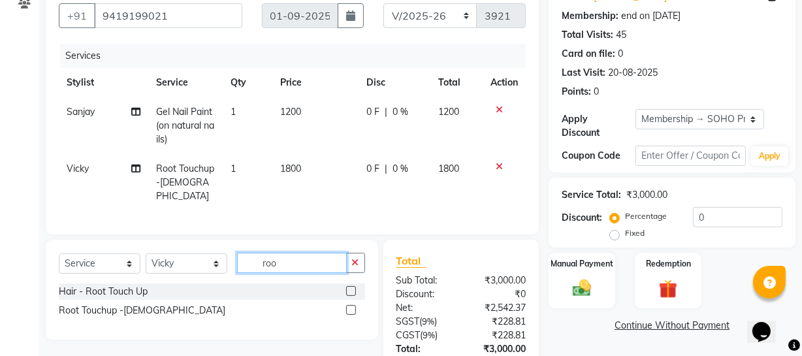
drag, startPoint x: 290, startPoint y: 264, endPoint x: 243, endPoint y: 273, distance: 48.4
click at [243, 273] on div "Select Service Product Membership Package Voucher Prepaid Gift Card Select Styl…" at bounding box center [212, 268] width 306 height 31
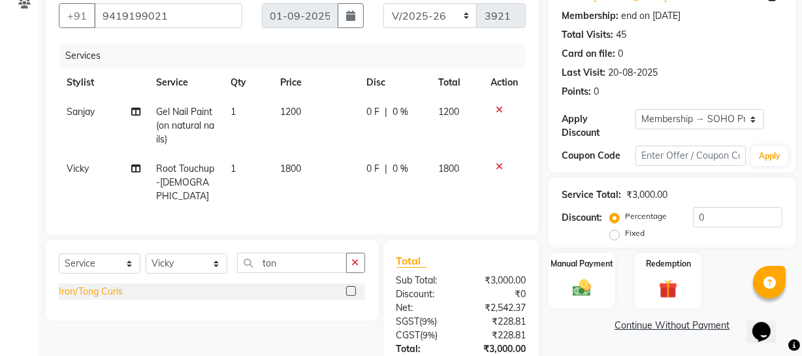
click at [93, 291] on div "Iron/Tong Curls" at bounding box center [91, 292] width 64 height 14
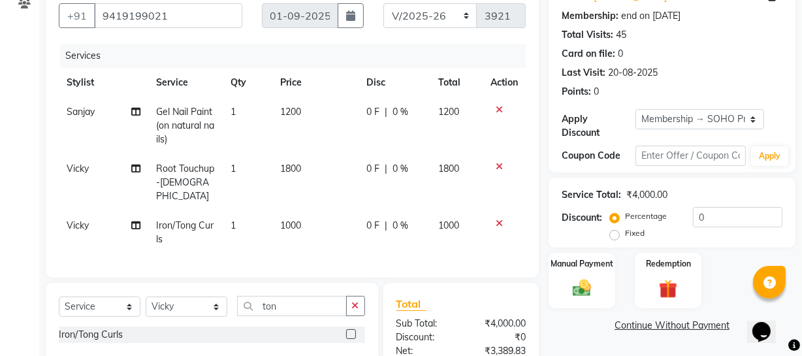
click at [80, 218] on td "Vicky" at bounding box center [103, 232] width 89 height 43
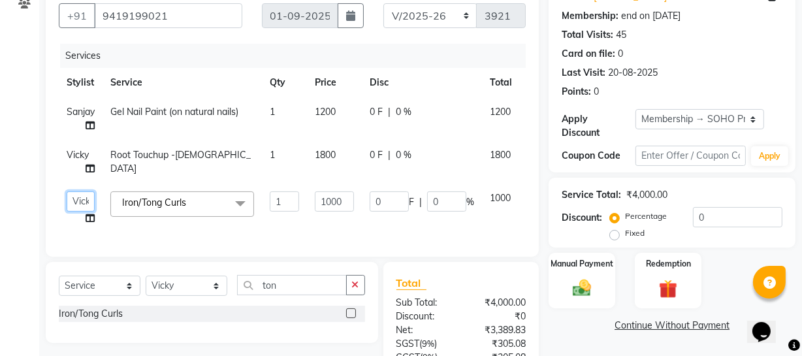
click at [80, 203] on select "Abhishek Kohli Adhamya Bamotra Amit Anita Kumari Arun Sain Avijit Das Bhabesh D…" at bounding box center [81, 201] width 28 height 20
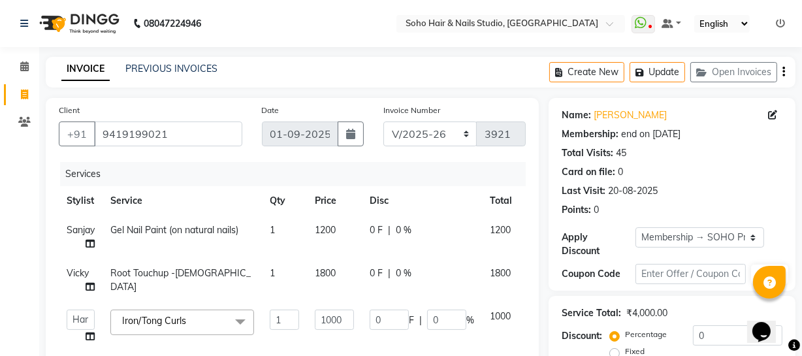
scroll to position [59, 0]
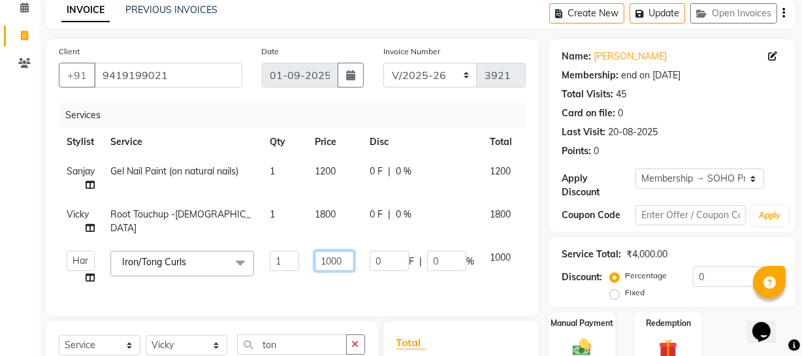
click at [346, 264] on input "1000" at bounding box center [334, 261] width 39 height 20
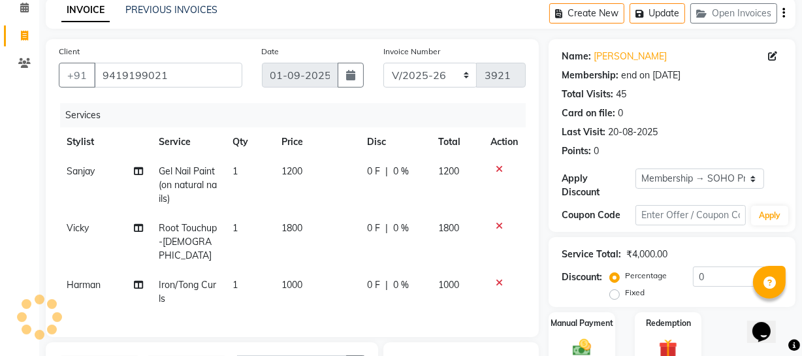
click at [689, 111] on div "Card on file: 0" at bounding box center [671, 113] width 221 height 14
drag, startPoint x: 365, startPoint y: 195, endPoint x: 372, endPoint y: 179, distance: 17.2
click at [366, 192] on td "0 F | 0 %" at bounding box center [395, 185] width 71 height 57
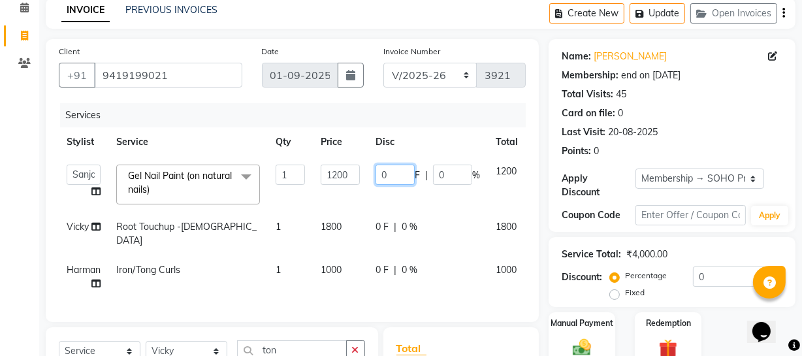
drag, startPoint x: 402, startPoint y: 180, endPoint x: 324, endPoint y: 164, distance: 79.2
click at [357, 178] on tr "Abhishek Kohli Adhamya Bamotra Amit Anita Kumari Arun Sain Avijit Das Bhabesh D…" at bounding box center [314, 184] width 510 height 55
click at [745, 111] on div "Card on file: 0" at bounding box center [671, 113] width 221 height 14
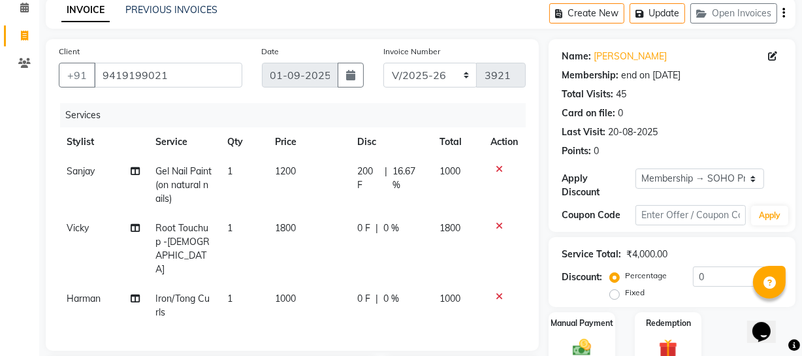
drag, startPoint x: 424, startPoint y: 238, endPoint x: 435, endPoint y: 230, distance: 13.2
click at [425, 238] on td "0 F | 0 %" at bounding box center [390, 248] width 82 height 70
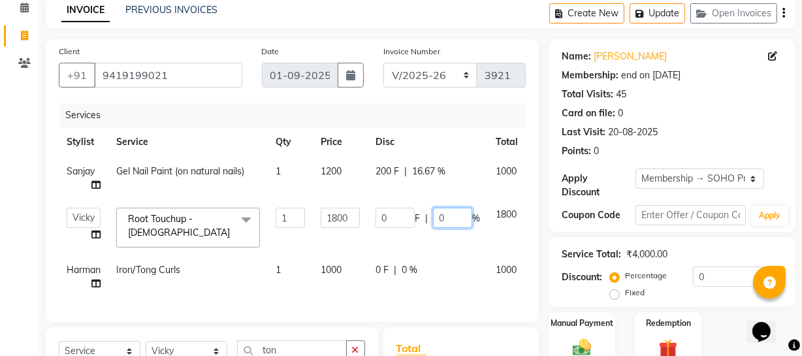
drag, startPoint x: 455, startPoint y: 224, endPoint x: 355, endPoint y: 206, distance: 101.4
click at [382, 211] on div "0 F | 0 %" at bounding box center [427, 218] width 104 height 20
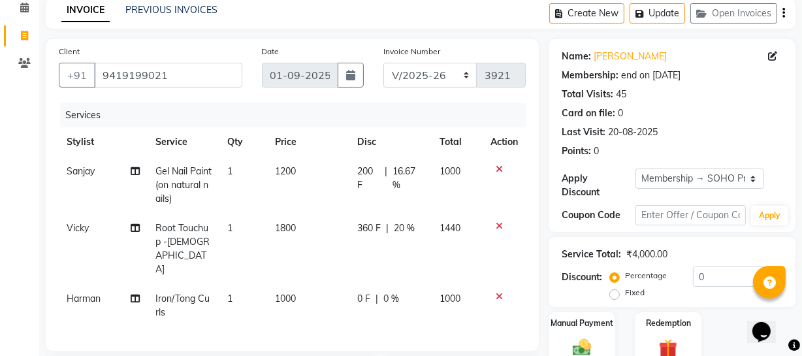
click at [459, 284] on tr "Harman Iron/Tong Curls 1 1000 0 F | 0 % 1000" at bounding box center [292, 305] width 467 height 43
click at [420, 292] on div "0 F | 0 %" at bounding box center [390, 299] width 67 height 14
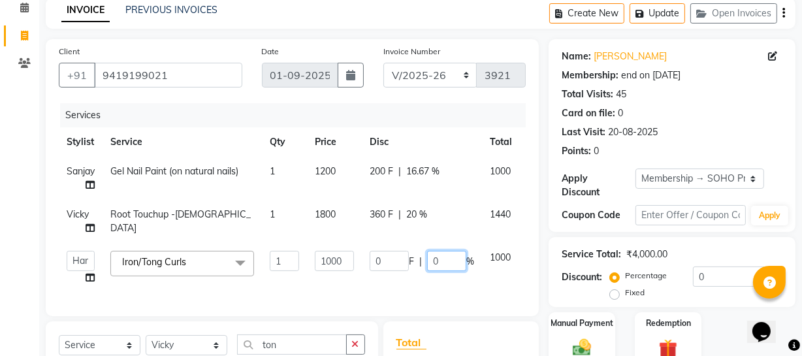
drag, startPoint x: 444, startPoint y: 261, endPoint x: 268, endPoint y: 225, distance: 180.0
click at [381, 243] on td "0 F | 0 %" at bounding box center [422, 268] width 120 height 50
click at [690, 109] on div "Card on file: 0" at bounding box center [671, 113] width 221 height 14
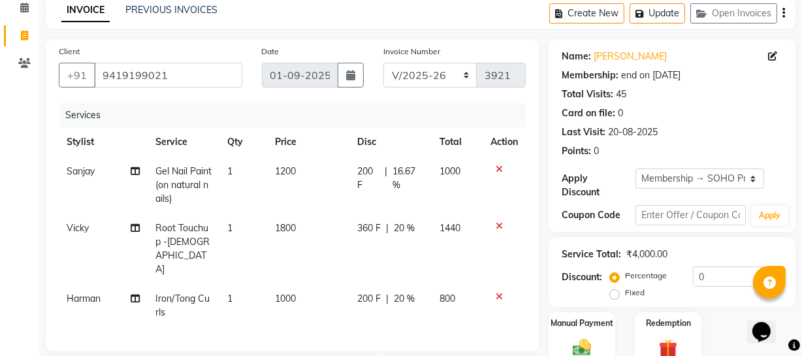
scroll to position [253, 0]
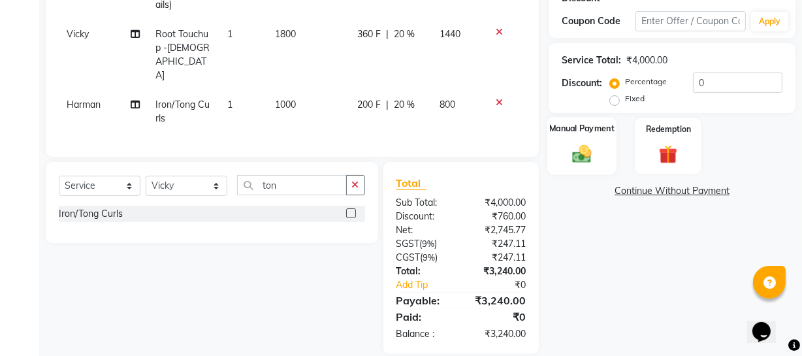
click at [603, 160] on div "Manual Payment" at bounding box center [581, 146] width 69 height 58
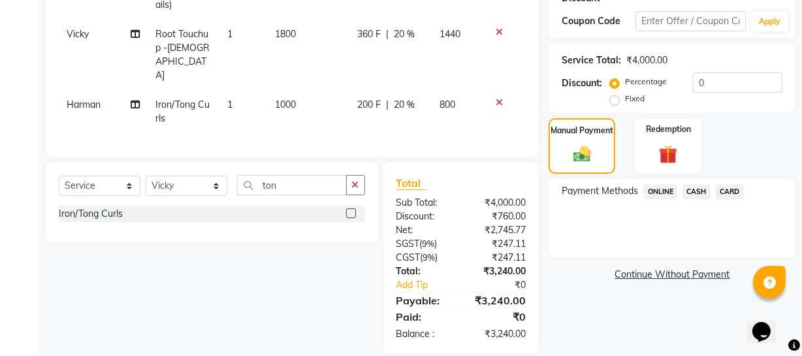
click at [724, 191] on span "CARD" at bounding box center [729, 191] width 28 height 15
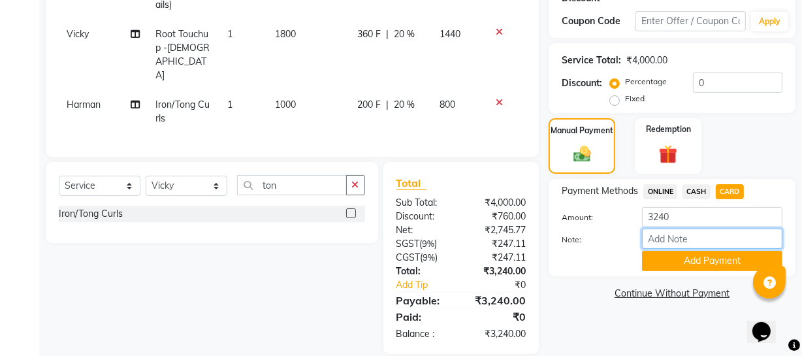
drag, startPoint x: 718, startPoint y: 203, endPoint x: 689, endPoint y: 249, distance: 54.5
click at [689, 249] on div "Note:" at bounding box center [672, 239] width 240 height 22
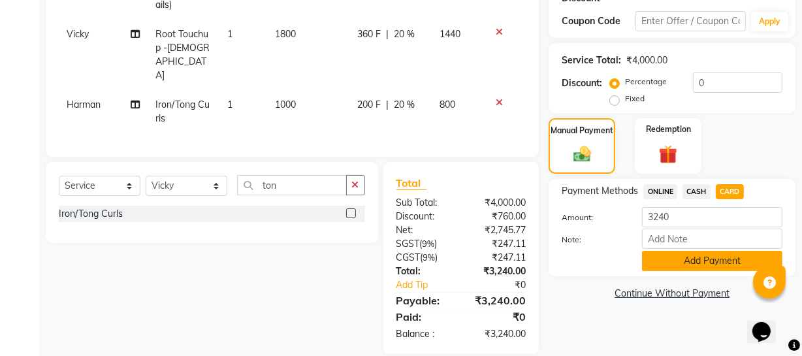
click at [690, 253] on button "Add Payment" at bounding box center [712, 261] width 140 height 20
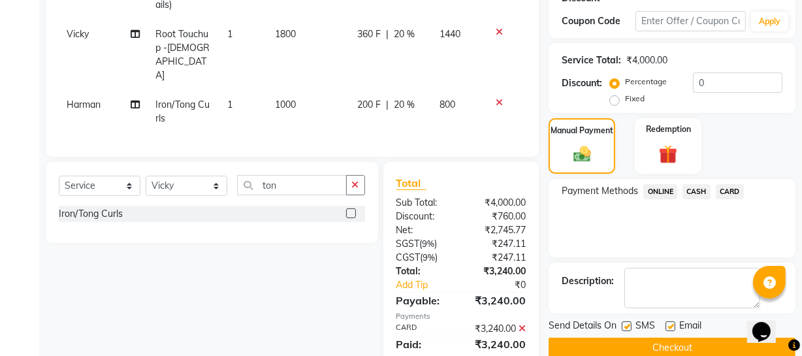
scroll to position [371, 0]
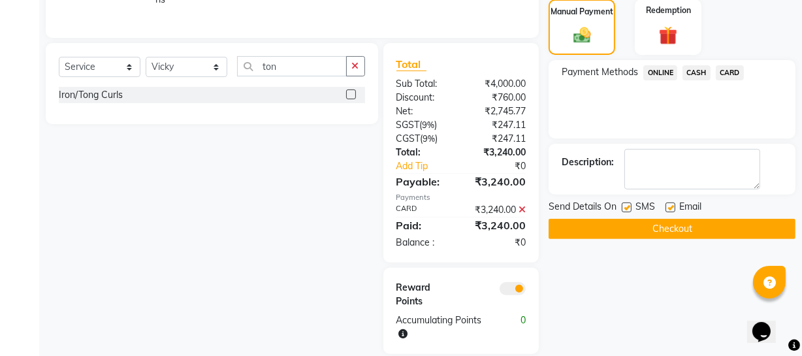
click at [697, 228] on button "Checkout" at bounding box center [671, 229] width 247 height 20
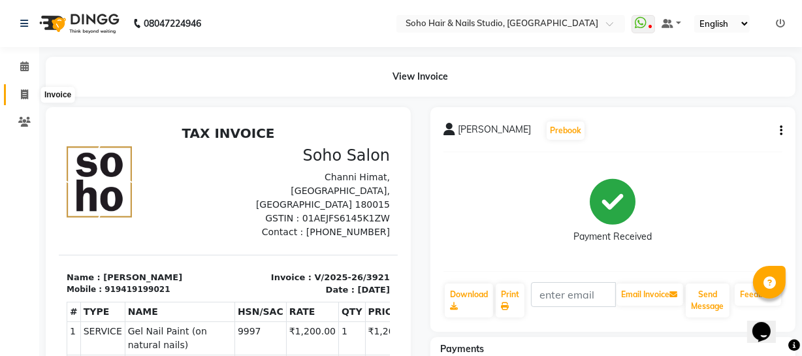
drag, startPoint x: 33, startPoint y: 91, endPoint x: 63, endPoint y: 95, distance: 30.8
click at [33, 91] on span at bounding box center [24, 94] width 23 height 15
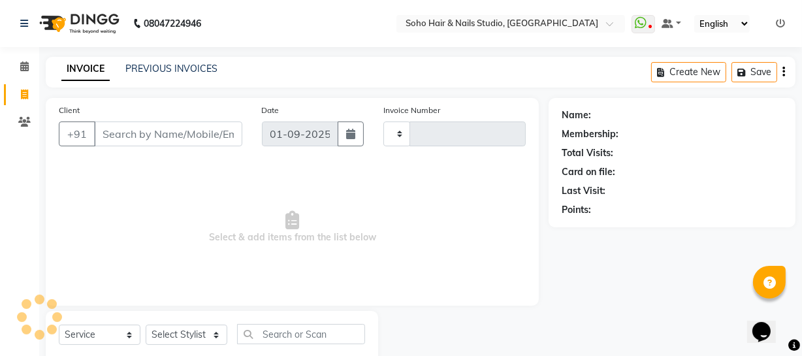
scroll to position [37, 0]
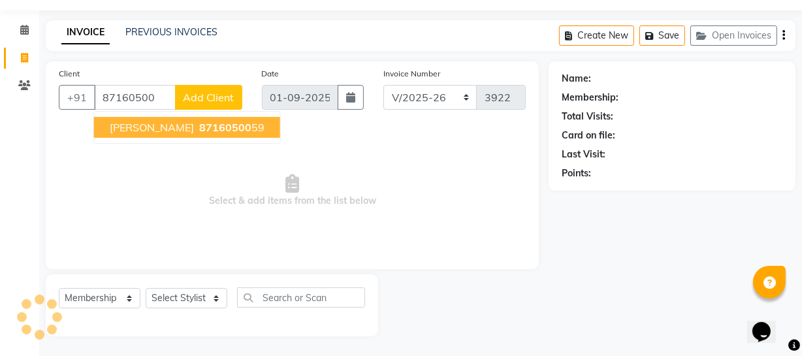
click at [142, 127] on span "jessica" at bounding box center [152, 127] width 84 height 13
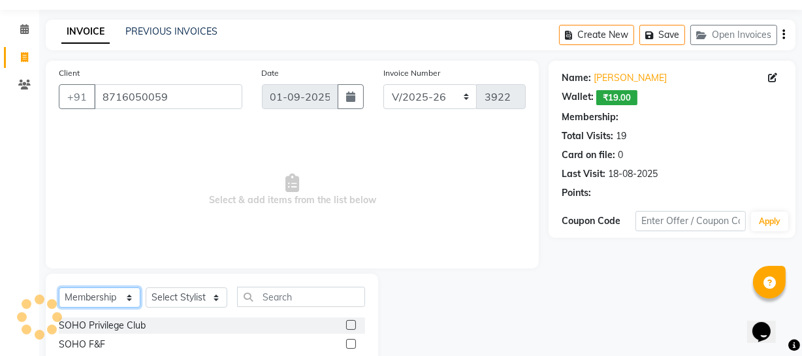
click at [117, 298] on select "Select Service Product Membership Package Voucher Prepaid Gift Card" at bounding box center [100, 297] width 82 height 20
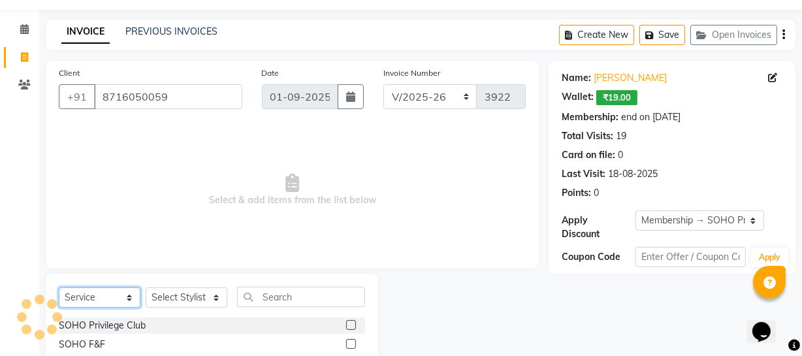
click at [59, 287] on select "Select Service Product Membership Package Voucher Prepaid Gift Card" at bounding box center [100, 297] width 82 height 20
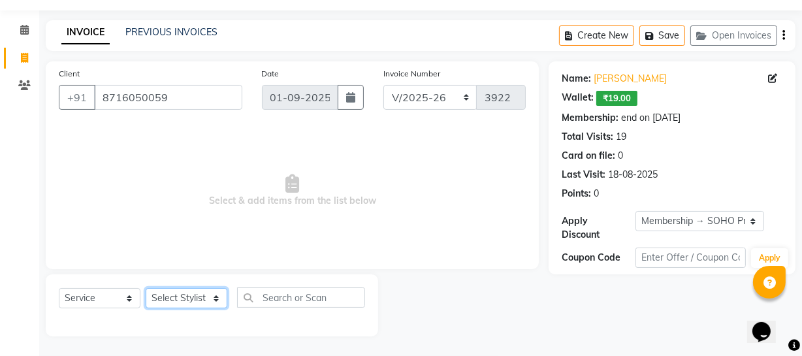
click at [176, 294] on select "Select Stylist Abhishek Kohli Adhamya Bamotra Amit Anita Kumari Arun Sain Aviji…" at bounding box center [187, 298] width 82 height 20
click at [146, 288] on select "Select Stylist Abhishek Kohli Adhamya Bamotra Amit Anita Kumari Arun Sain Aviji…" at bounding box center [187, 298] width 82 height 20
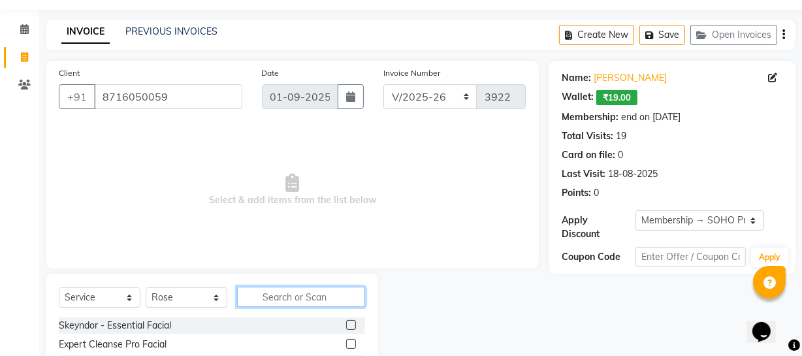
click at [278, 290] on input "text" at bounding box center [301, 297] width 128 height 20
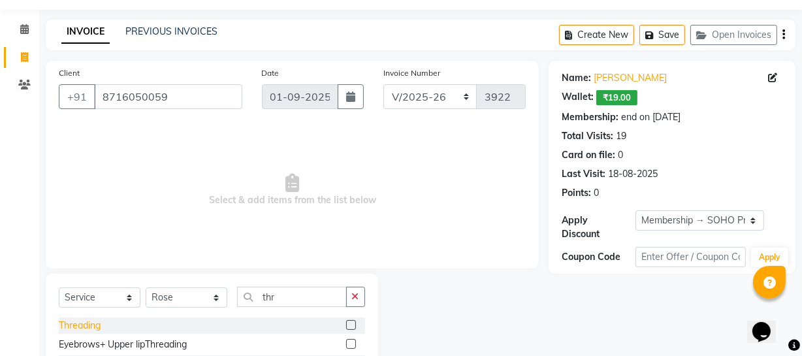
click at [86, 325] on div "Threading" at bounding box center [80, 326] width 42 height 14
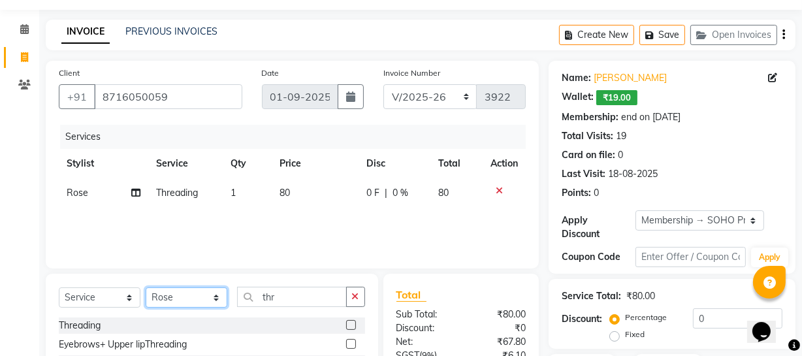
click at [202, 296] on select "Select Stylist Abhishek Kohli Adhamya Bamotra Amit Anita Kumari Arun Sain Aviji…" at bounding box center [187, 297] width 82 height 20
click at [146, 287] on select "Select Stylist Abhishek Kohli Adhamya Bamotra Amit Anita Kumari Arun Sain Aviji…" at bounding box center [187, 297] width 82 height 20
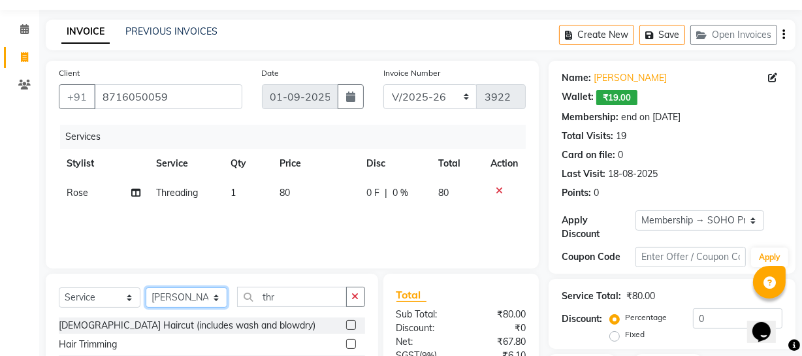
drag, startPoint x: 185, startPoint y: 292, endPoint x: 187, endPoint y: 298, distance: 6.7
click at [187, 297] on select "Select Stylist Abhishek Kohli Adhamya Bamotra Amit Anita Kumari Arun Sain Aviji…" at bounding box center [187, 297] width 82 height 20
click at [146, 287] on select "Select Stylist Abhishek Kohli Adhamya Bamotra Amit Anita Kumari Arun Sain Aviji…" at bounding box center [187, 297] width 82 height 20
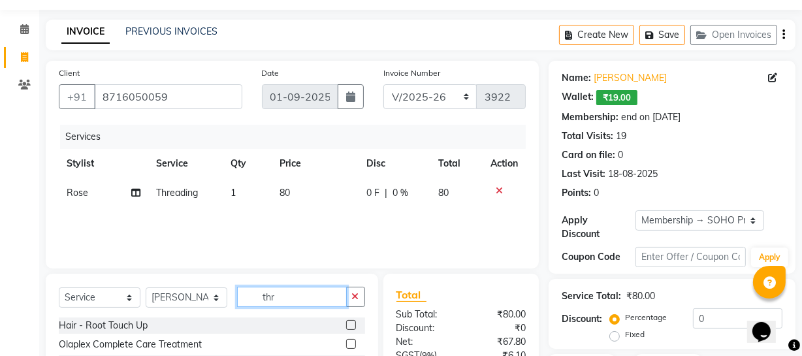
drag, startPoint x: 323, startPoint y: 288, endPoint x: 204, endPoint y: 299, distance: 119.9
click at [206, 299] on div "Select Service Product Membership Package Voucher Prepaid Gift Card Select Styl…" at bounding box center [212, 302] width 306 height 31
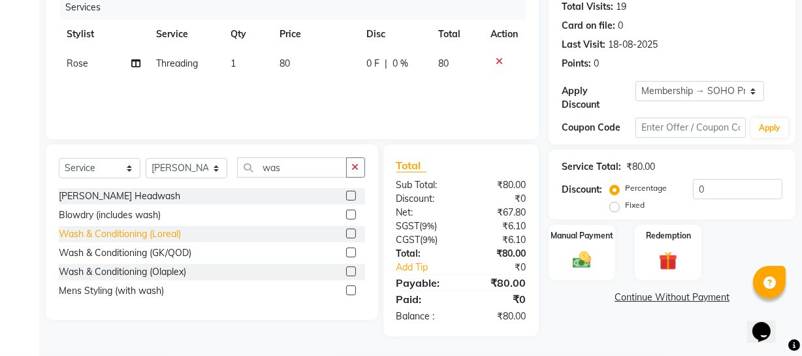
click at [154, 237] on div "Wash & Conditioning (Loreal)" at bounding box center [120, 234] width 122 height 14
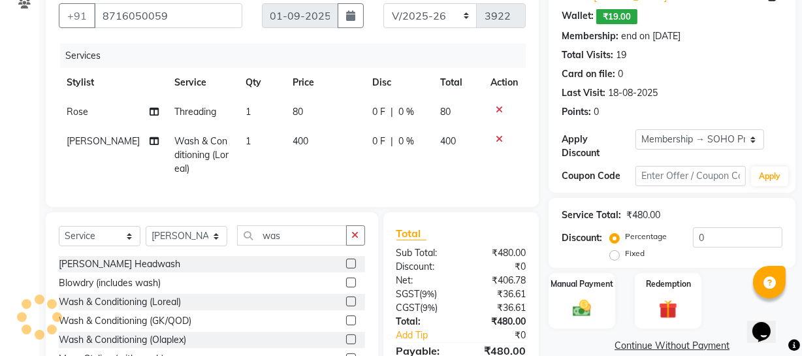
scroll to position [196, 0]
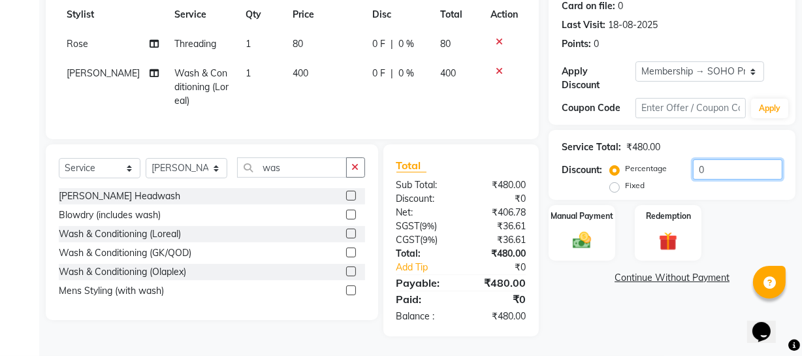
drag, startPoint x: 730, startPoint y: 157, endPoint x: 403, endPoint y: 195, distance: 329.3
click at [413, 195] on div "Client +91 8716050059 Date 01-09-2025 Invoice Number Red/2025-26 V/2025 V/2025-…" at bounding box center [420, 124] width 769 height 424
click at [629, 271] on link "Continue Without Payment" at bounding box center [671, 278] width 241 height 14
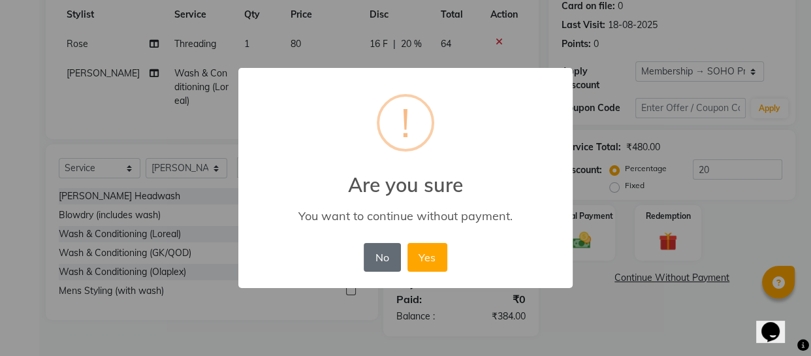
click at [387, 261] on button "No" at bounding box center [382, 257] width 37 height 29
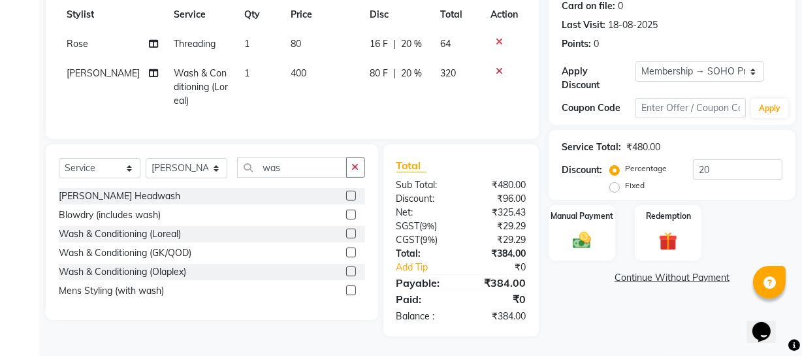
click at [674, 273] on link "Continue Without Payment" at bounding box center [671, 278] width 241 height 14
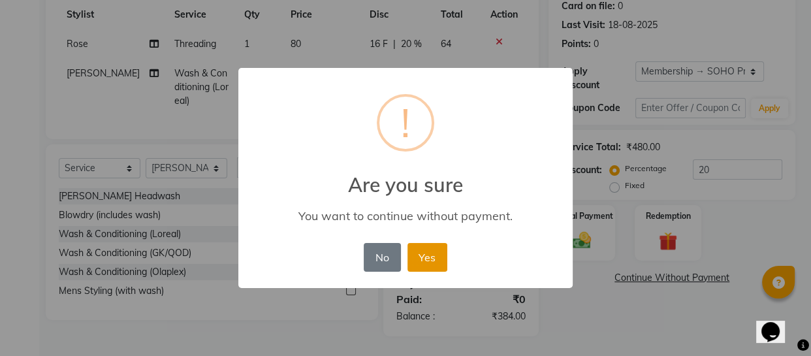
click at [424, 257] on button "Yes" at bounding box center [427, 257] width 40 height 29
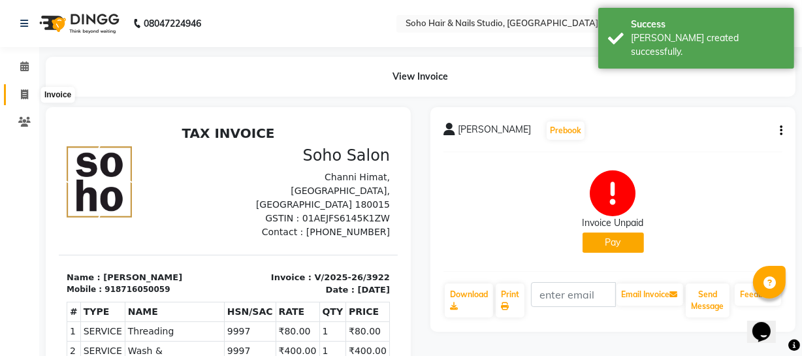
click at [16, 97] on span at bounding box center [24, 94] width 23 height 15
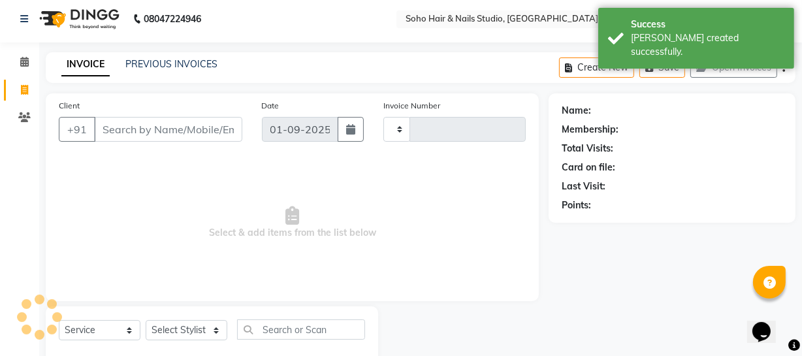
scroll to position [37, 0]
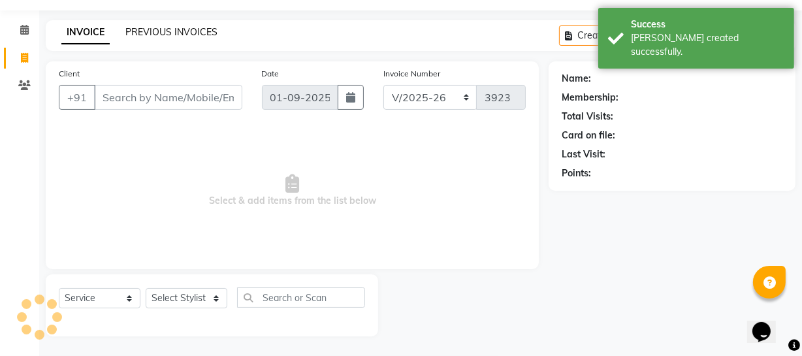
click at [191, 29] on link "PREVIOUS INVOICES" at bounding box center [171, 32] width 92 height 12
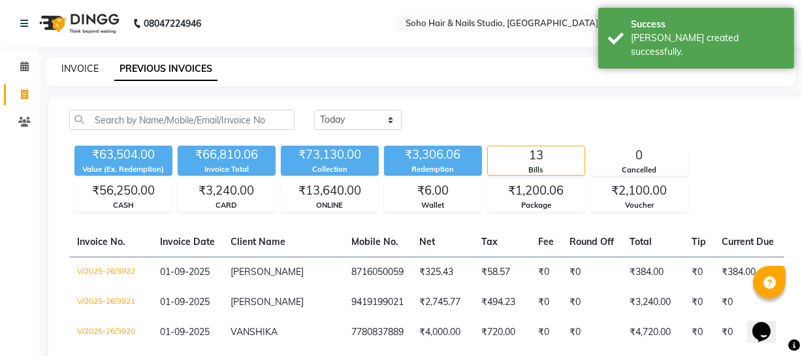
click at [74, 70] on link "INVOICE" at bounding box center [79, 69] width 37 height 12
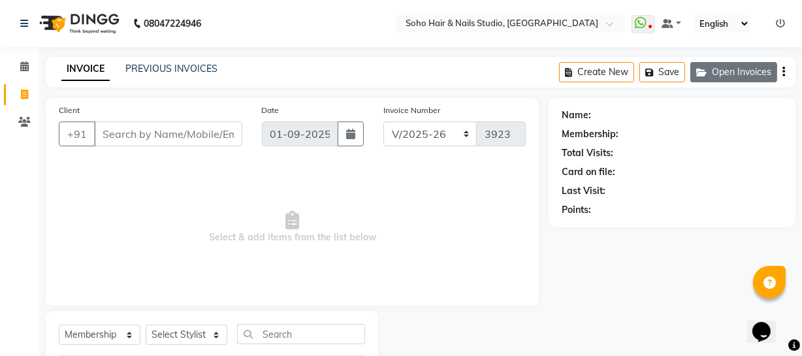
click at [756, 77] on button "Open Invoices" at bounding box center [733, 72] width 87 height 20
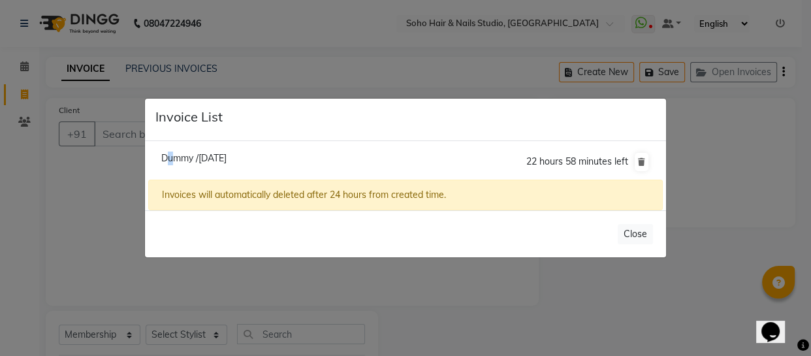
click at [167, 157] on span "Dummy /01 September 2025" at bounding box center [193, 158] width 65 height 12
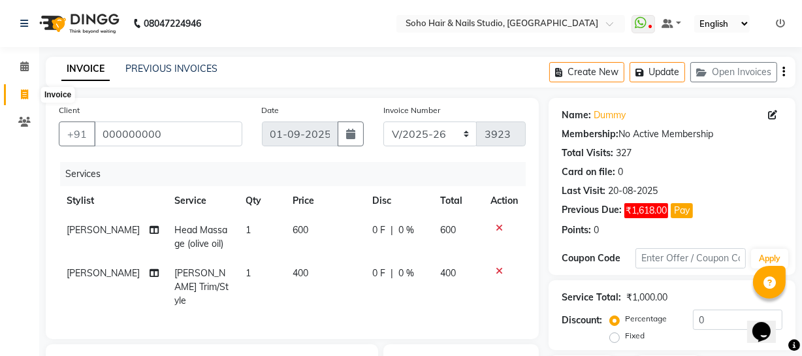
click at [27, 93] on icon at bounding box center [24, 94] width 7 height 10
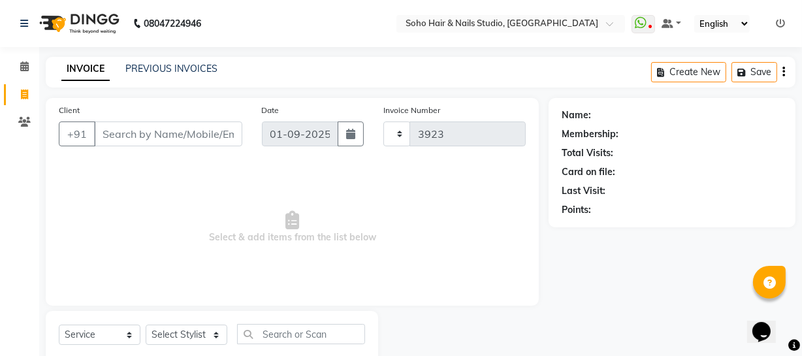
scroll to position [37, 0]
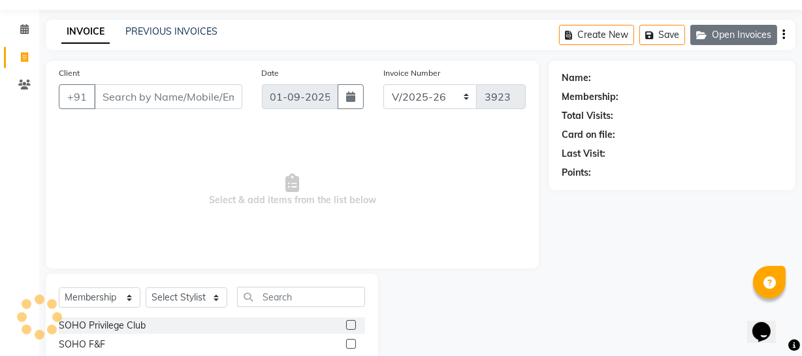
click at [764, 33] on button "Open Invoices" at bounding box center [733, 35] width 87 height 20
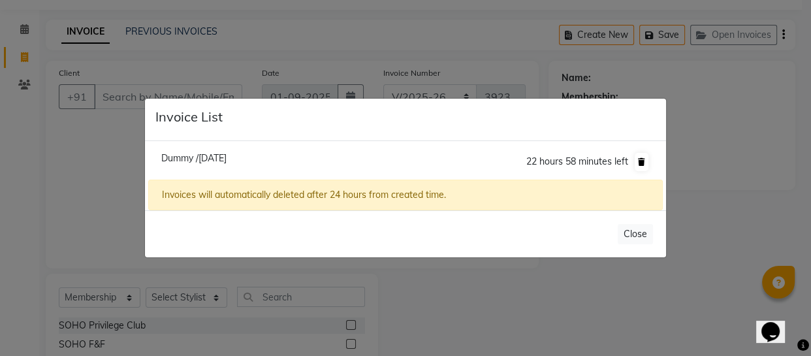
click at [640, 163] on icon at bounding box center [641, 162] width 7 height 8
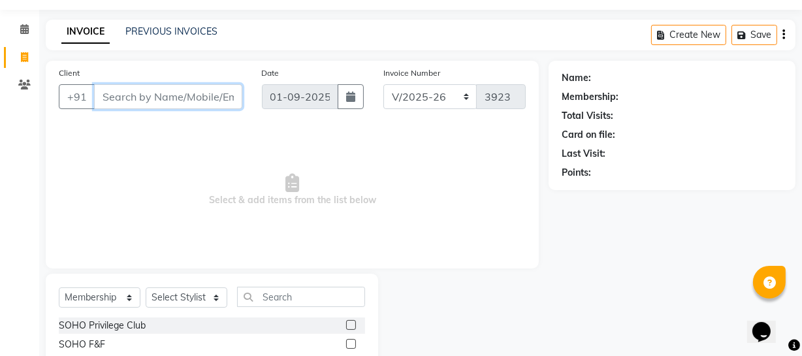
click at [148, 97] on input "Client" at bounding box center [168, 96] width 148 height 25
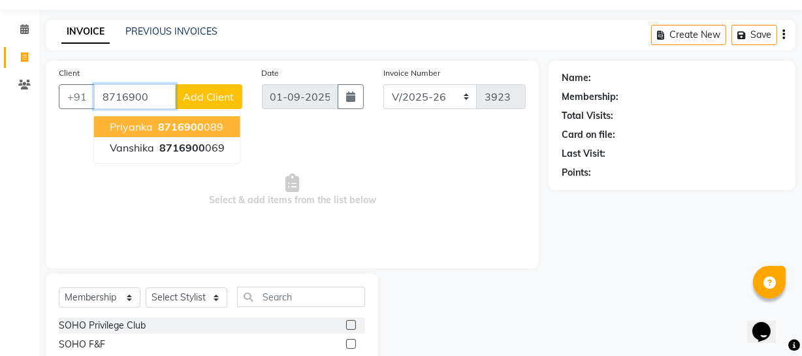
click at [205, 126] on ngb-highlight "8716900 089" at bounding box center [189, 126] width 68 height 13
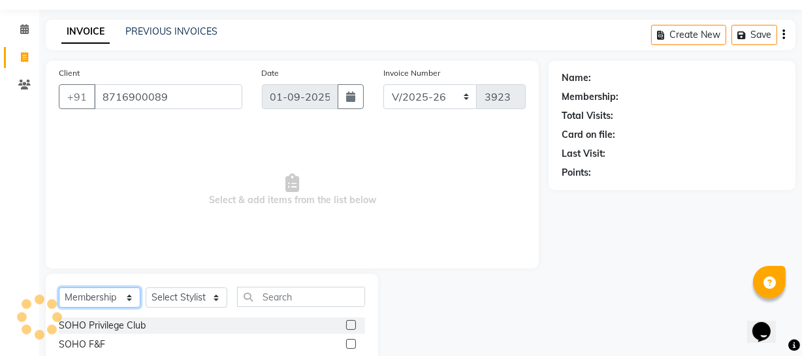
click at [121, 295] on select "Select Service Product Membership Package Voucher Prepaid Gift Card" at bounding box center [100, 297] width 82 height 20
click at [59, 287] on select "Select Service Product Membership Package Voucher Prepaid Gift Card" at bounding box center [100, 297] width 82 height 20
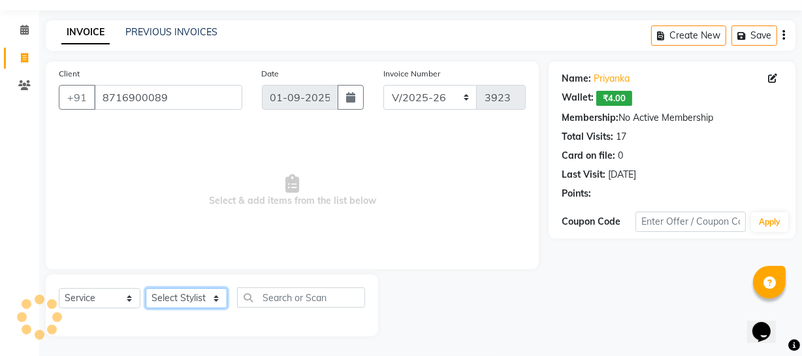
click at [181, 304] on select "Select Stylist Abhishek Kohli Adhamya Bamotra Amit Anita Kumari Arun Sain Aviji…" at bounding box center [187, 298] width 82 height 20
click at [146, 288] on select "Select Stylist Abhishek Kohli Adhamya Bamotra Amit Anita Kumari Arun Sain Aviji…" at bounding box center [187, 298] width 82 height 20
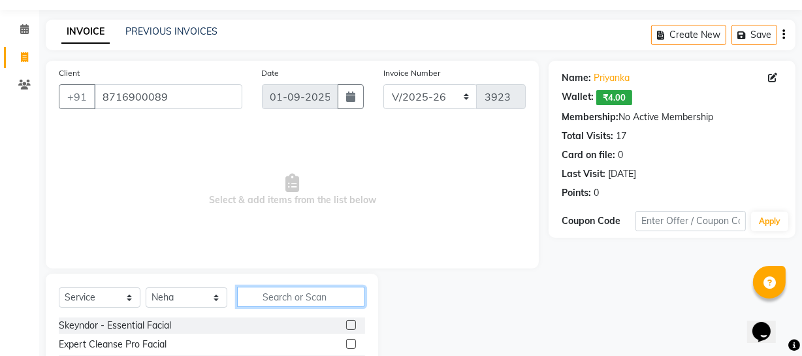
click at [290, 288] on input "text" at bounding box center [301, 297] width 128 height 20
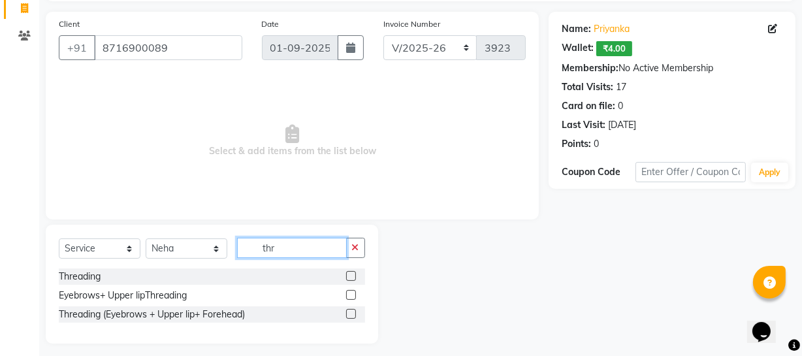
scroll to position [93, 0]
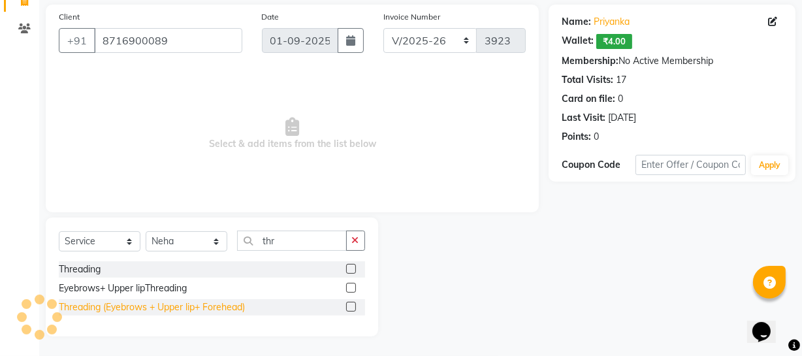
click at [177, 310] on div "Threading (Eyebrows + Upper lip+ Forehead)" at bounding box center [152, 307] width 186 height 14
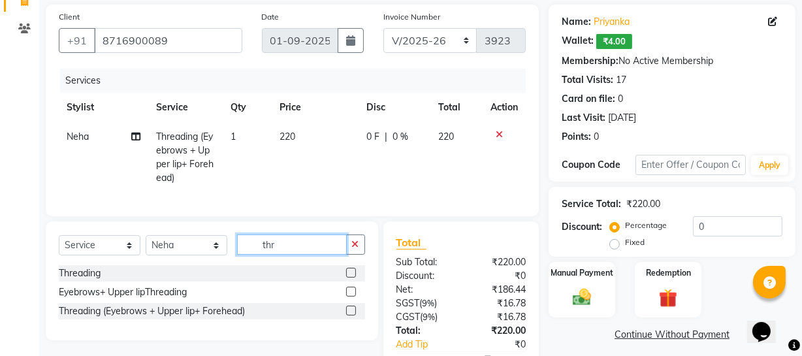
drag, startPoint x: 281, startPoint y: 254, endPoint x: 221, endPoint y: 265, distance: 61.1
click at [222, 265] on div "Select Service Product Membership Package Voucher Prepaid Gift Card Select Styl…" at bounding box center [212, 249] width 306 height 31
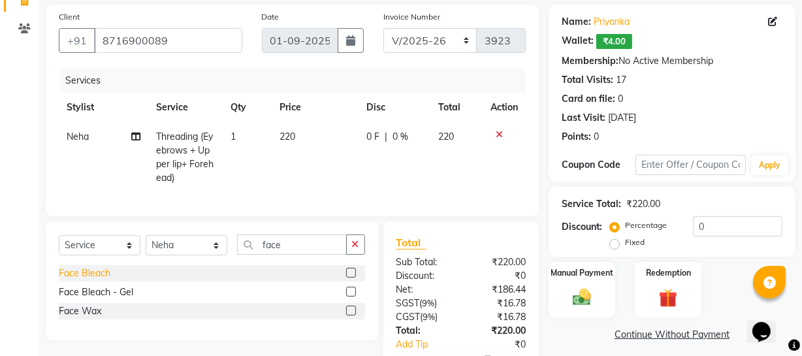
click at [93, 280] on div "Face Bleach" at bounding box center [85, 273] width 52 height 14
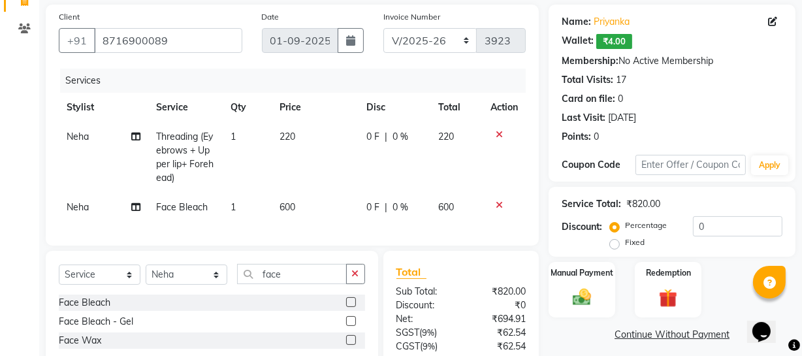
click at [495, 206] on icon at bounding box center [498, 204] width 7 height 9
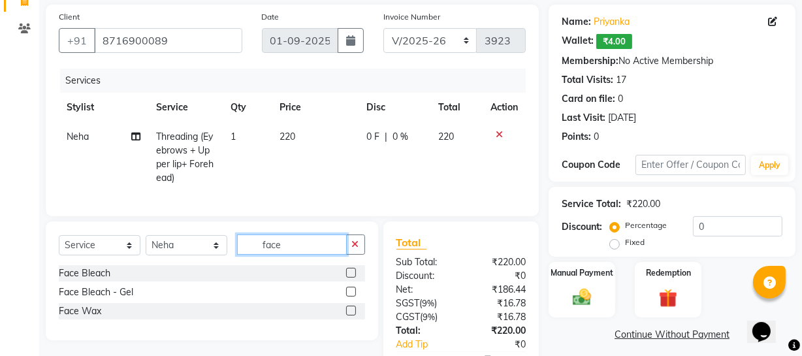
drag, startPoint x: 285, startPoint y: 254, endPoint x: 183, endPoint y: 236, distance: 104.0
click at [185, 238] on div "Select Service Product Membership Package Voucher Prepaid Gift Card Select Styl…" at bounding box center [212, 280] width 332 height 119
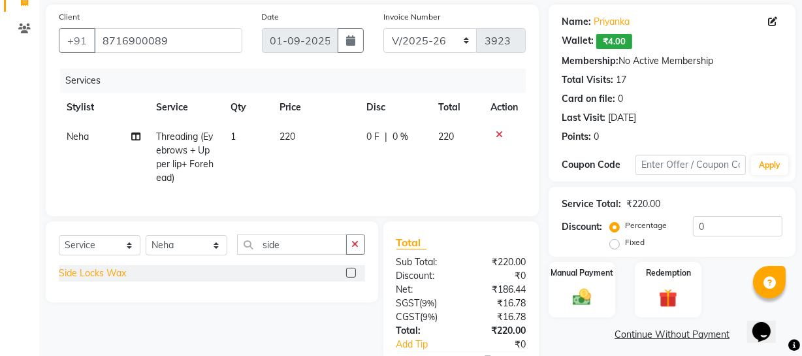
click at [118, 280] on div "Side Locks Wax" at bounding box center [92, 273] width 67 height 14
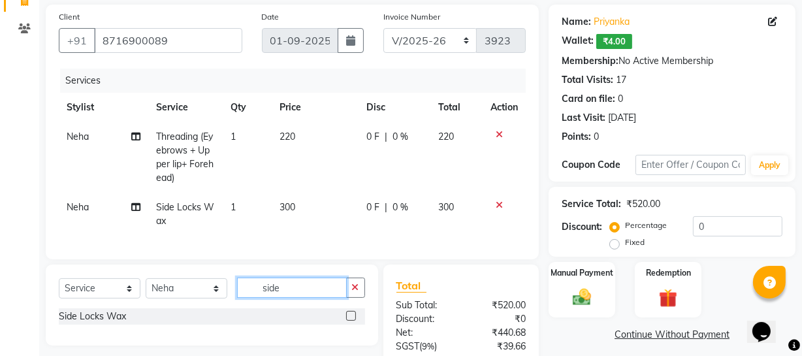
drag, startPoint x: 322, startPoint y: 295, endPoint x: 116, endPoint y: 296, distance: 205.6
click at [116, 296] on div "Select Service Product Membership Package Voucher Prepaid Gift Card Select Styl…" at bounding box center [212, 292] width 306 height 31
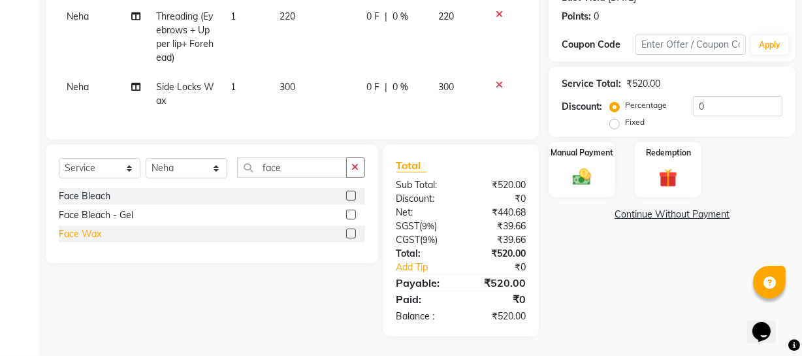
click at [93, 233] on div "Face Wax" at bounding box center [80, 234] width 42 height 14
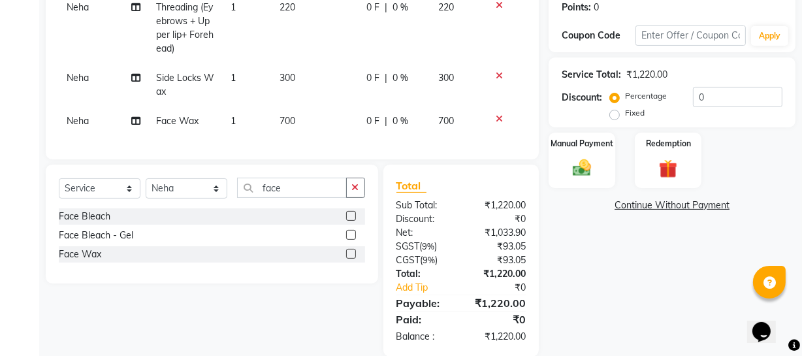
click at [304, 127] on td "700" at bounding box center [315, 120] width 87 height 29
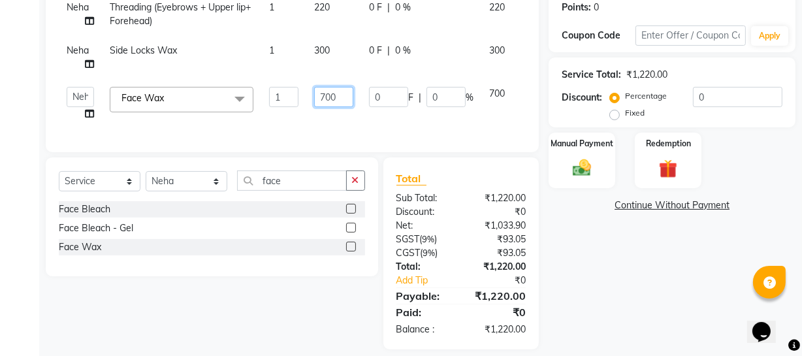
drag, startPoint x: 346, startPoint y: 97, endPoint x: 268, endPoint y: 104, distance: 78.1
click at [268, 104] on tr "Abhishek Kohli Adhamya Bamotra Amit Anita Kumari Arun Sain Avijit Das Bhabesh D…" at bounding box center [310, 104] width 503 height 50
click at [619, 295] on div "Name: Priyanka Wallet: ₹4.00 Membership: No Active Membership Total Visits: 17 …" at bounding box center [676, 112] width 257 height 474
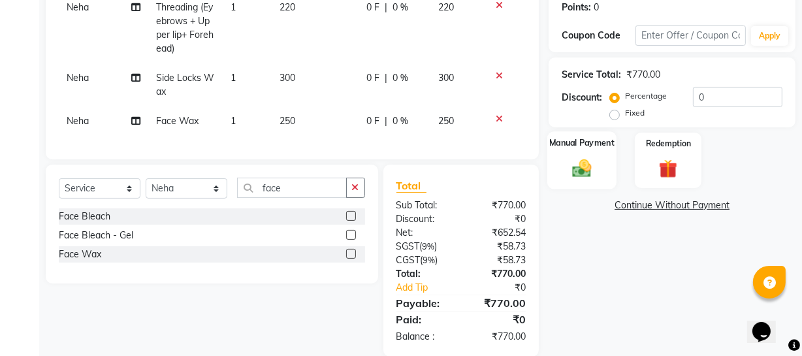
click at [599, 170] on div "Manual Payment" at bounding box center [581, 160] width 69 height 58
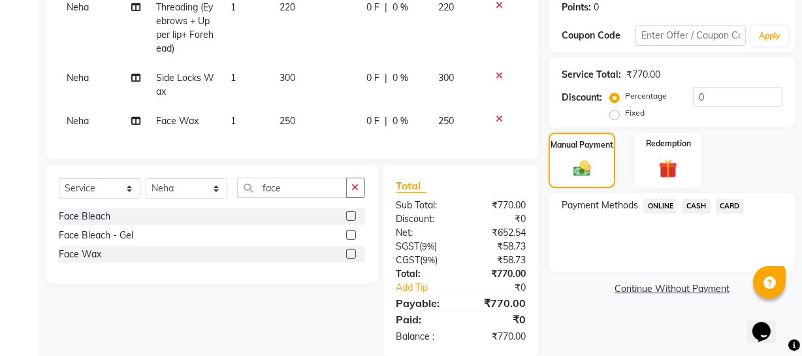
click at [668, 197] on div "Payment Methods ONLINE CASH CARD" at bounding box center [671, 232] width 247 height 78
click at [663, 202] on span "ONLINE" at bounding box center [660, 205] width 34 height 15
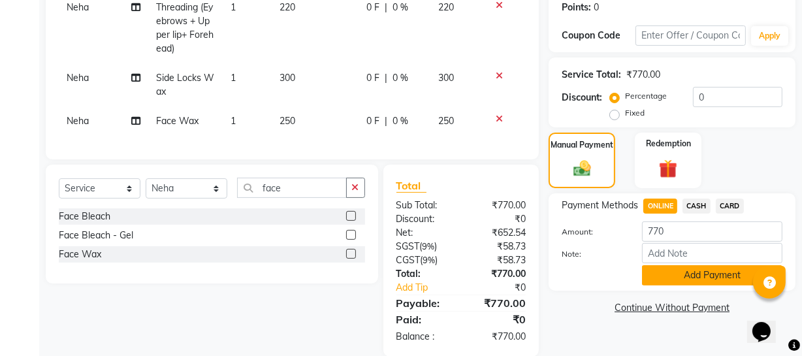
click at [662, 274] on button "Add Payment" at bounding box center [712, 275] width 140 height 20
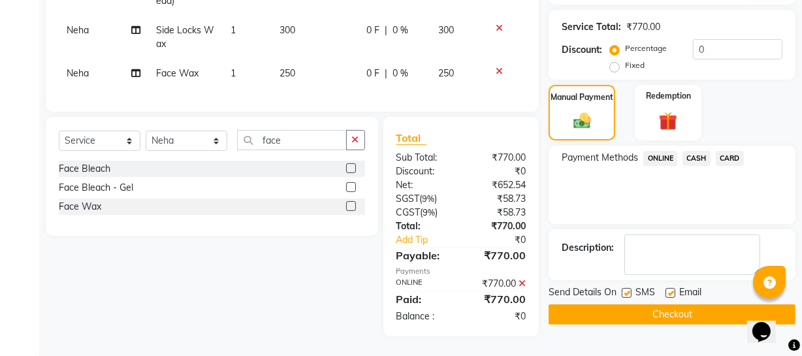
scroll to position [280, 0]
click at [654, 304] on button "Checkout" at bounding box center [671, 314] width 247 height 20
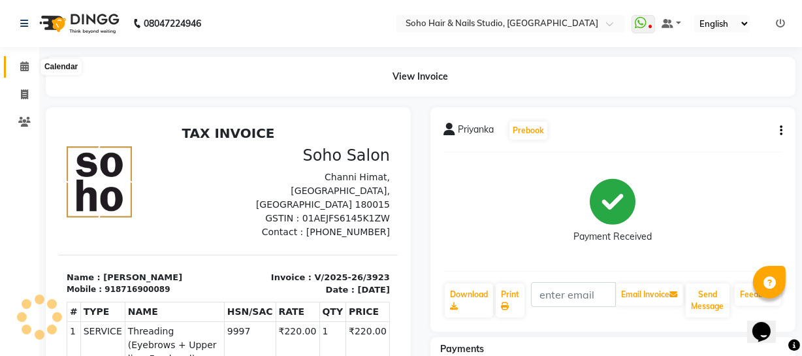
click at [23, 69] on icon at bounding box center [24, 66] width 8 height 10
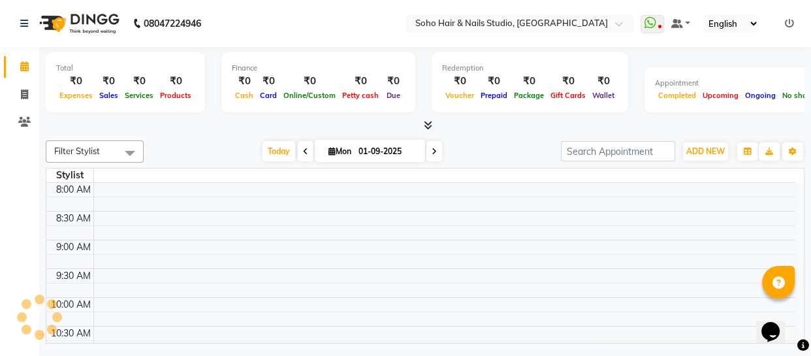
click at [432, 152] on icon at bounding box center [433, 152] width 5 height 8
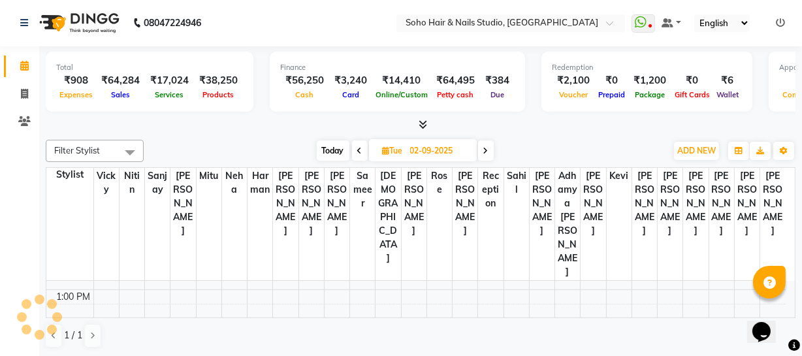
scroll to position [161, 0]
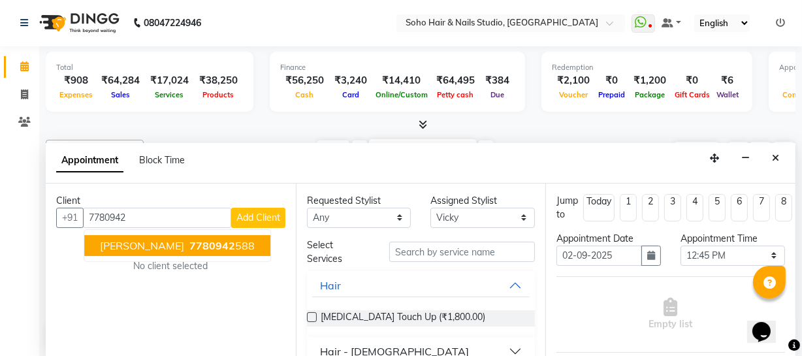
click at [189, 239] on span "7780942" at bounding box center [212, 245] width 46 height 13
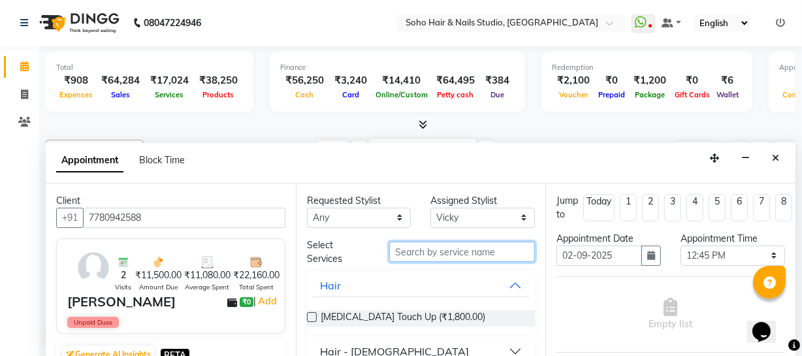
click at [463, 254] on input "text" at bounding box center [462, 251] width 146 height 20
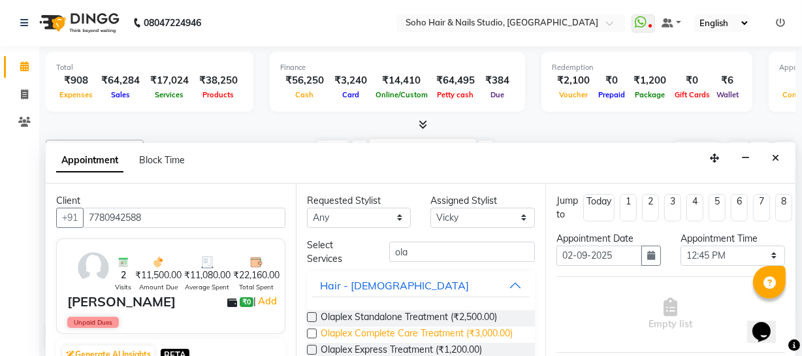
click at [432, 330] on span "Olaplex Complete Care Treatment (₹3,000.00)" at bounding box center [416, 334] width 192 height 16
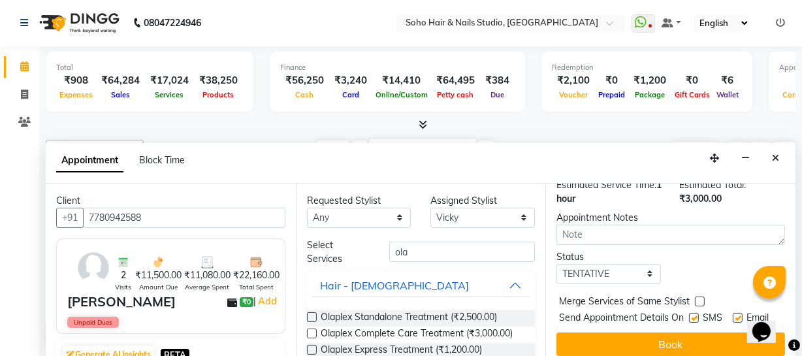
scroll to position [217, 0]
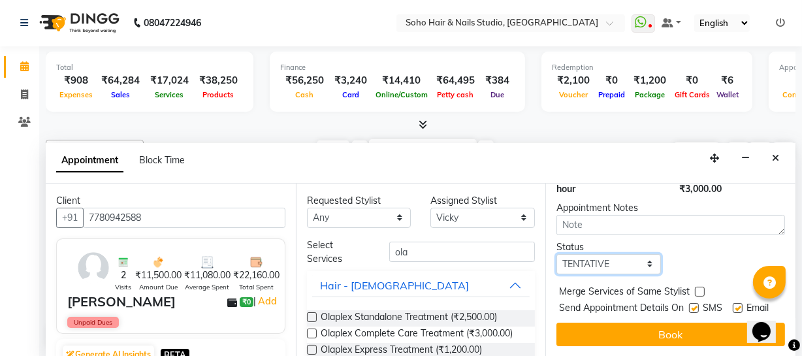
click at [625, 254] on select "Select TENTATIVE CONFIRM UPCOMING" at bounding box center [608, 264] width 104 height 20
click at [556, 254] on select "Select TENTATIVE CONFIRM UPCOMING" at bounding box center [608, 264] width 104 height 20
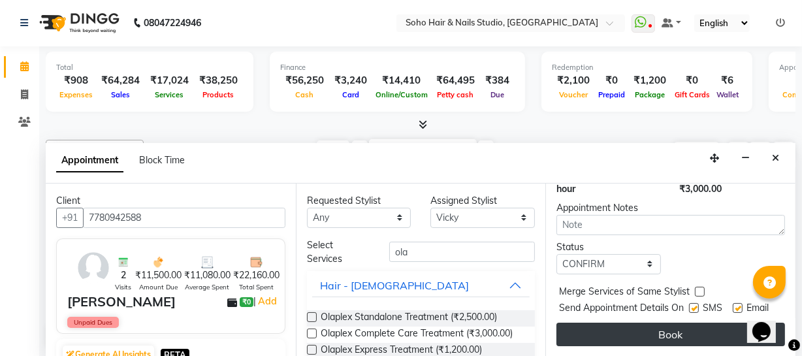
click at [608, 322] on button "Book" at bounding box center [670, 333] width 228 height 23
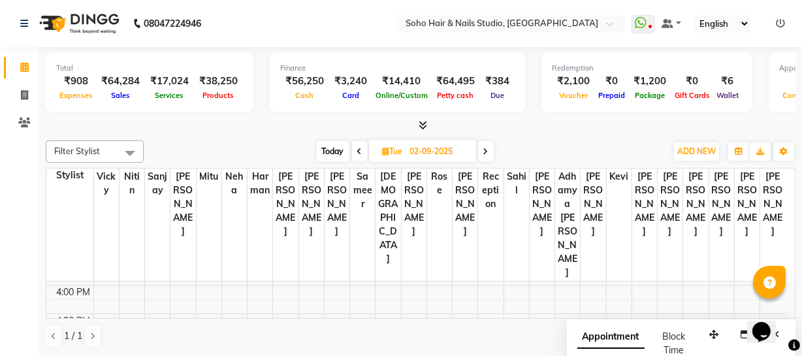
scroll to position [458, 0]
click at [209, 261] on div "9:00 AM 9:30 AM 10:00 AM 10:30 AM 11:00 AM 11:30 AM 12:00 PM 12:30 PM 1:00 PM 1…" at bounding box center [415, 168] width 739 height 689
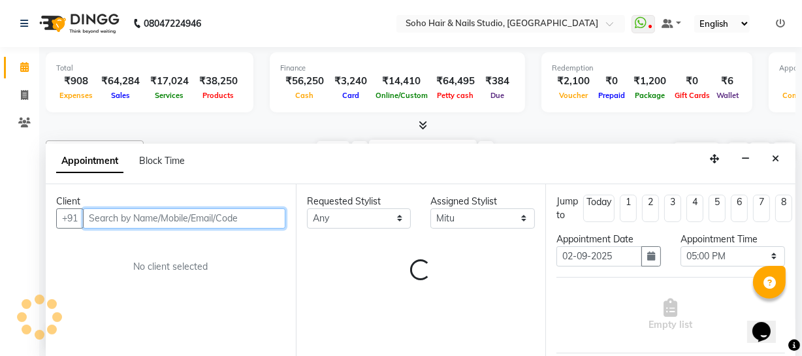
scroll to position [1, 0]
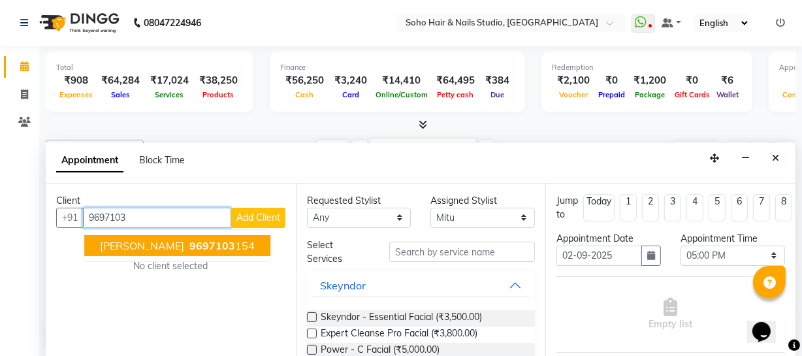
click at [176, 249] on span "Ankita Malhotra" at bounding box center [142, 245] width 84 height 13
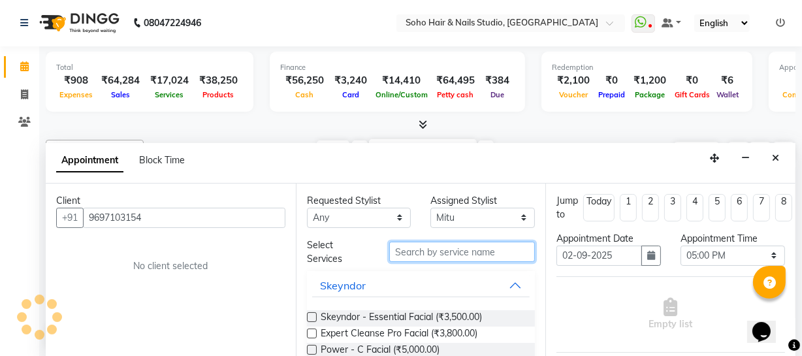
click at [416, 243] on input "text" at bounding box center [462, 251] width 146 height 20
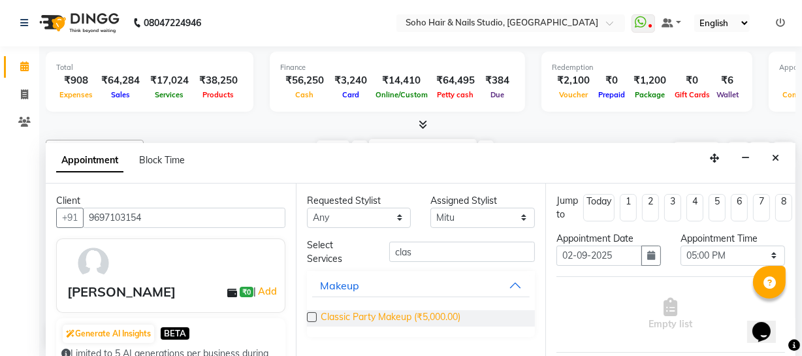
click at [394, 318] on span "Classic Party Makeup (₹5,000.00)" at bounding box center [390, 318] width 140 height 16
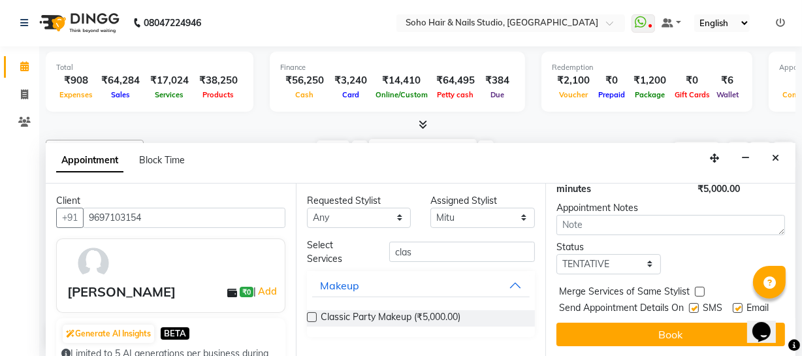
scroll to position [203, 0]
click at [642, 254] on select "Select TENTATIVE CONFIRM UPCOMING" at bounding box center [608, 264] width 104 height 20
click at [556, 254] on select "Select TENTATIVE CONFIRM UPCOMING" at bounding box center [608, 264] width 104 height 20
click at [617, 328] on button "Book" at bounding box center [670, 333] width 228 height 23
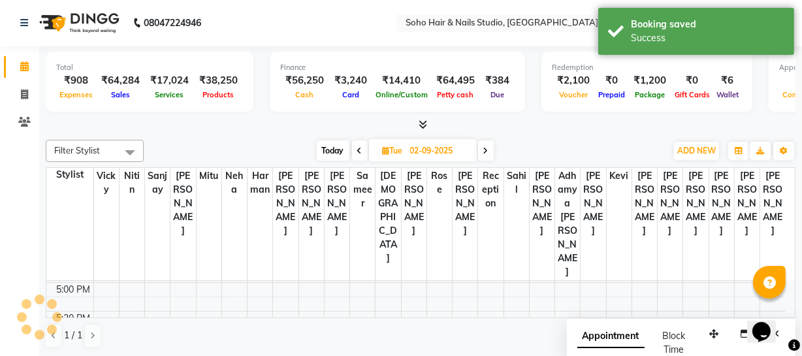
scroll to position [0, 0]
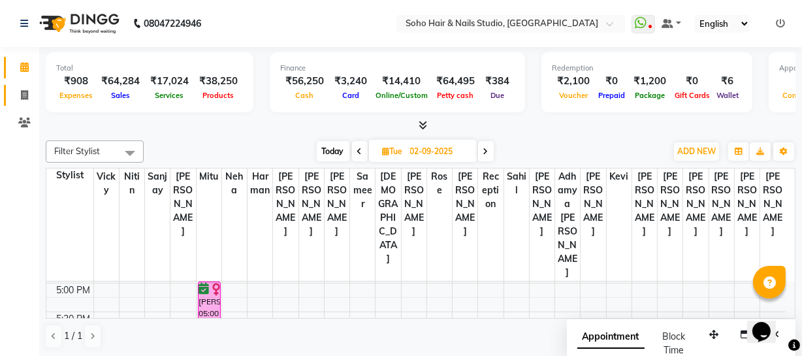
click at [30, 97] on span at bounding box center [24, 95] width 23 height 15
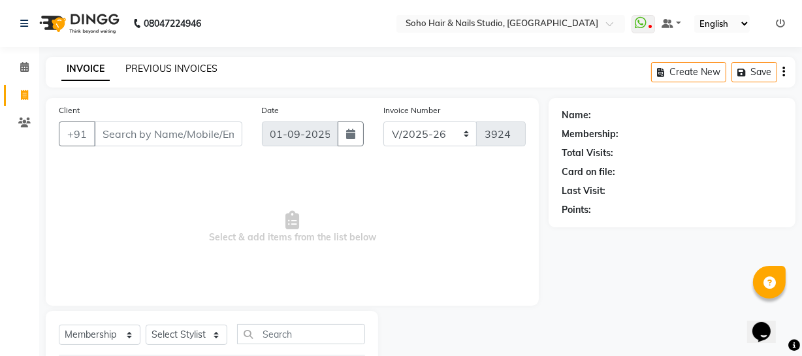
click at [188, 71] on link "PREVIOUS INVOICES" at bounding box center [171, 69] width 92 height 12
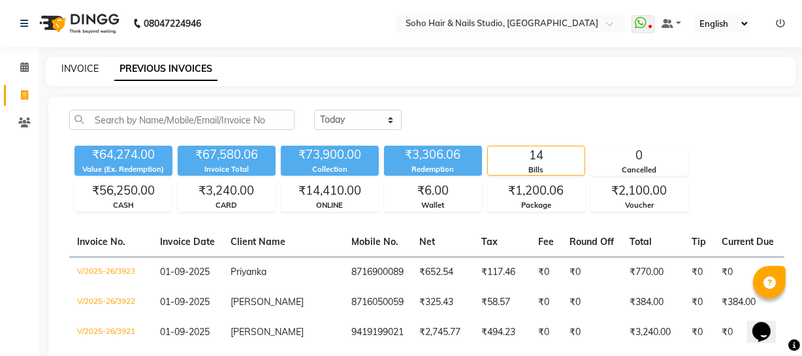
click at [91, 68] on link "INVOICE" at bounding box center [79, 69] width 37 height 12
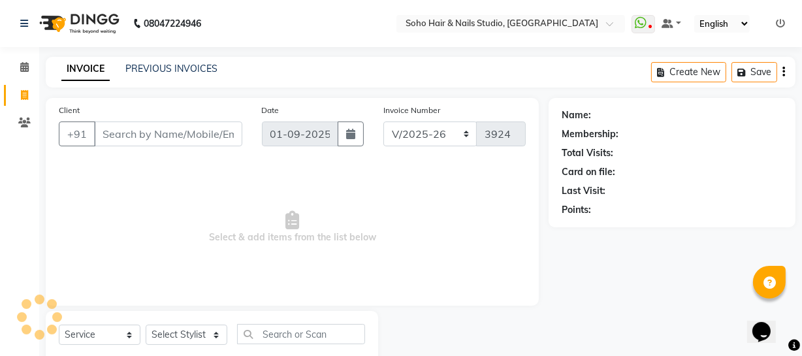
scroll to position [37, 0]
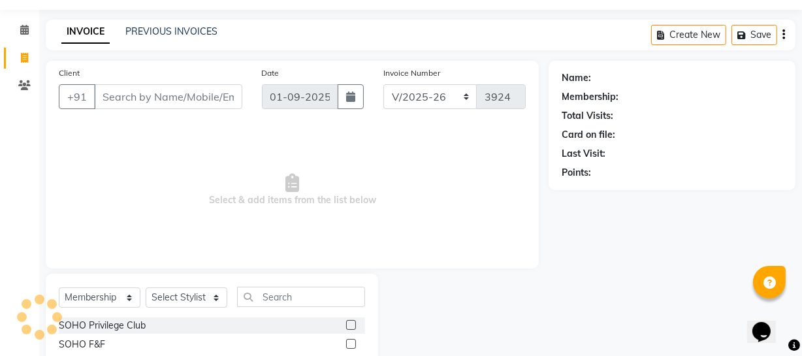
click at [127, 309] on div "Select Service Product Membership Package Voucher Prepaid Gift Card Select Styl…" at bounding box center [212, 302] width 306 height 31
click at [122, 292] on select "Select Service Product Membership Package Voucher Prepaid Gift Card" at bounding box center [100, 297] width 82 height 20
click at [59, 287] on select "Select Service Product Membership Package Voucher Prepaid Gift Card" at bounding box center [100, 297] width 82 height 20
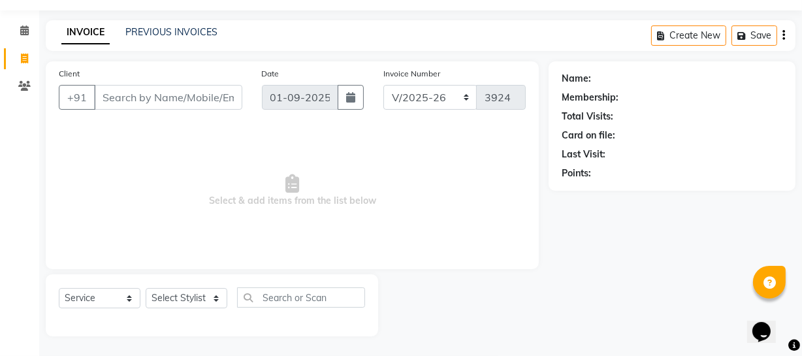
drag, startPoint x: 164, startPoint y: 308, endPoint x: 164, endPoint y: 301, distance: 7.2
click at [164, 306] on div "Select Service Product Membership Package Voucher Prepaid Gift Card Select Styl…" at bounding box center [212, 302] width 306 height 31
drag, startPoint x: 164, startPoint y: 299, endPoint x: 164, endPoint y: 290, distance: 9.2
click at [164, 299] on select "Select Stylist Abhishek Kohli Adhamya Bamotra Amit Anita Kumari Arun Sain Aviji…" at bounding box center [187, 298] width 82 height 20
click at [146, 288] on select "Select Stylist Abhishek Kohli Adhamya Bamotra Amit Anita Kumari Arun Sain Aviji…" at bounding box center [187, 298] width 82 height 20
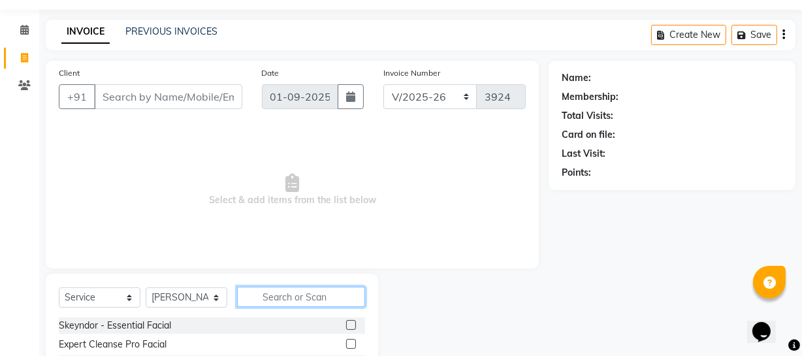
click at [262, 294] on input "text" at bounding box center [301, 297] width 128 height 20
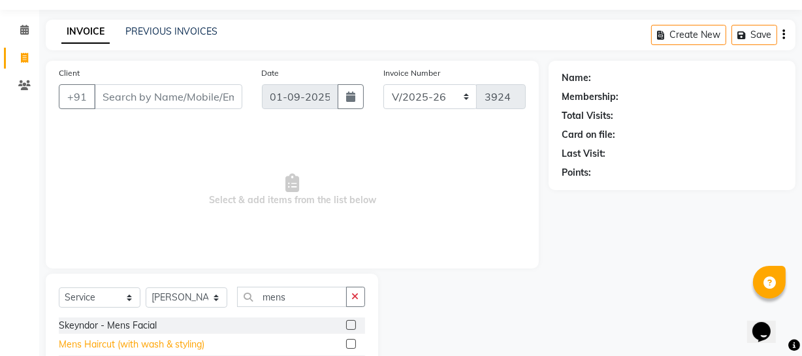
click at [185, 343] on div "Mens Haircut (with wash & styling)" at bounding box center [132, 344] width 146 height 14
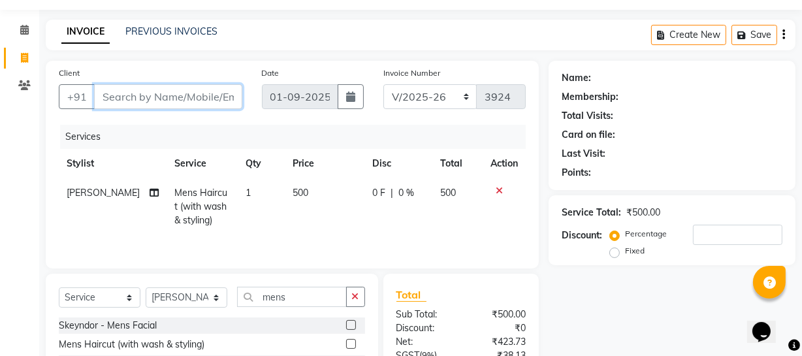
click at [223, 95] on input "Client" at bounding box center [168, 96] width 148 height 25
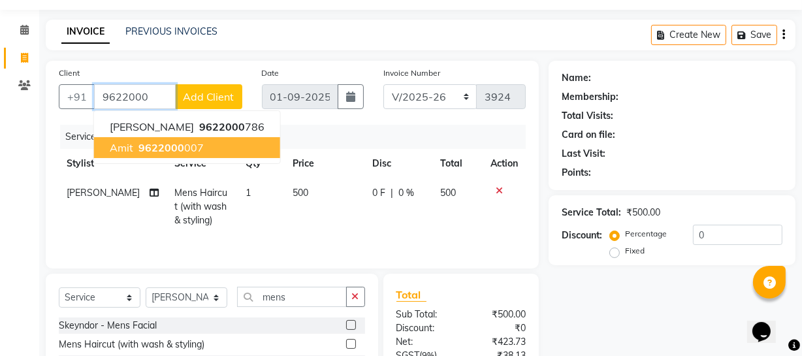
click at [187, 144] on ngb-highlight "9622000 007" at bounding box center [170, 147] width 68 height 13
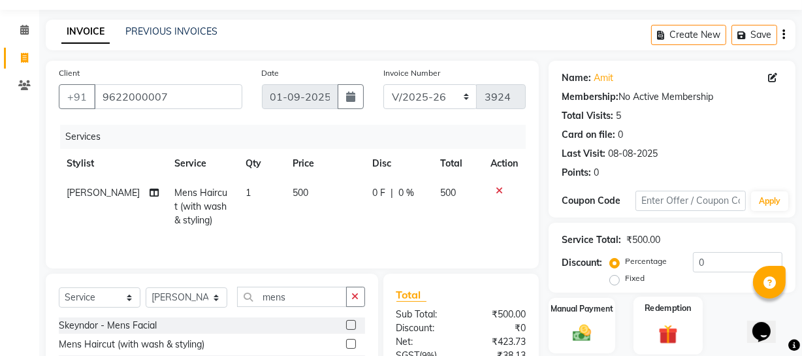
scroll to position [168, 0]
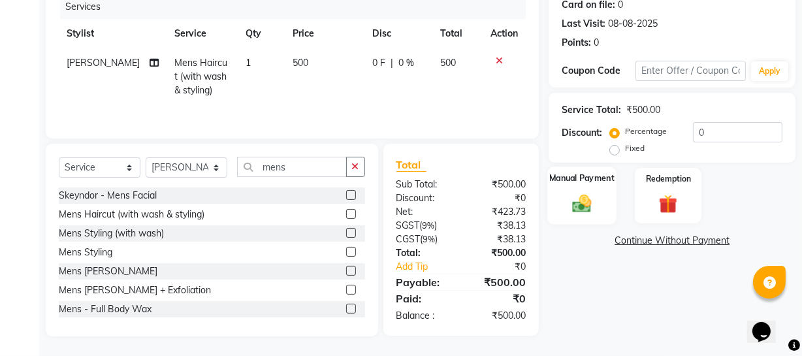
click at [587, 196] on img at bounding box center [581, 203] width 31 height 22
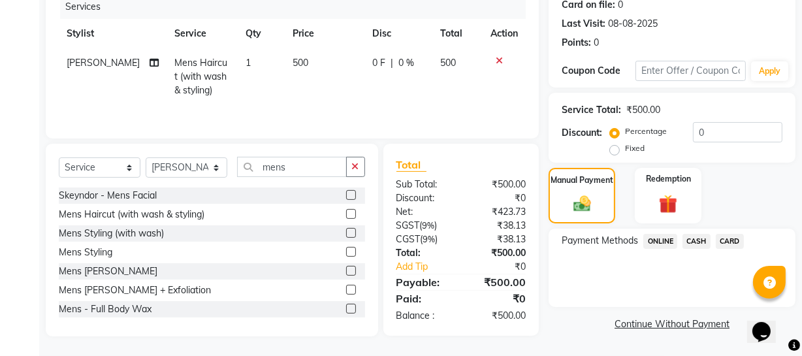
click at [653, 239] on span "ONLINE" at bounding box center [660, 241] width 34 height 15
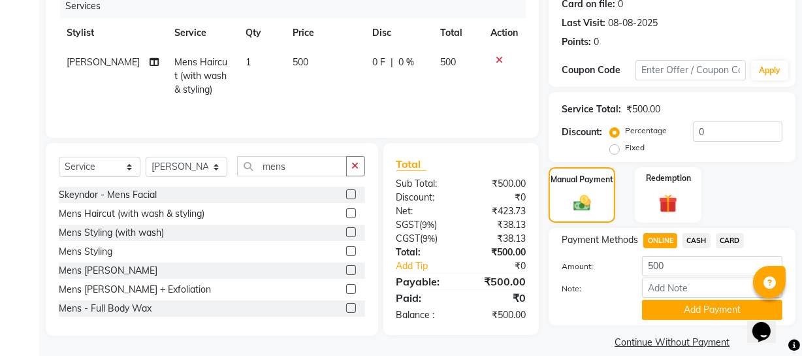
click at [652, 310] on button "Add Payment" at bounding box center [712, 310] width 140 height 20
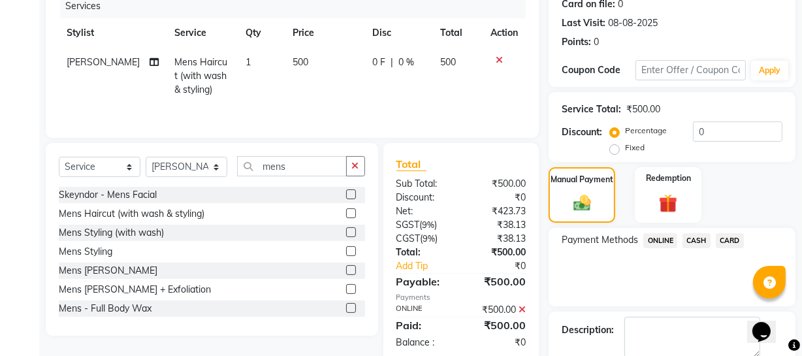
scroll to position [238, 0]
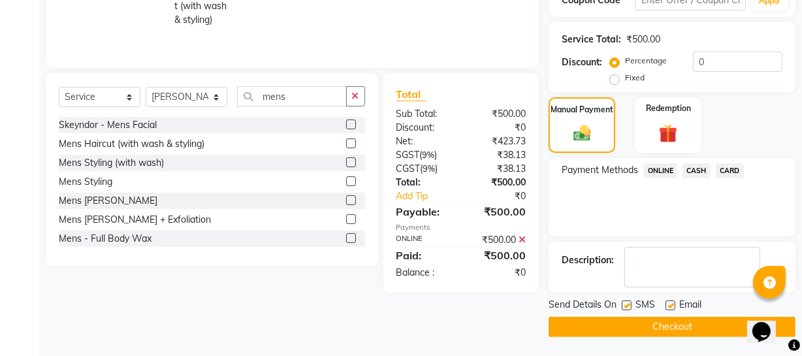
click at [644, 329] on button "Checkout" at bounding box center [671, 327] width 247 height 20
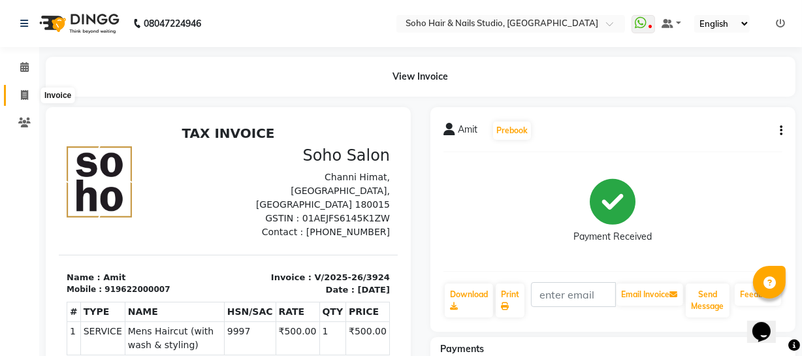
click at [24, 98] on icon at bounding box center [24, 95] width 7 height 10
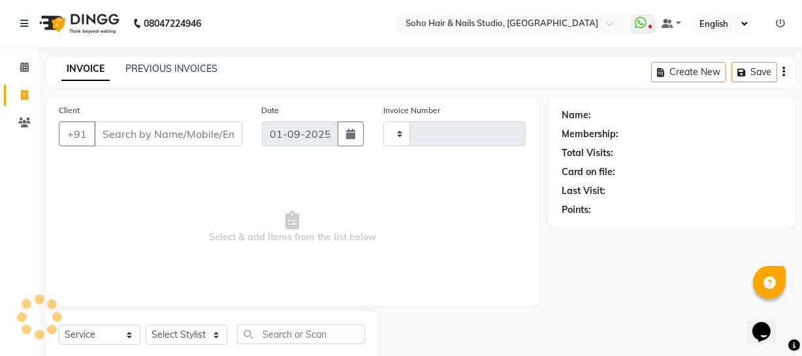
scroll to position [37, 0]
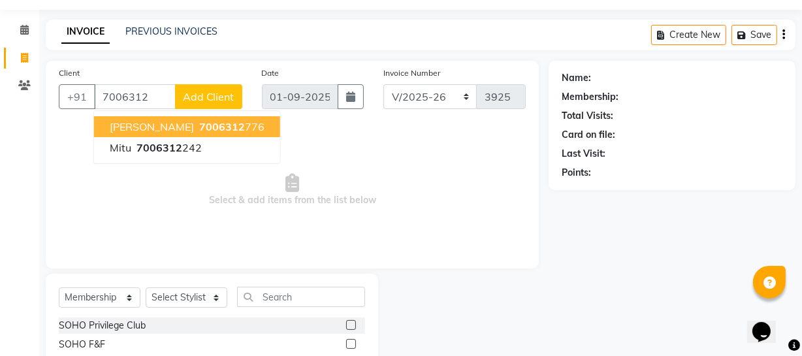
click at [176, 118] on button "Devyani 7006312 776" at bounding box center [187, 126] width 186 height 21
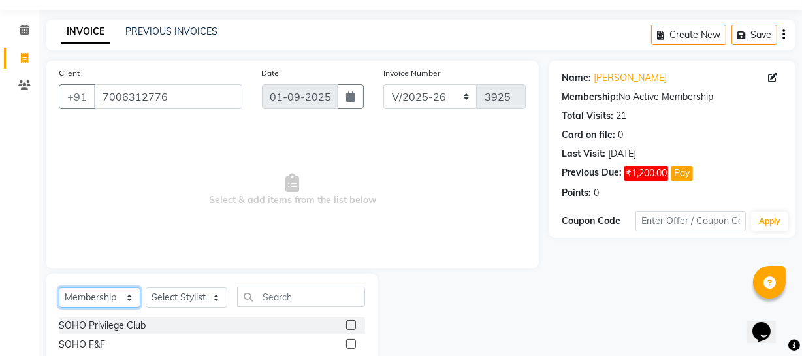
drag, startPoint x: 104, startPoint y: 292, endPoint x: 106, endPoint y: 300, distance: 8.1
click at [106, 300] on select "Select Service Product Membership Package Voucher Prepaid Gift Card" at bounding box center [100, 297] width 82 height 20
click at [59, 287] on select "Select Service Product Membership Package Voucher Prepaid Gift Card" at bounding box center [100, 297] width 82 height 20
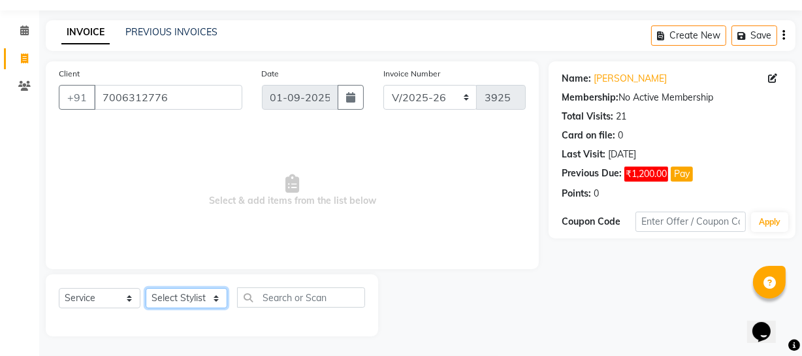
click at [196, 296] on select "Select Stylist Abhishek Kohli Adhamya Bamotra Amit Anita Kumari Arun Sain Aviji…" at bounding box center [187, 298] width 82 height 20
click at [146, 288] on select "Select Stylist Abhishek Kohli Adhamya Bamotra Amit Anita Kumari Arun Sain Aviji…" at bounding box center [187, 298] width 82 height 20
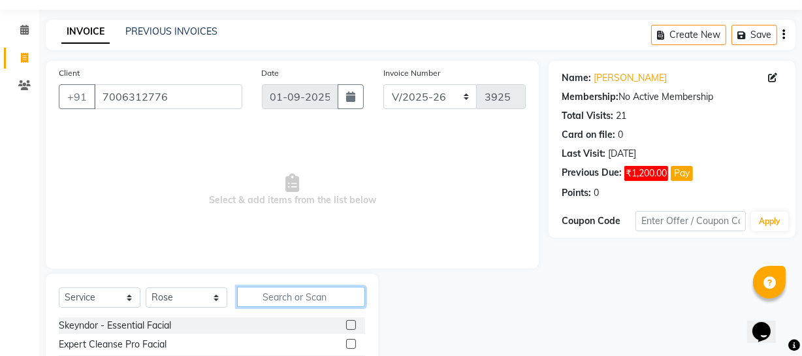
click at [289, 300] on input "text" at bounding box center [301, 297] width 128 height 20
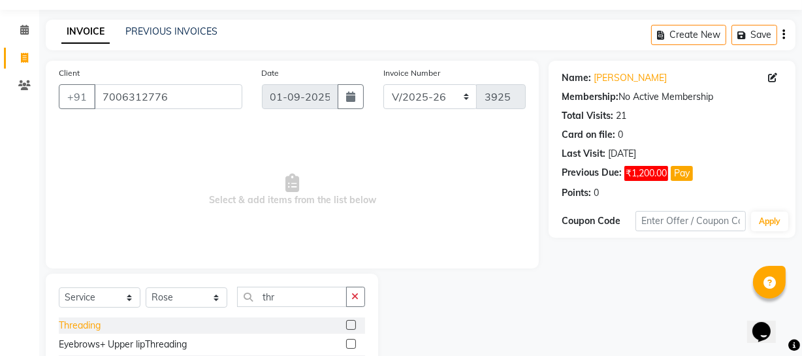
click at [91, 326] on div "Threading" at bounding box center [80, 326] width 42 height 14
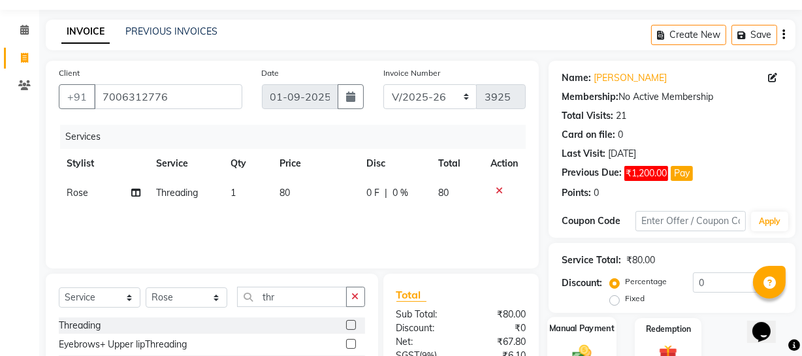
scroll to position [167, 0]
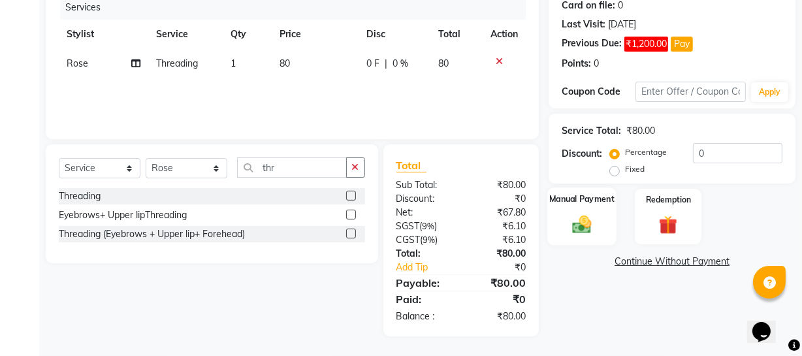
click at [613, 232] on div "Manual Payment" at bounding box center [581, 216] width 69 height 58
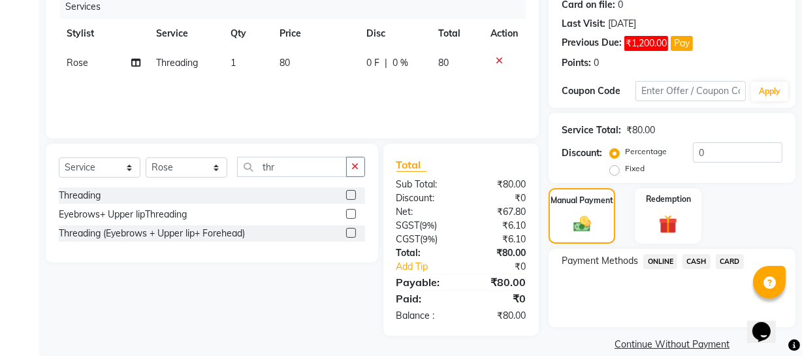
click at [662, 256] on span "ONLINE" at bounding box center [660, 261] width 34 height 15
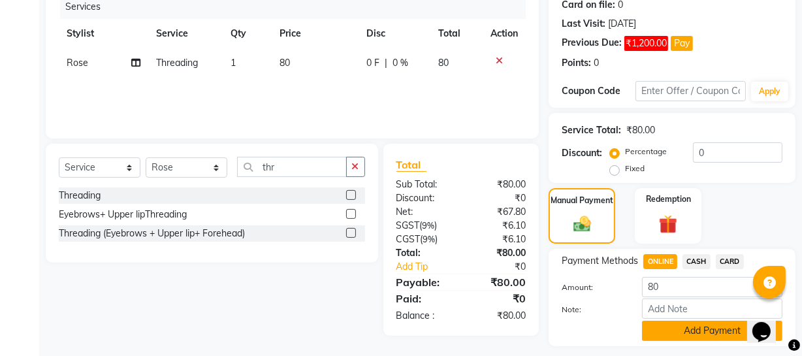
click at [672, 320] on button "Add Payment" at bounding box center [712, 330] width 140 height 20
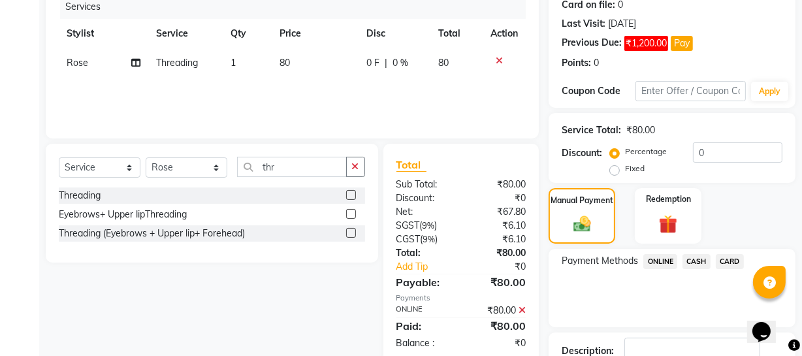
scroll to position [258, 0]
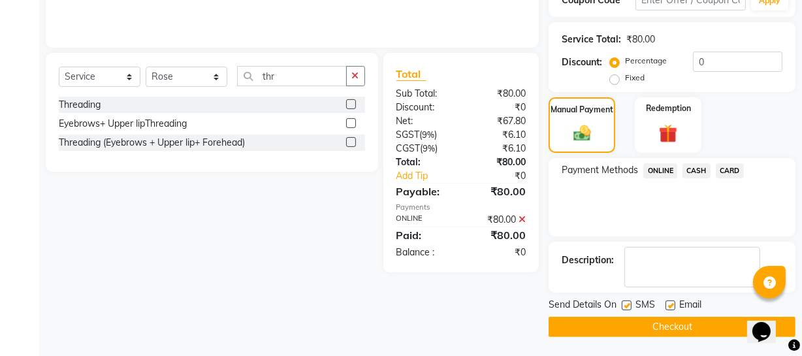
click at [669, 324] on button "Checkout" at bounding box center [671, 327] width 247 height 20
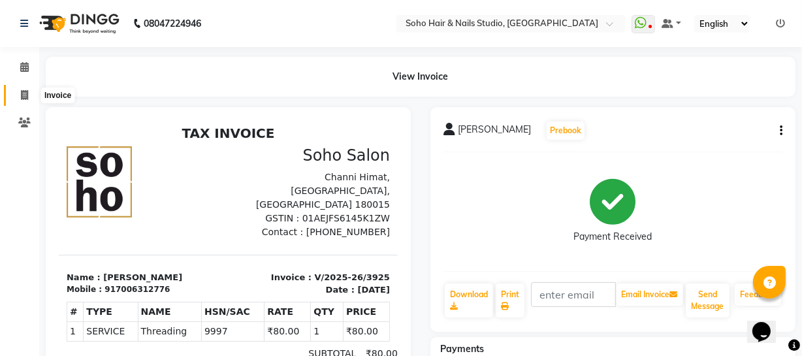
click at [15, 97] on span at bounding box center [24, 95] width 23 height 15
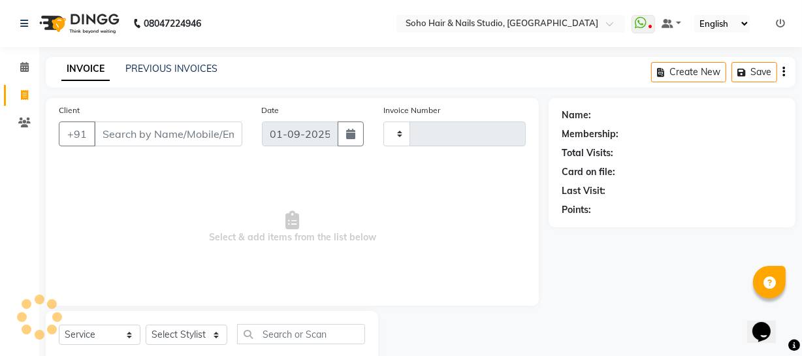
scroll to position [37, 0]
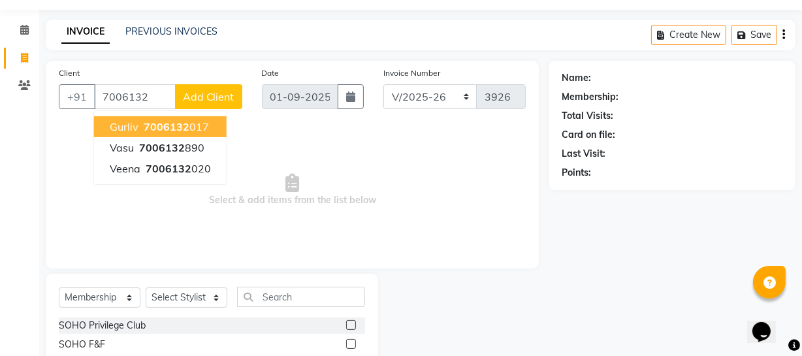
click at [155, 129] on span "7006132" at bounding box center [167, 126] width 46 height 13
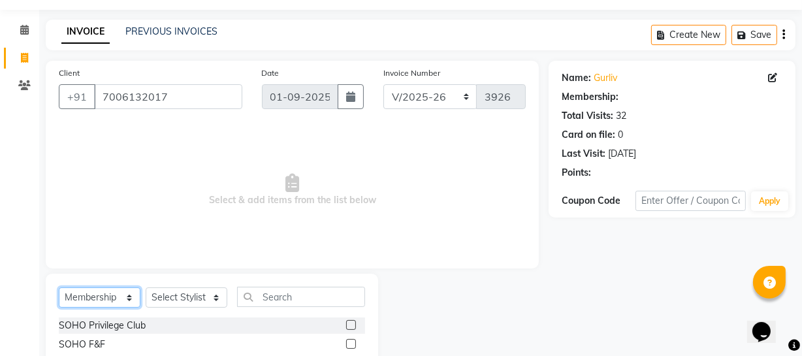
drag, startPoint x: 116, startPoint y: 306, endPoint x: 115, endPoint y: 300, distance: 6.7
click at [116, 306] on select "Select Service Product Membership Package Voucher Prepaid Gift Card" at bounding box center [100, 297] width 82 height 20
click at [59, 287] on select "Select Service Product Membership Package Voucher Prepaid Gift Card" at bounding box center [100, 297] width 82 height 20
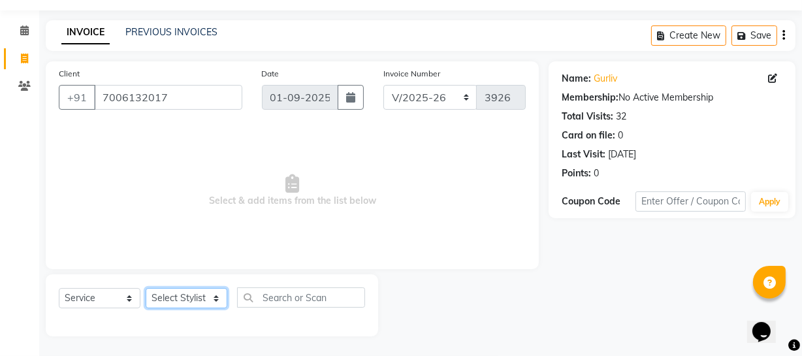
click at [170, 292] on select "Select Stylist Abhishek Kohli Adhamya Bamotra Amit Anita Kumari Arun Sain Aviji…" at bounding box center [187, 298] width 82 height 20
click at [146, 288] on select "Select Stylist Abhishek Kohli Adhamya Bamotra Amit Anita Kumari Arun Sain Aviji…" at bounding box center [187, 298] width 82 height 20
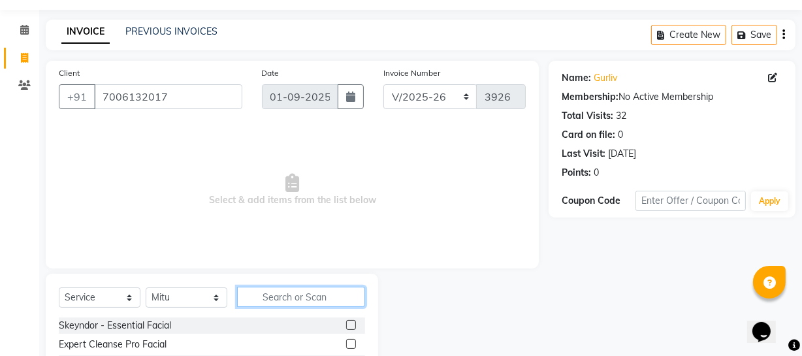
click at [268, 299] on input "text" at bounding box center [301, 297] width 128 height 20
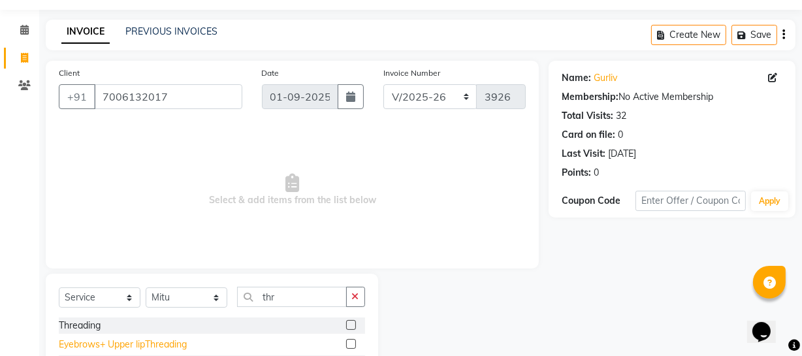
click at [143, 346] on div "Eyebrows+ Upper lipThreading" at bounding box center [123, 344] width 128 height 14
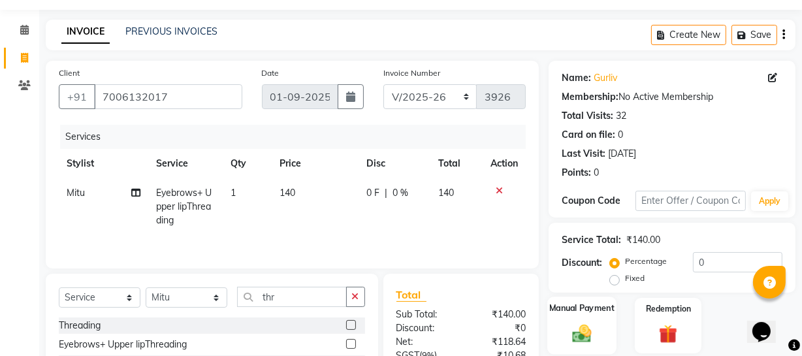
scroll to position [167, 0]
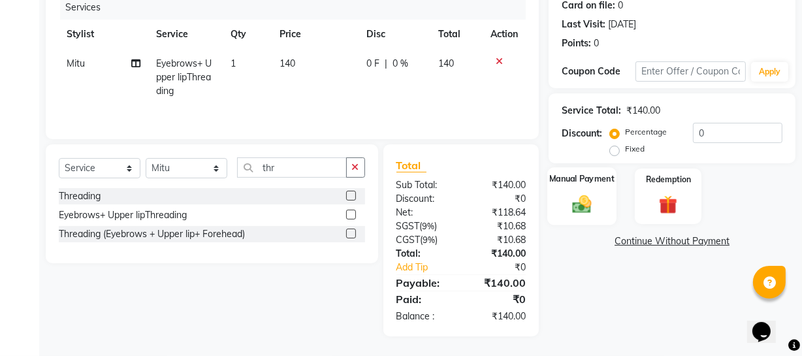
click at [573, 204] on img at bounding box center [581, 204] width 31 height 22
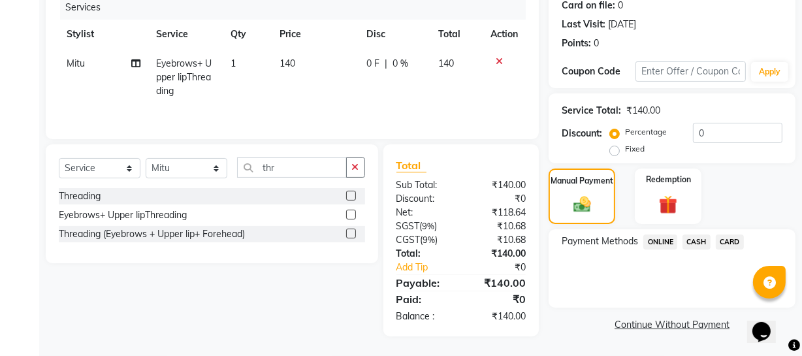
click at [660, 242] on span "ONLINE" at bounding box center [660, 241] width 34 height 15
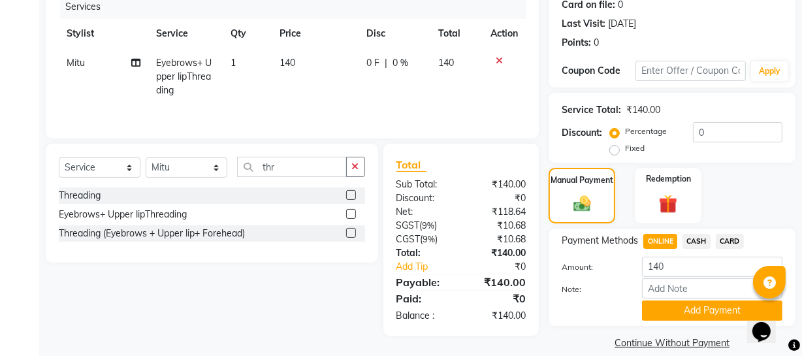
scroll to position [183, 0]
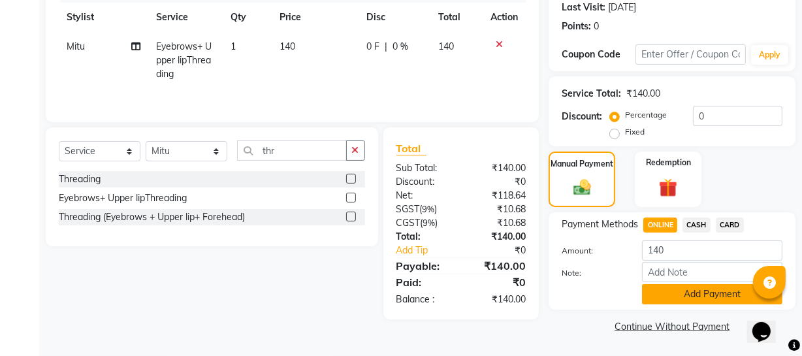
click at [683, 294] on button "Add Payment" at bounding box center [712, 294] width 140 height 20
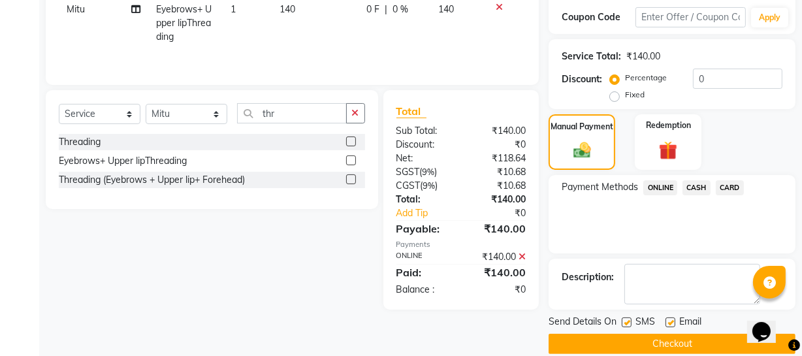
scroll to position [238, 0]
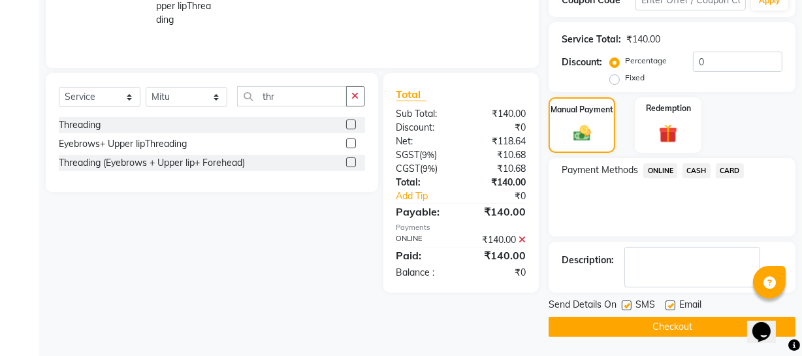
click at [593, 328] on button "Checkout" at bounding box center [671, 327] width 247 height 20
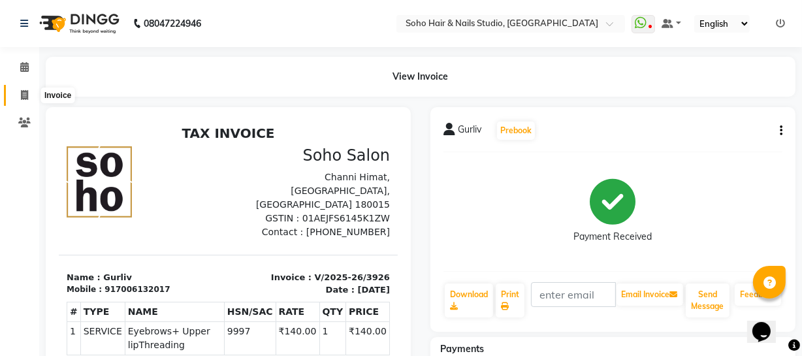
click at [22, 97] on icon at bounding box center [24, 95] width 7 height 10
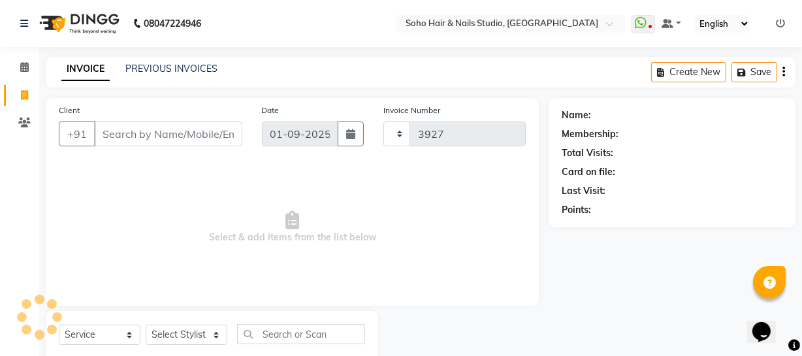
scroll to position [37, 0]
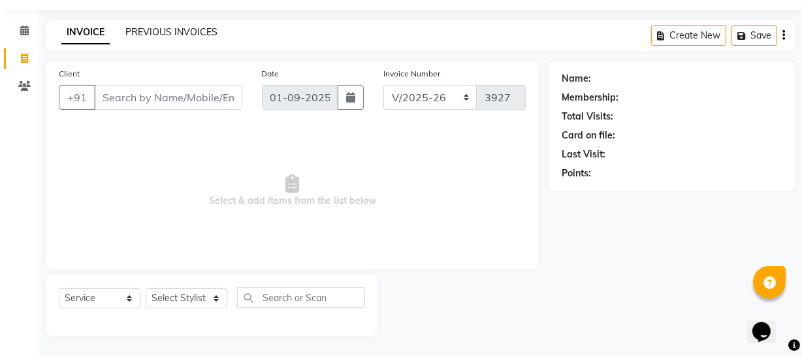
click at [136, 35] on link "PREVIOUS INVOICES" at bounding box center [171, 32] width 92 height 12
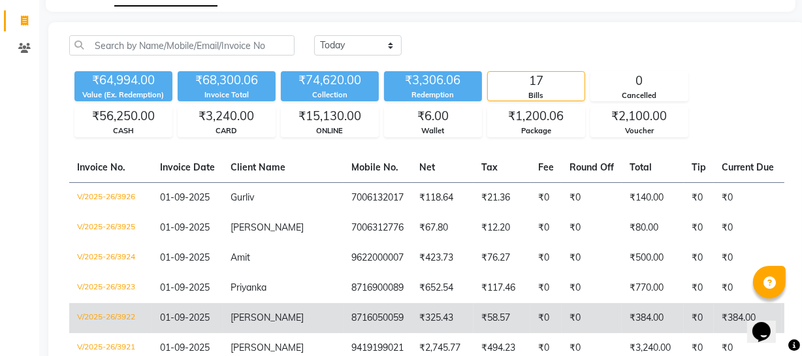
scroll to position [118, 0]
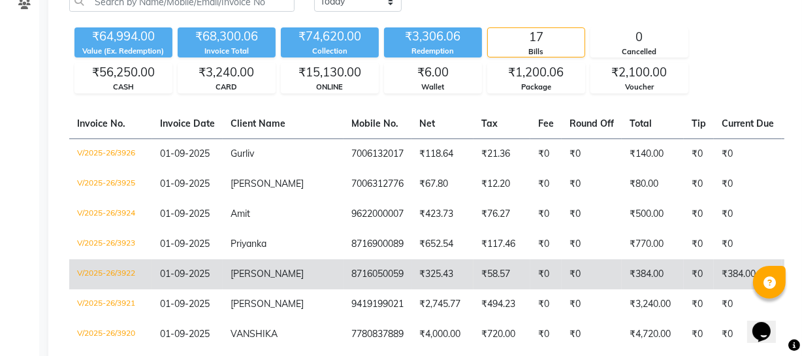
click at [288, 278] on td "jessica" at bounding box center [283, 274] width 121 height 30
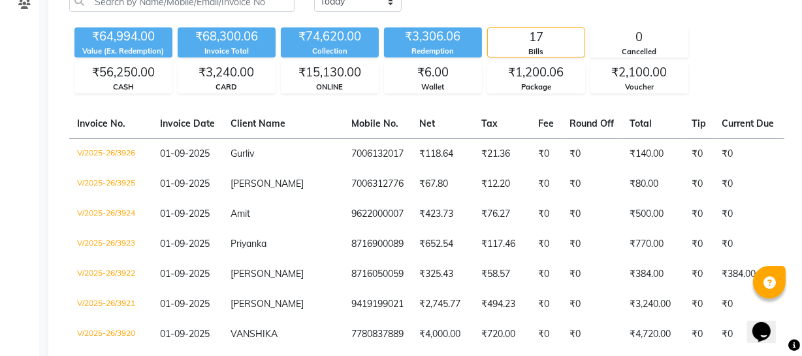
scroll to position [0, 0]
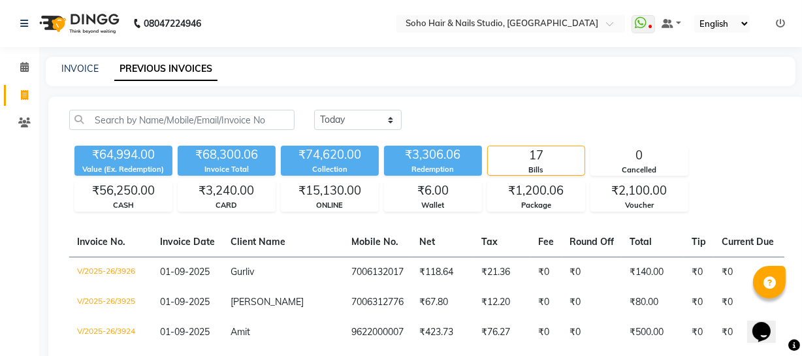
click at [82, 62] on div "INVOICE" at bounding box center [79, 69] width 37 height 14
click at [83, 64] on link "INVOICE" at bounding box center [79, 69] width 37 height 12
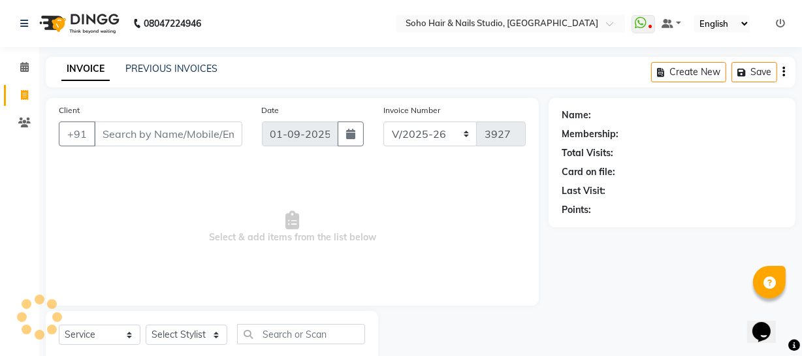
scroll to position [37, 0]
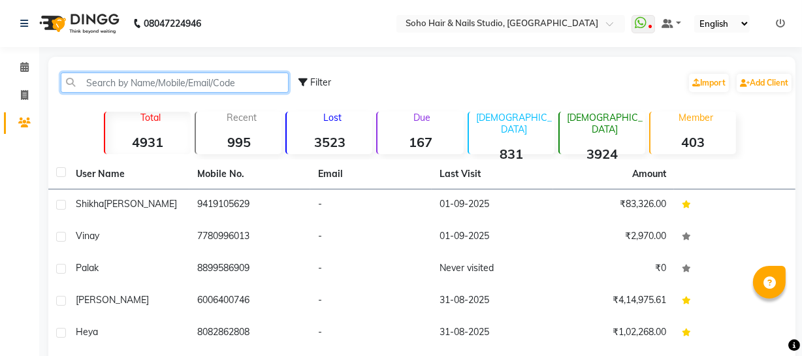
click at [105, 86] on input "text" at bounding box center [175, 82] width 228 height 20
paste input "7006487598"
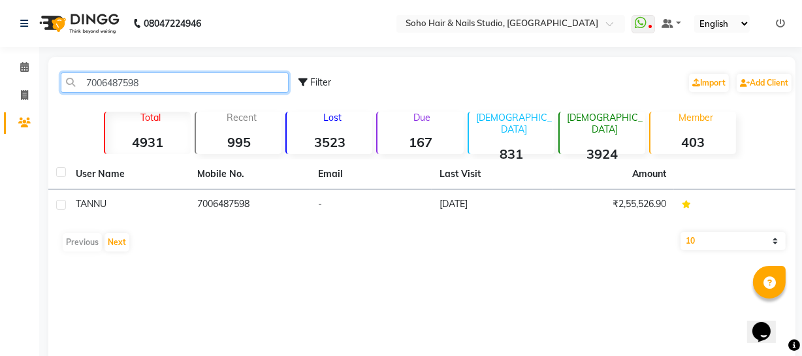
type input "7006487598"
click at [153, 221] on div "User Name Mobile No. Email Last Visit Amount TANNU 7006487598 - 07-07-2025 ₹2,5…" at bounding box center [421, 208] width 747 height 99
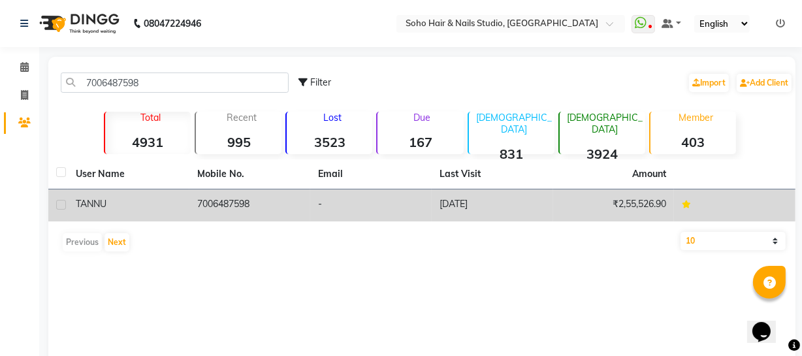
click at [183, 203] on td "TANNU" at bounding box center [128, 205] width 121 height 32
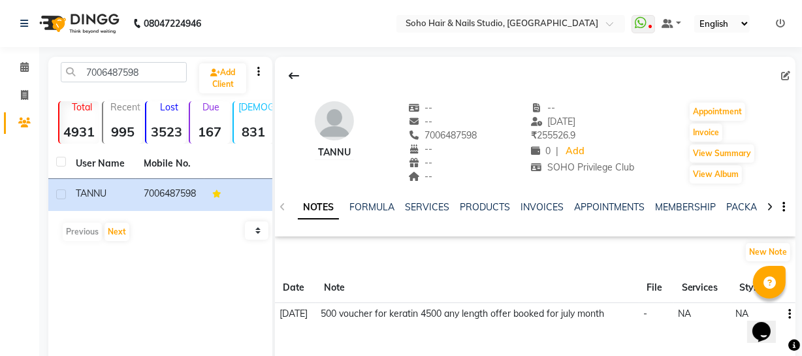
click at [745, 198] on div "NOTES FORMULA SERVICES PRODUCTS INVOICES APPOINTMENTS MEMBERSHIP PACKAGES VOUCH…" at bounding box center [535, 207] width 520 height 45
click at [752, 206] on link "PACKAGES" at bounding box center [750, 207] width 48 height 12
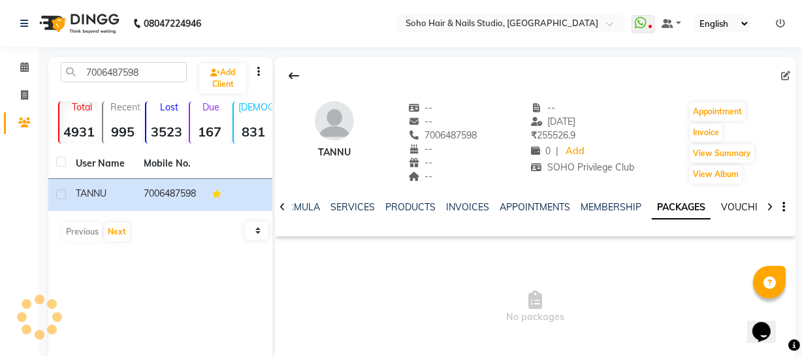
click at [752, 206] on link "VOUCHERS" at bounding box center [747, 207] width 52 height 12
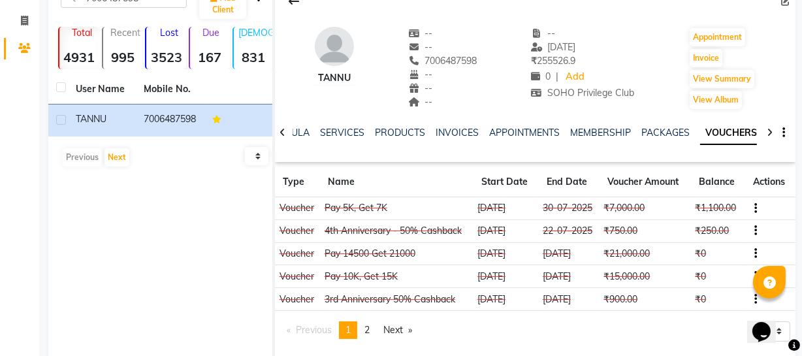
scroll to position [53, 0]
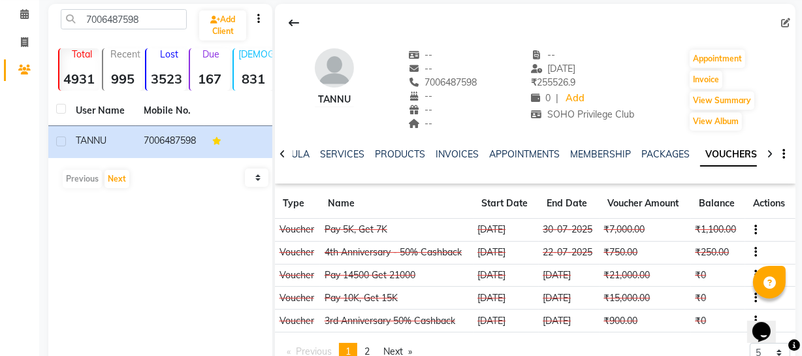
drag, startPoint x: 424, startPoint y: 80, endPoint x: 482, endPoint y: 80, distance: 57.4
click at [482, 80] on div "TANNU -- -- 7006487598 Mobile No. -- -- -- -- 07-07-2025 ₹ 255526.9 0 | Add SOH…" at bounding box center [535, 83] width 520 height 97
copy span "7006487598"
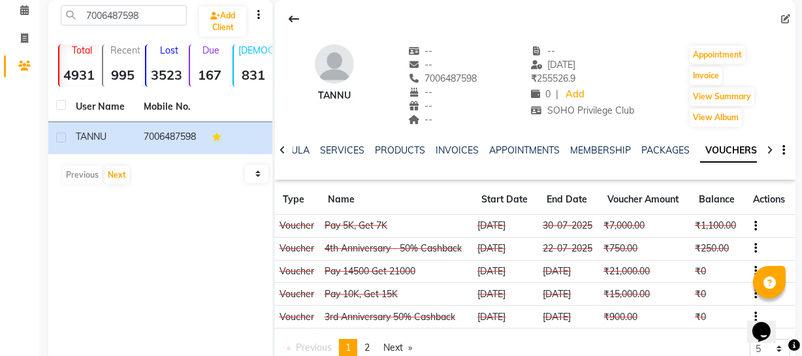
scroll to position [59, 0]
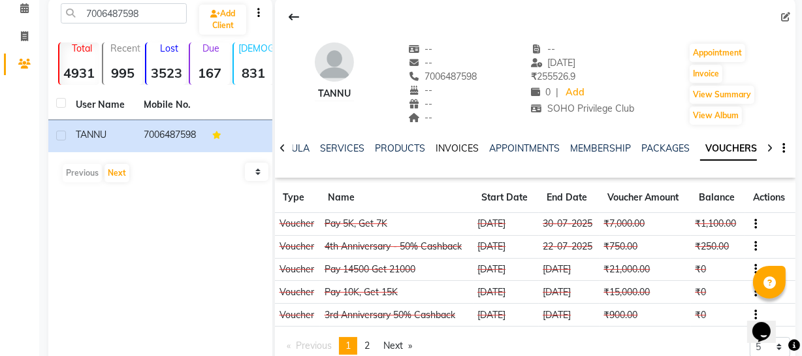
click at [457, 144] on link "INVOICES" at bounding box center [456, 148] width 43 height 12
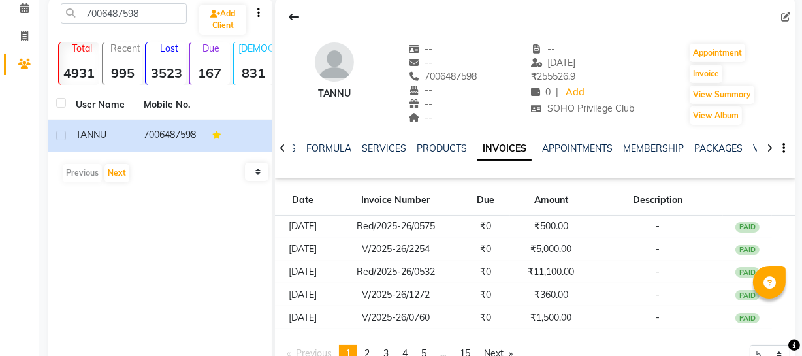
scroll to position [112, 0]
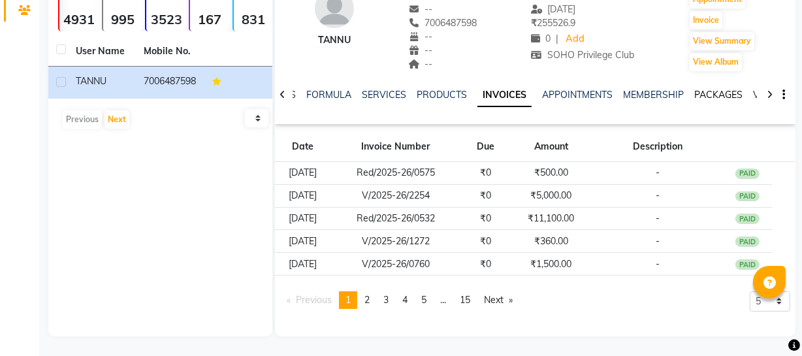
click at [700, 93] on link "PACKAGES" at bounding box center [718, 95] width 48 height 12
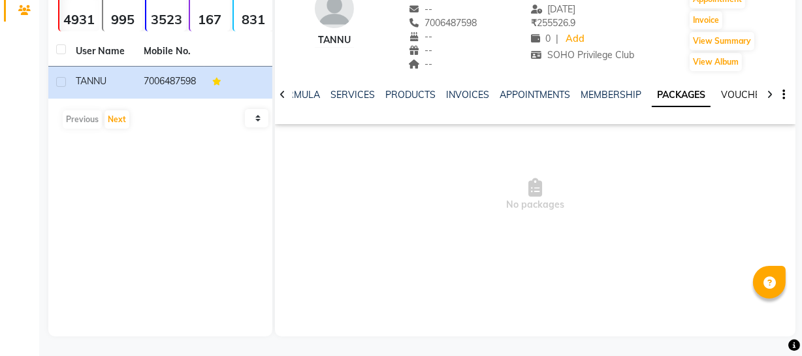
click at [735, 93] on link "VOUCHERS" at bounding box center [747, 95] width 52 height 12
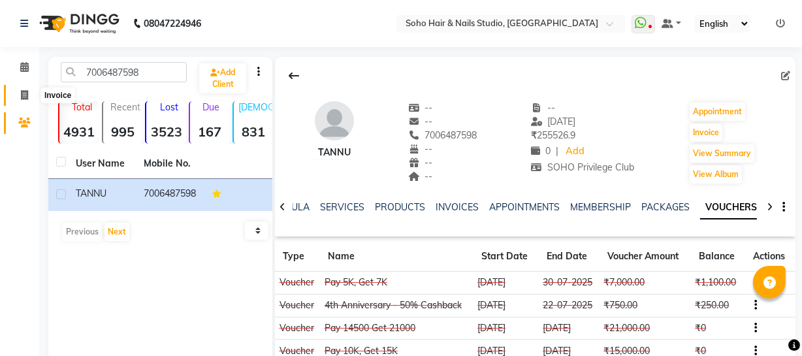
click at [21, 99] on icon at bounding box center [24, 95] width 7 height 10
select select "service"
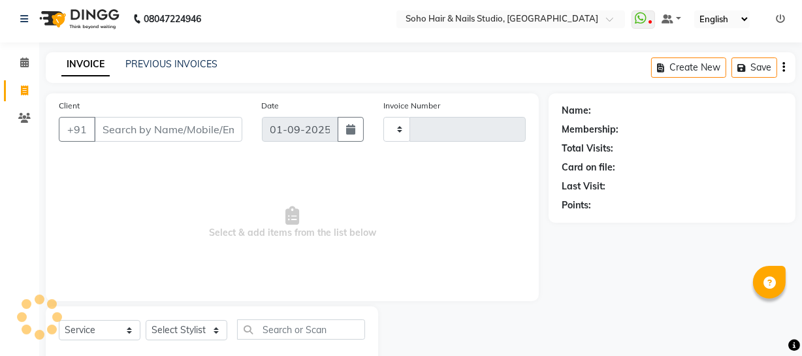
scroll to position [37, 0]
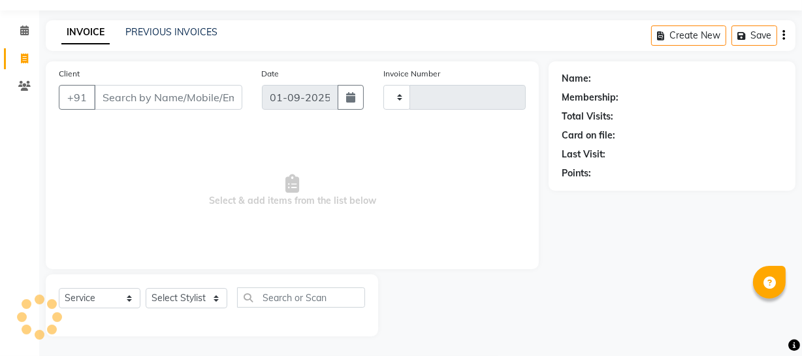
type input "3916"
select select "735"
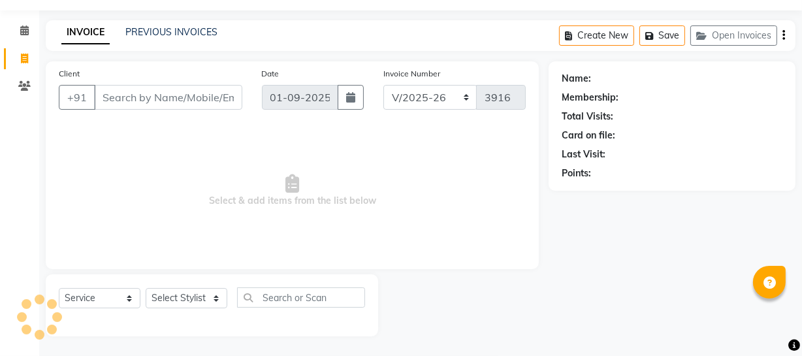
select select "membership"
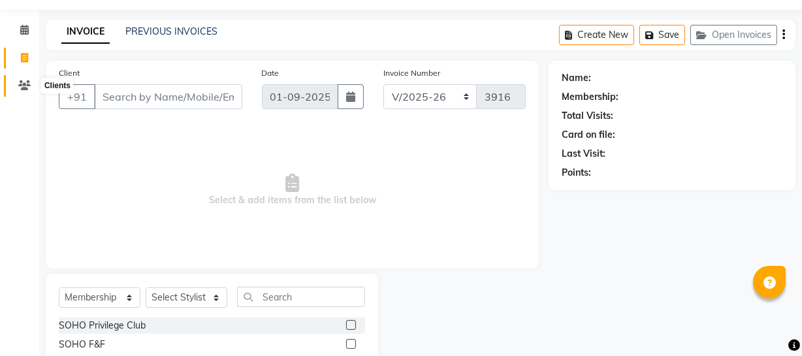
click at [22, 86] on icon at bounding box center [24, 85] width 12 height 10
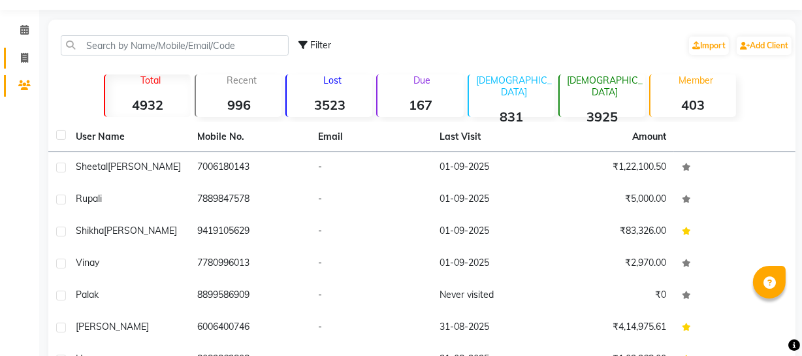
click at [25, 61] on icon at bounding box center [24, 58] width 7 height 10
select select "service"
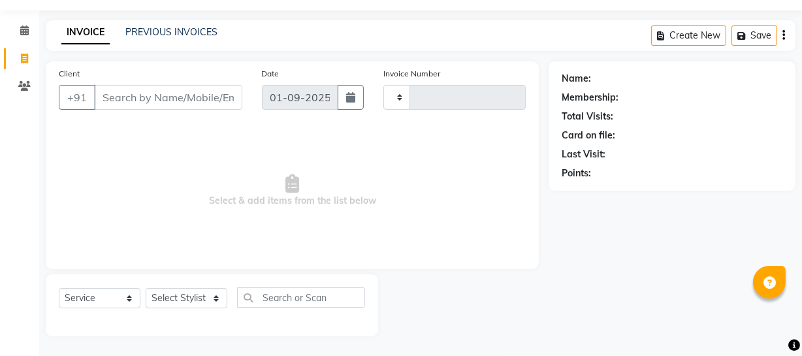
type input "3916"
select select "735"
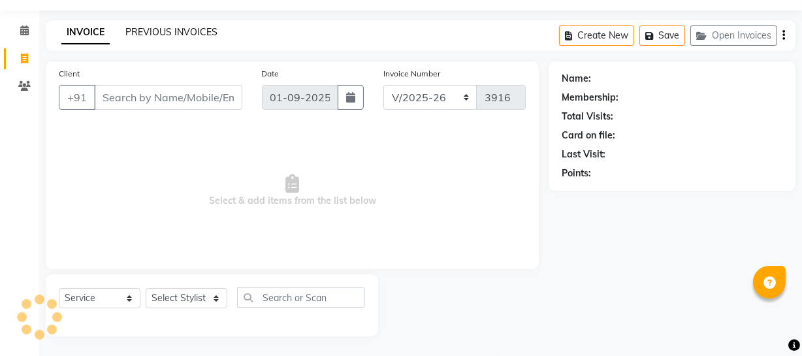
click at [148, 30] on link "PREVIOUS INVOICES" at bounding box center [171, 32] width 92 height 12
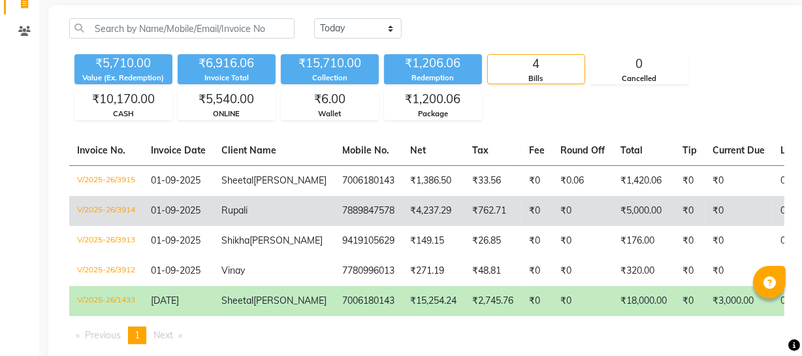
scroll to position [118, 0]
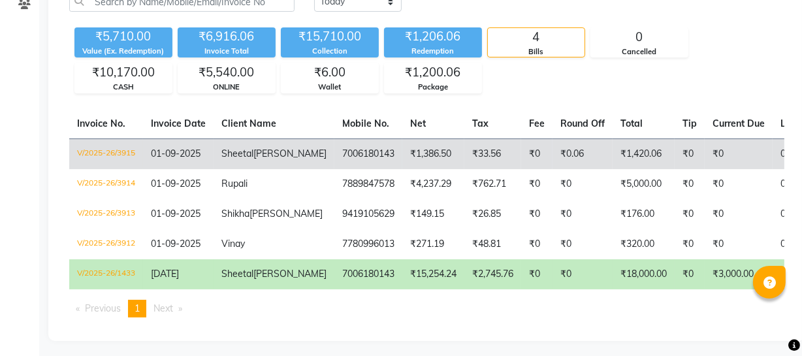
click at [335, 140] on td "7006180143" at bounding box center [368, 153] width 68 height 31
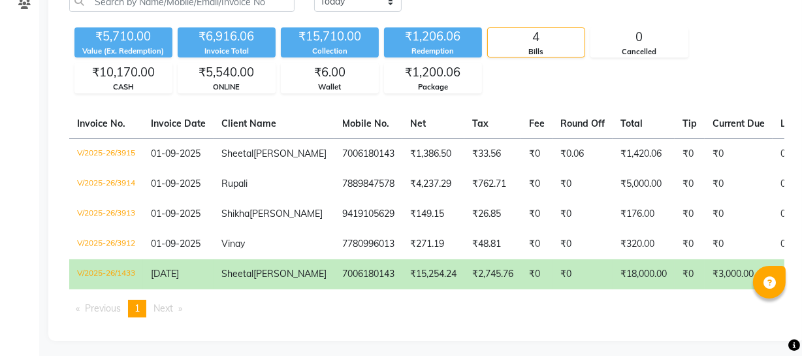
click at [552, 86] on div "₹5,710.00 Value (Ex. Redemption) ₹6,916.06 Invoice Total ₹15,710.00 Collection …" at bounding box center [426, 57] width 715 height 71
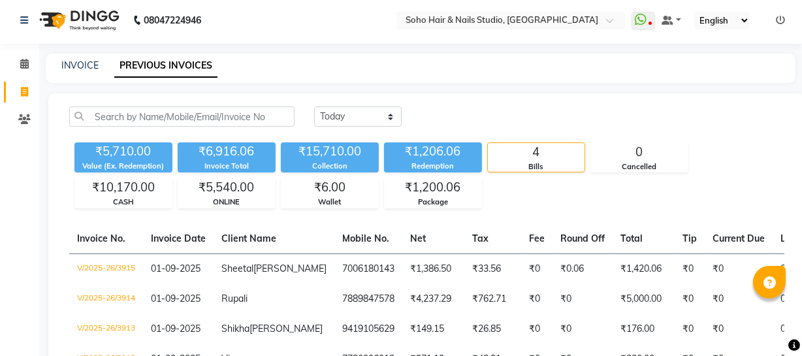
scroll to position [0, 0]
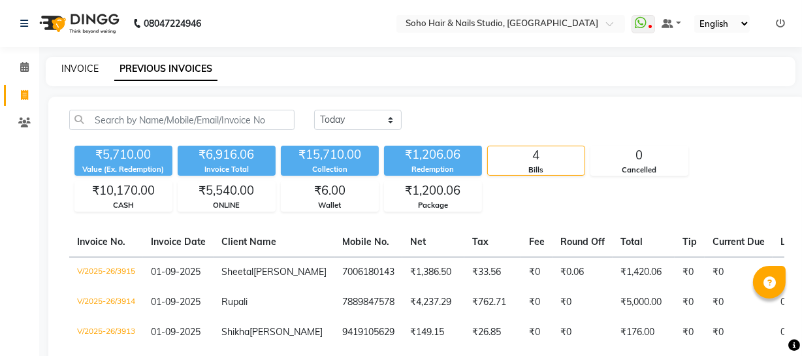
click at [82, 65] on link "INVOICE" at bounding box center [79, 69] width 37 height 12
select select "service"
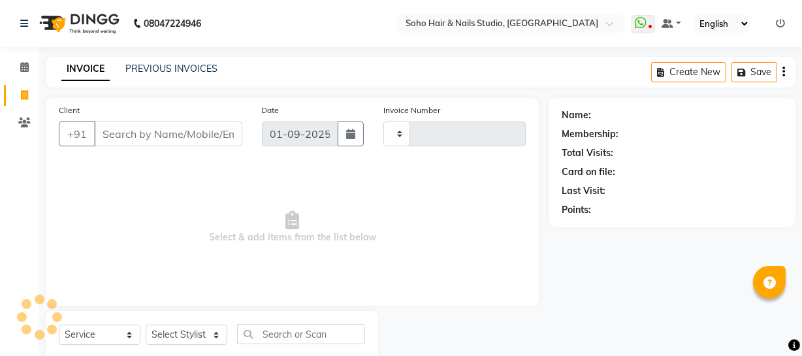
scroll to position [37, 0]
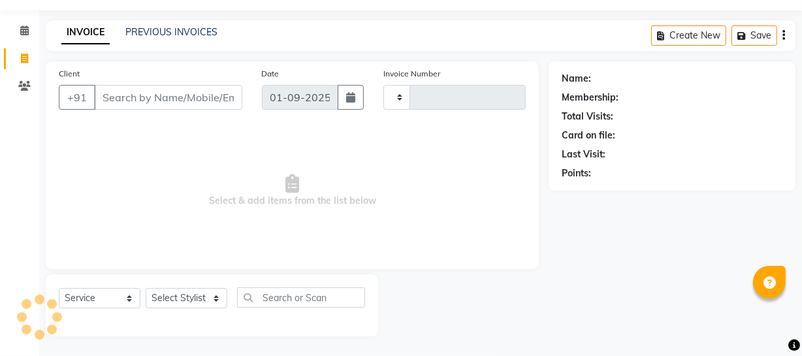
type input "3916"
select select "735"
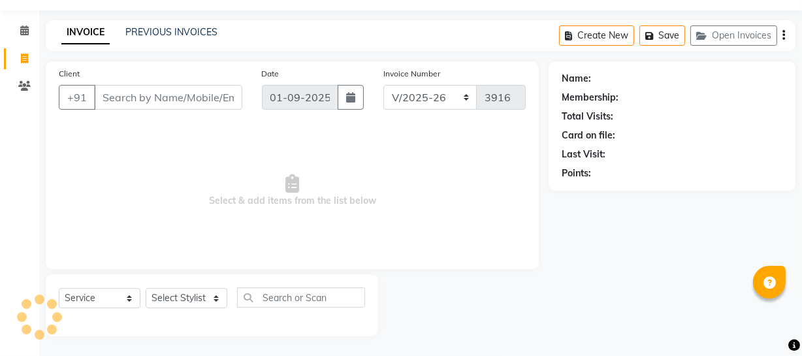
select select "membership"
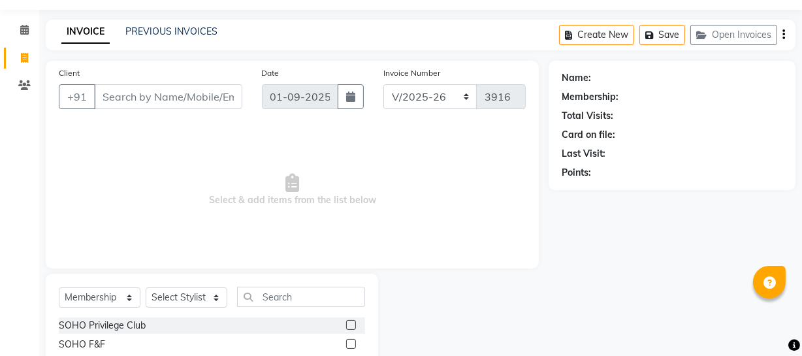
click at [762, 107] on div "Name: Membership: Total Visits: Card on file: Last Visit: Points:" at bounding box center [671, 123] width 221 height 114
click at [794, 345] on icon at bounding box center [794, 345] width 12 height 12
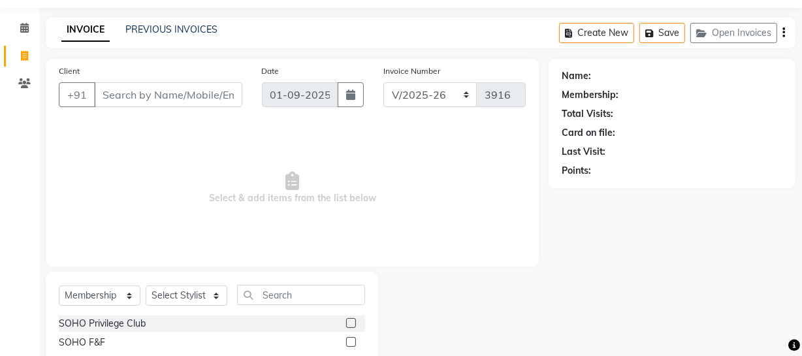
scroll to position [7, 0]
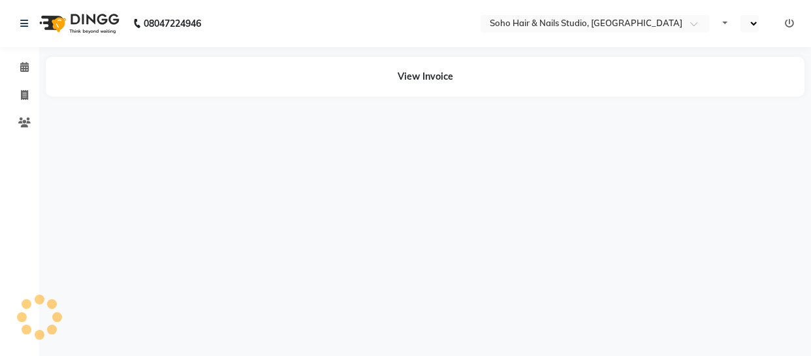
select select "en"
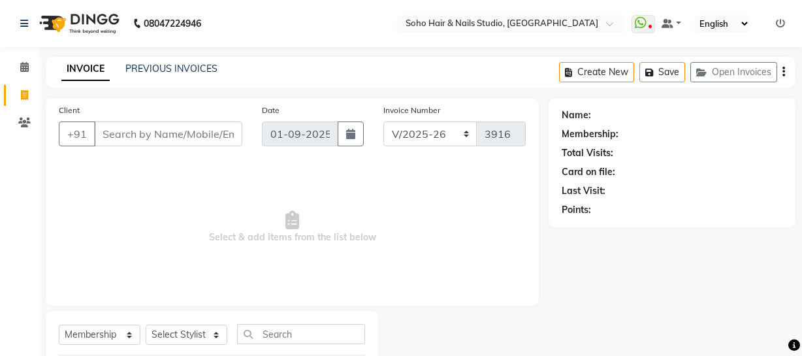
select select "735"
click at [144, 121] on input "Client" at bounding box center [168, 133] width 148 height 25
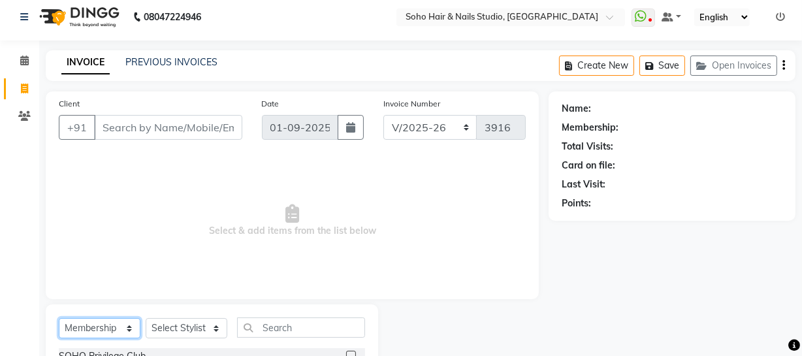
drag, startPoint x: 105, startPoint y: 332, endPoint x: 106, endPoint y: 320, distance: 11.1
click at [105, 332] on select "Select Service Product Membership Package Voucher Prepaid Gift Card" at bounding box center [100, 328] width 82 height 20
click at [59, 318] on select "Select Service Product Membership Package Voucher Prepaid Gift Card" at bounding box center [100, 328] width 82 height 20
click at [119, 327] on select "Select Service Product Membership Package Voucher Prepaid Gift Card" at bounding box center [100, 328] width 82 height 20
select select "product"
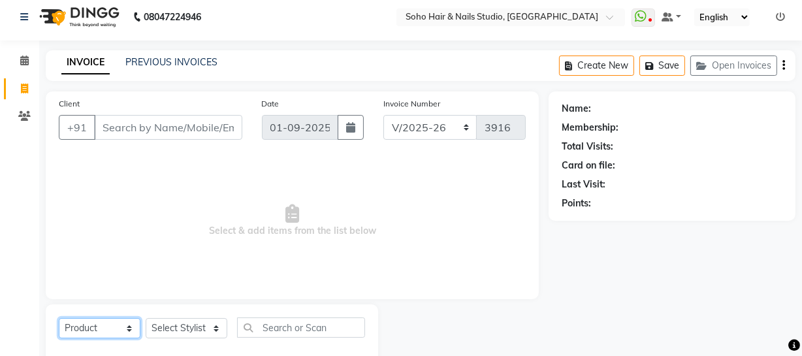
click at [59, 318] on select "Select Service Product Membership Package Voucher Prepaid Gift Card" at bounding box center [100, 328] width 82 height 20
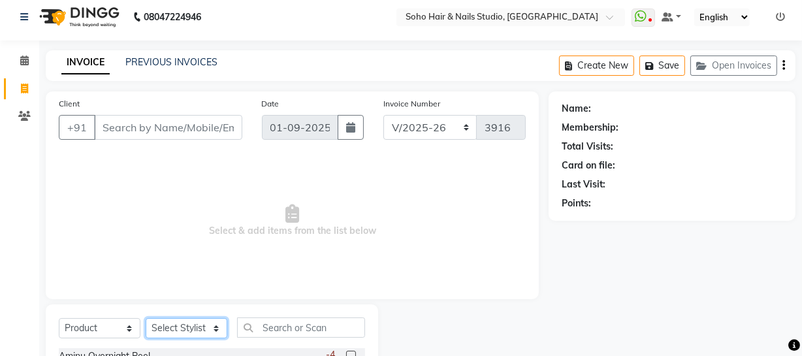
click at [190, 327] on select "Select Stylist Abhishek Kohli Adhamya Bamotra Amit Anita Kumari Arun Sain Aviji…" at bounding box center [187, 328] width 82 height 20
select select "11749"
click at [146, 318] on select "Select Stylist Abhishek Kohli Adhamya Bamotra Amit Anita Kumari Arun Sain Aviji…" at bounding box center [187, 328] width 82 height 20
drag, startPoint x: 305, startPoint y: 309, endPoint x: 305, endPoint y: 316, distance: 7.2
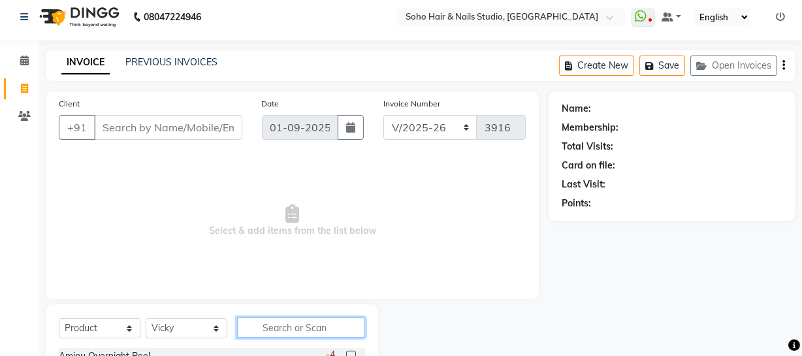
click at [301, 328] on input "text" at bounding box center [301, 327] width 128 height 20
type input "896364002435"
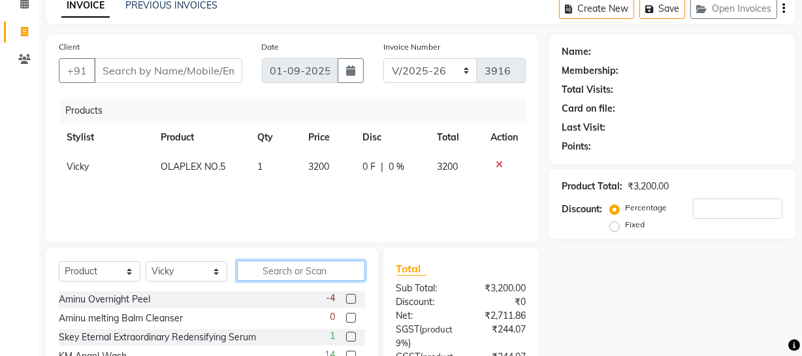
scroll to position [181, 0]
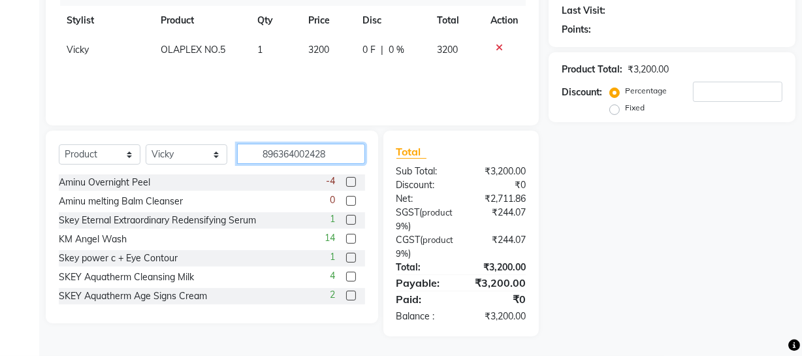
type input "896364002428"
type input "896364002930"
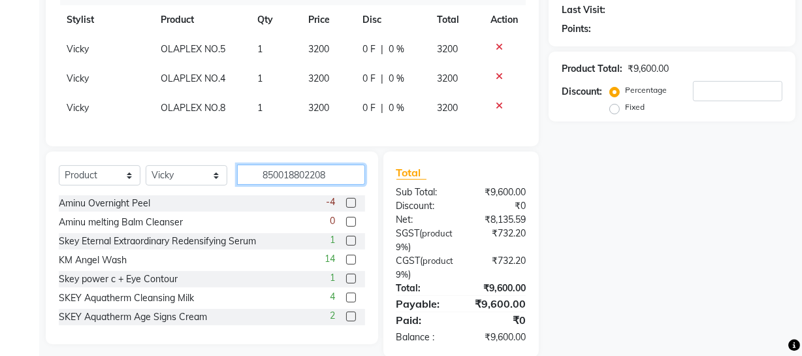
type input "850018802208"
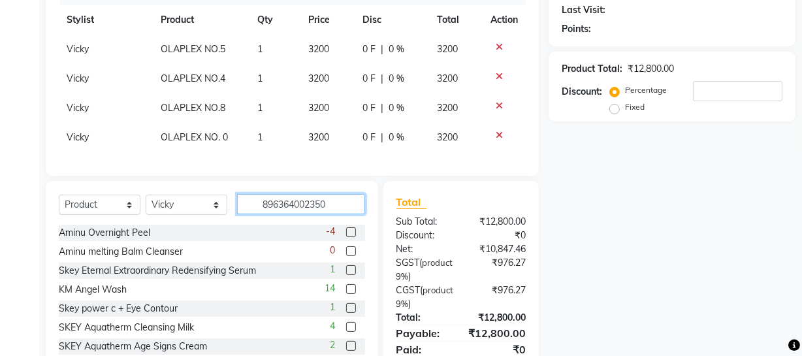
type input "896364002350"
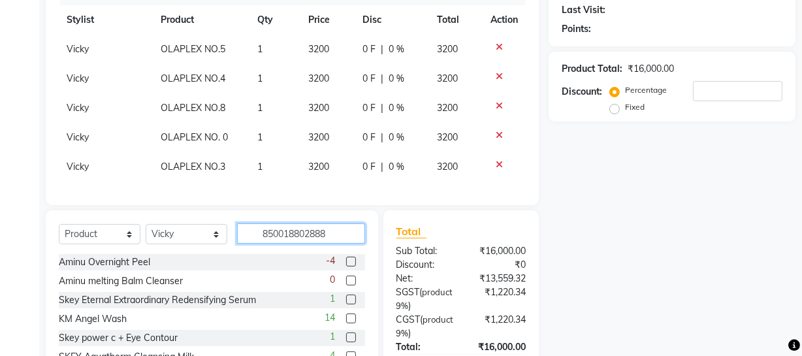
type input "850018802888"
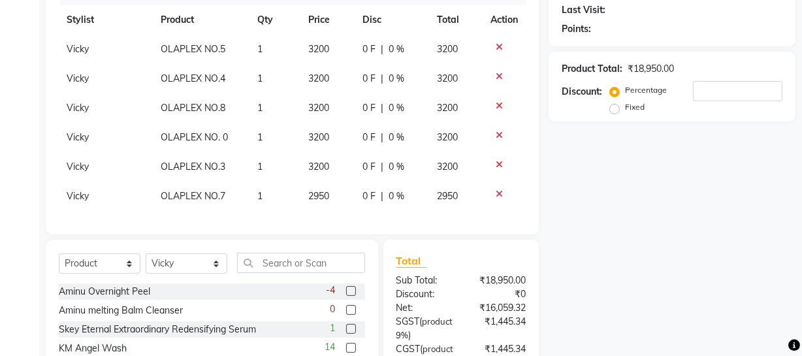
click at [339, 196] on td "2950" at bounding box center [328, 195] width 54 height 29
select select "11749"
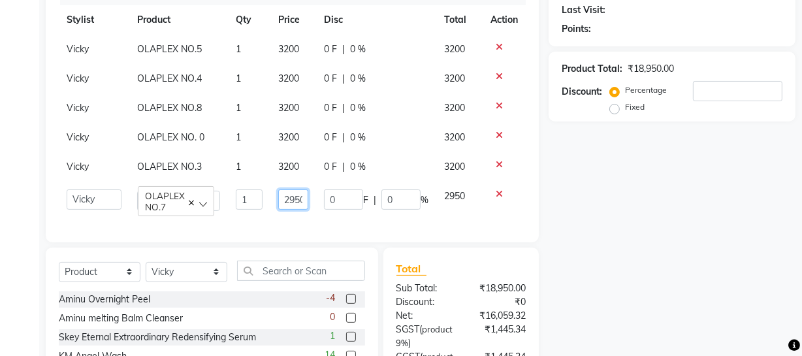
scroll to position [0, 3]
drag, startPoint x: 280, startPoint y: 201, endPoint x: 405, endPoint y: 184, distance: 125.8
click at [403, 185] on tr "Abhishek Kohli Adhamya Bamotra Amit Anita Kumari Arun Sain Avijit Das Bhabesh D…" at bounding box center [292, 199] width 467 height 37
type input "3200"
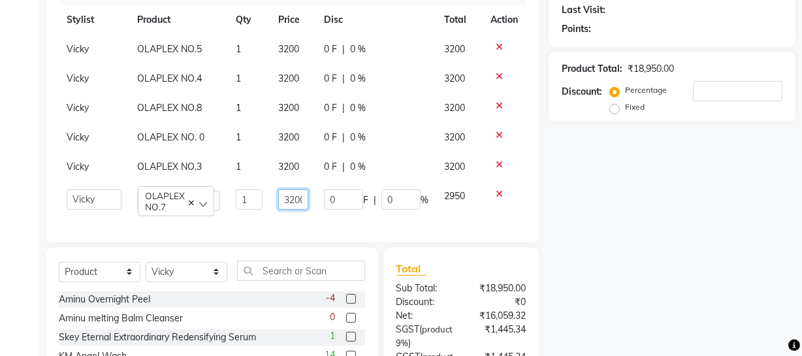
scroll to position [0, 3]
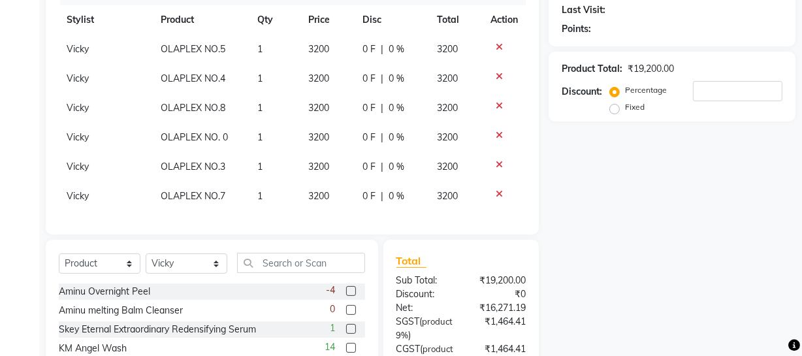
click at [674, 223] on div "Name: Membership: Total Visits: Card on file: Last Visit: Points: Product Total…" at bounding box center [676, 181] width 257 height 528
click at [631, 234] on div "Name: Membership: Total Visits: Card on file: Last Visit: Points: Product Total…" at bounding box center [676, 181] width 257 height 528
click at [313, 269] on input "text" at bounding box center [301, 263] width 128 height 20
type input "9339341016861"
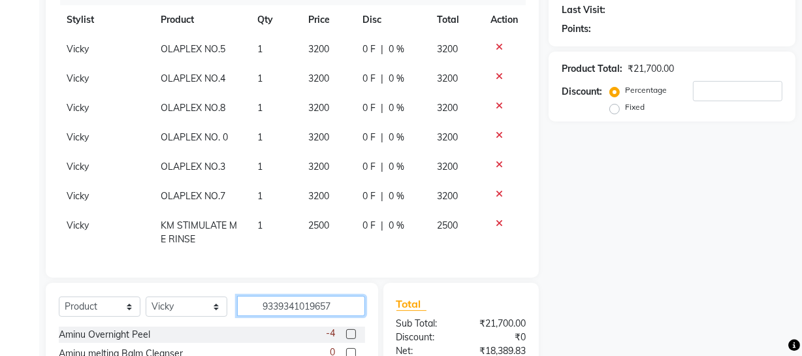
type input "9339341019657"
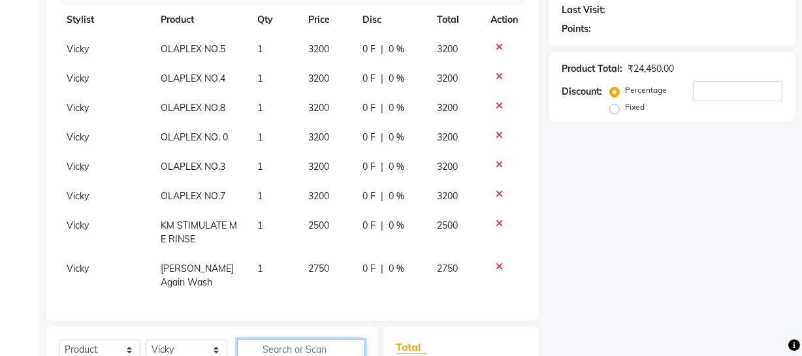
scroll to position [359, 0]
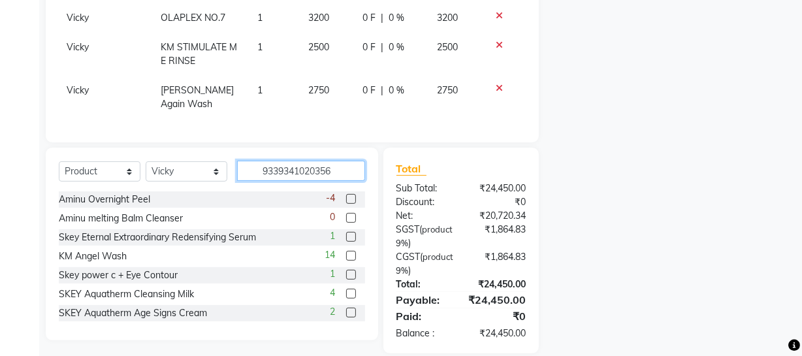
type input "9339341020356"
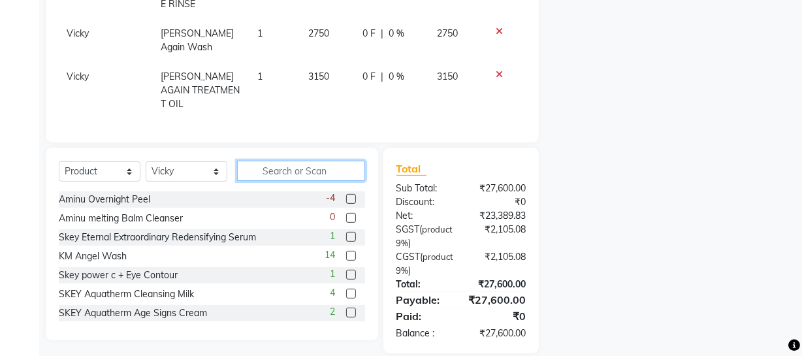
scroll to position [377, 0]
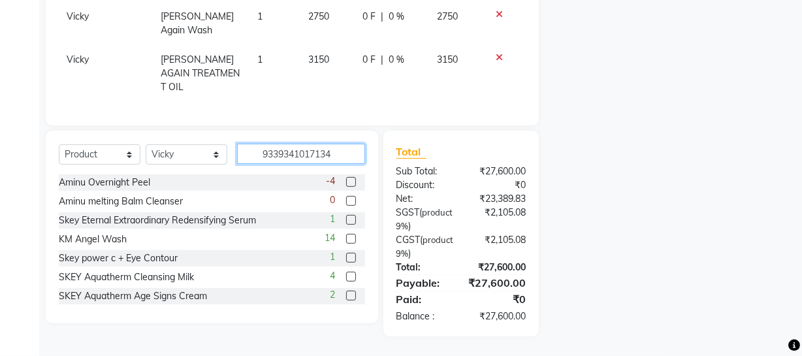
type input "9339341017134"
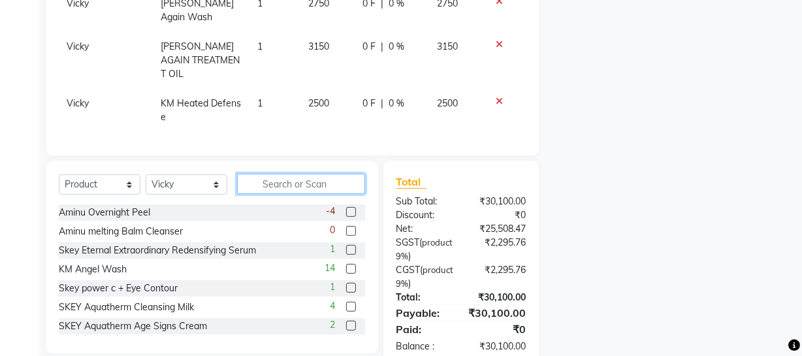
scroll to position [317, 0]
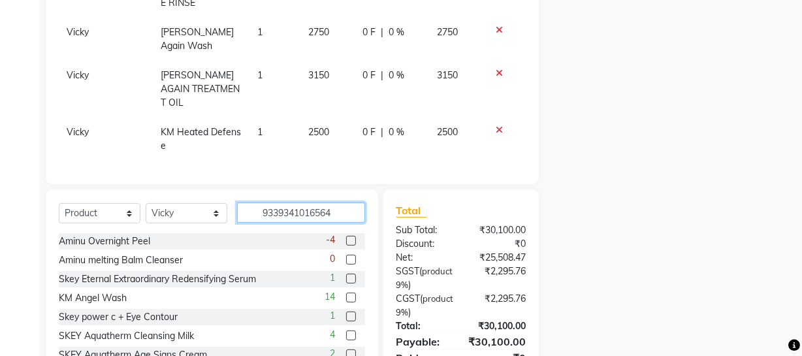
type input "9339341016564"
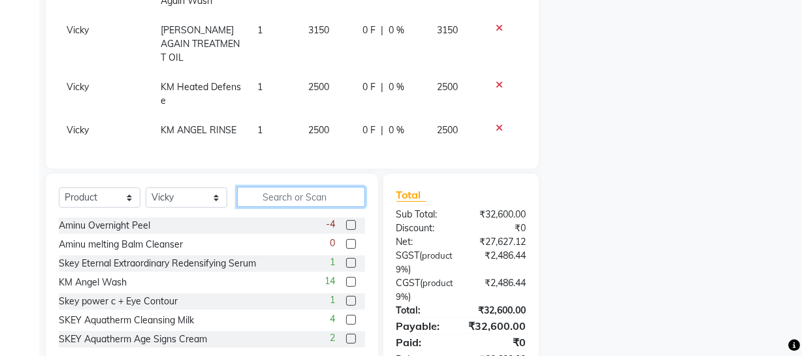
scroll to position [377, 0]
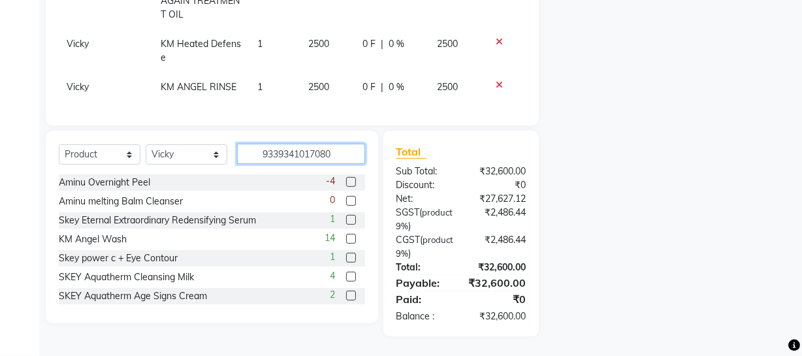
type input "9339341017080"
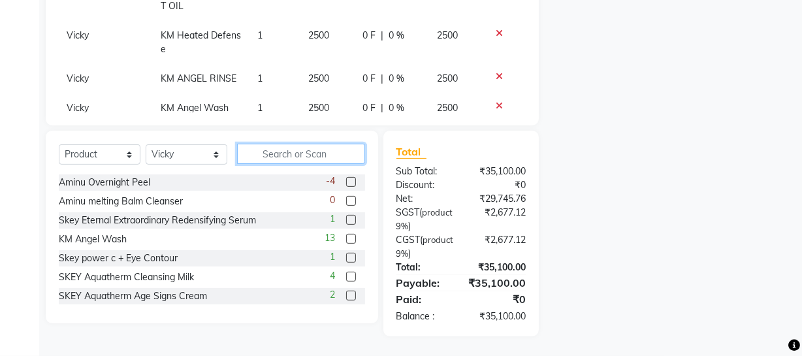
scroll to position [167, 0]
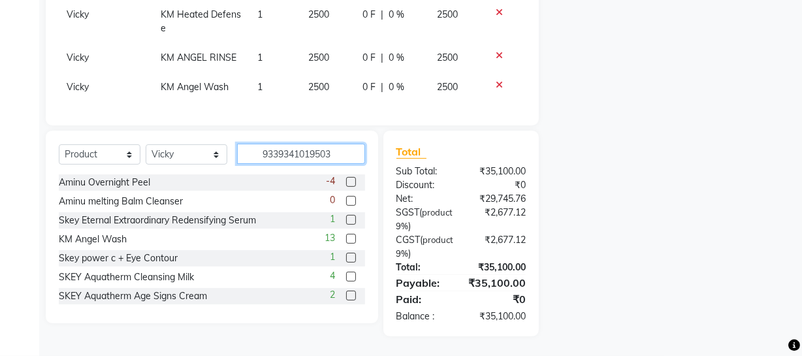
type input "9339341019503"
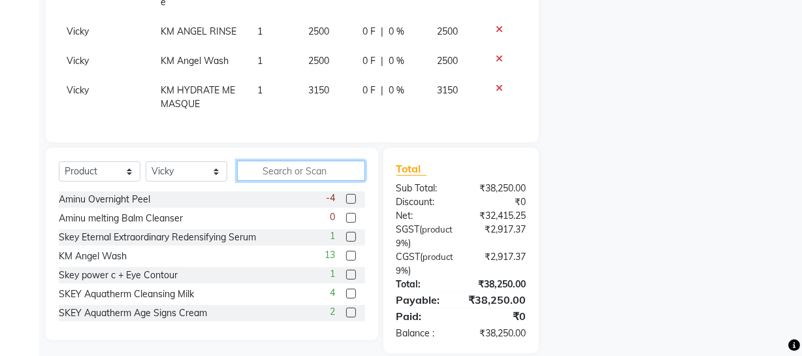
scroll to position [377, 0]
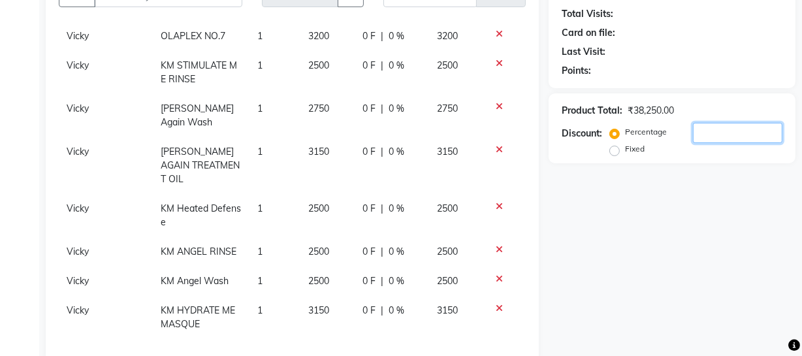
click at [705, 127] on input "number" at bounding box center [737, 133] width 89 height 20
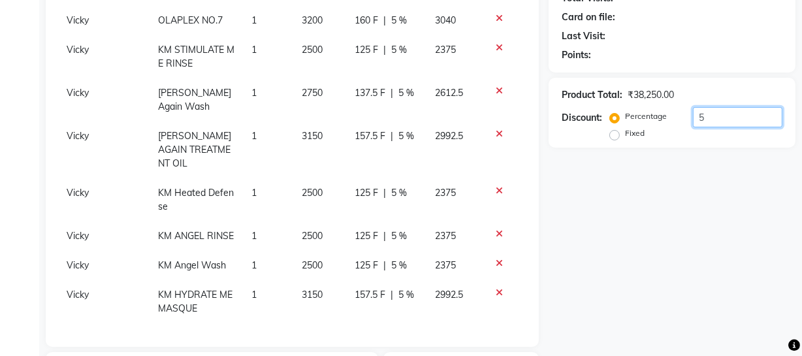
scroll to position [153, 0]
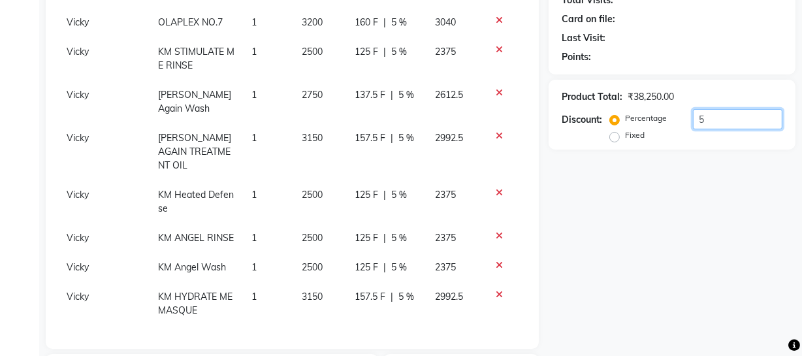
type input "5"
click at [627, 136] on div "Percentage Fixed" at bounding box center [652, 127] width 80 height 34
drag, startPoint x: 701, startPoint y: 124, endPoint x: 678, endPoint y: 125, distance: 22.9
click at [685, 125] on div "Percentage Fixed 5" at bounding box center [697, 126] width 170 height 35
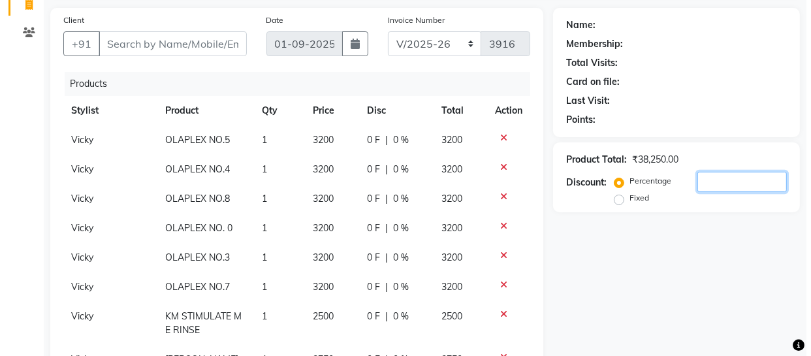
scroll to position [0, 0]
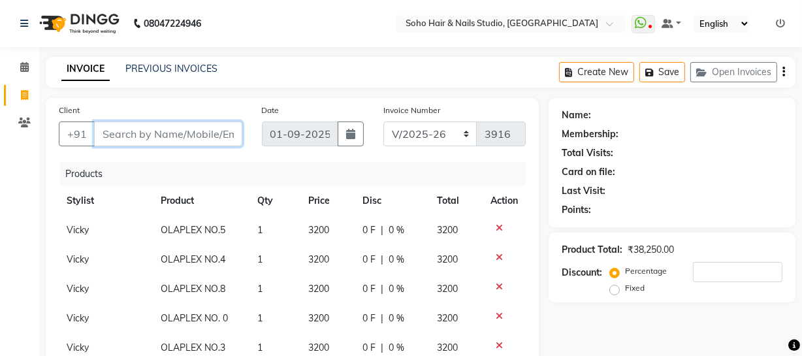
click at [140, 142] on input "Client" at bounding box center [168, 133] width 148 height 25
type input "8"
type input "0"
type input "8"
type input "7006324215"
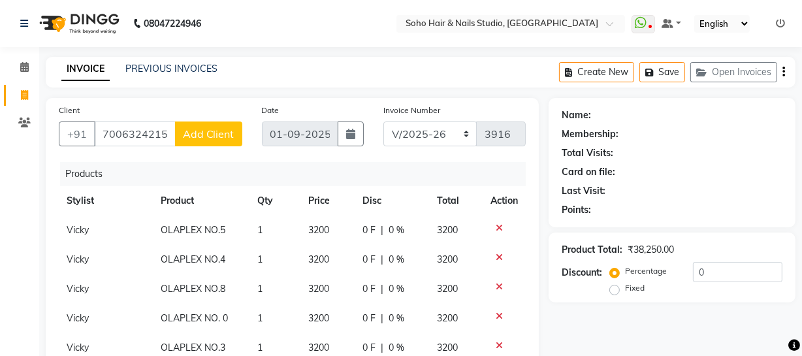
click at [199, 138] on span "Add Client" at bounding box center [209, 133] width 52 height 13
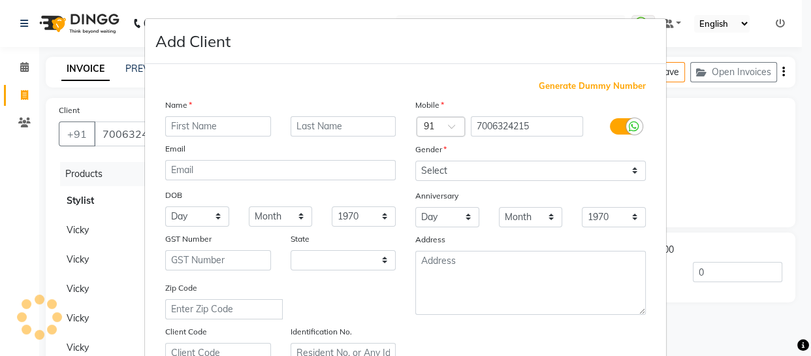
select select "15"
type input "Ragini"
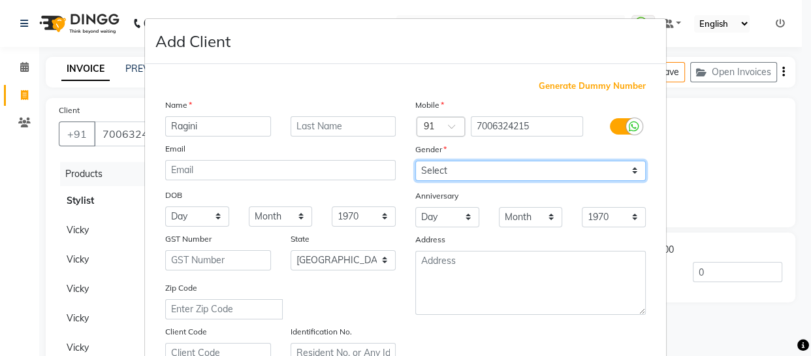
drag, startPoint x: 526, startPoint y: 172, endPoint x: 526, endPoint y: 209, distance: 36.6
click at [526, 209] on div "Mobile Country Code × 91 7006324215 Gender Select Male Female Other Prefer Not …" at bounding box center [530, 230] width 250 height 265
select select "[DEMOGRAPHIC_DATA]"
click at [415, 161] on select "Select Male Female Other Prefer Not To Say" at bounding box center [530, 171] width 230 height 20
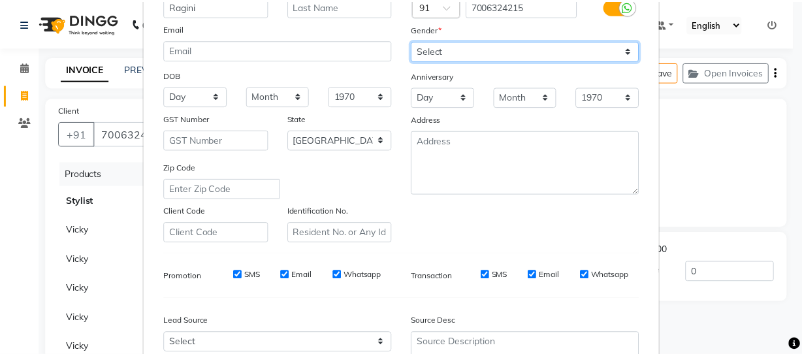
scroll to position [251, 0]
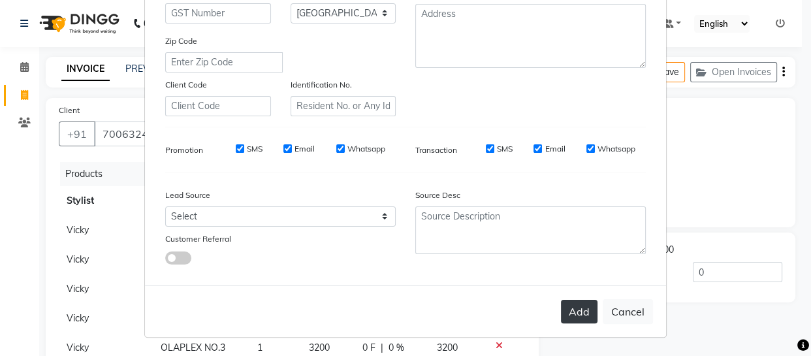
click at [575, 319] on button "Add" at bounding box center [579, 311] width 37 height 23
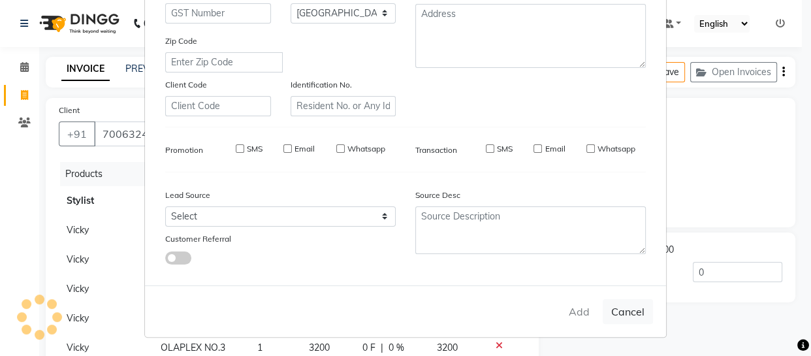
select select
select select "null"
select select
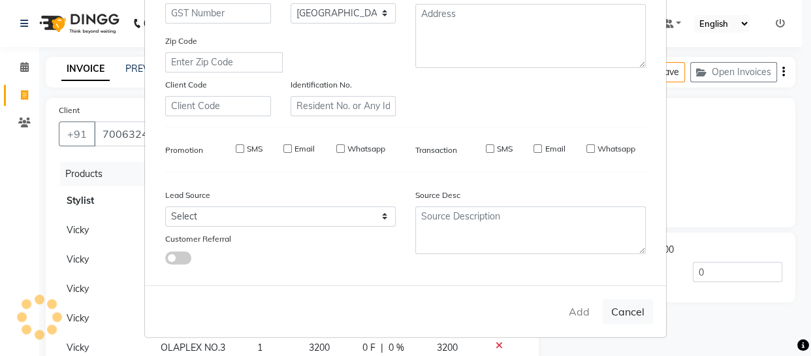
select select
checkbox input "false"
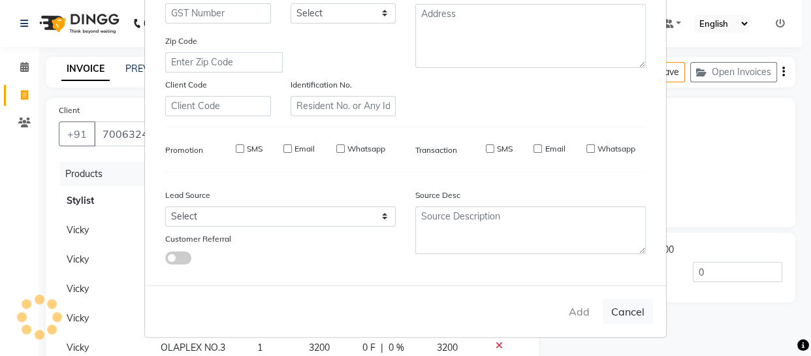
checkbox input "false"
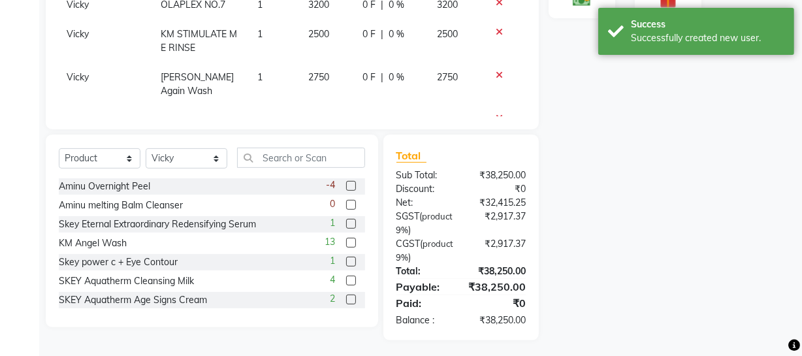
scroll to position [377, 0]
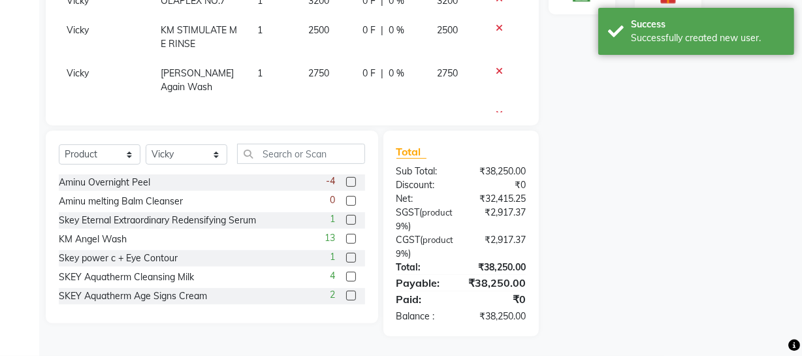
click at [102, 166] on div "Select Service Product Membership Package Voucher Prepaid Gift Card Select Styl…" at bounding box center [212, 159] width 306 height 31
click at [102, 163] on select "Select Service Product Membership Package Voucher Prepaid Gift Card" at bounding box center [100, 154] width 82 height 20
select select "service"
click at [59, 144] on select "Select Service Product Membership Package Voucher Prepaid Gift Card" at bounding box center [100, 154] width 82 height 20
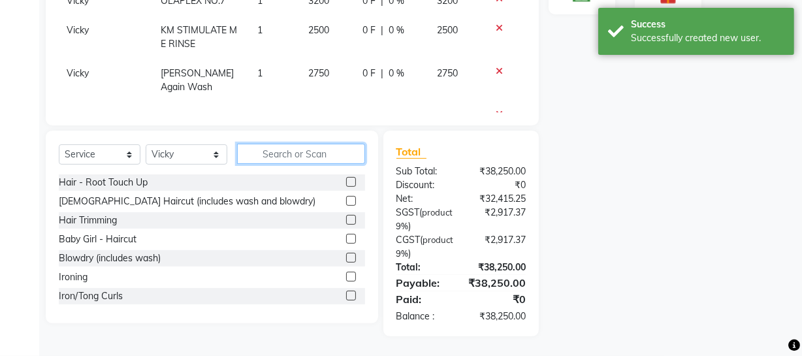
click at [262, 151] on input "text" at bounding box center [301, 154] width 128 height 20
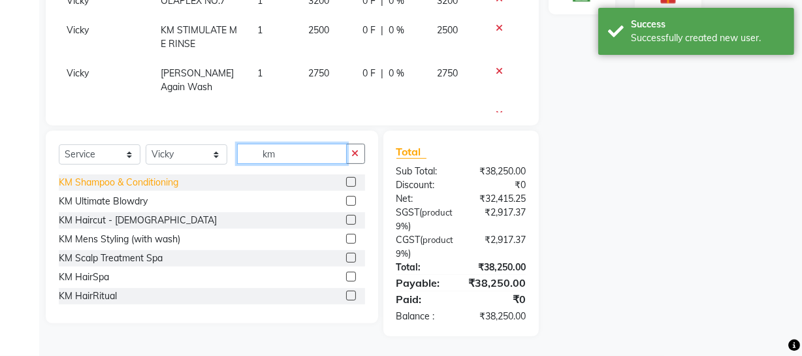
type input "km"
click at [161, 183] on div "KM Shampoo & Conditioning" at bounding box center [118, 183] width 119 height 14
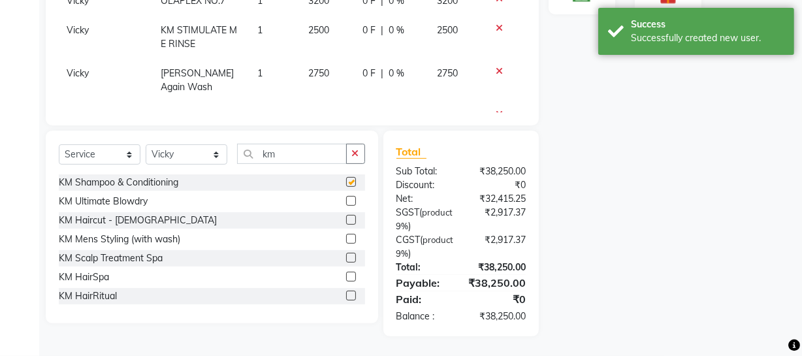
checkbox input "false"
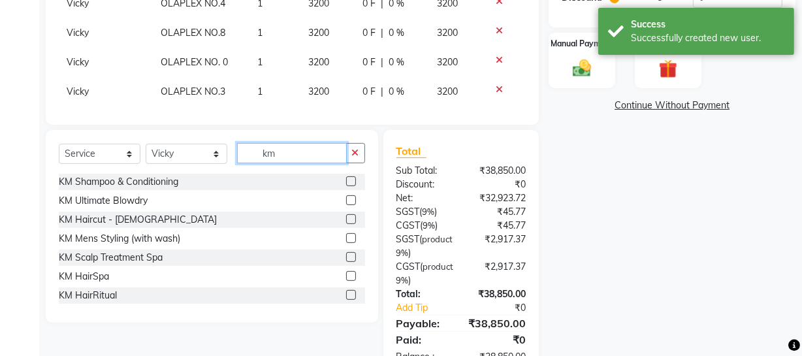
drag, startPoint x: 329, startPoint y: 155, endPoint x: 189, endPoint y: 150, distance: 139.8
click at [189, 150] on div "Select Service Product Membership Package Voucher Prepaid Gift Card Select Styl…" at bounding box center [212, 158] width 306 height 31
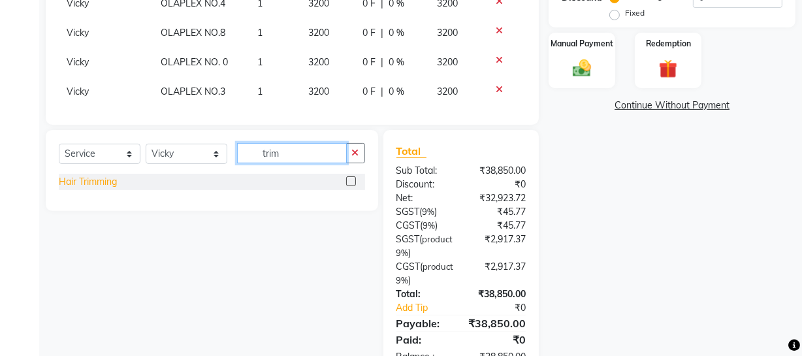
type input "trim"
click at [108, 188] on div "Hair Trimming" at bounding box center [88, 182] width 58 height 14
checkbox input "false"
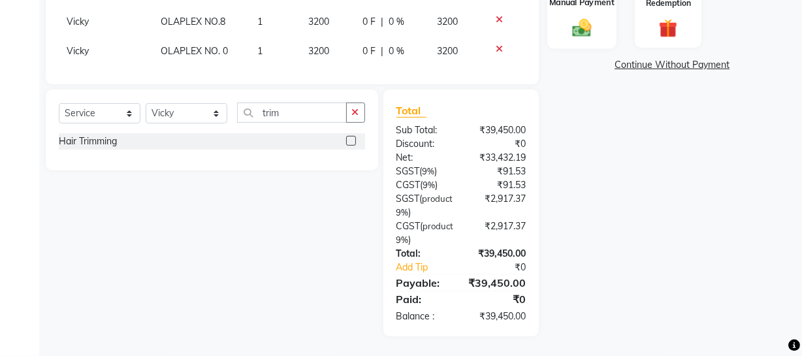
scroll to position [418, 0]
click at [591, 20] on img at bounding box center [581, 28] width 31 height 22
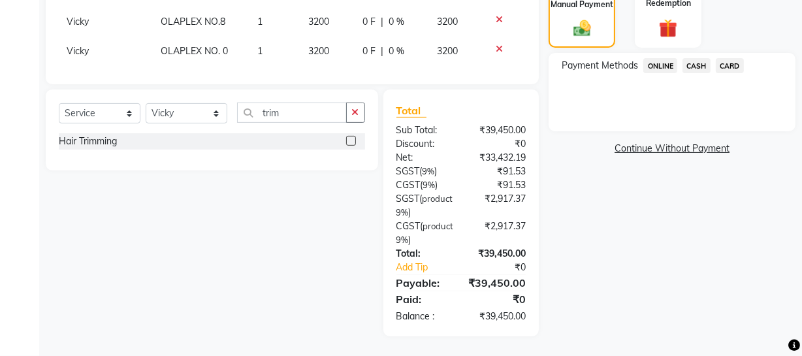
click at [664, 65] on span "ONLINE" at bounding box center [660, 65] width 34 height 15
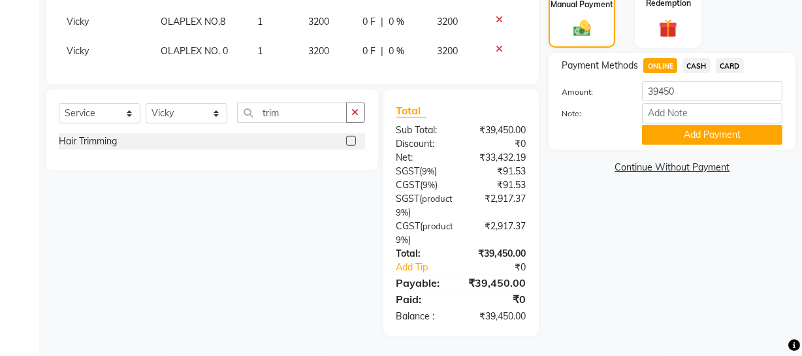
click at [689, 63] on span "CASH" at bounding box center [696, 65] width 28 height 15
click at [705, 132] on button "Add Payment" at bounding box center [712, 135] width 140 height 20
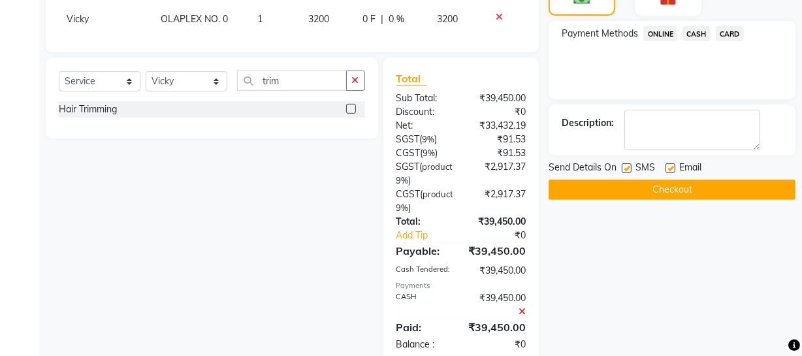
scroll to position [478, 0]
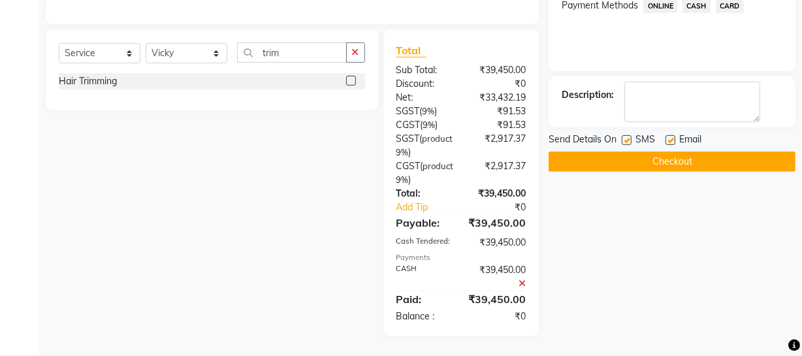
click at [704, 146] on div "Email" at bounding box center [688, 140] width 46 height 16
click at [703, 168] on button "Checkout" at bounding box center [671, 161] width 247 height 20
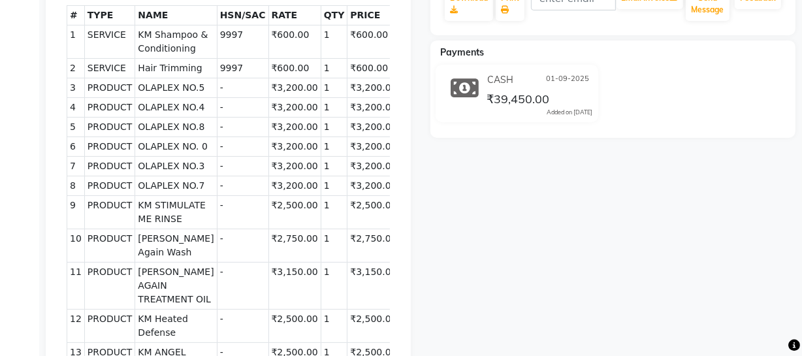
scroll to position [356, 0]
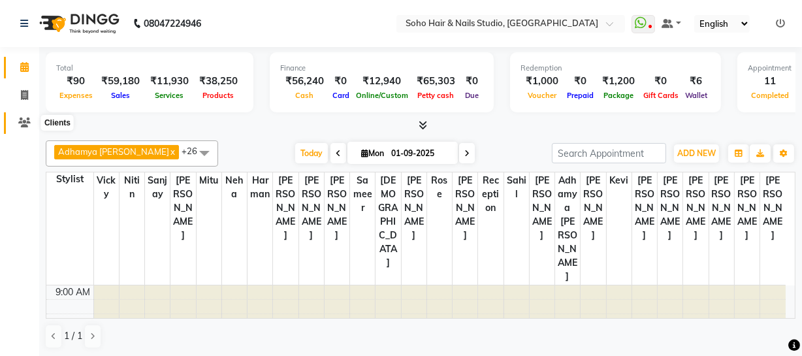
click at [30, 121] on icon at bounding box center [24, 122] width 12 height 10
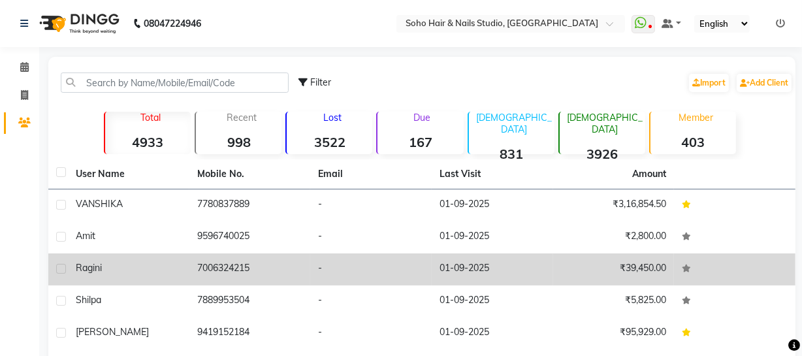
click at [180, 261] on div "Ragini" at bounding box center [129, 268] width 106 height 14
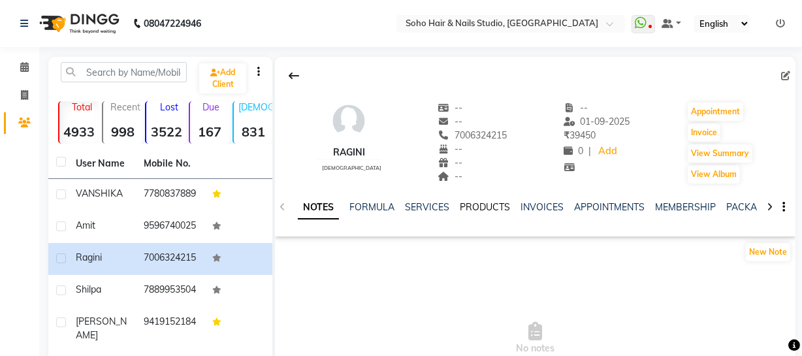
click at [465, 211] on link "PRODUCTS" at bounding box center [484, 207] width 50 height 12
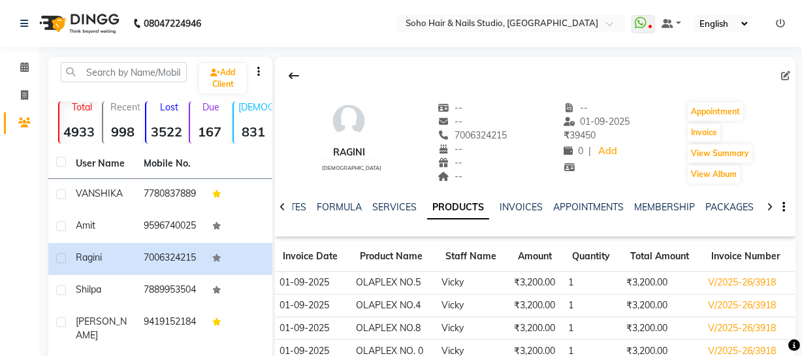
click at [775, 23] on icon at bounding box center [779, 23] width 9 height 9
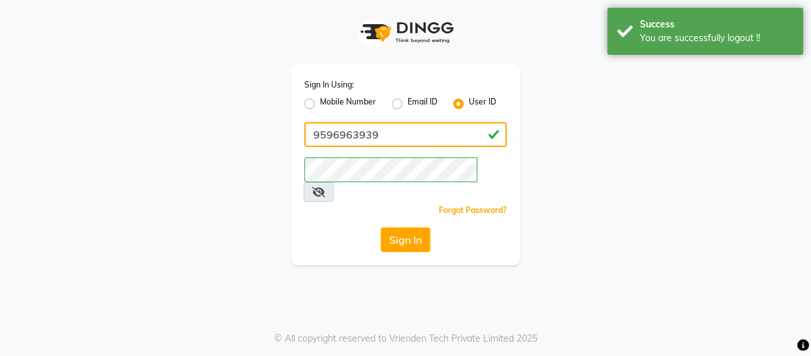
drag, startPoint x: 435, startPoint y: 138, endPoint x: 435, endPoint y: 145, distance: 7.2
click at [435, 138] on input "9596963939" at bounding box center [405, 134] width 202 height 25
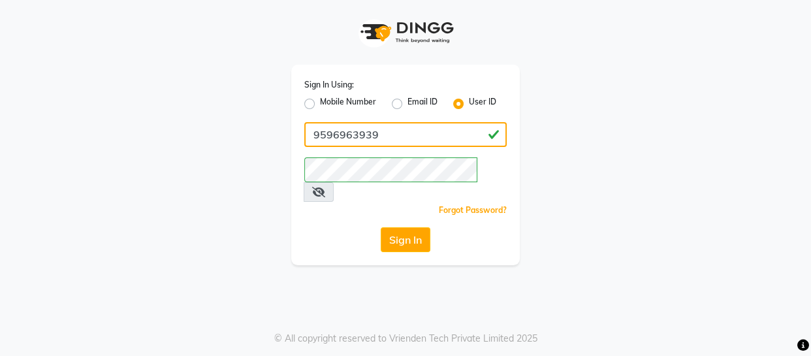
type input "SOHOSTUDIO"
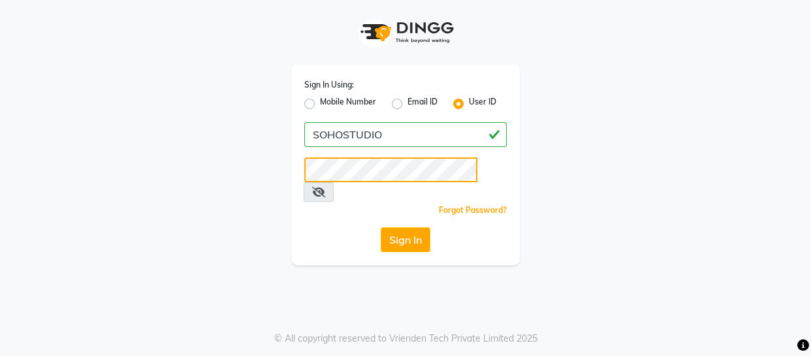
click at [381, 227] on button "Sign In" at bounding box center [406, 239] width 50 height 25
